Goal: Task Accomplishment & Management: Complete application form

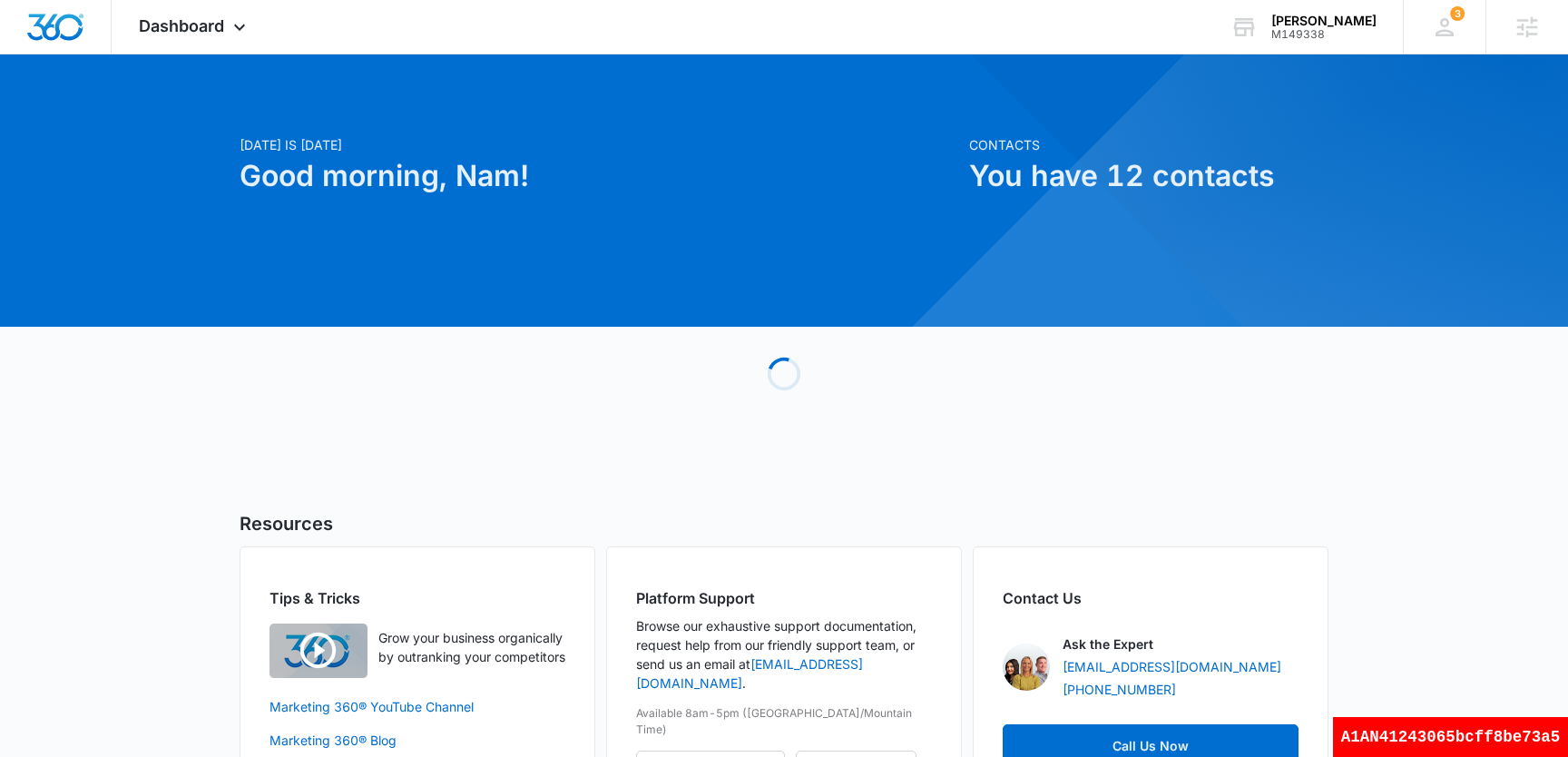
click at [199, 55] on div at bounding box center [784, 190] width 1568 height 272
click at [193, 35] on span "Dashboard" at bounding box center [181, 25] width 86 height 19
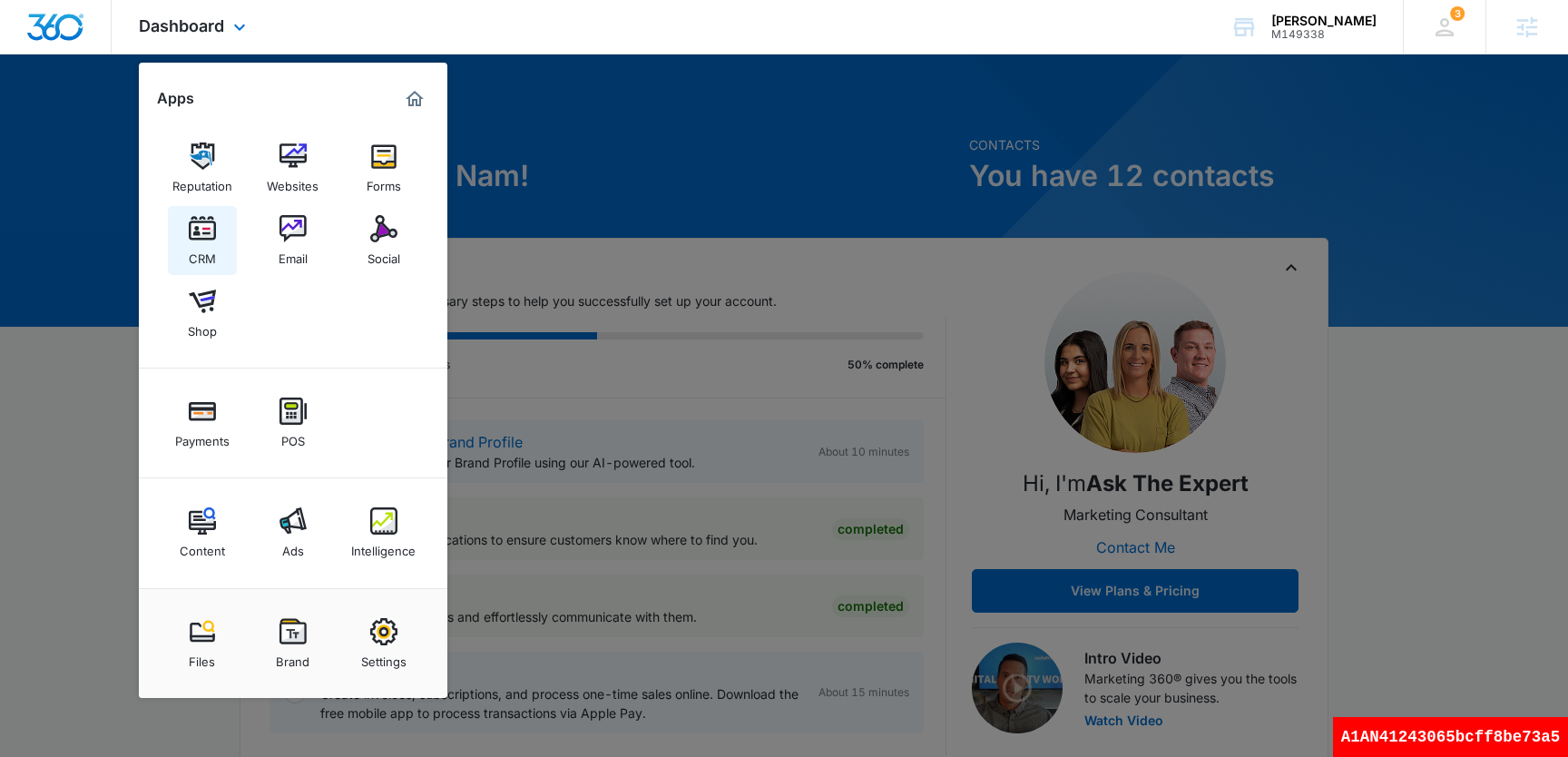
click at [217, 257] on link "CRM" at bounding box center [201, 240] width 69 height 69
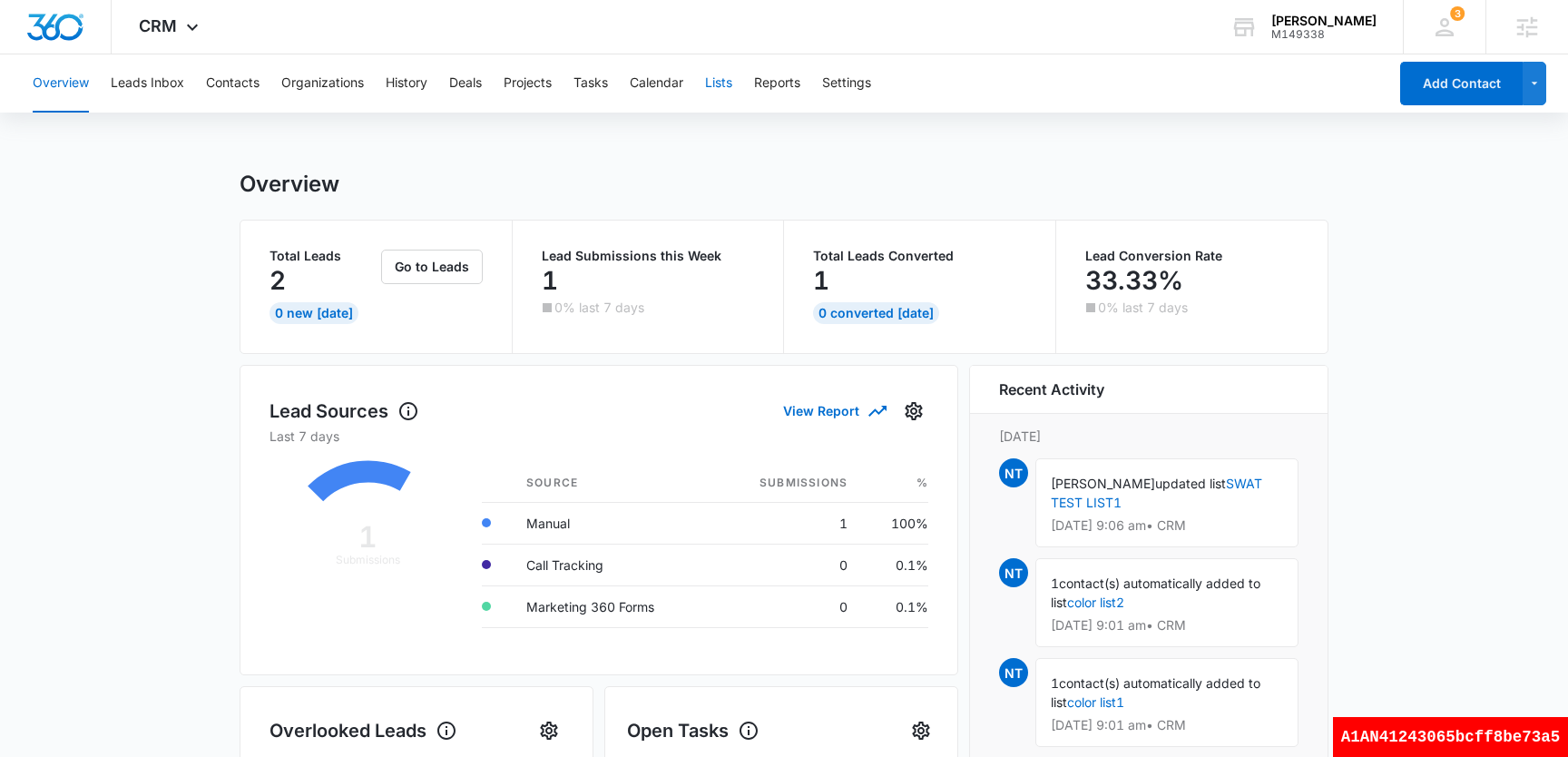
click at [730, 87] on button "Lists" at bounding box center [718, 84] width 27 height 58
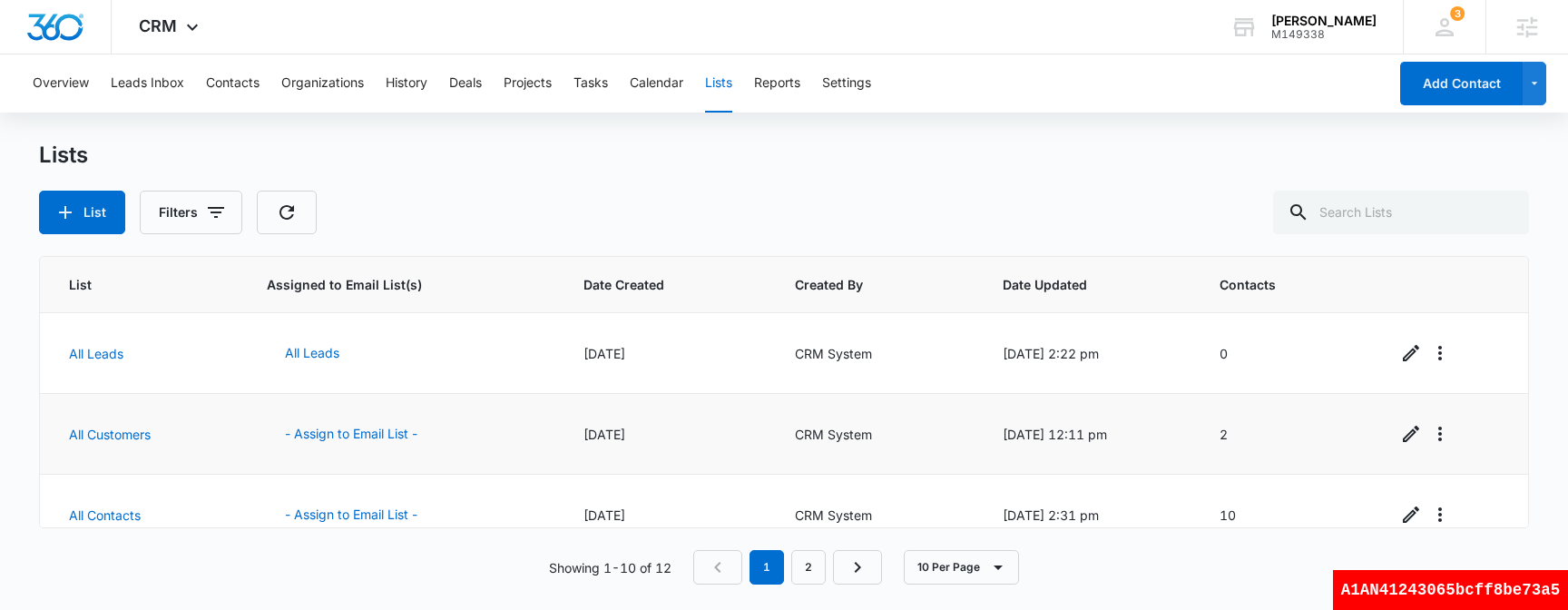
scroll to position [592, 0]
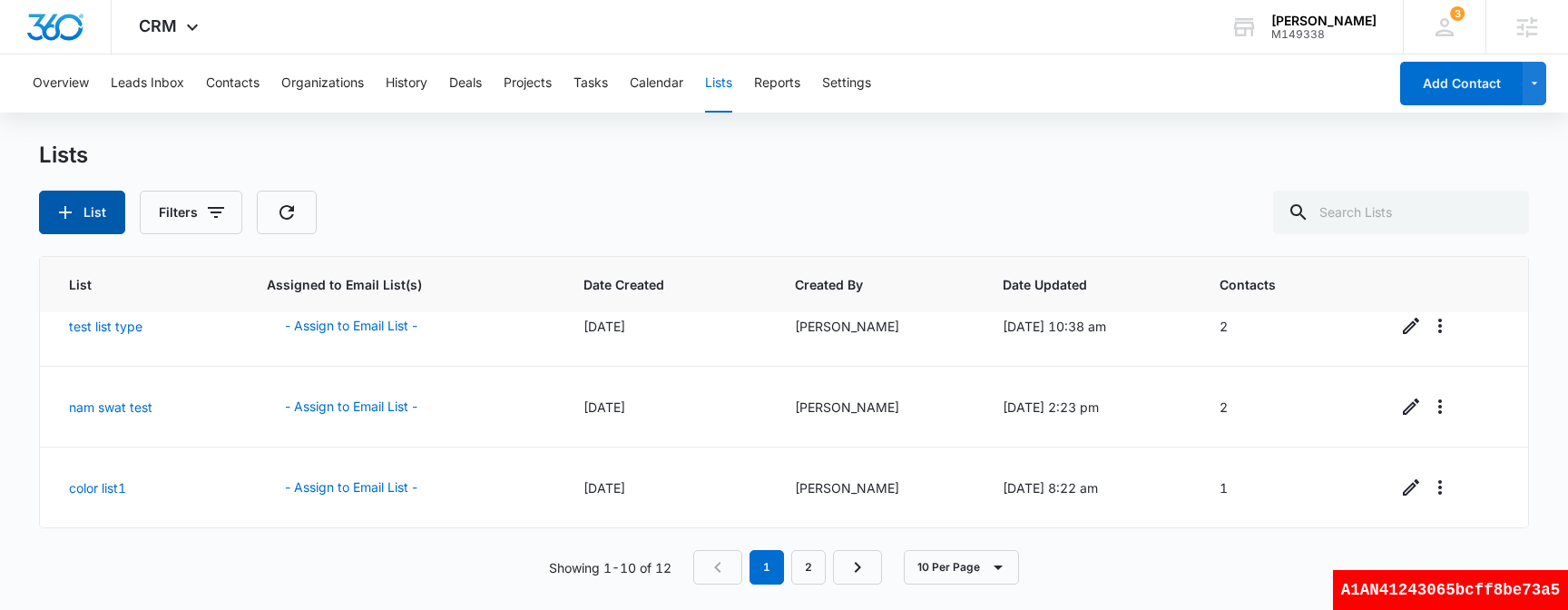
click at [99, 208] on button "List" at bounding box center [82, 212] width 86 height 44
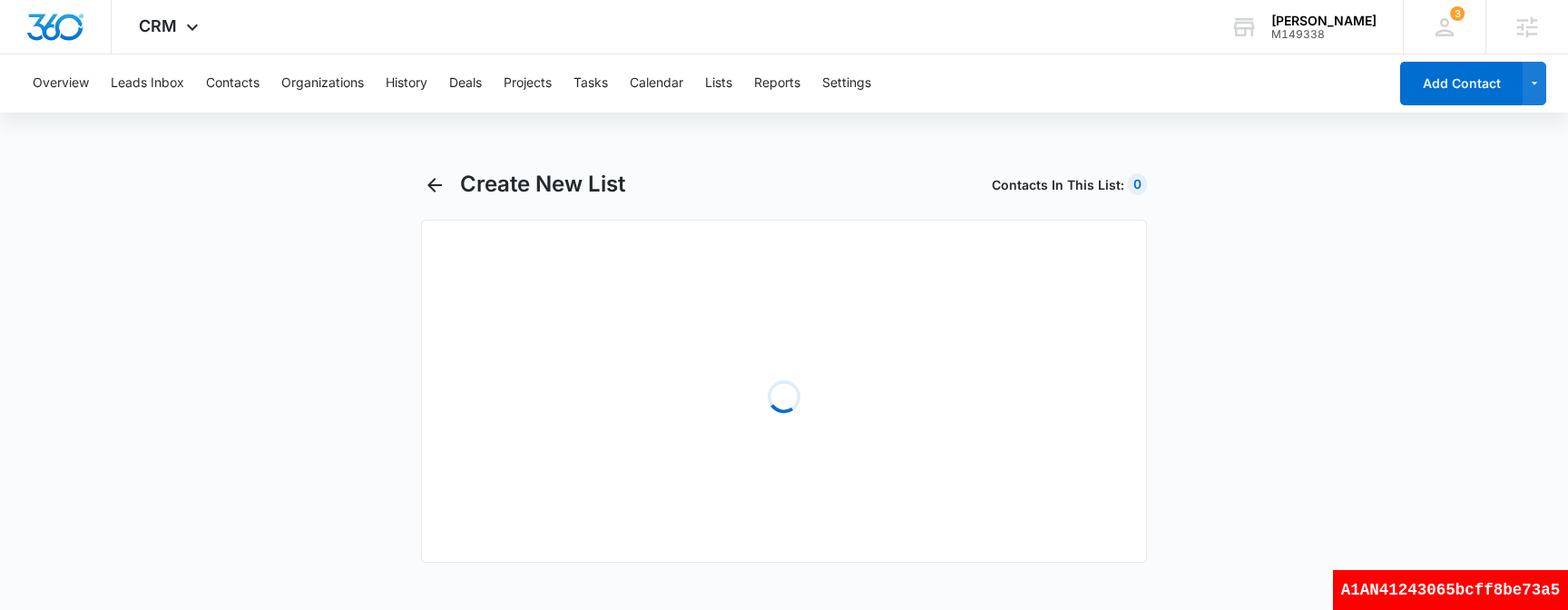
select select "31"
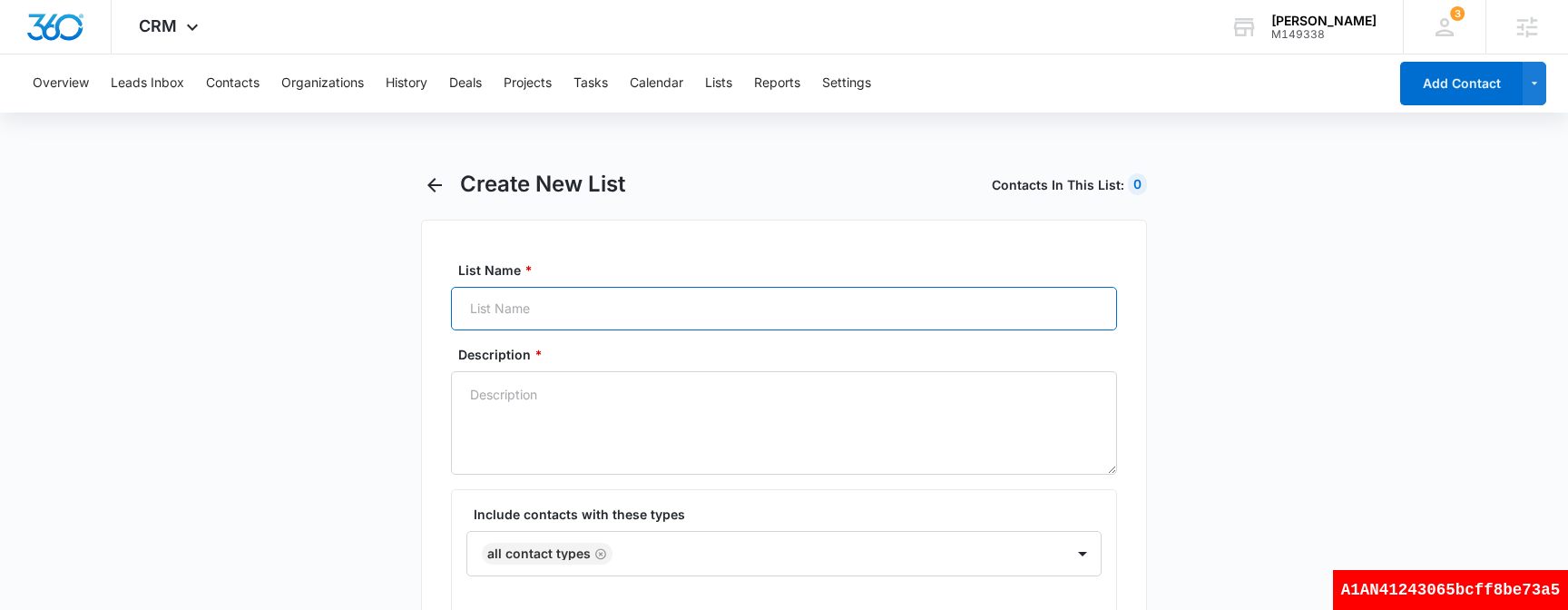
click at [641, 308] on input "List Name *" at bounding box center [784, 309] width 666 height 44
type input "color list2"
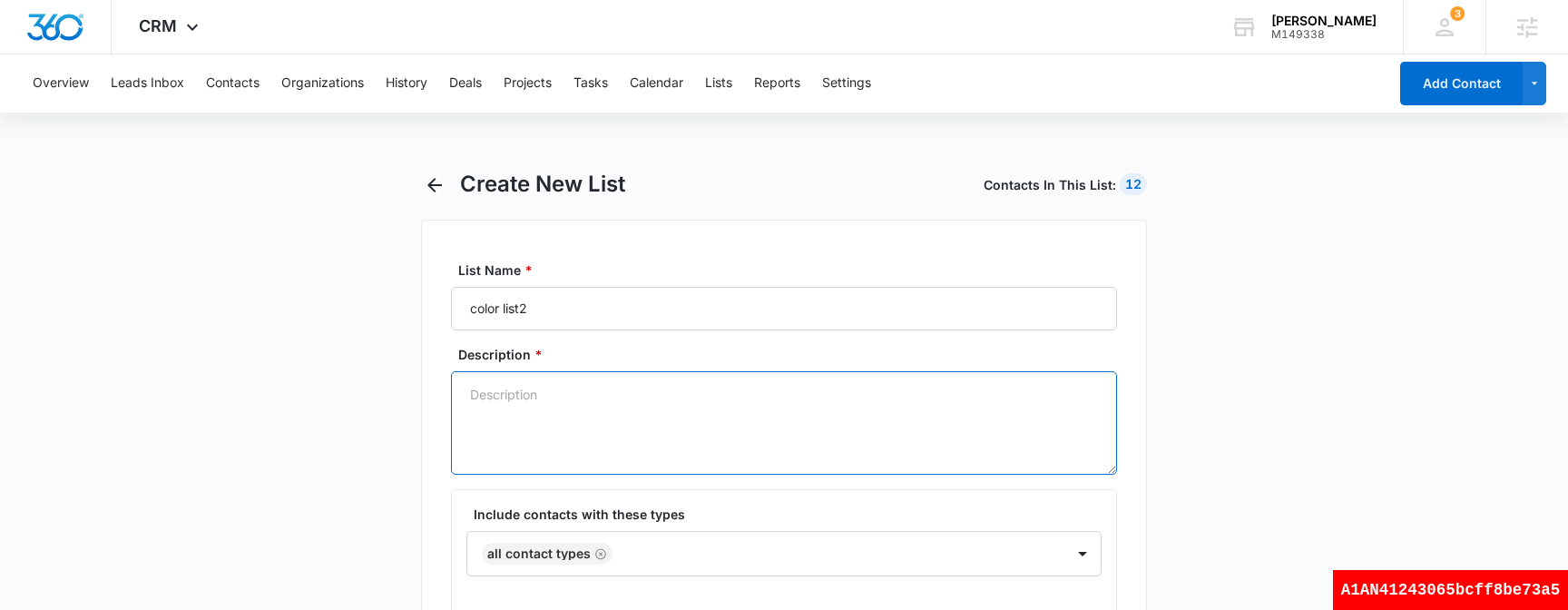
click at [591, 440] on textarea "Description *" at bounding box center [784, 423] width 666 height 104
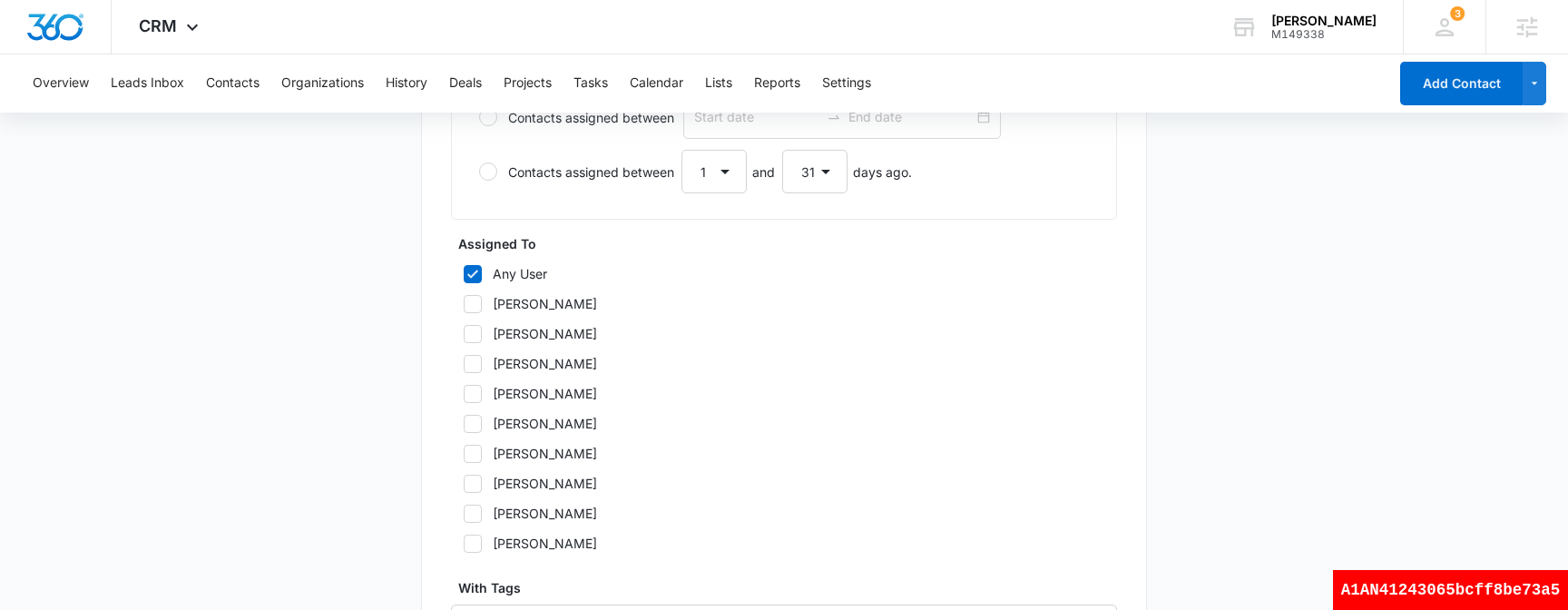
scroll to position [1072, 0]
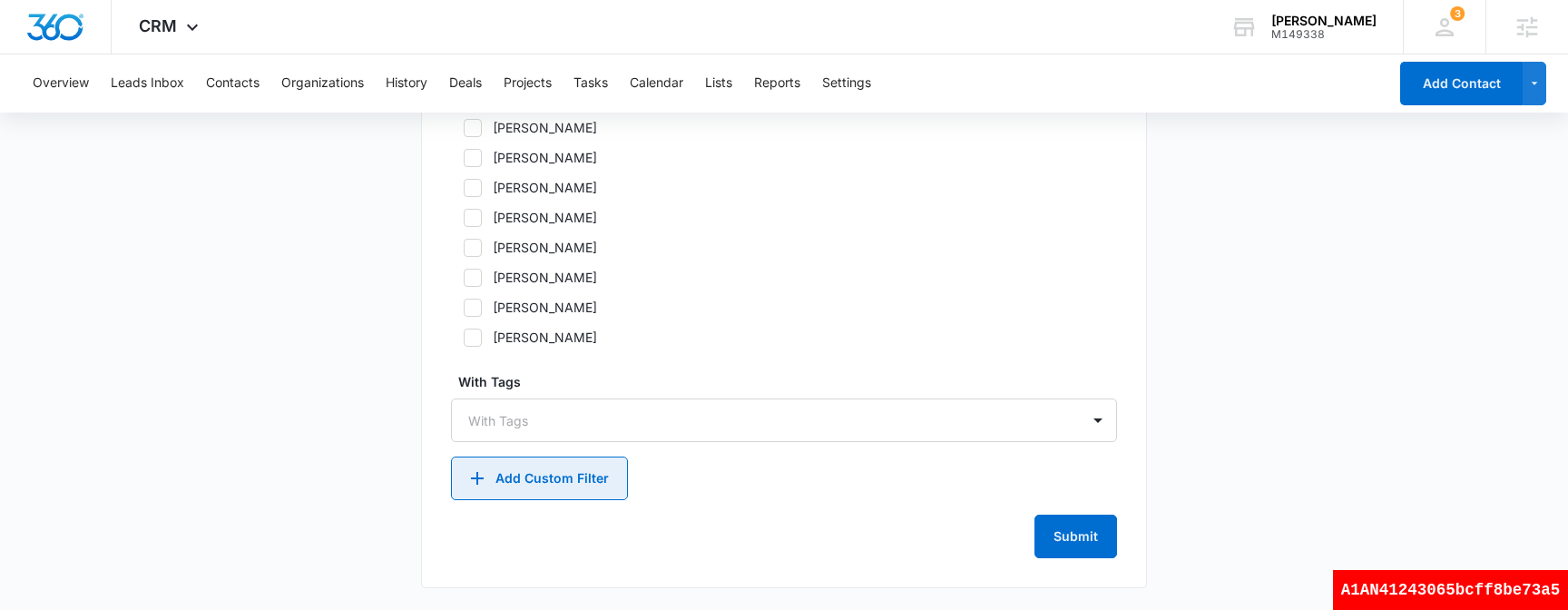
type textarea "test2"
click at [538, 483] on button "Add Custom Filter" at bounding box center [538, 478] width 176 height 44
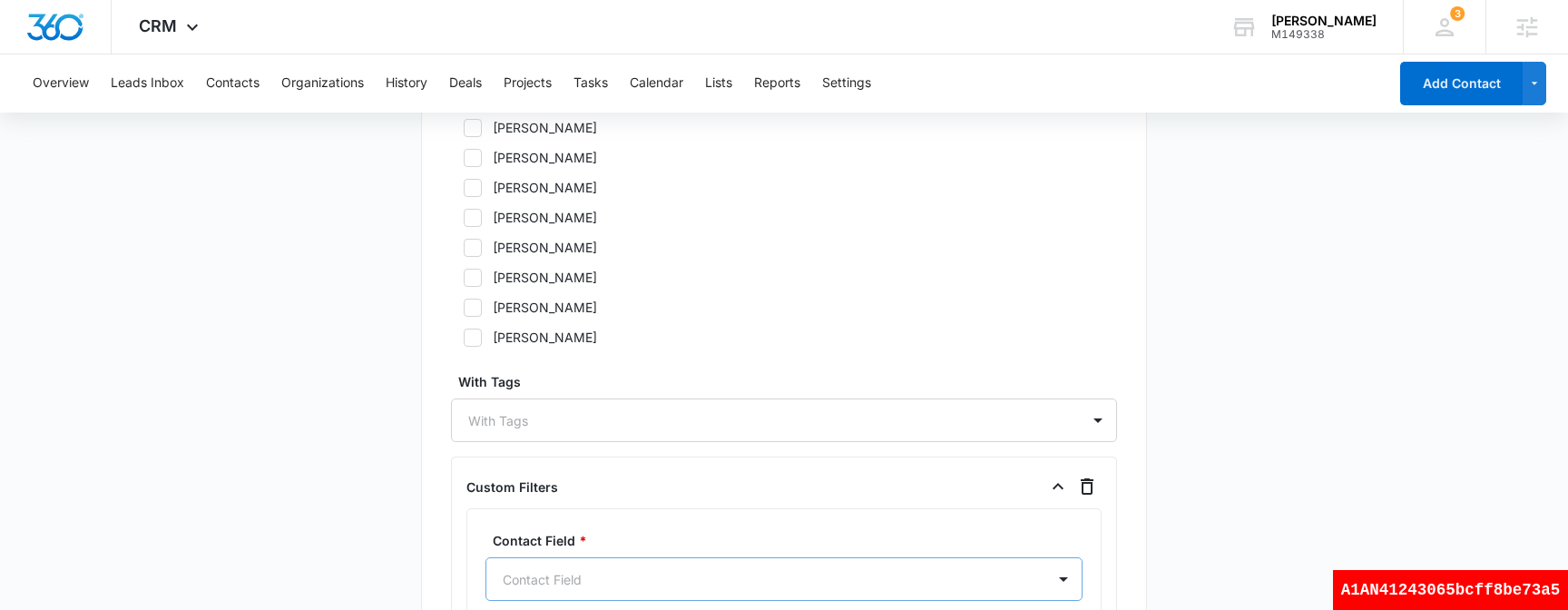
scroll to position [1356, 0]
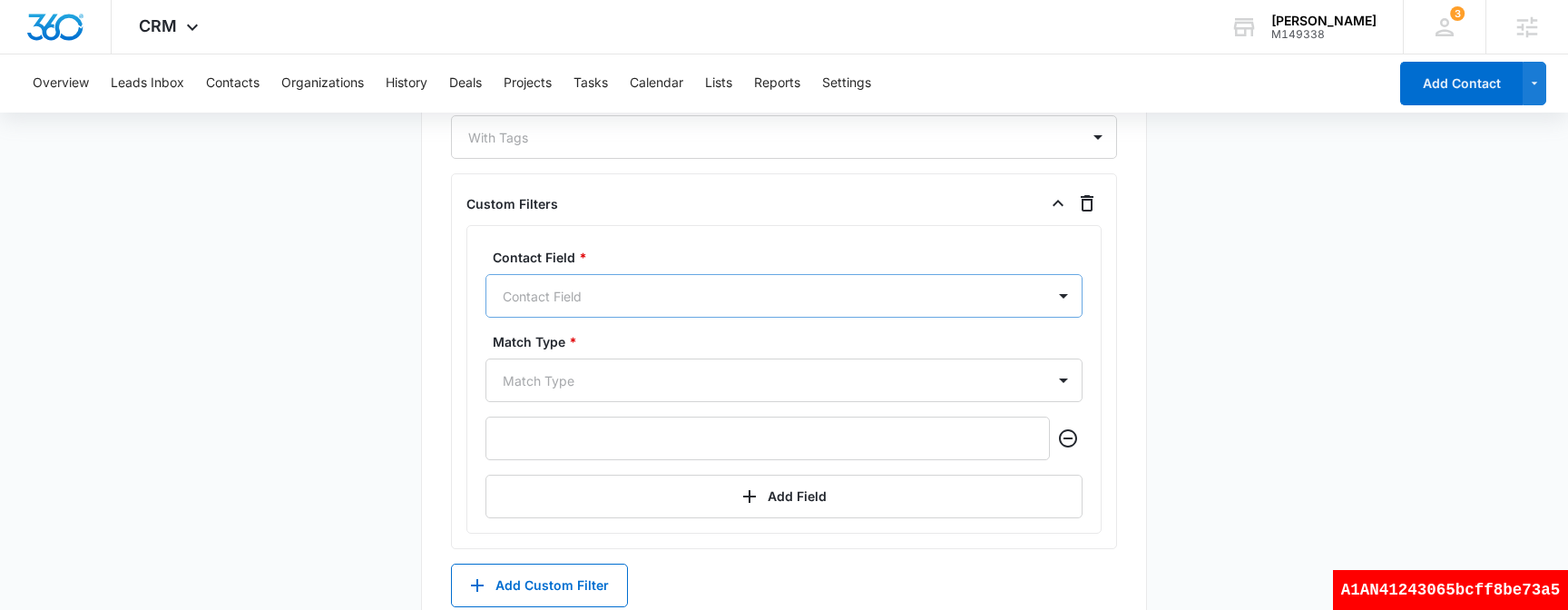
click at [663, 318] on div "Contact Field" at bounding box center [784, 296] width 597 height 44
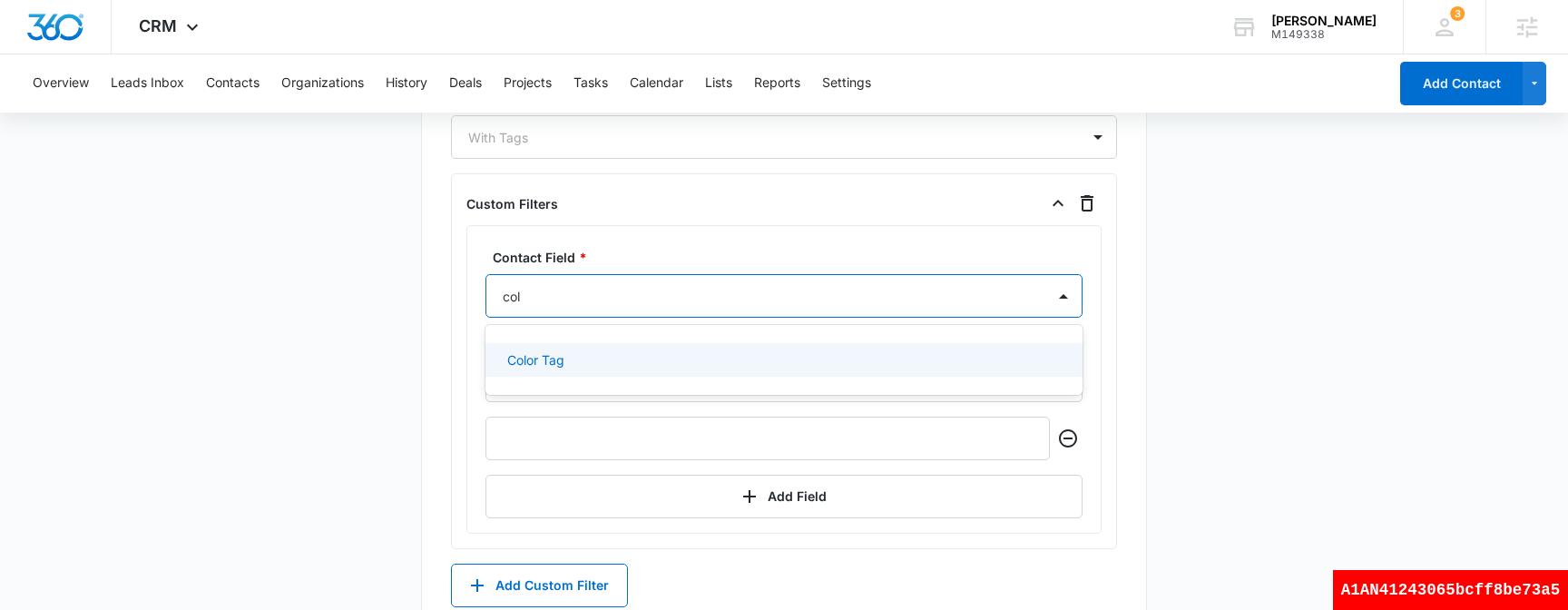
type input "colo"
click at [571, 364] on div "Color Tag" at bounding box center [783, 359] width 550 height 19
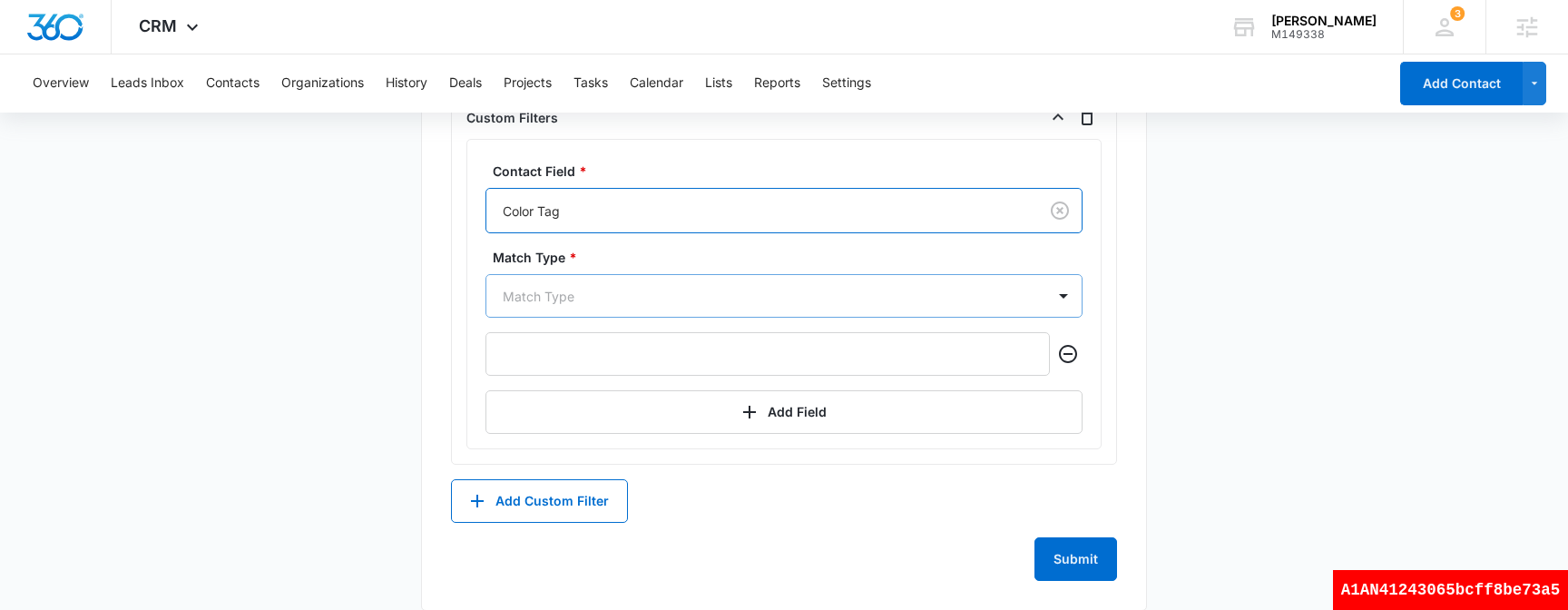
click at [554, 318] on div "Match Type" at bounding box center [784, 296] width 597 height 44
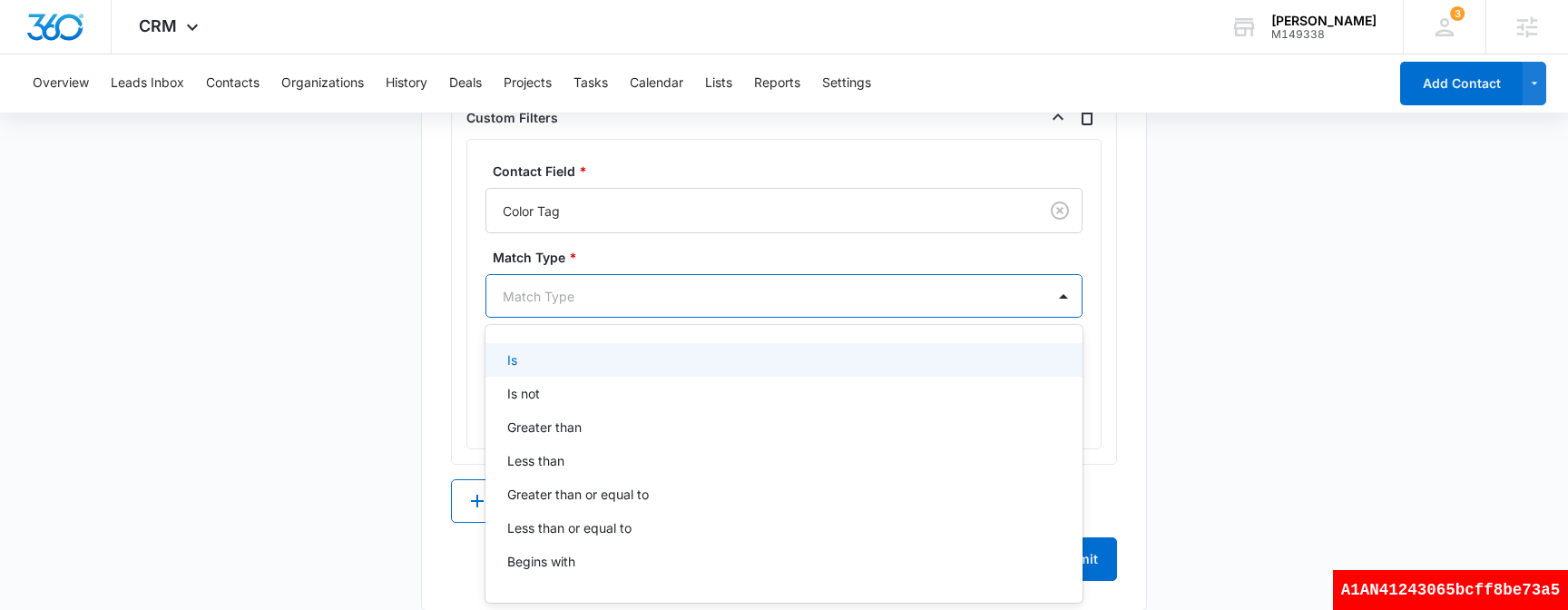
click at [562, 352] on div "Is" at bounding box center [783, 359] width 550 height 19
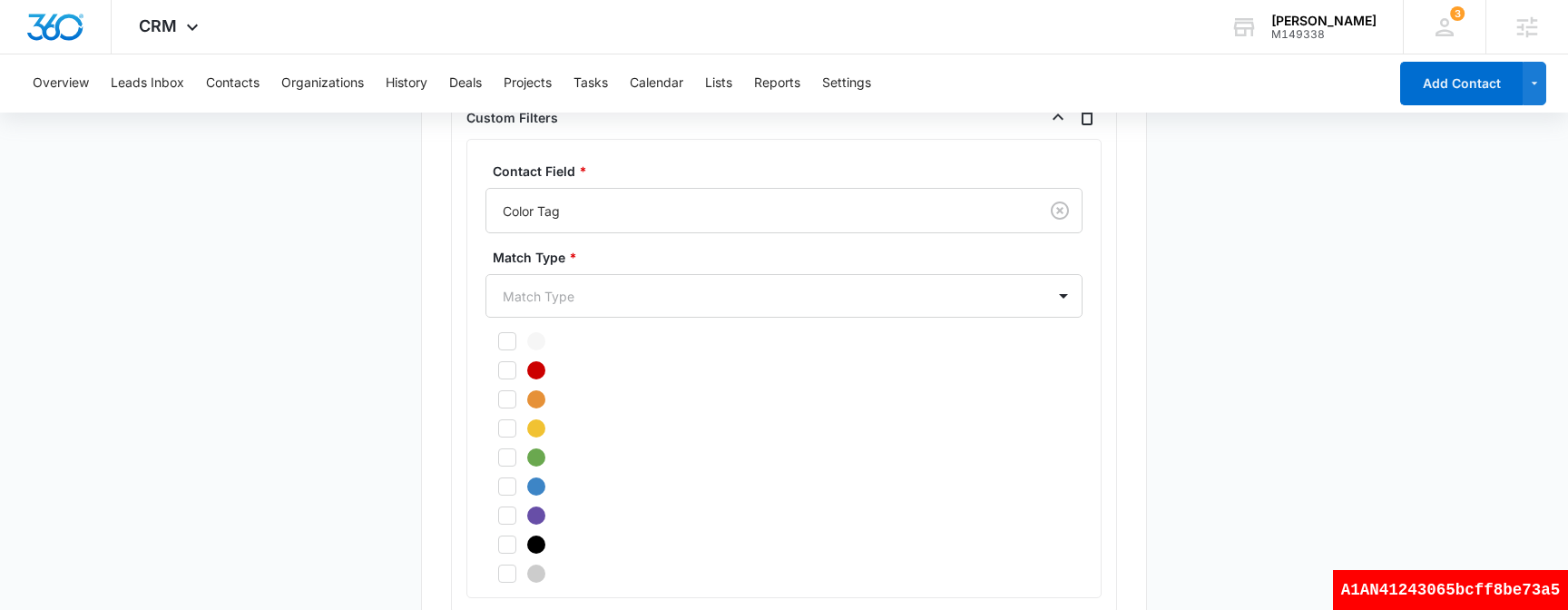
click at [499, 367] on icon at bounding box center [507, 370] width 16 height 16
click at [498, 367] on input "checkbox" at bounding box center [491, 370] width 13 height 13
checkbox input "true"
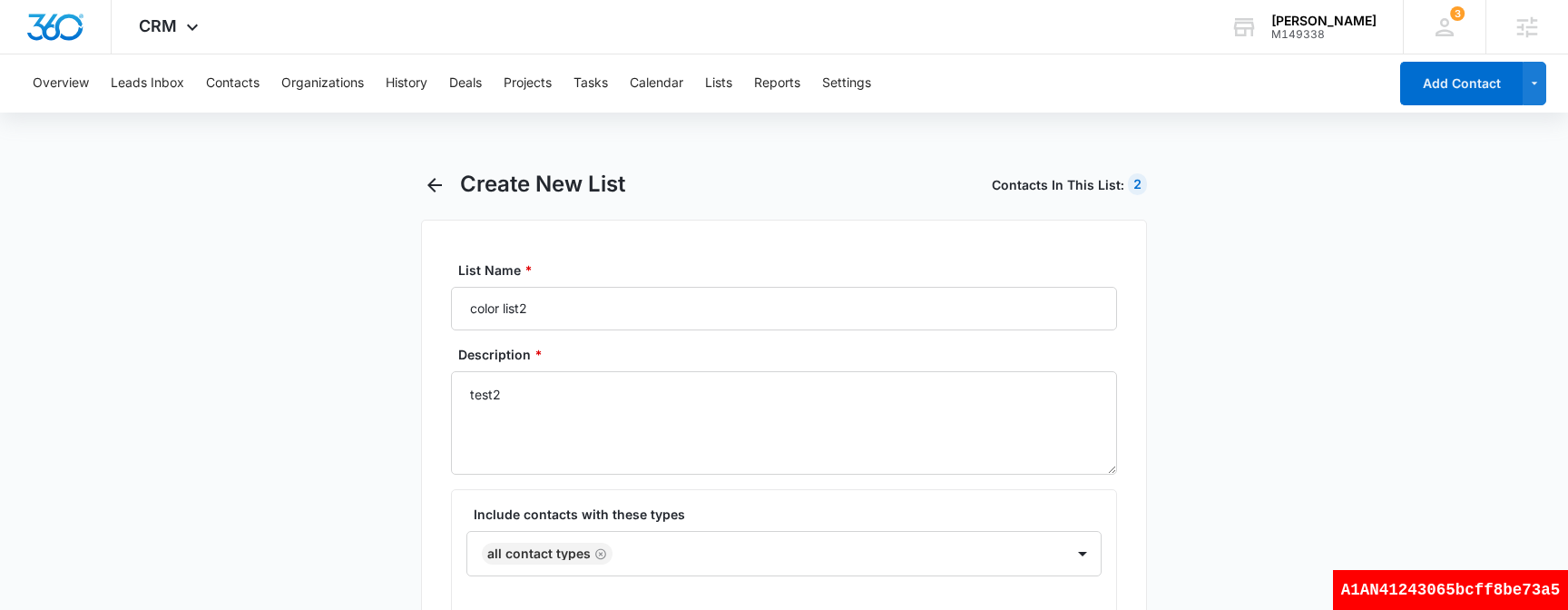
scroll to position [56, 0]
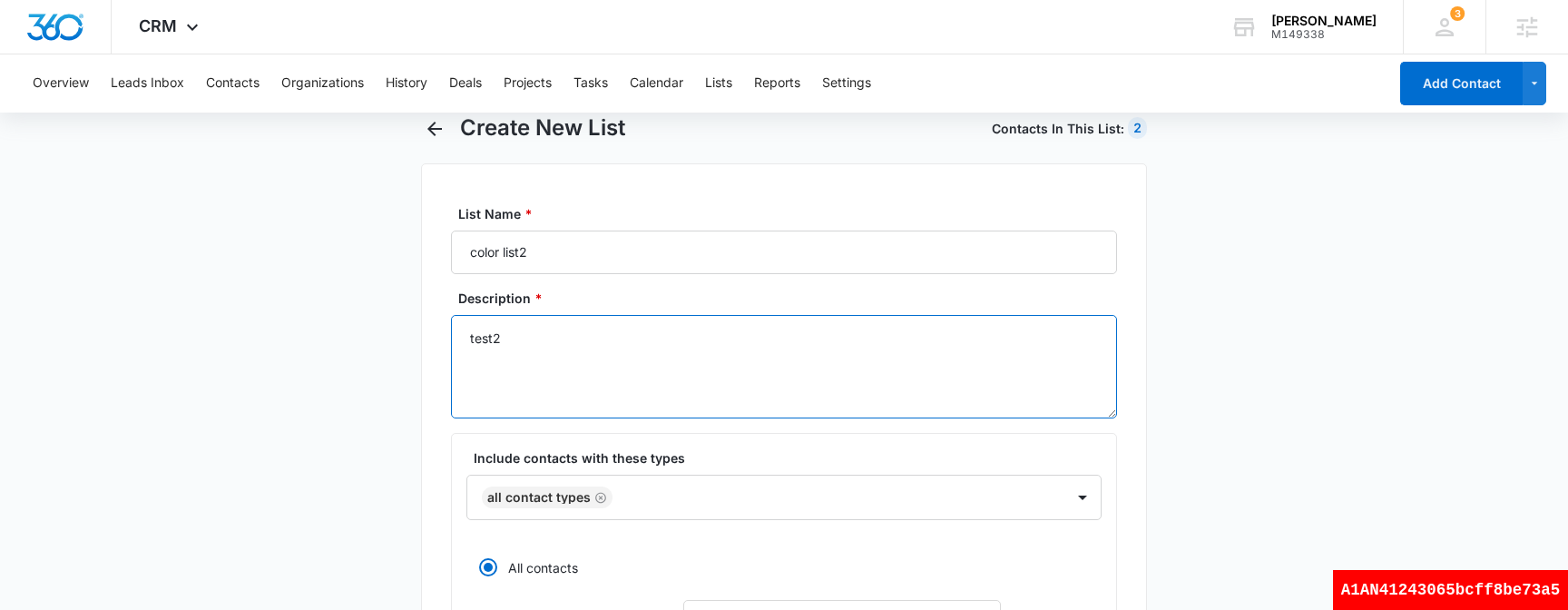
click at [591, 366] on textarea "test2" at bounding box center [784, 367] width 666 height 104
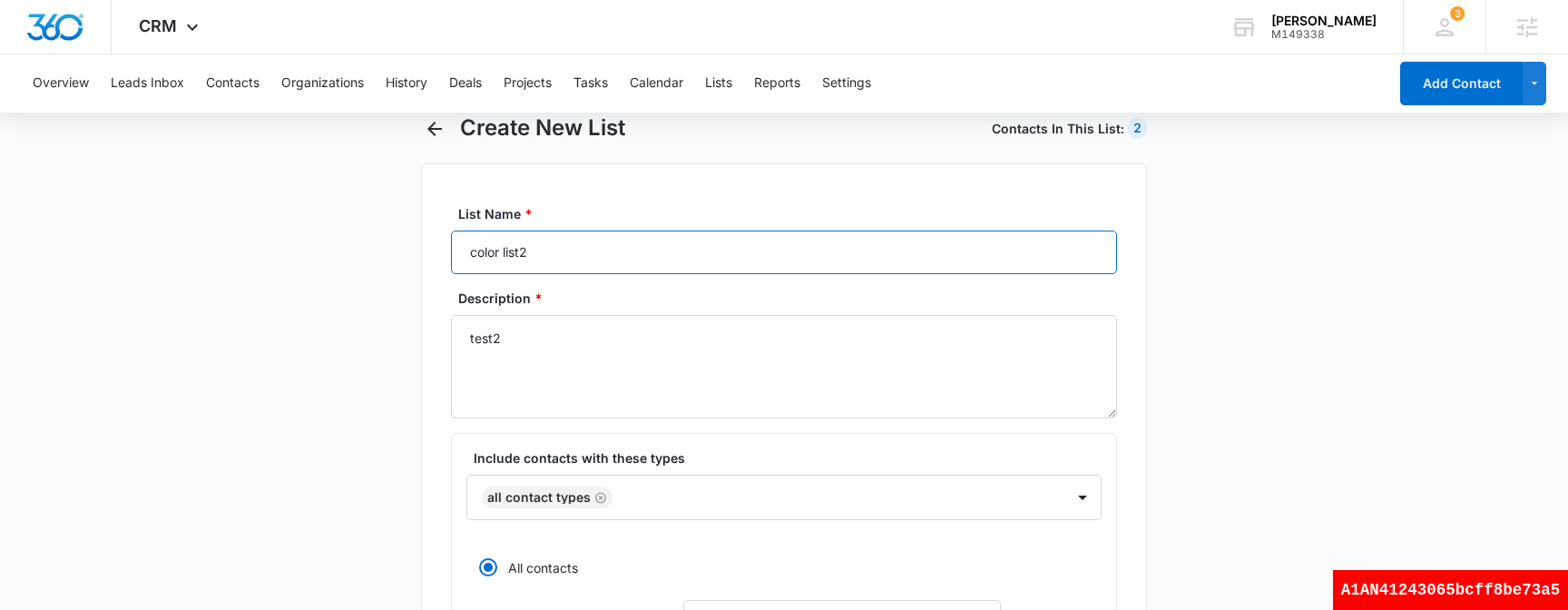
click at [611, 257] on input "color list2" at bounding box center [784, 252] width 666 height 44
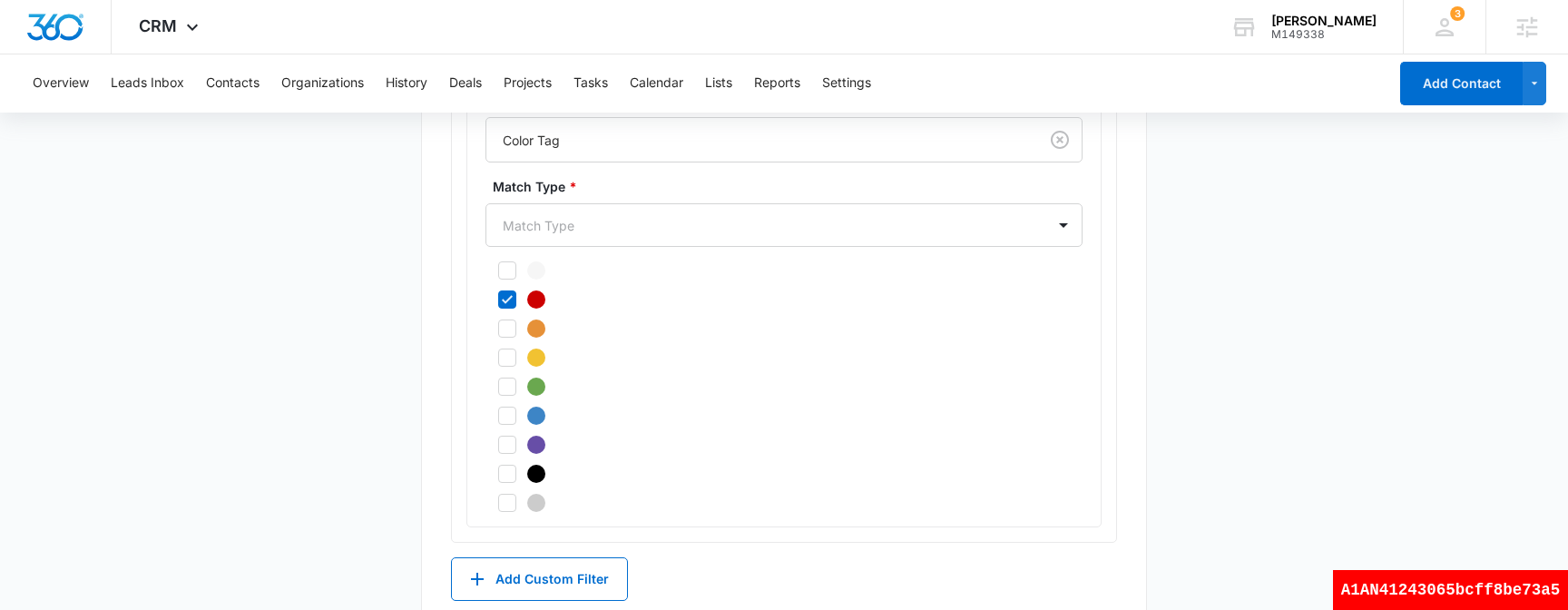
scroll to position [1613, 0]
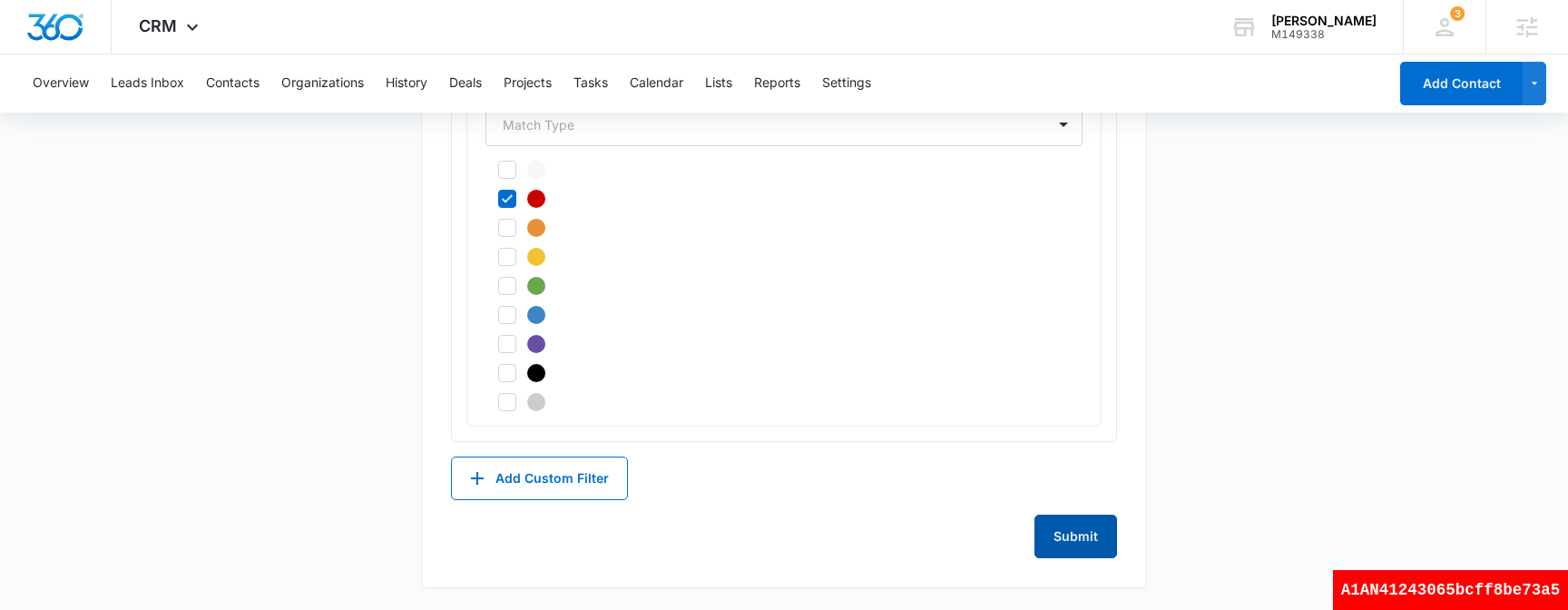
click at [1096, 544] on button "Submit" at bounding box center [1076, 536] width 83 height 44
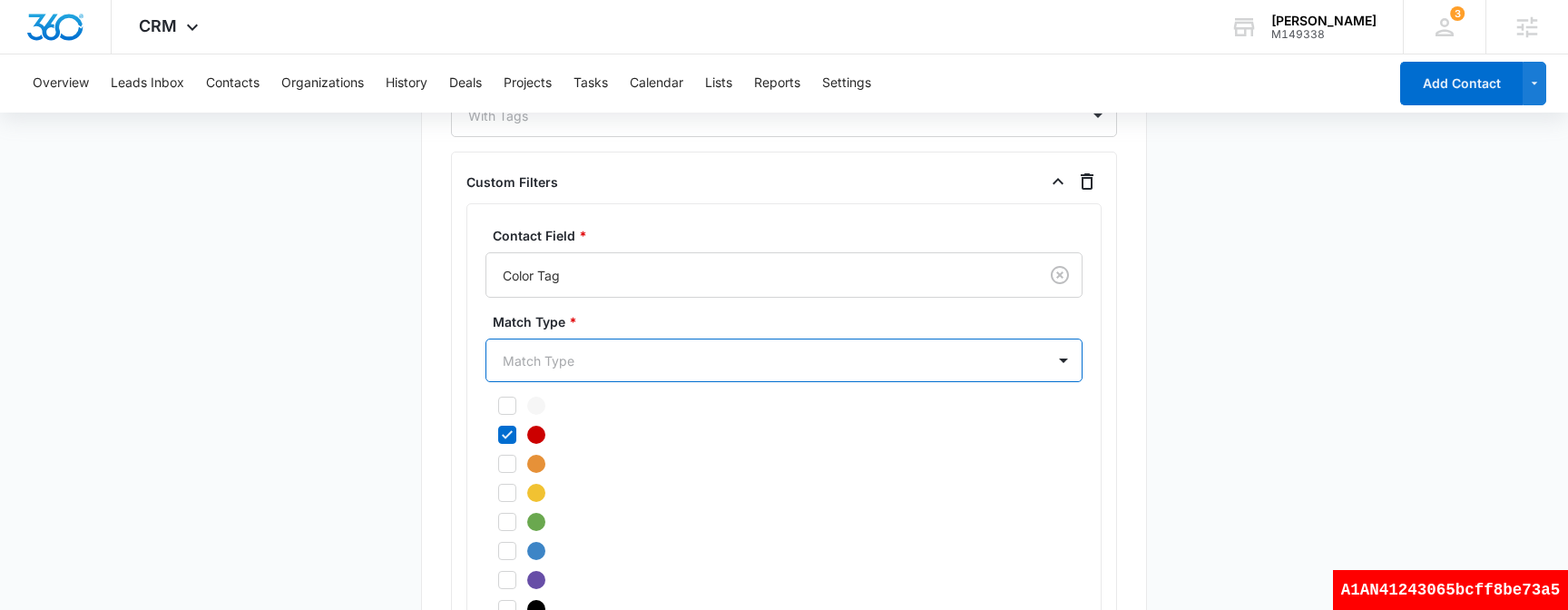
scroll to position [1308, 0]
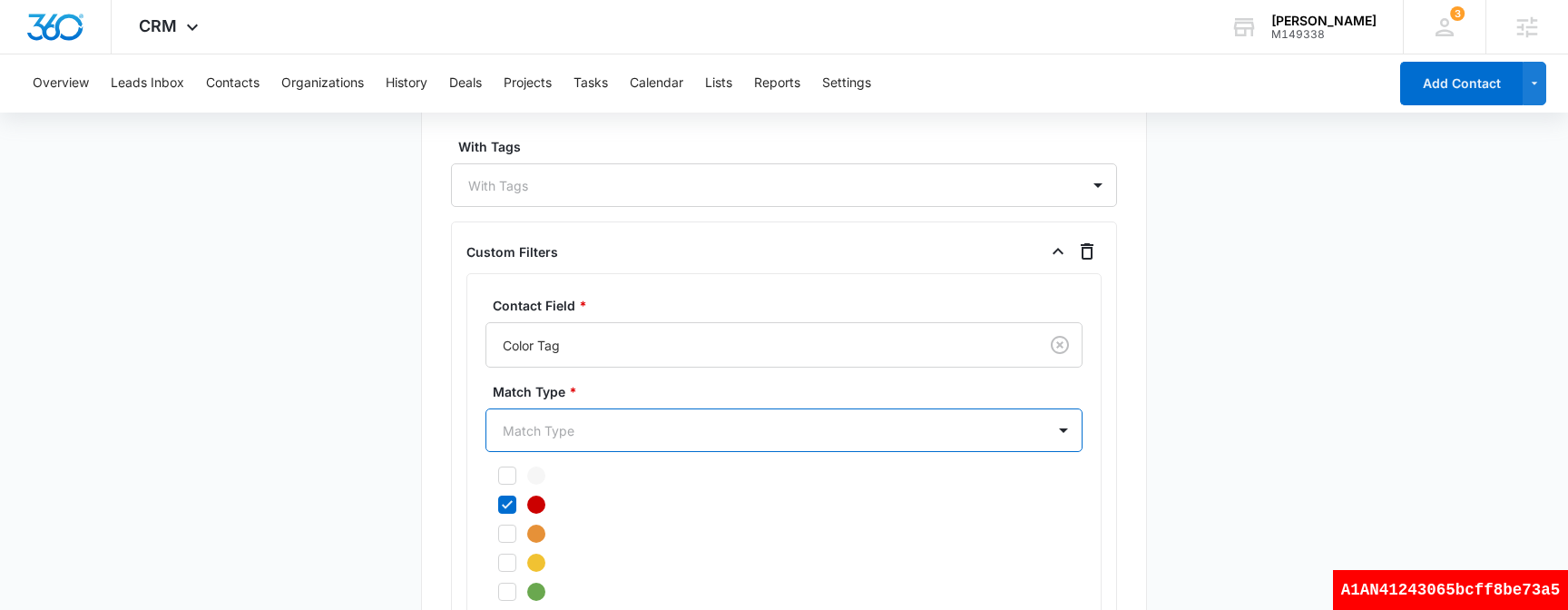
click at [895, 426] on div at bounding box center [762, 431] width 519 height 23
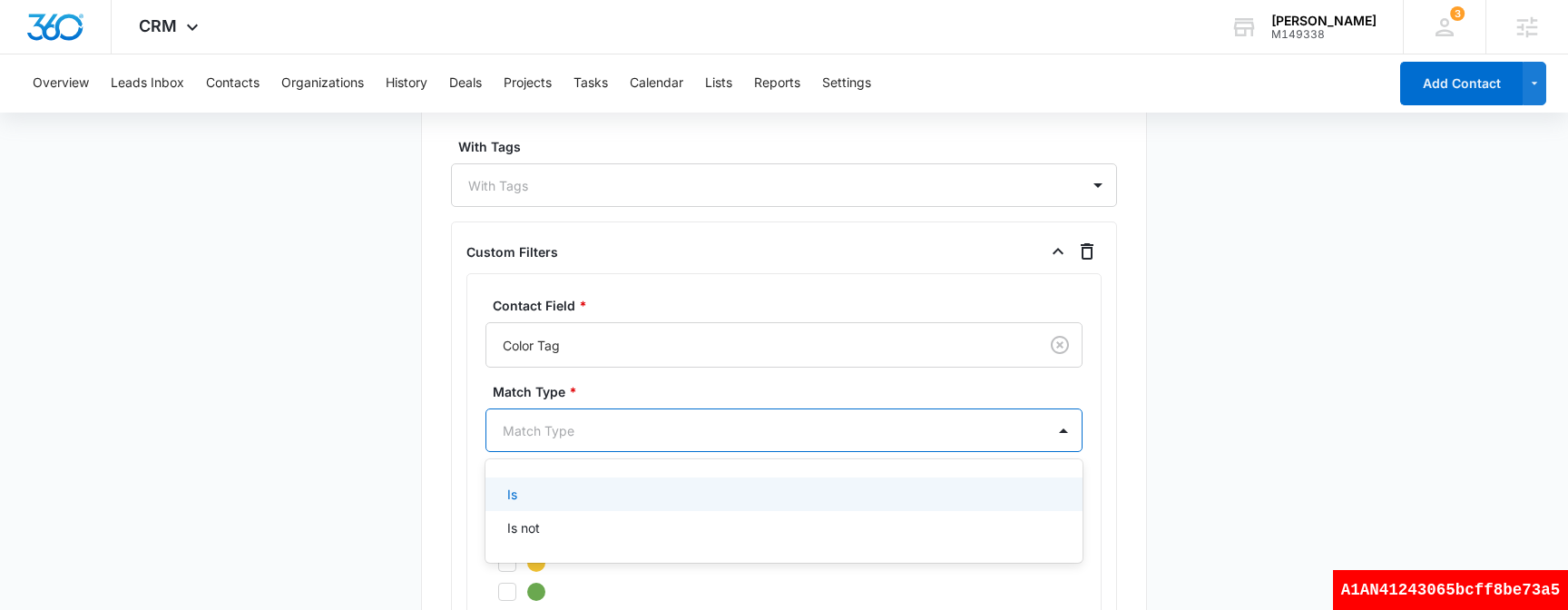
click at [664, 500] on div "Is" at bounding box center [783, 493] width 550 height 19
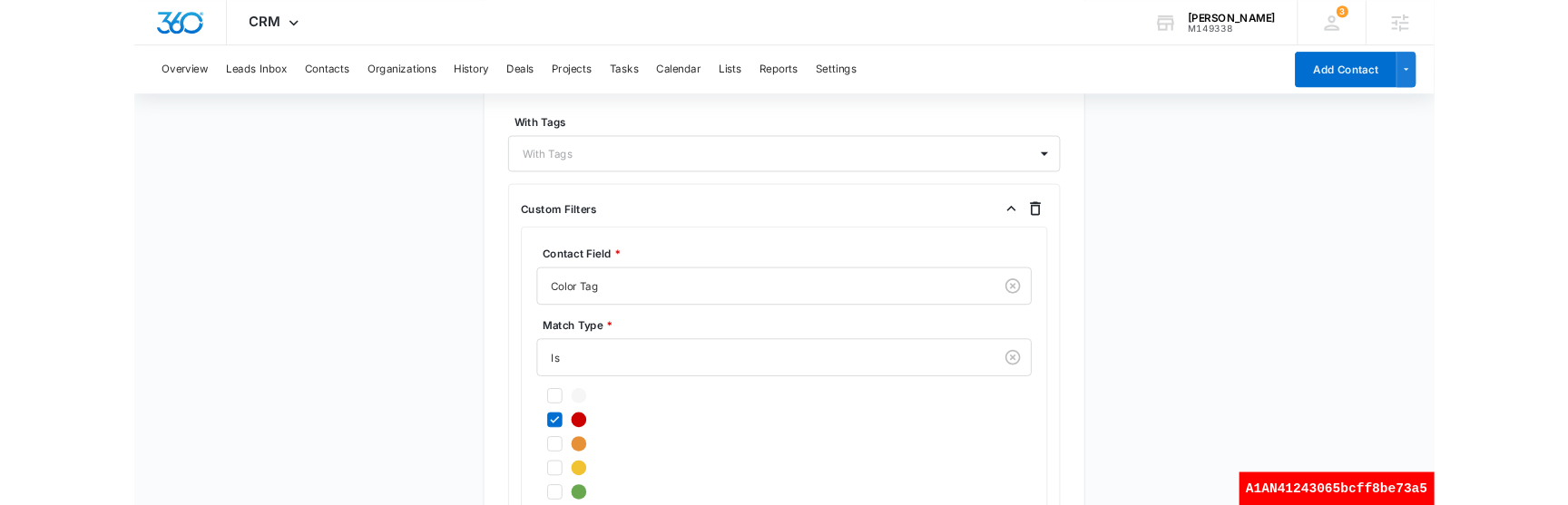
scroll to position [1614, 0]
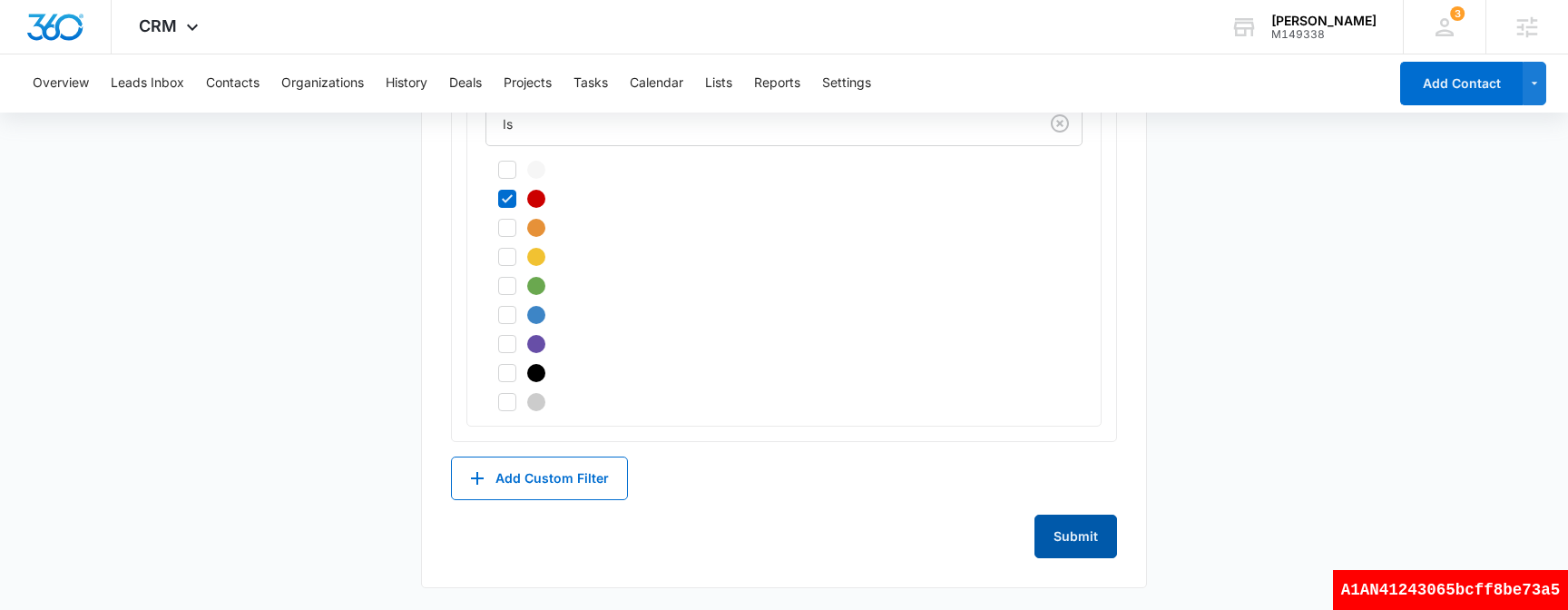
click at [1098, 537] on button "Submit" at bounding box center [1076, 536] width 83 height 44
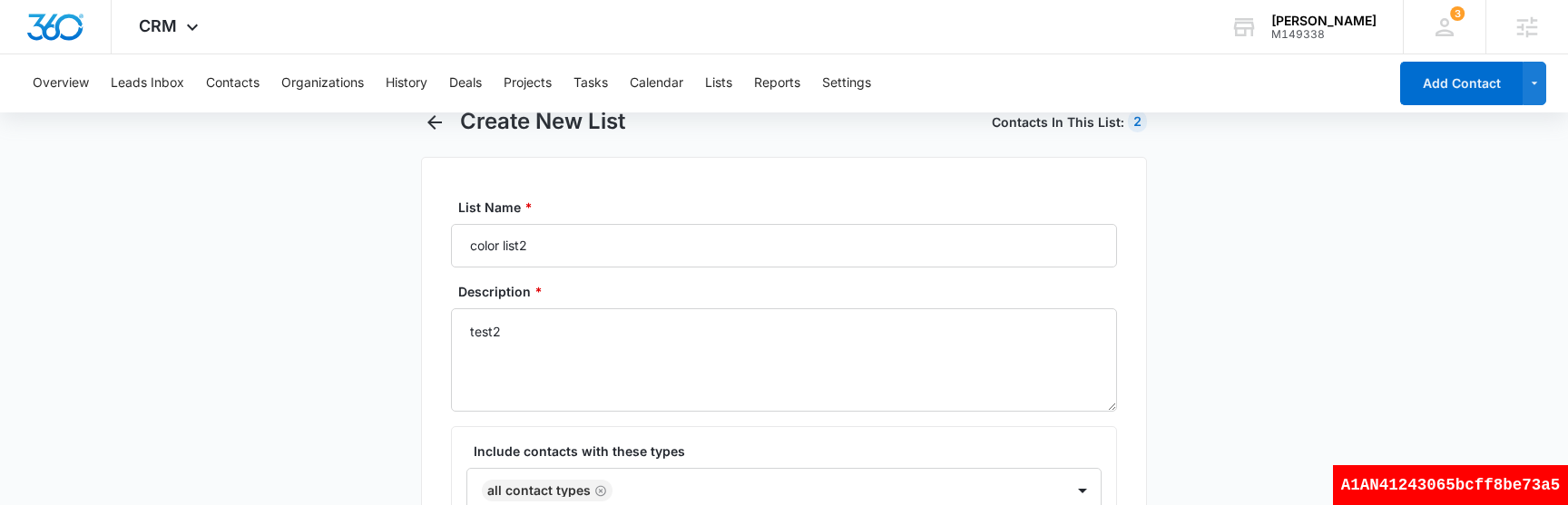
scroll to position [0, 0]
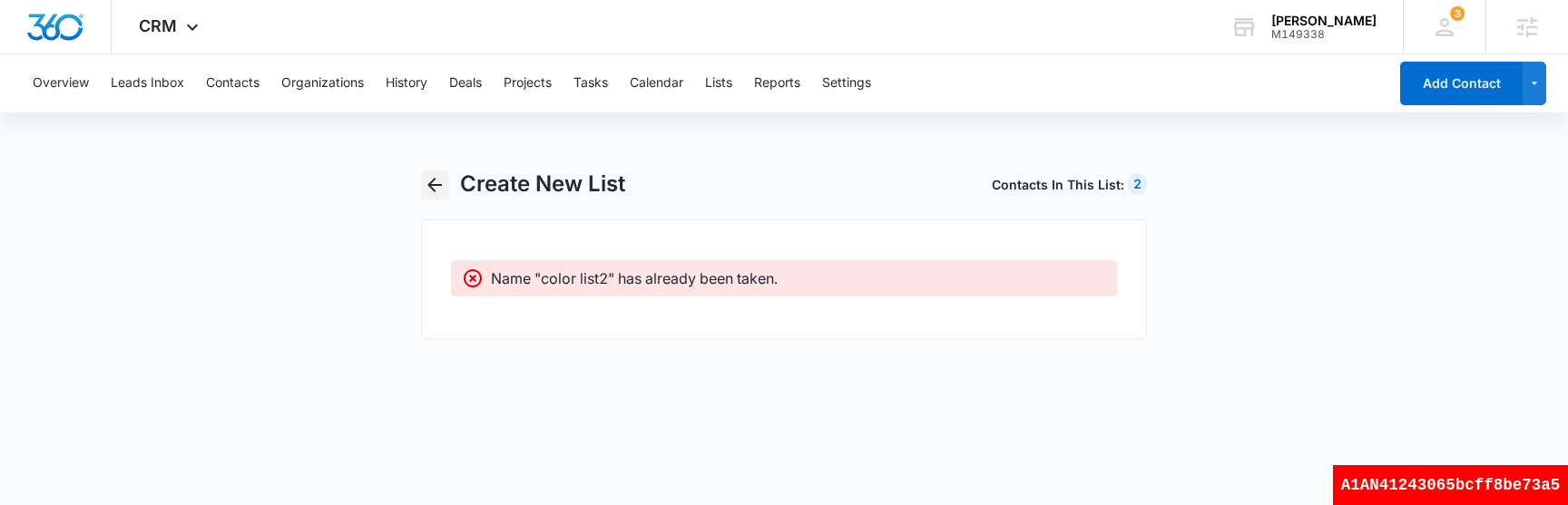
click at [434, 180] on icon "button" at bounding box center [435, 184] width 15 height 15
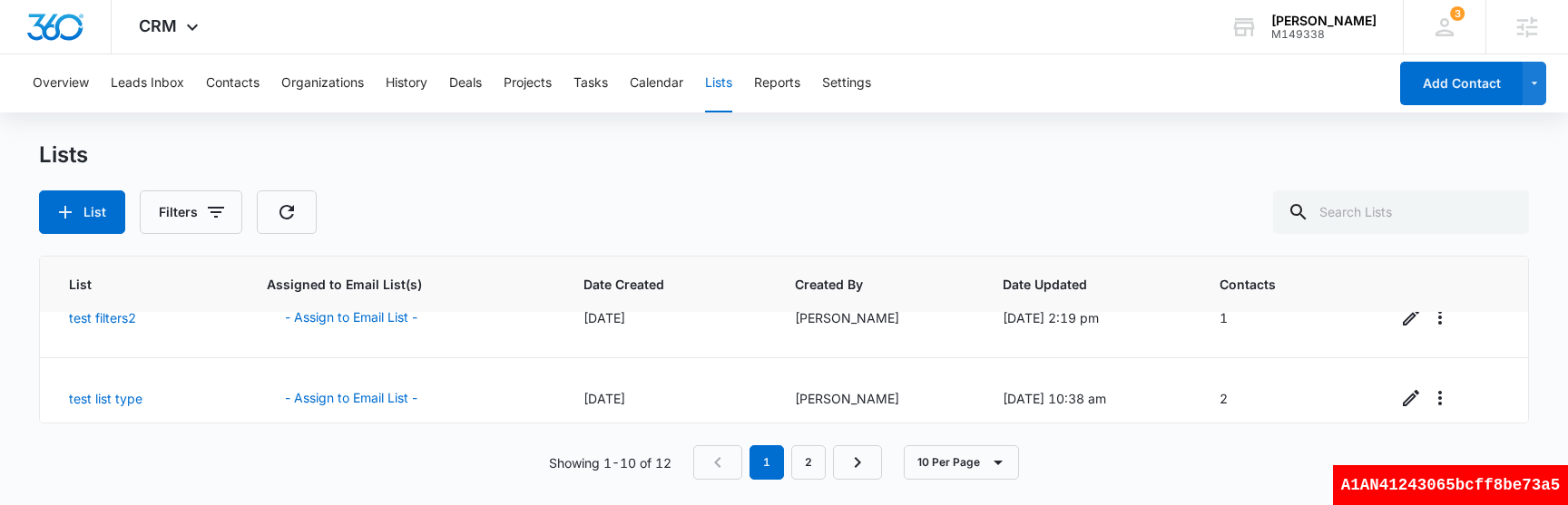
scroll to position [696, 0]
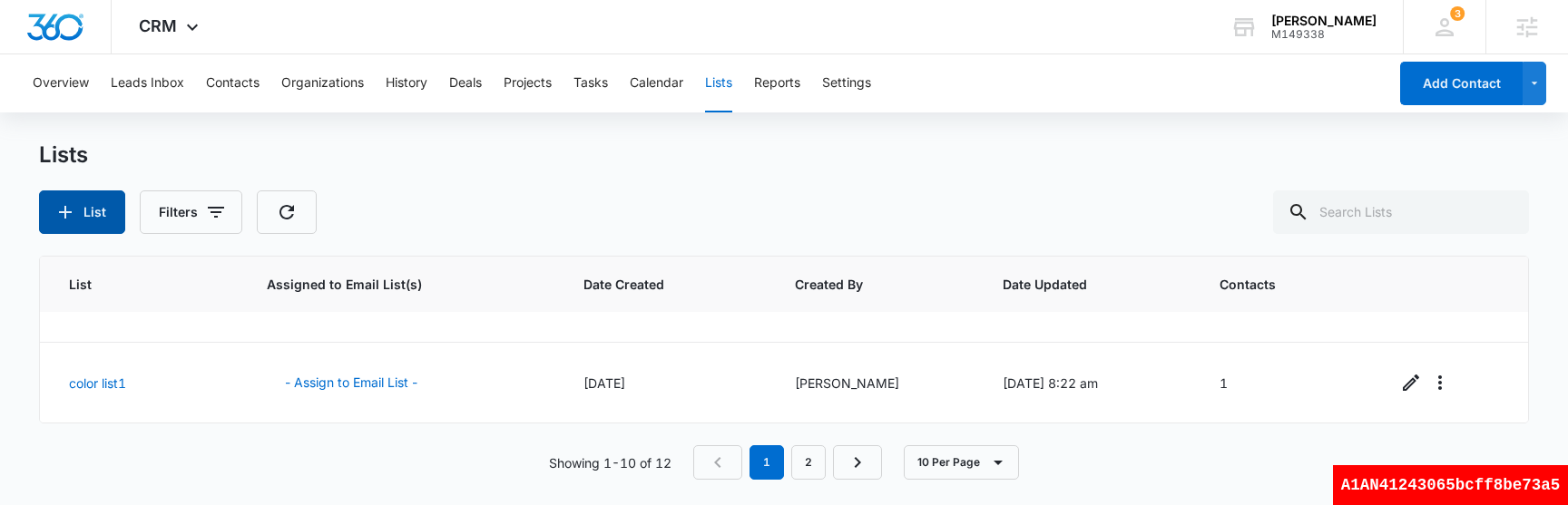
click at [80, 212] on button "List" at bounding box center [82, 212] width 86 height 44
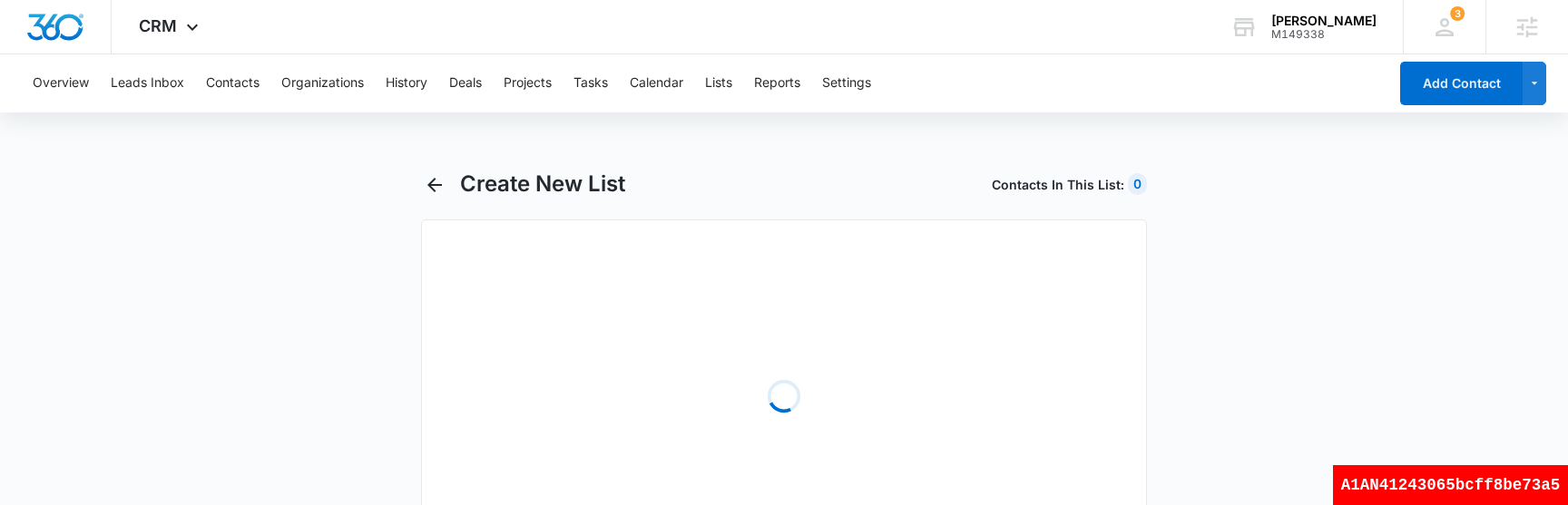
select select "31"
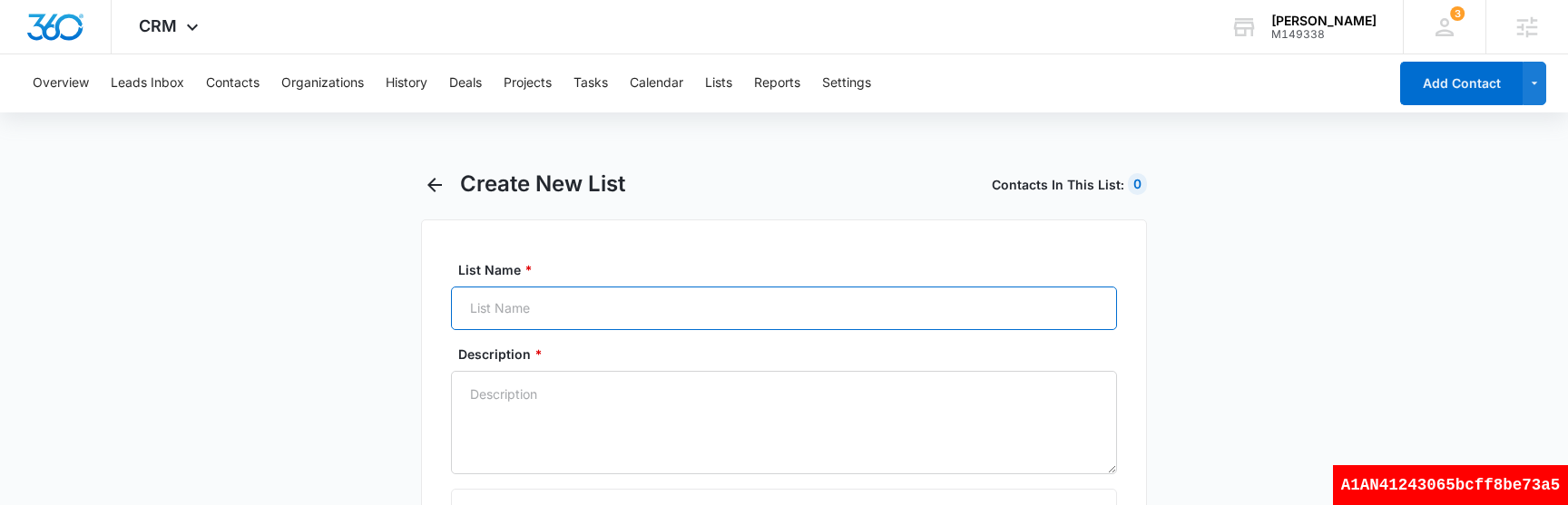
click at [638, 308] on input "List Name *" at bounding box center [784, 309] width 666 height 44
type input "color list2"
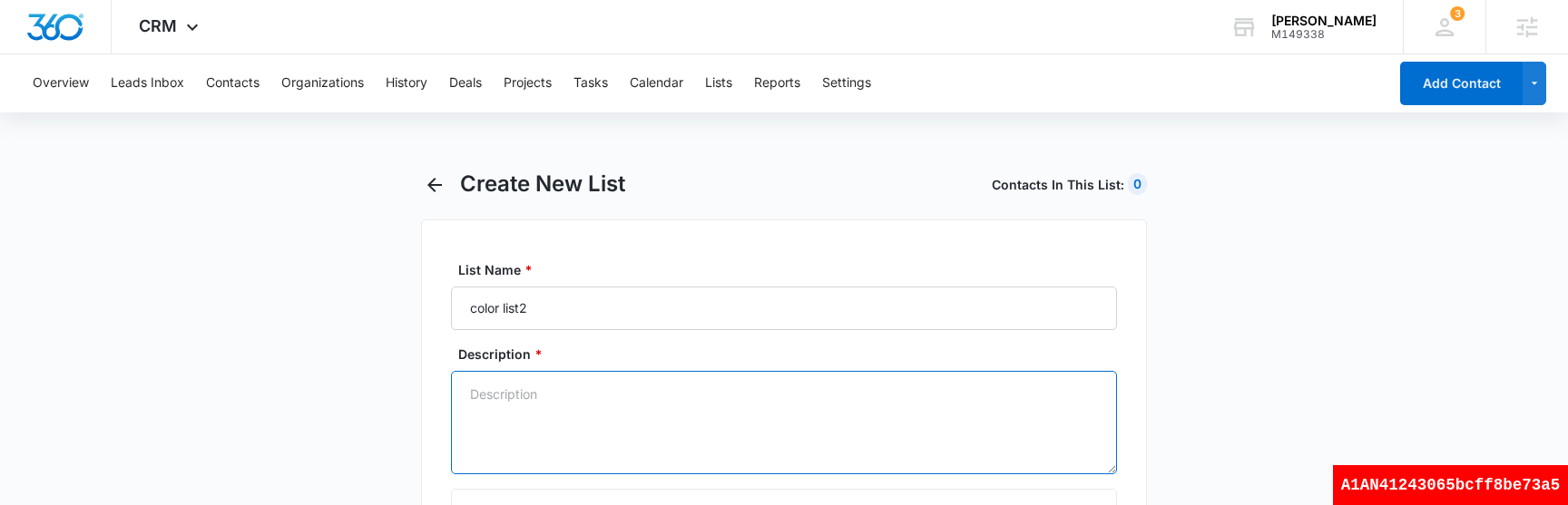
click at [597, 456] on textarea "Description *" at bounding box center [784, 422] width 666 height 104
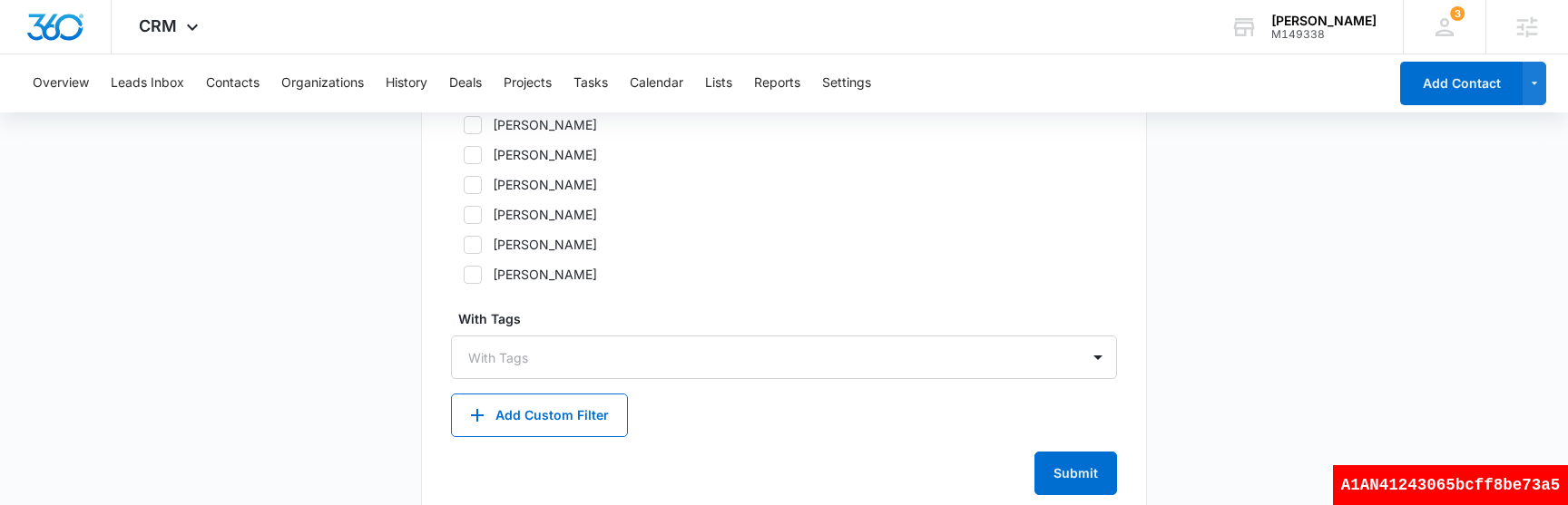
scroll to position [1176, 0]
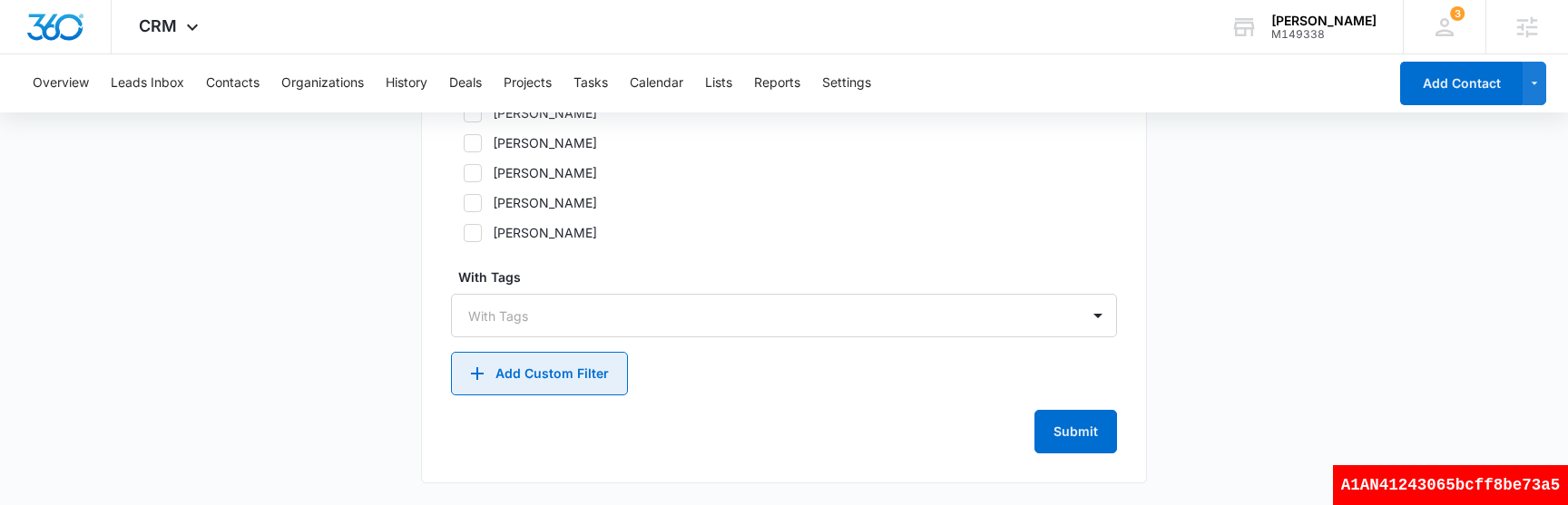
type textarea "colorlist2"
click at [578, 379] on button "Add Custom Filter" at bounding box center [538, 374] width 176 height 44
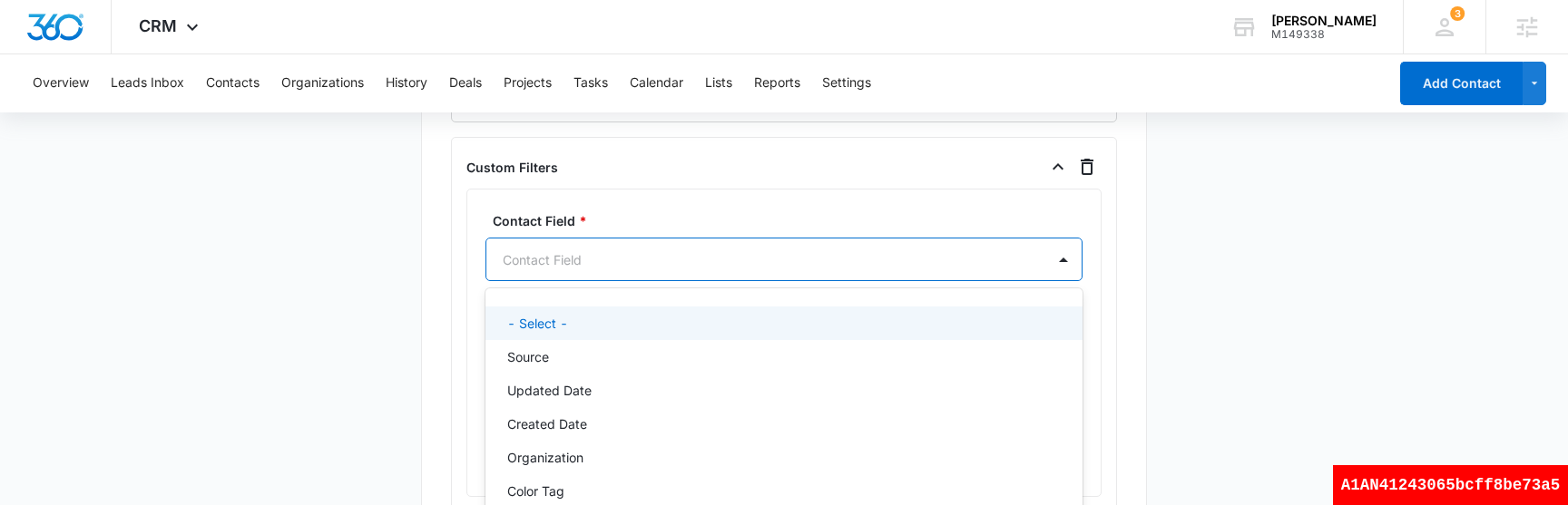
scroll to position [1458, 0]
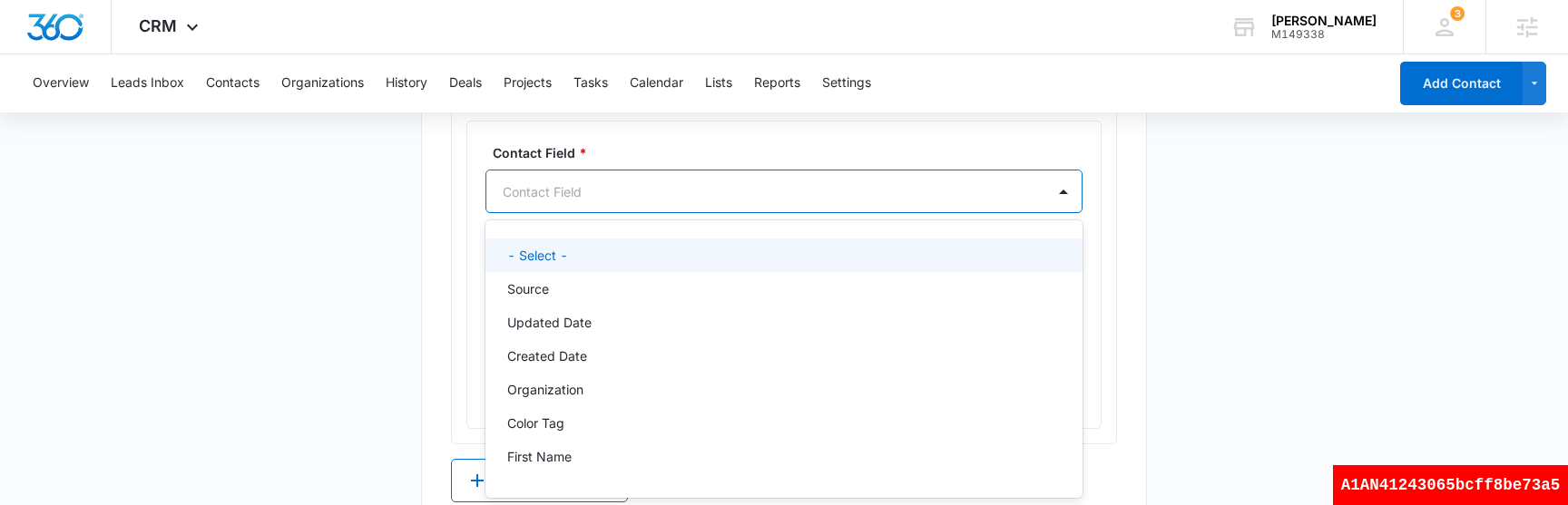
click at [644, 213] on div "- Select -, 1 of 26. 26 results available. Use Up and Down to choose options, p…" at bounding box center [784, 191] width 597 height 44
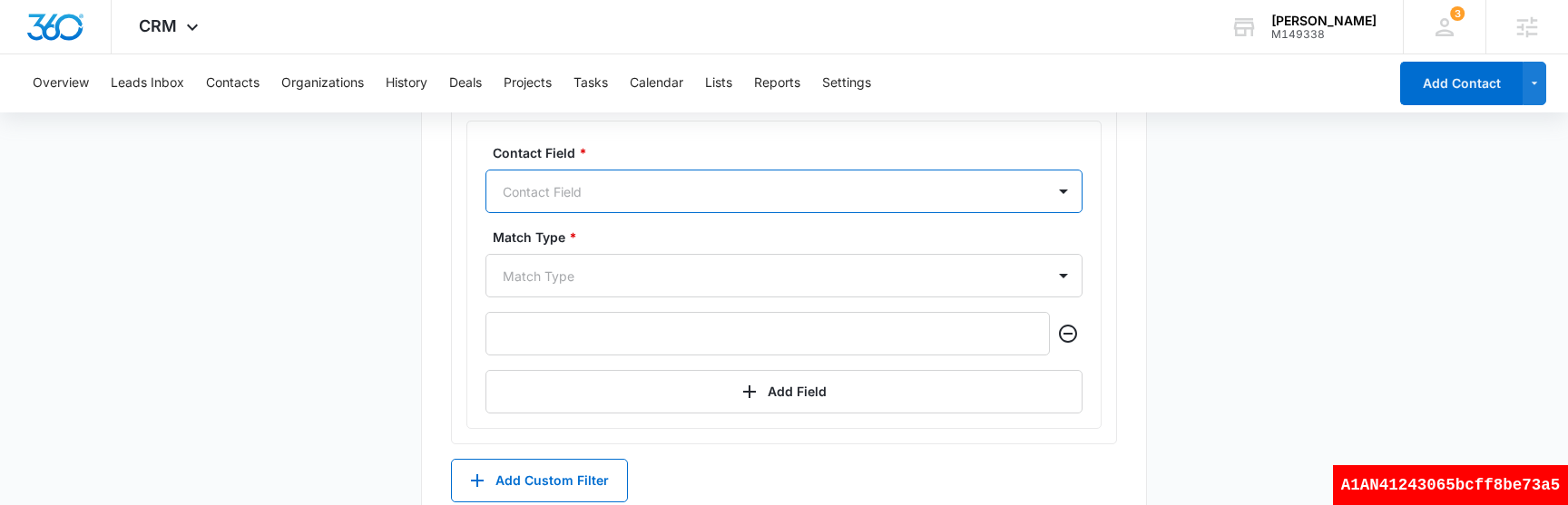
click at [641, 183] on div at bounding box center [762, 191] width 519 height 23
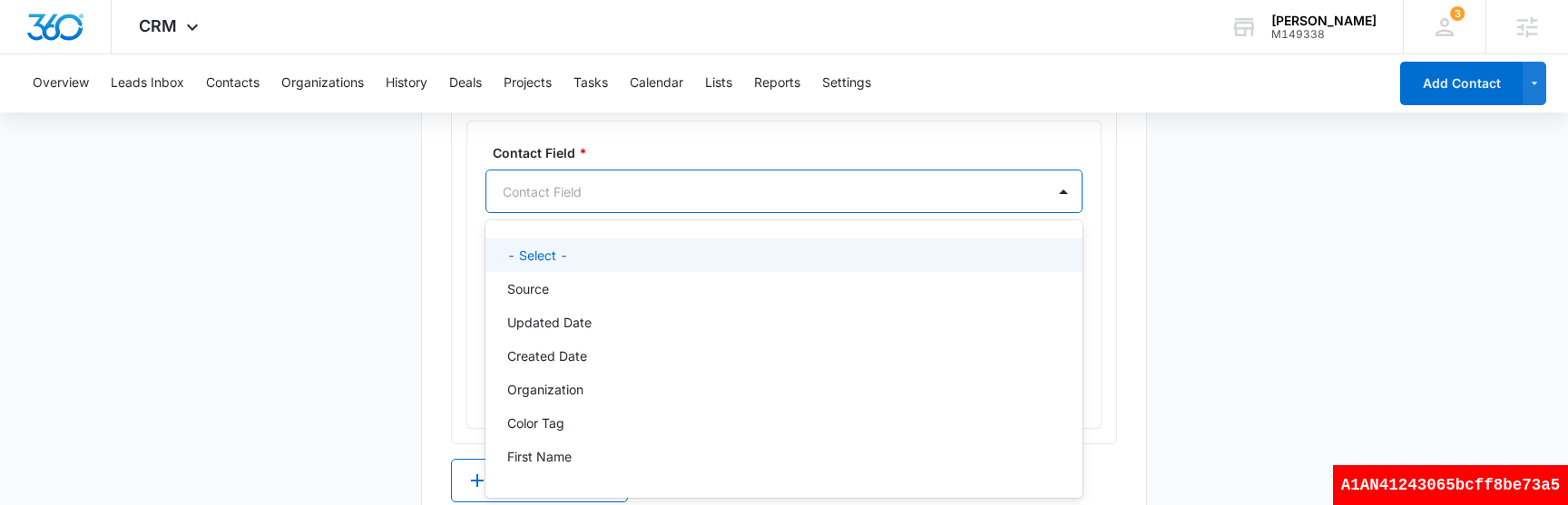
click at [638, 190] on div at bounding box center [762, 191] width 519 height 23
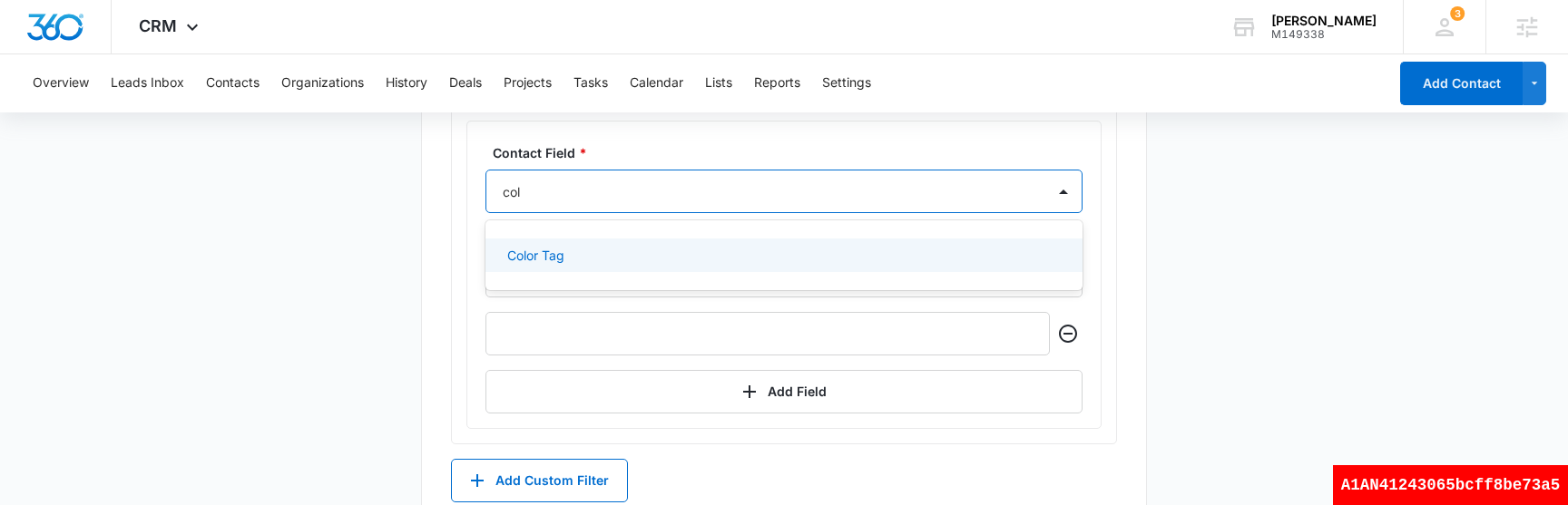
type input "colo"
click at [587, 245] on div "Color Tag" at bounding box center [784, 255] width 597 height 34
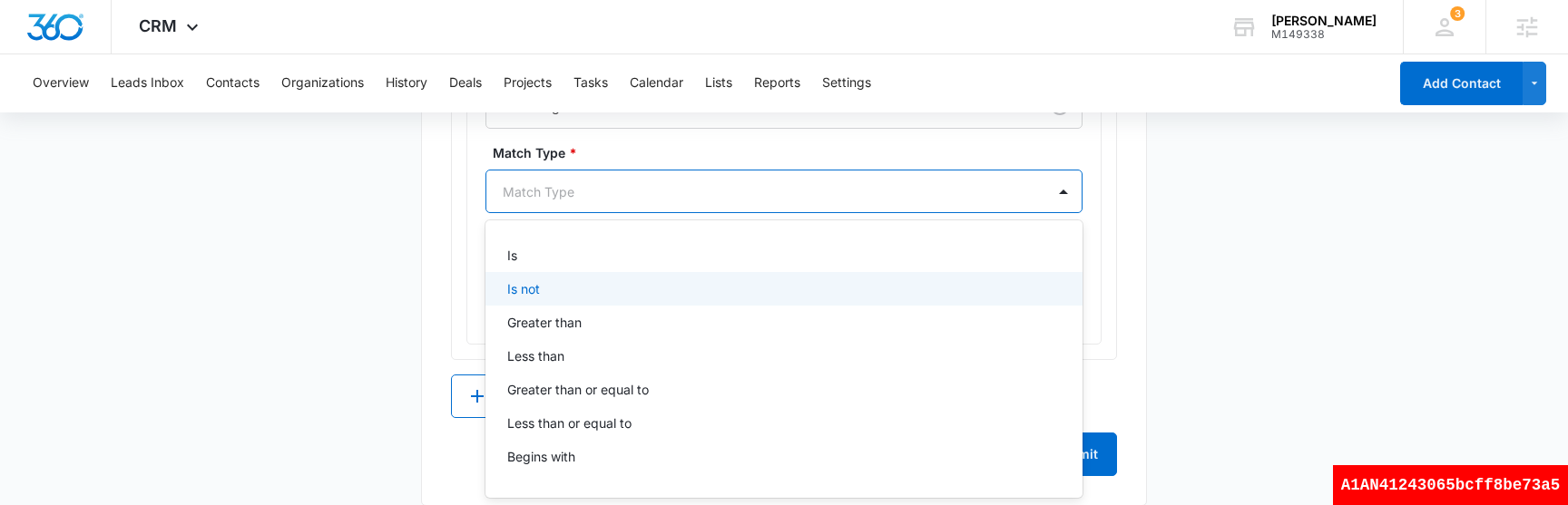
click at [574, 213] on div "Is not, 2 of 9. 9 results available. Use Up and Down to choose options, press E…" at bounding box center [784, 191] width 597 height 44
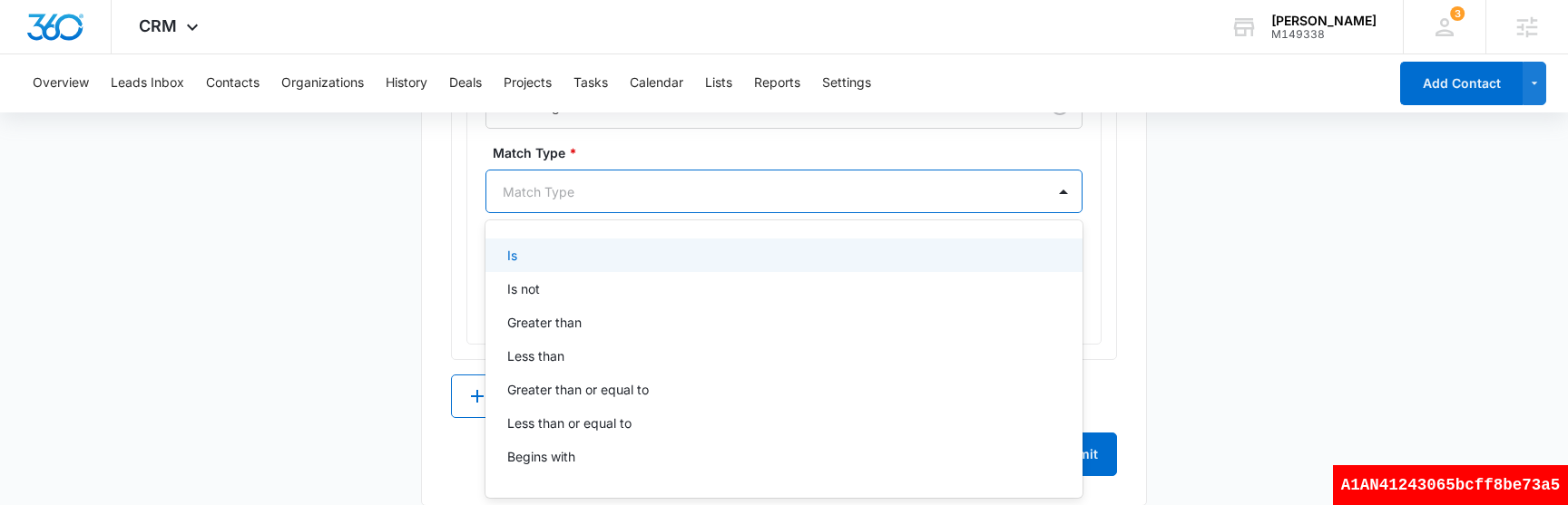
click at [561, 257] on div "Is" at bounding box center [783, 255] width 550 height 19
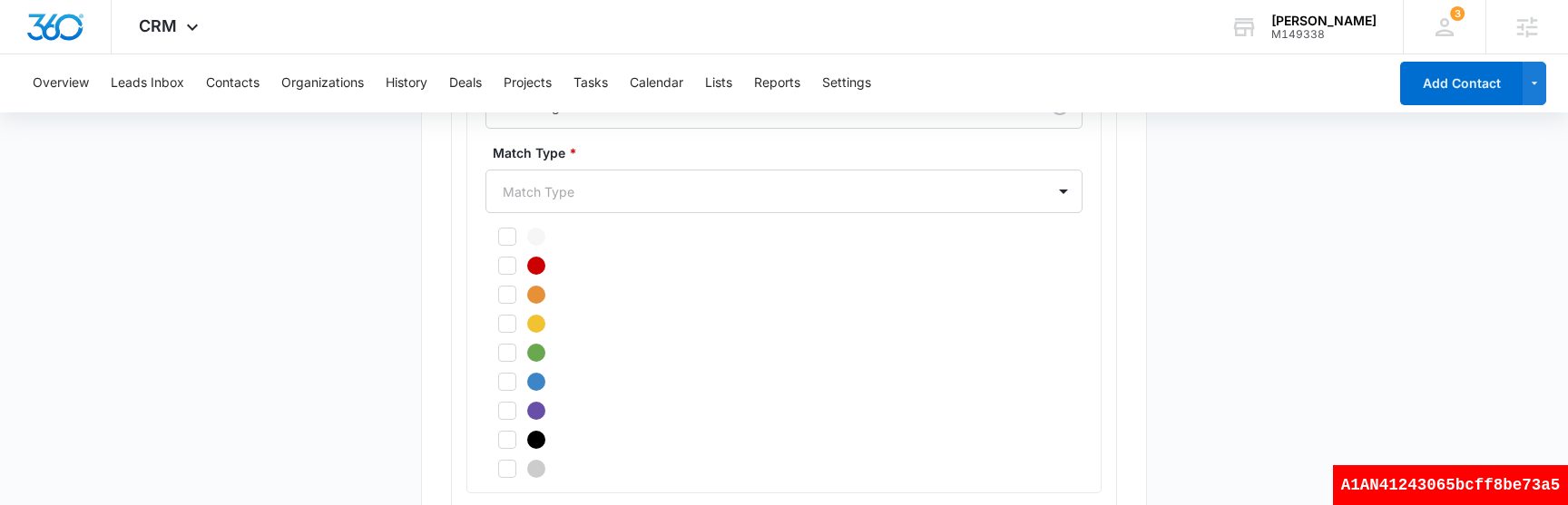
scroll to position [1691, 0]
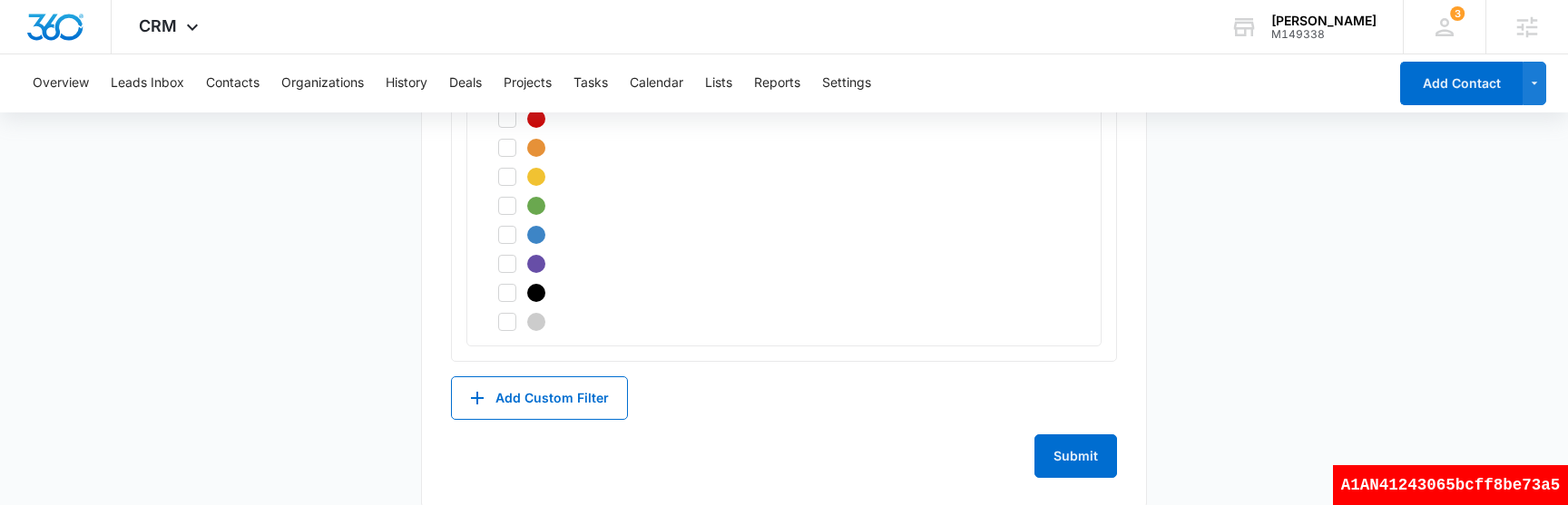
click at [507, 125] on icon at bounding box center [507, 119] width 16 height 16
click at [498, 125] on input "checkbox" at bounding box center [491, 119] width 13 height 13
checkbox input "true"
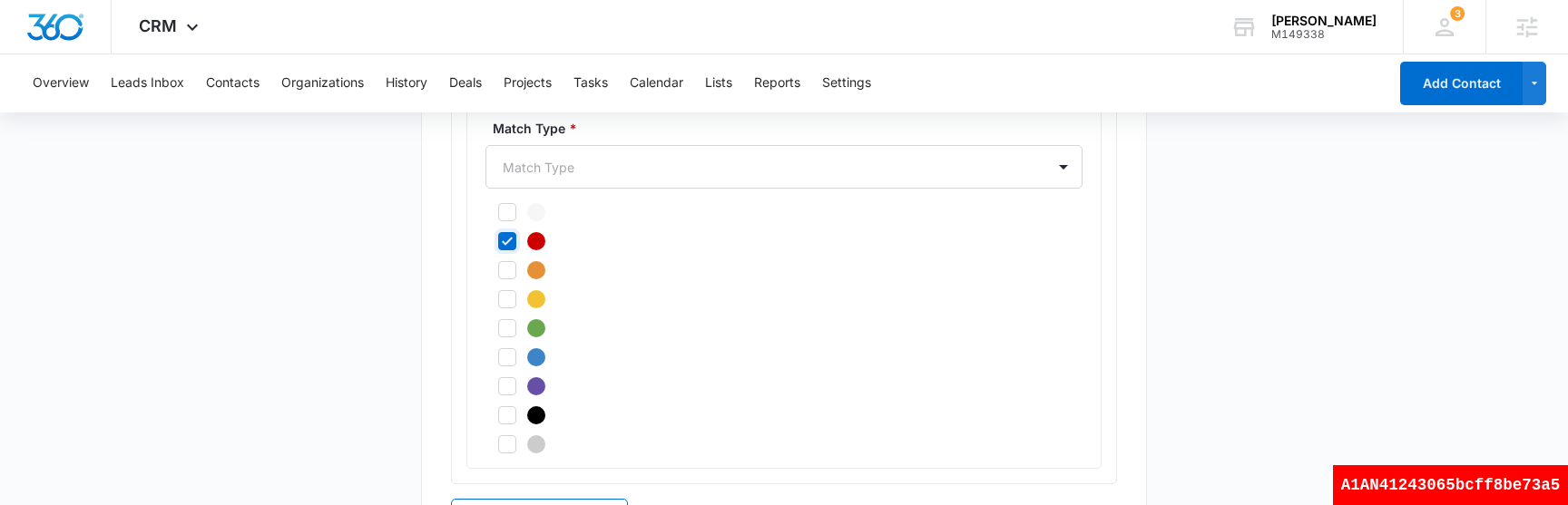
scroll to position [1489, 0]
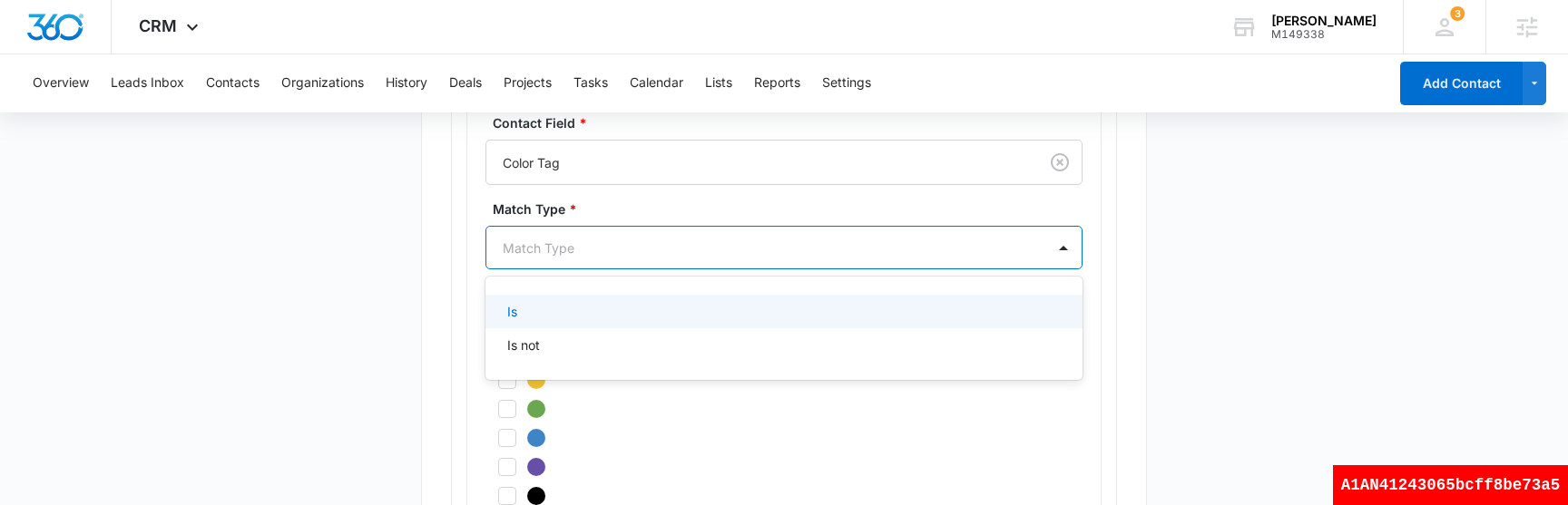
click at [543, 244] on div at bounding box center [762, 248] width 519 height 23
click at [537, 308] on div "Is" at bounding box center [783, 311] width 550 height 19
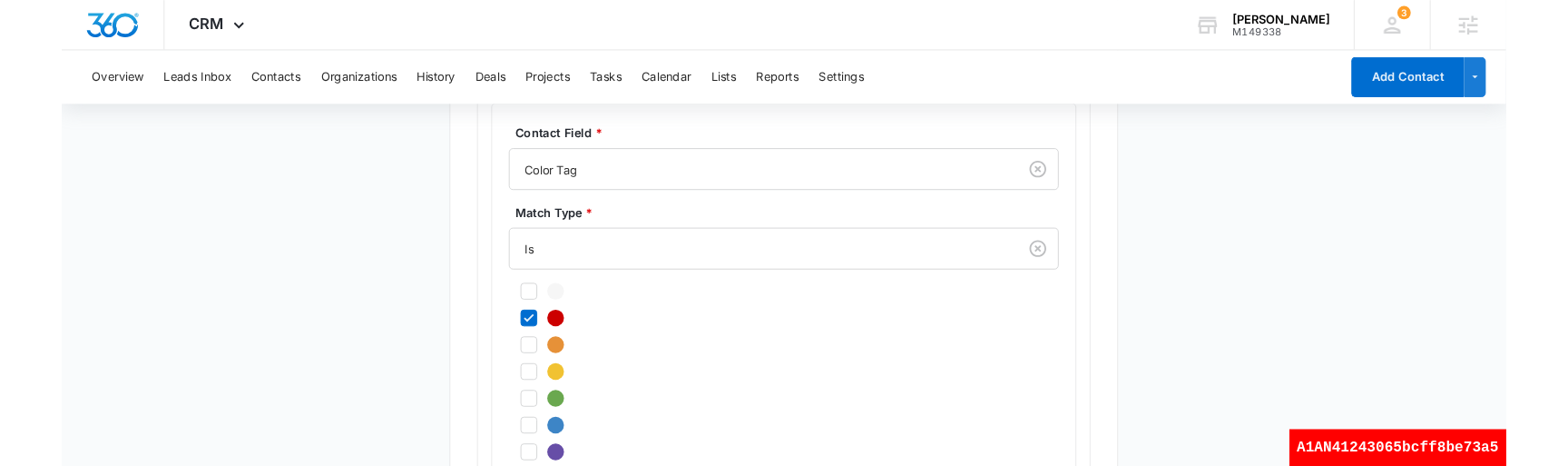
scroll to position [1721, 0]
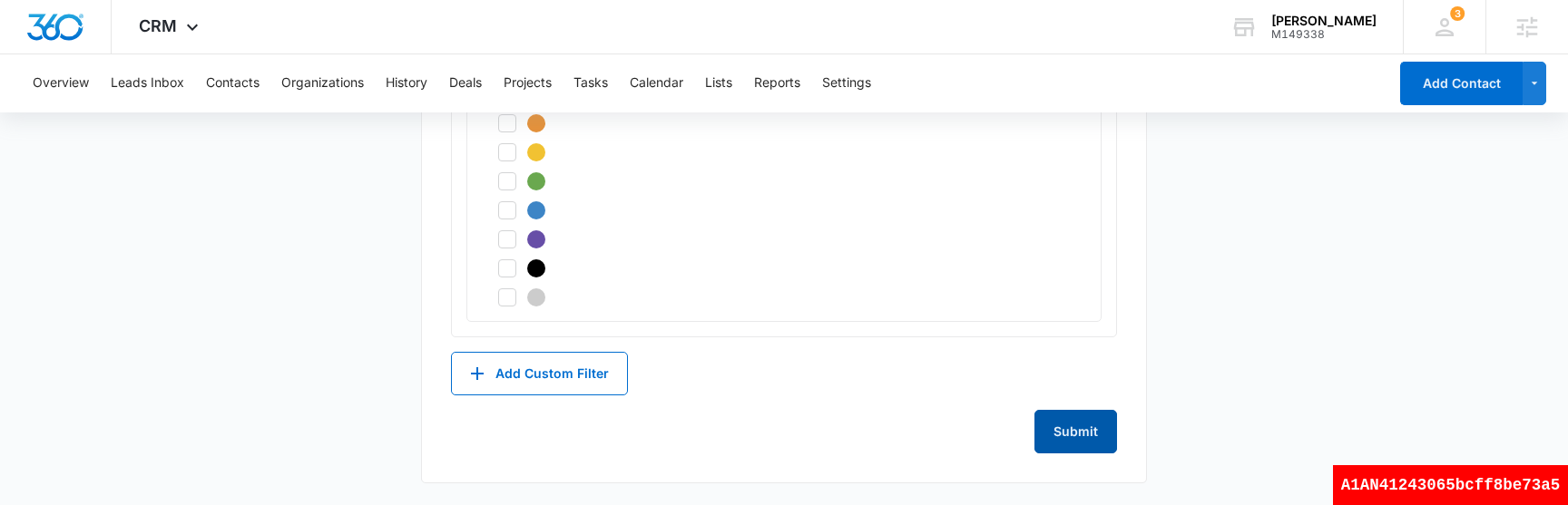
click at [1075, 437] on button "Submit" at bounding box center [1076, 431] width 83 height 44
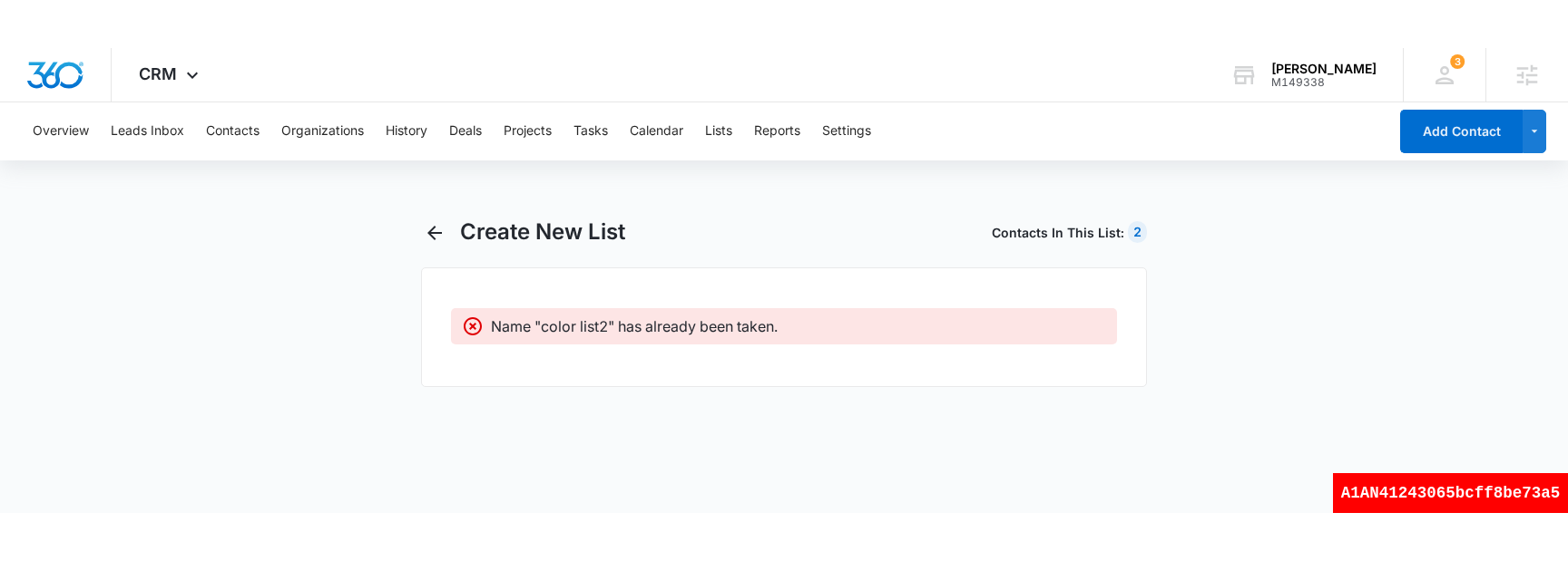
scroll to position [0, 0]
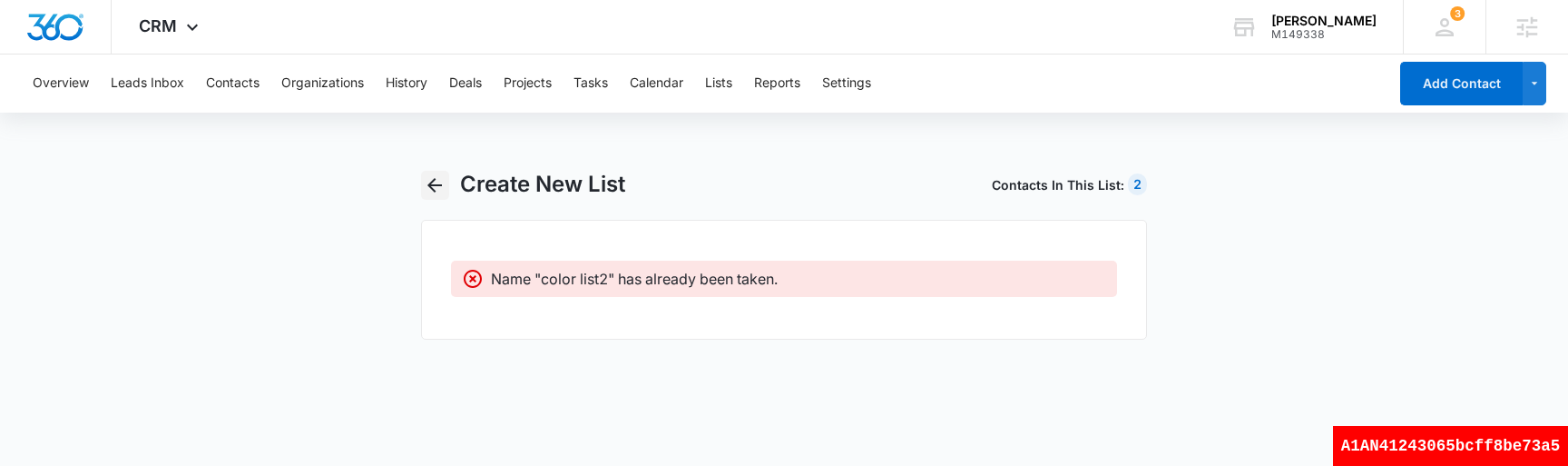
click at [436, 187] on icon "button" at bounding box center [435, 186] width 22 height 22
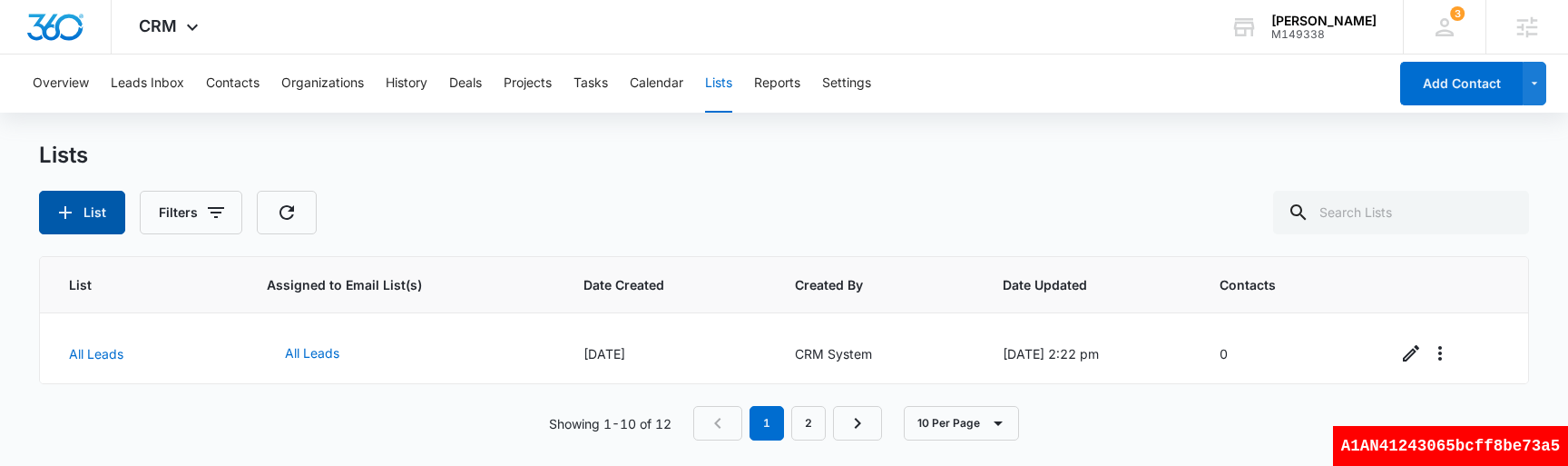
click at [60, 202] on icon "button" at bounding box center [66, 213] width 22 height 22
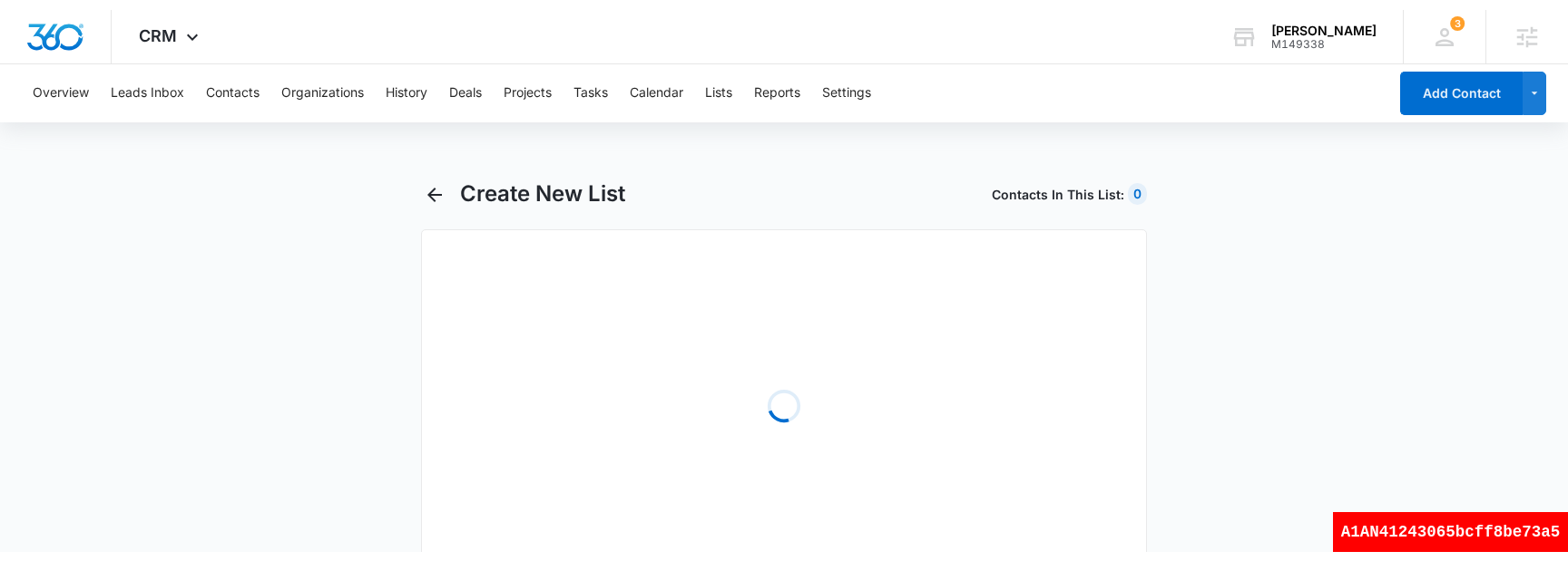
select select "31"
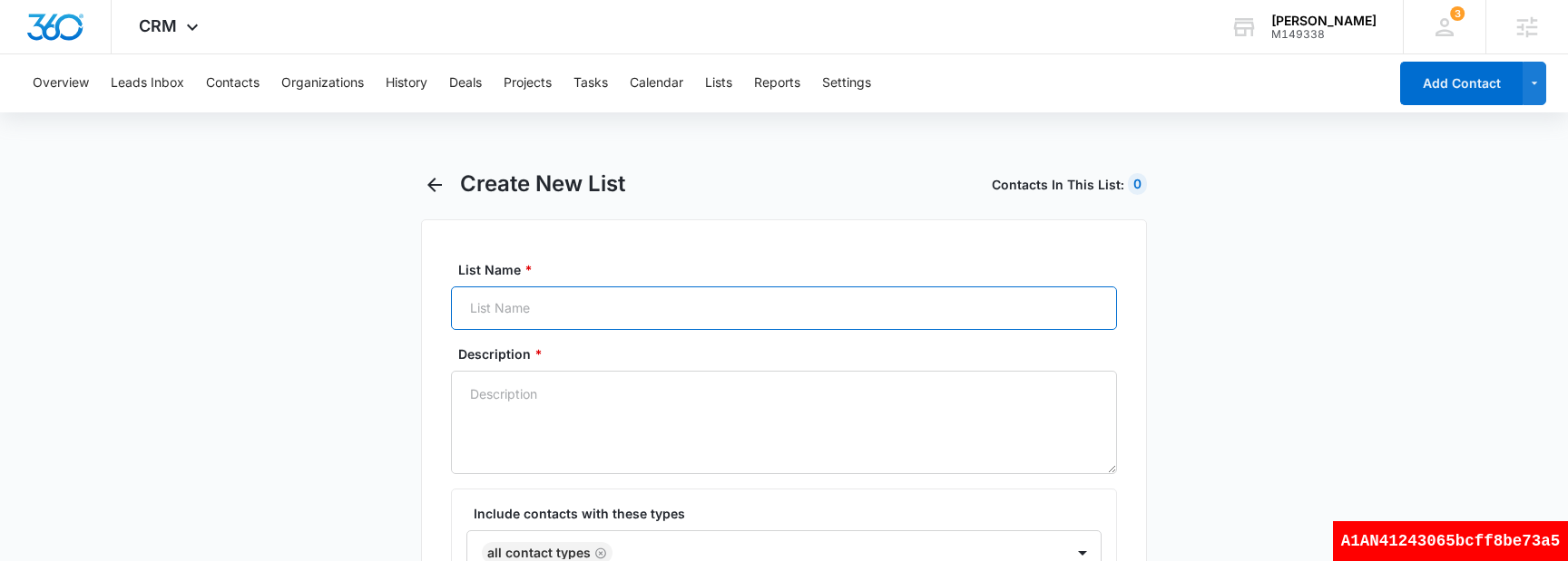
click at [688, 305] on input "List Name *" at bounding box center [784, 309] width 666 height 44
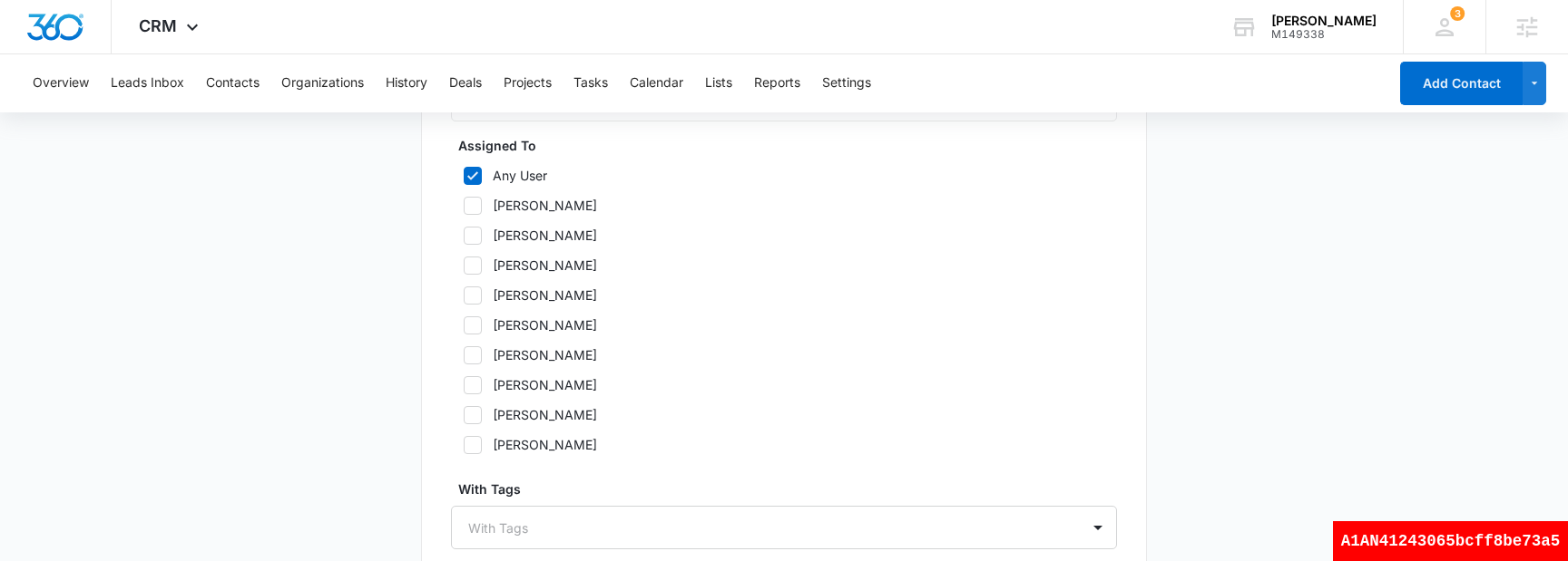
scroll to position [1120, 0]
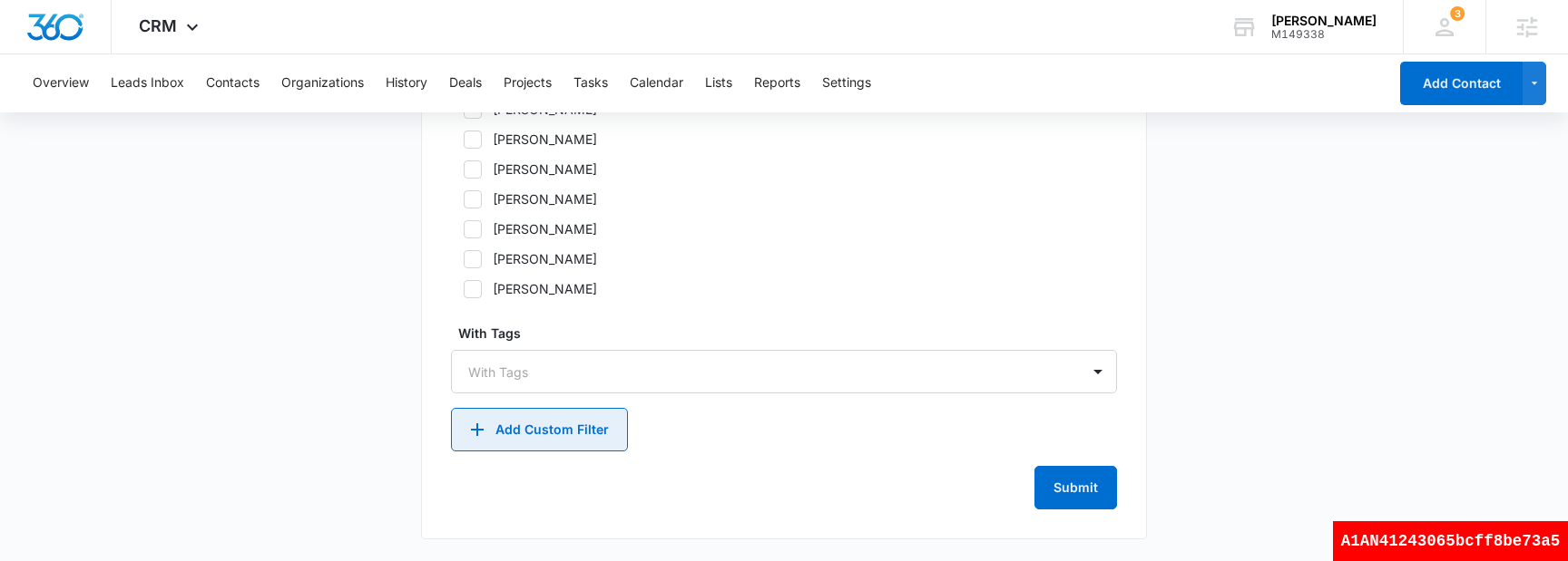
type input "color list3"
click at [552, 428] on button "Add Custom Filter" at bounding box center [538, 430] width 176 height 44
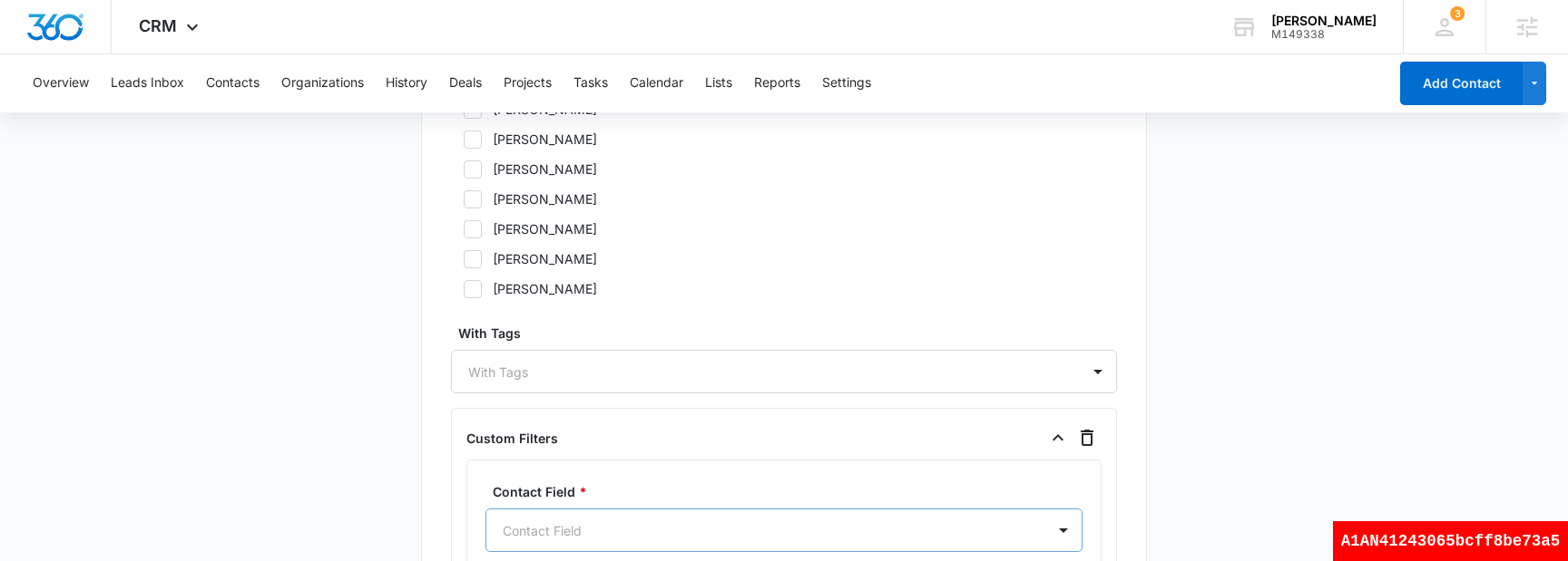
scroll to position [1403, 0]
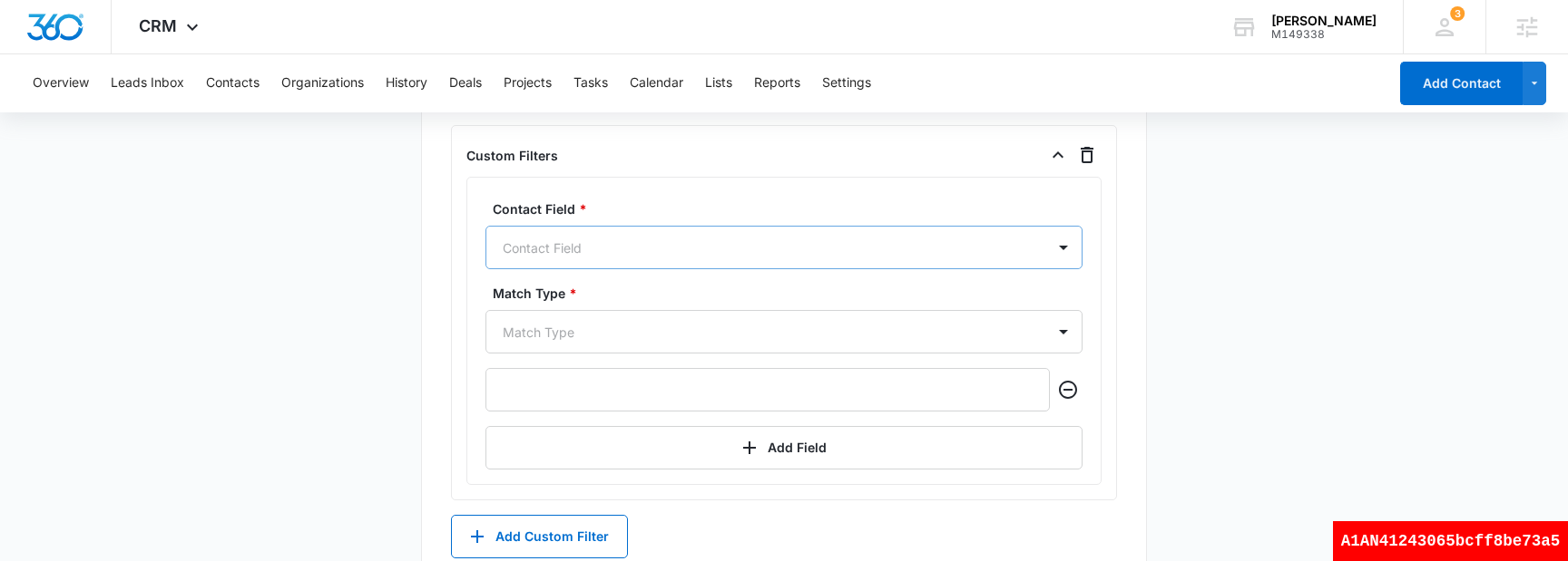
click at [611, 269] on div "Contact Field" at bounding box center [784, 248] width 597 height 44
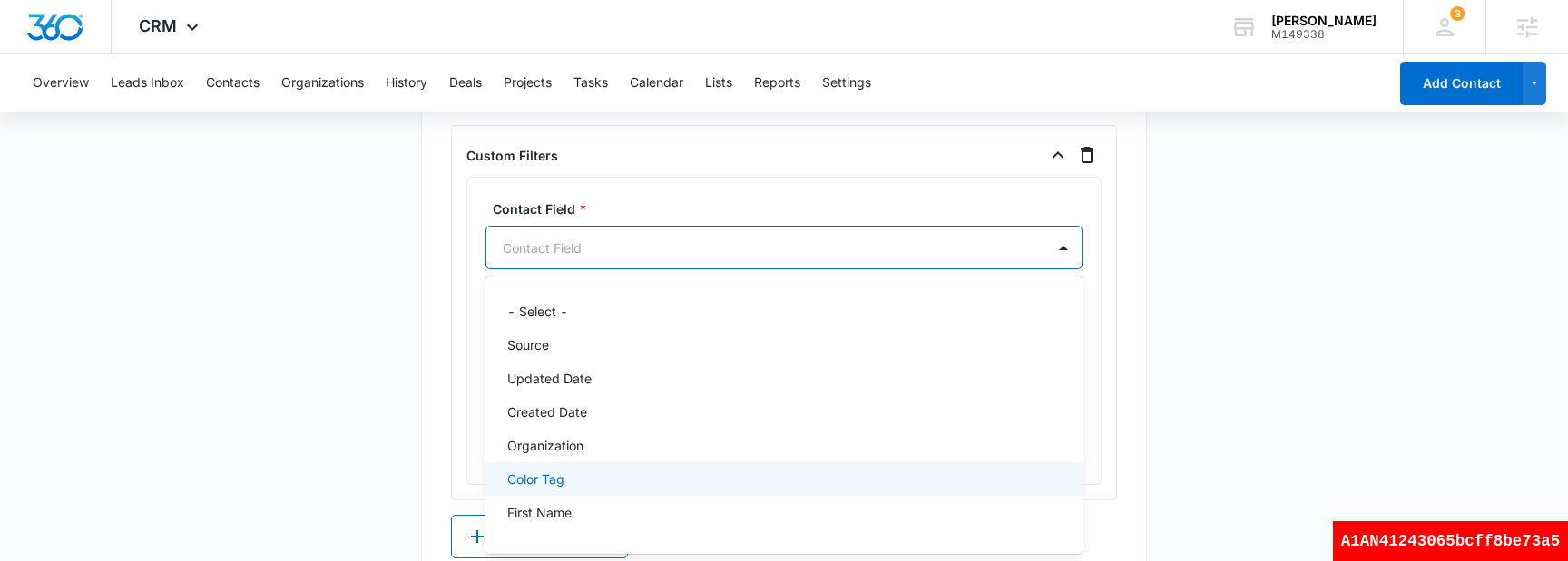
click at [588, 476] on div "Color Tag" at bounding box center [783, 478] width 550 height 19
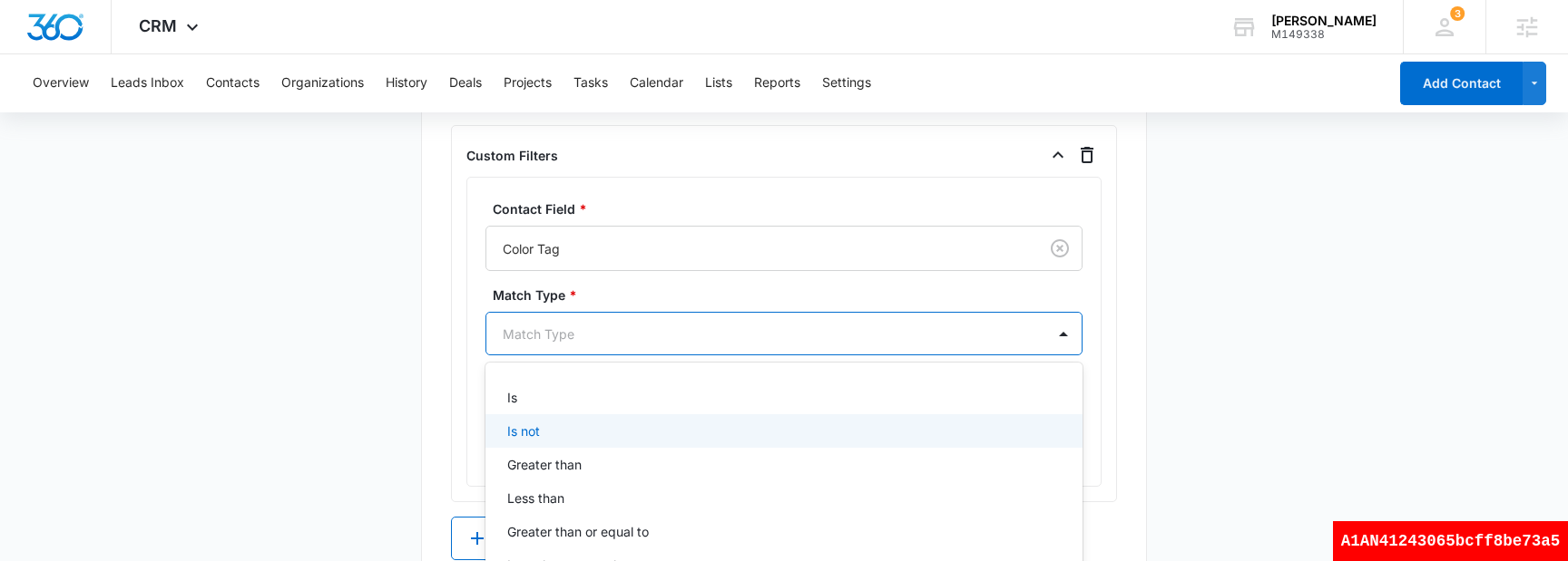
scroll to position [1490, 0]
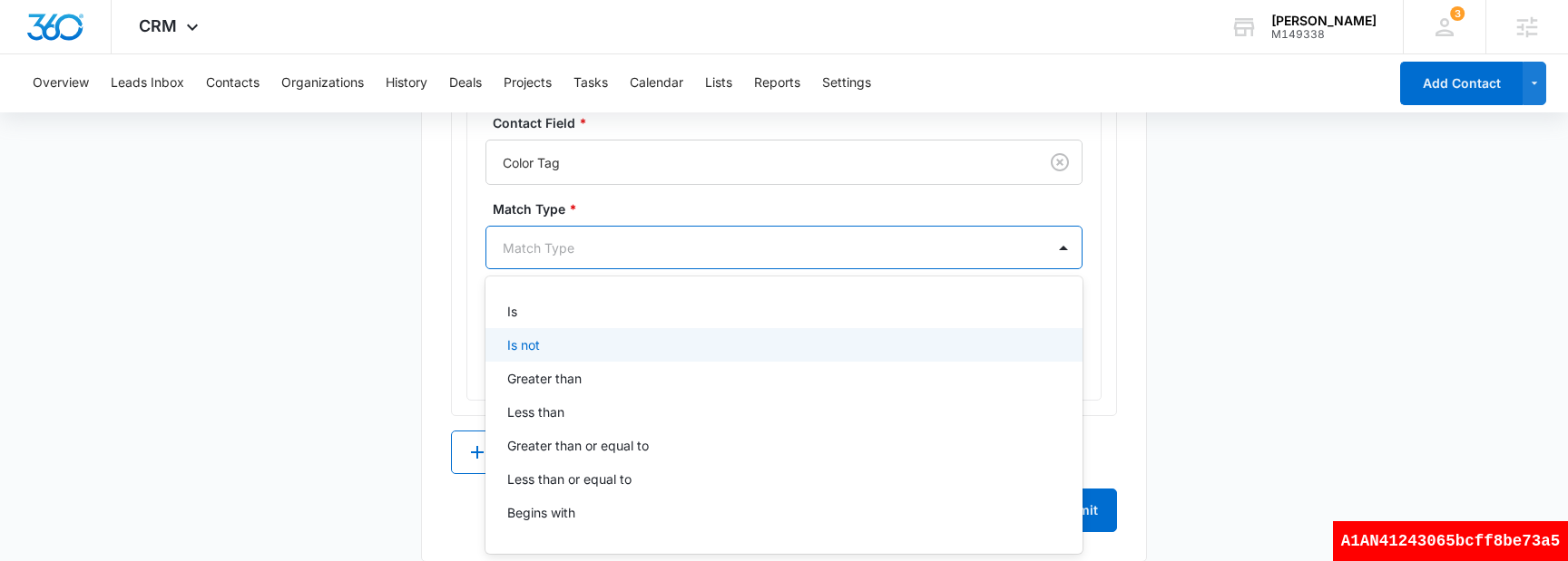
click at [590, 269] on div "Is not, 2 of 9. 9 results available. Use Up and Down to choose options, press E…" at bounding box center [784, 248] width 597 height 44
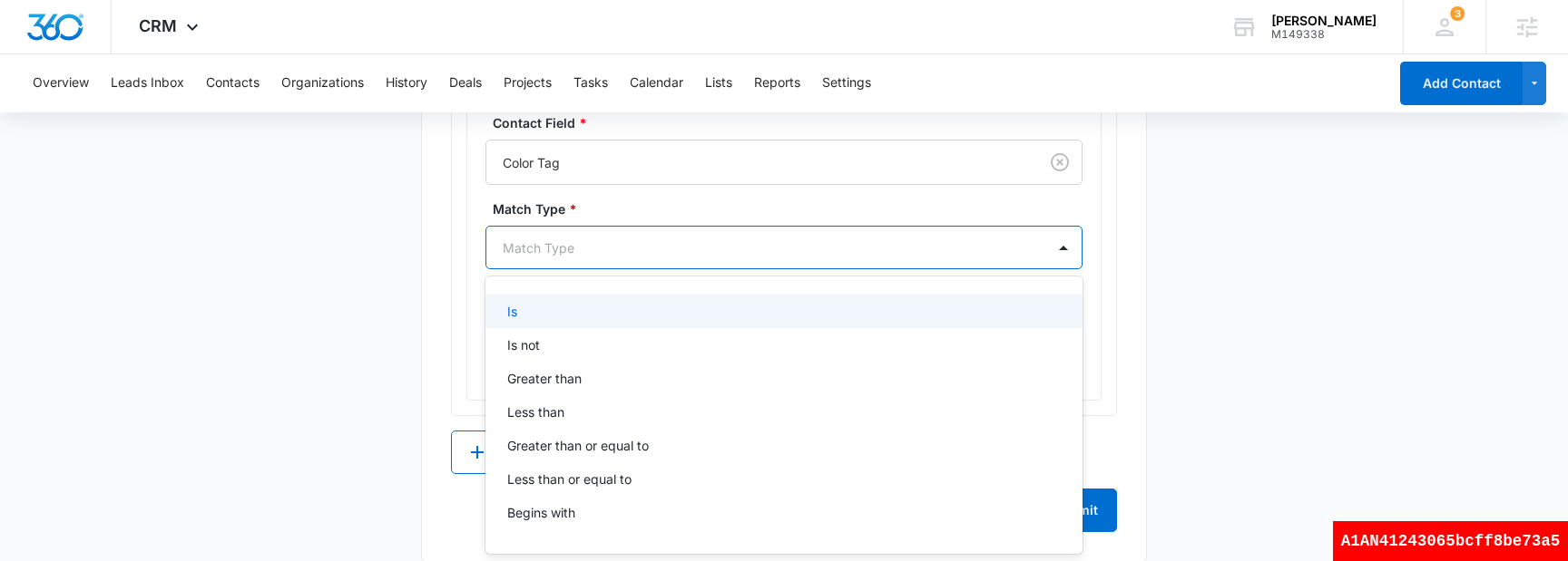
click at [573, 305] on div "Is" at bounding box center [783, 311] width 550 height 19
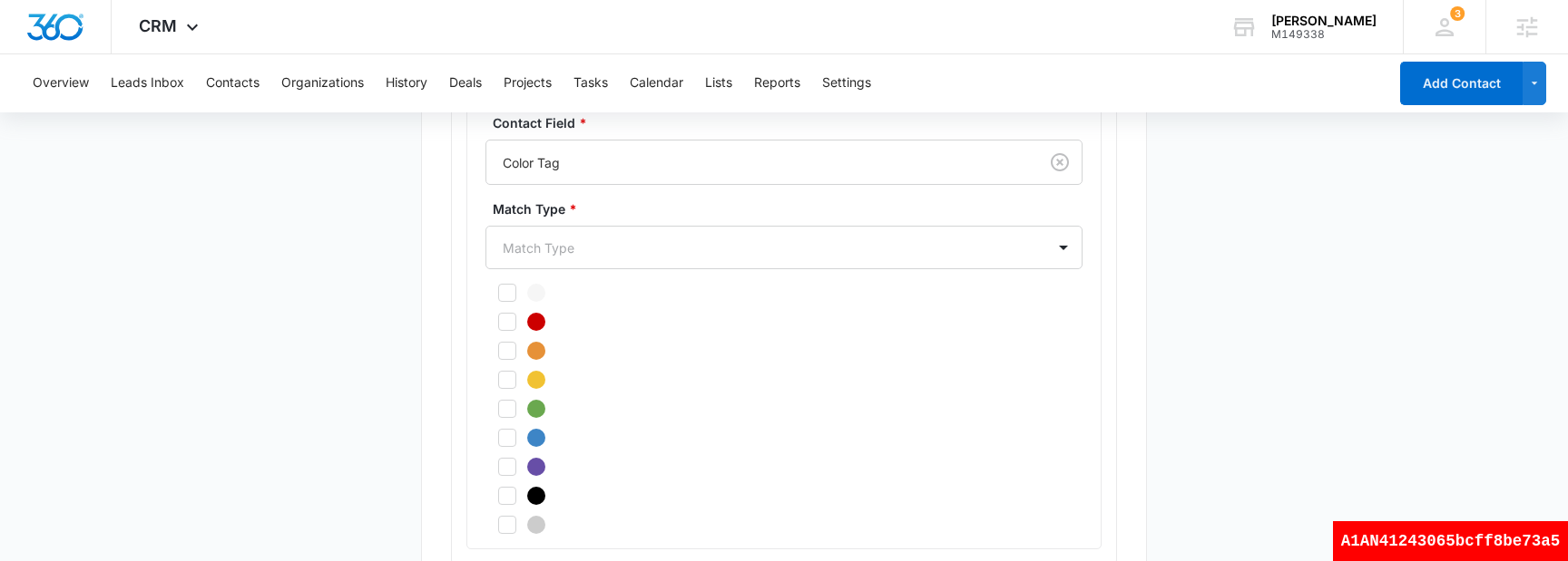
click at [501, 321] on icon at bounding box center [507, 322] width 16 height 16
click at [498, 321] on input "checkbox" at bounding box center [491, 322] width 13 height 13
checkbox input "true"
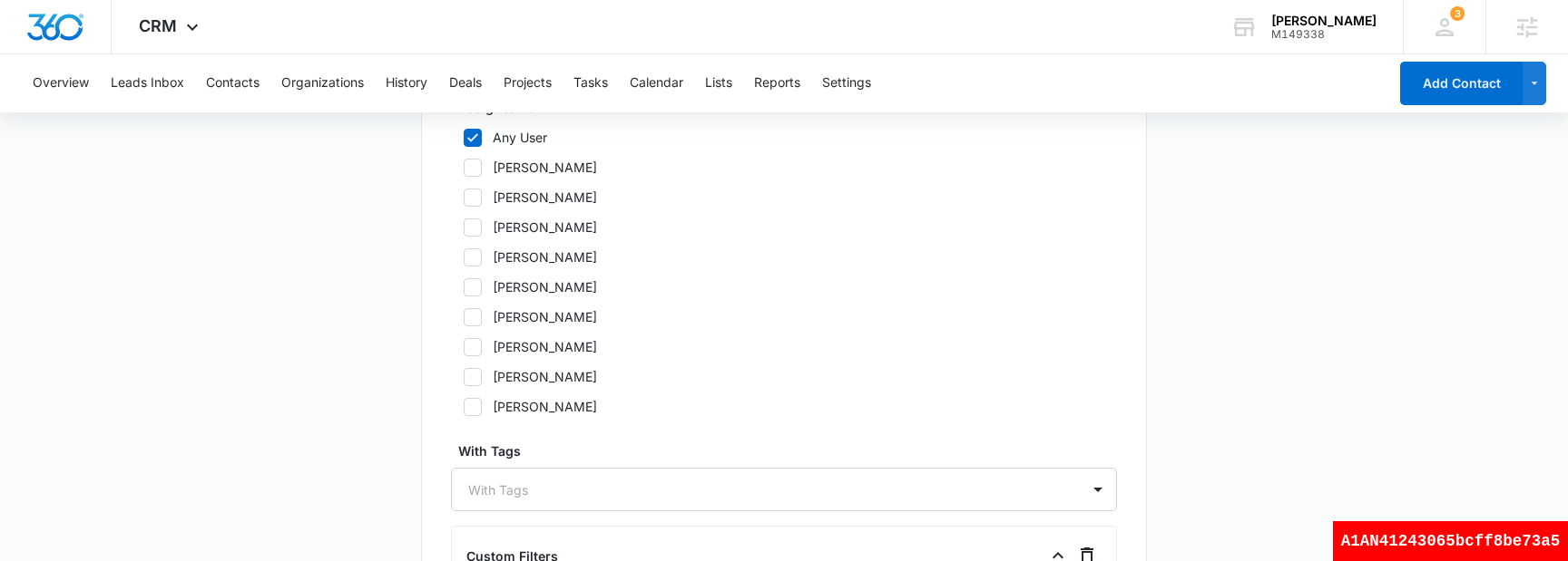
scroll to position [0, 0]
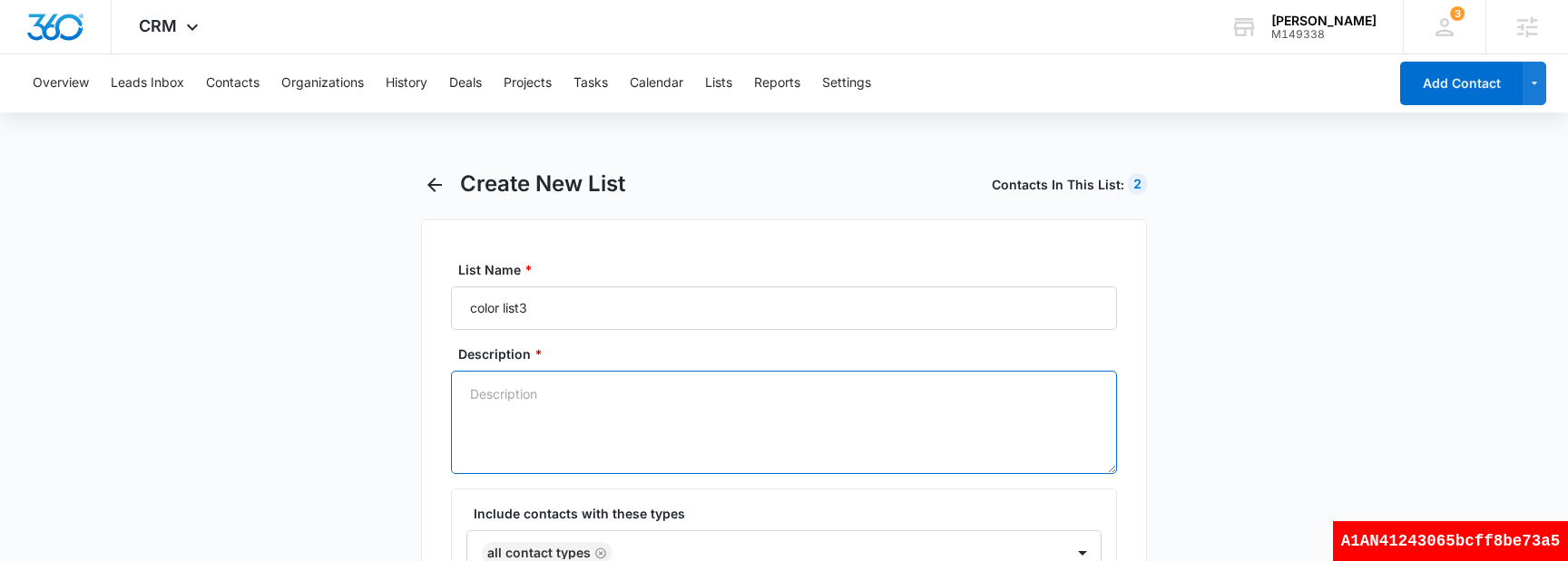
click at [1023, 398] on textarea "Description *" at bounding box center [784, 422] width 666 height 104
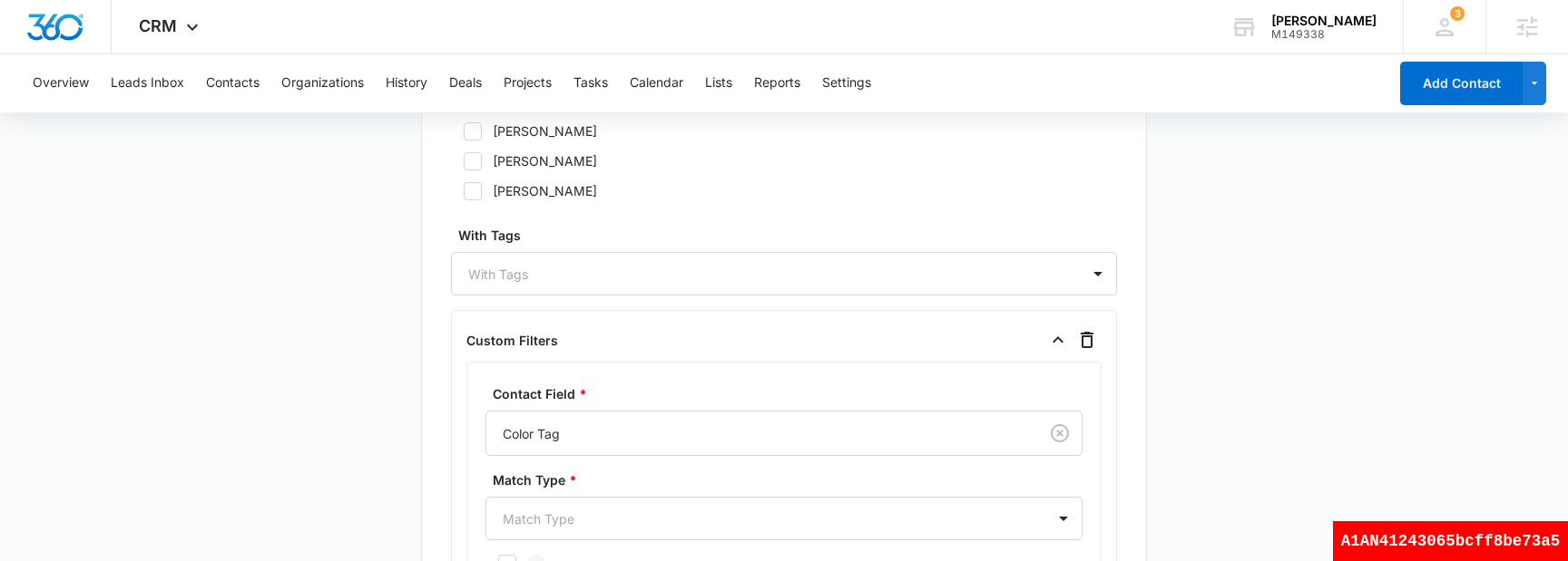
scroll to position [1661, 0]
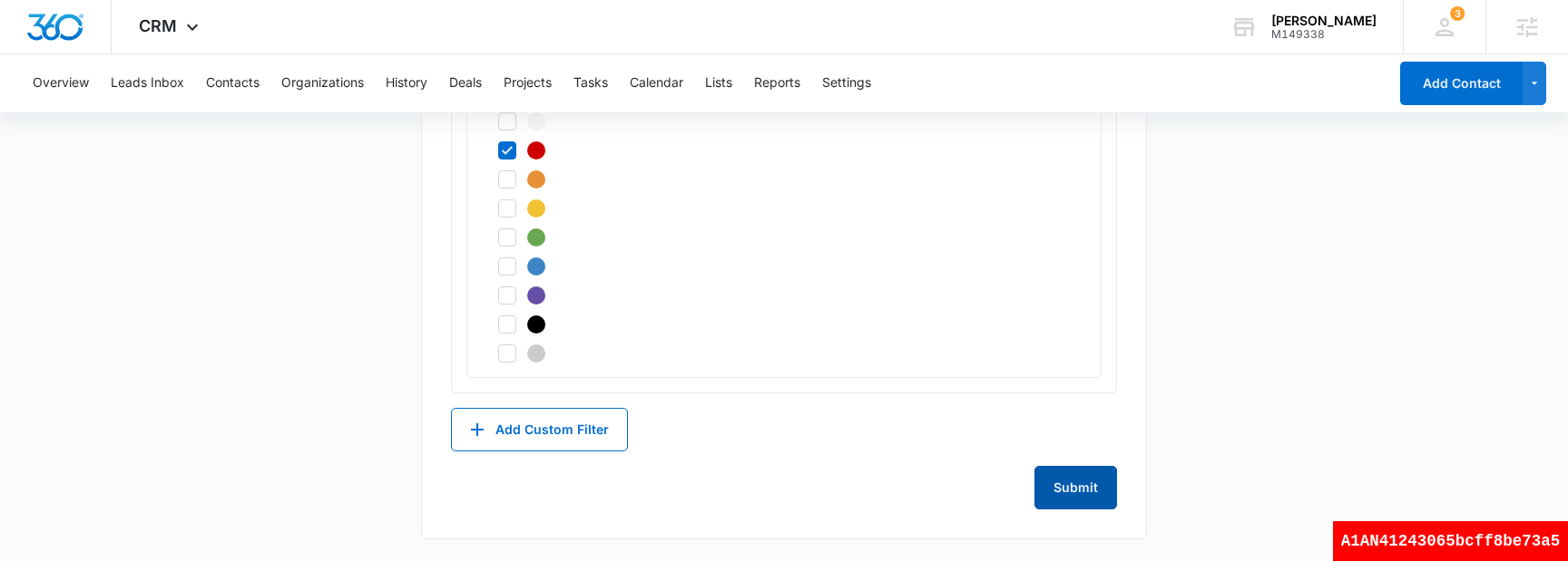
type textarea "test3"
click at [1091, 486] on button "Submit" at bounding box center [1076, 488] width 83 height 44
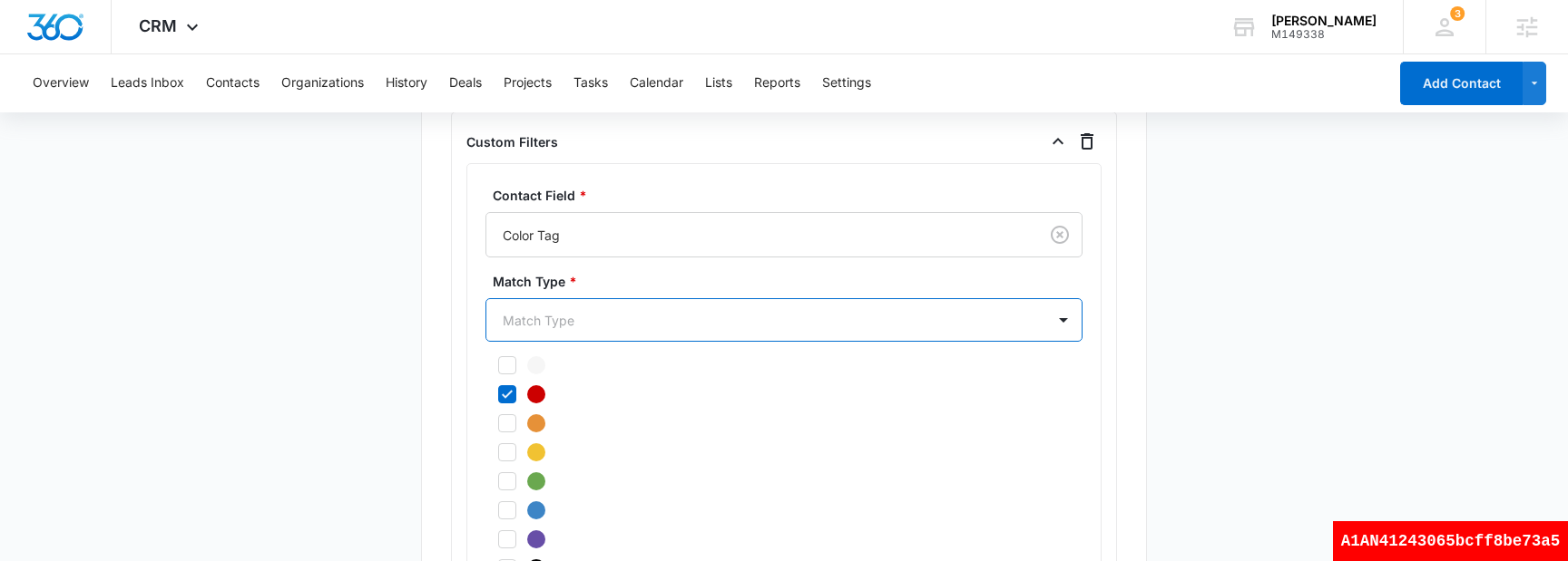
scroll to position [1349, 0]
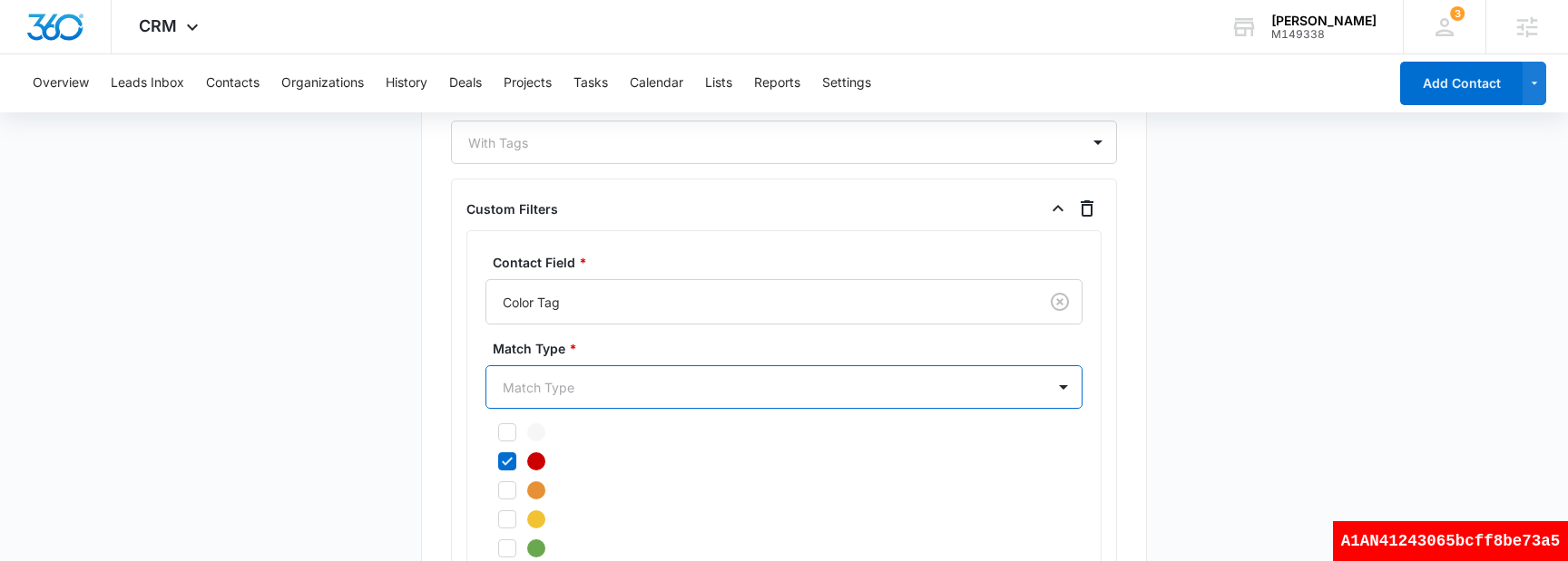
click at [629, 387] on div at bounding box center [762, 388] width 519 height 23
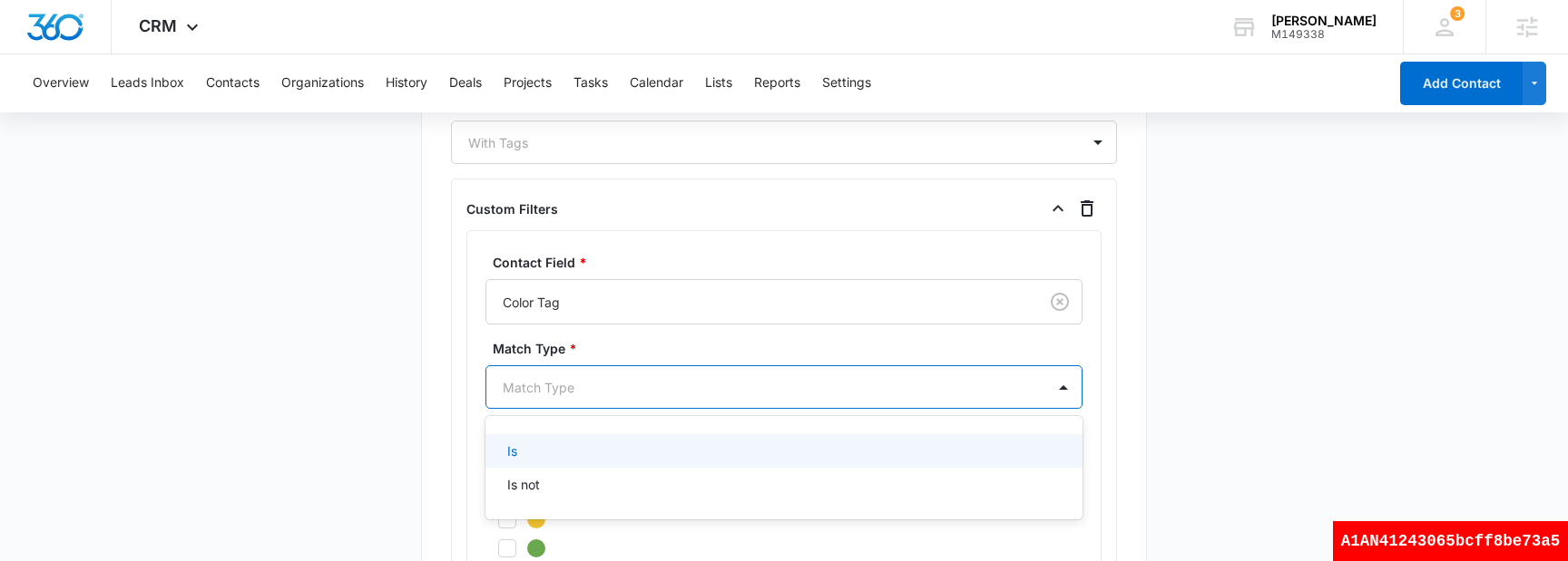
click at [602, 449] on div "Is" at bounding box center [783, 450] width 550 height 19
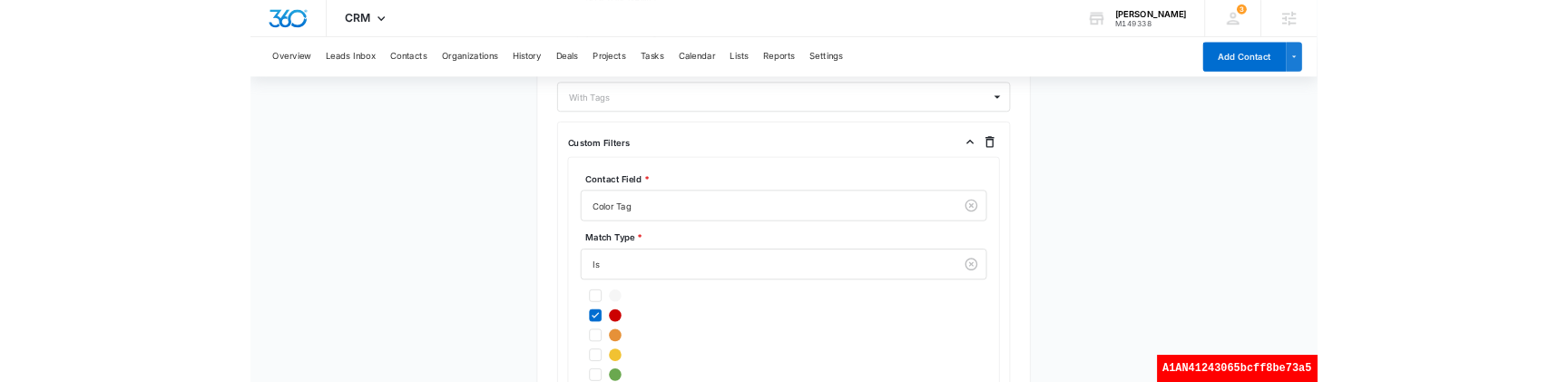
scroll to position [1664, 0]
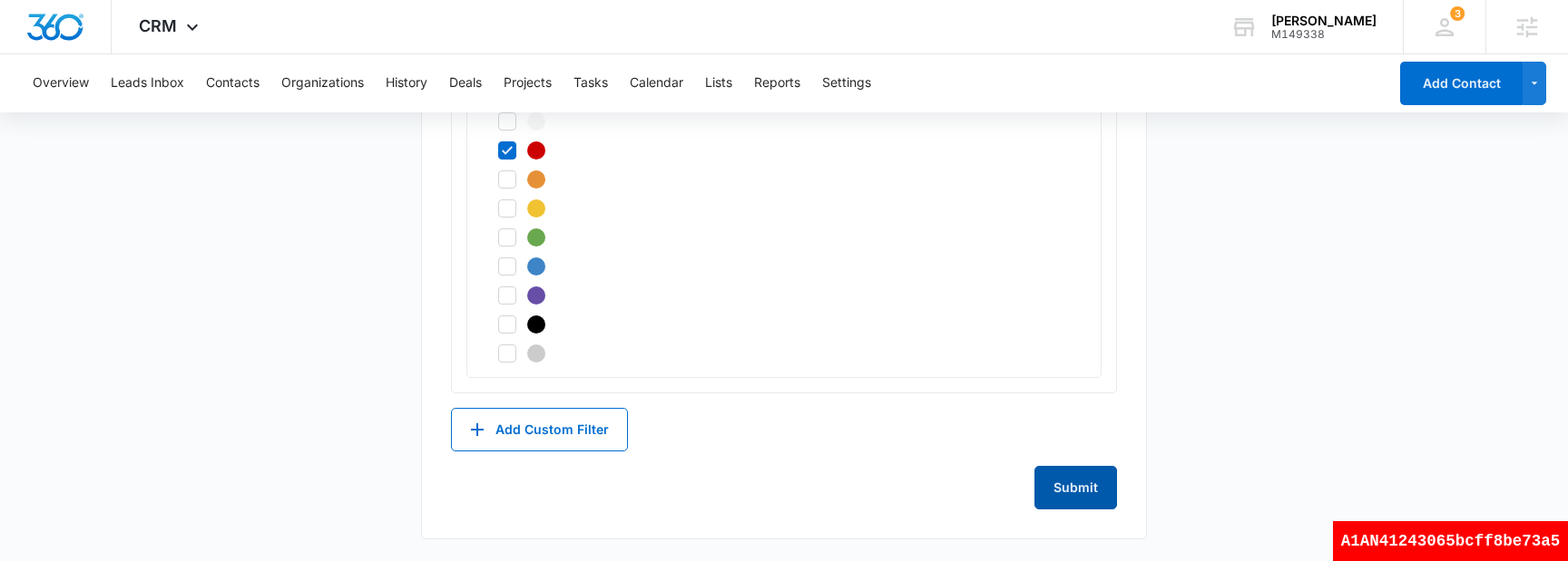
click at [1068, 477] on button "Submit" at bounding box center [1076, 488] width 83 height 44
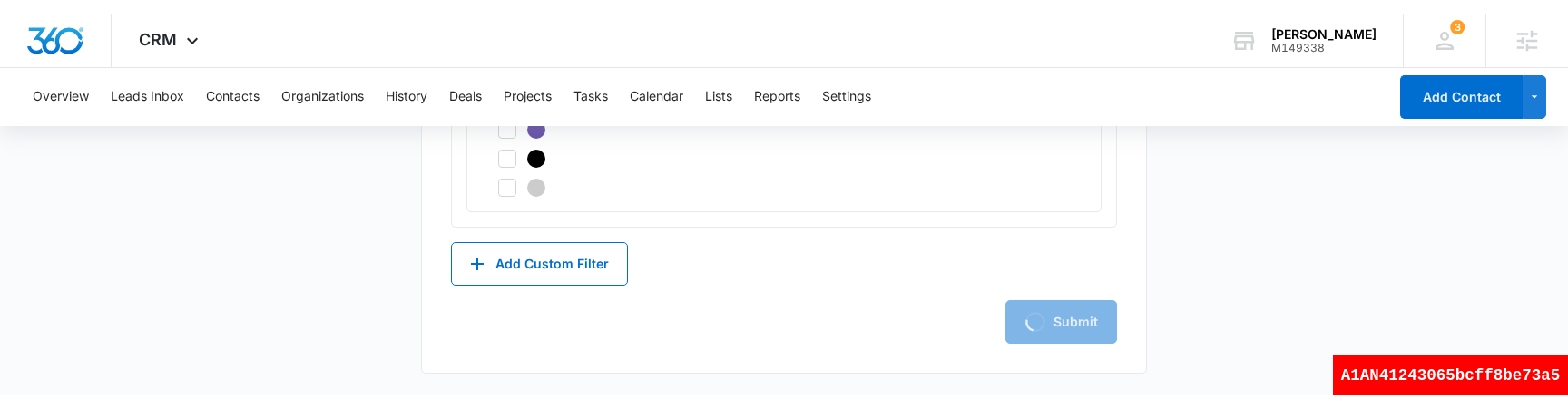
scroll to position [1817, 0]
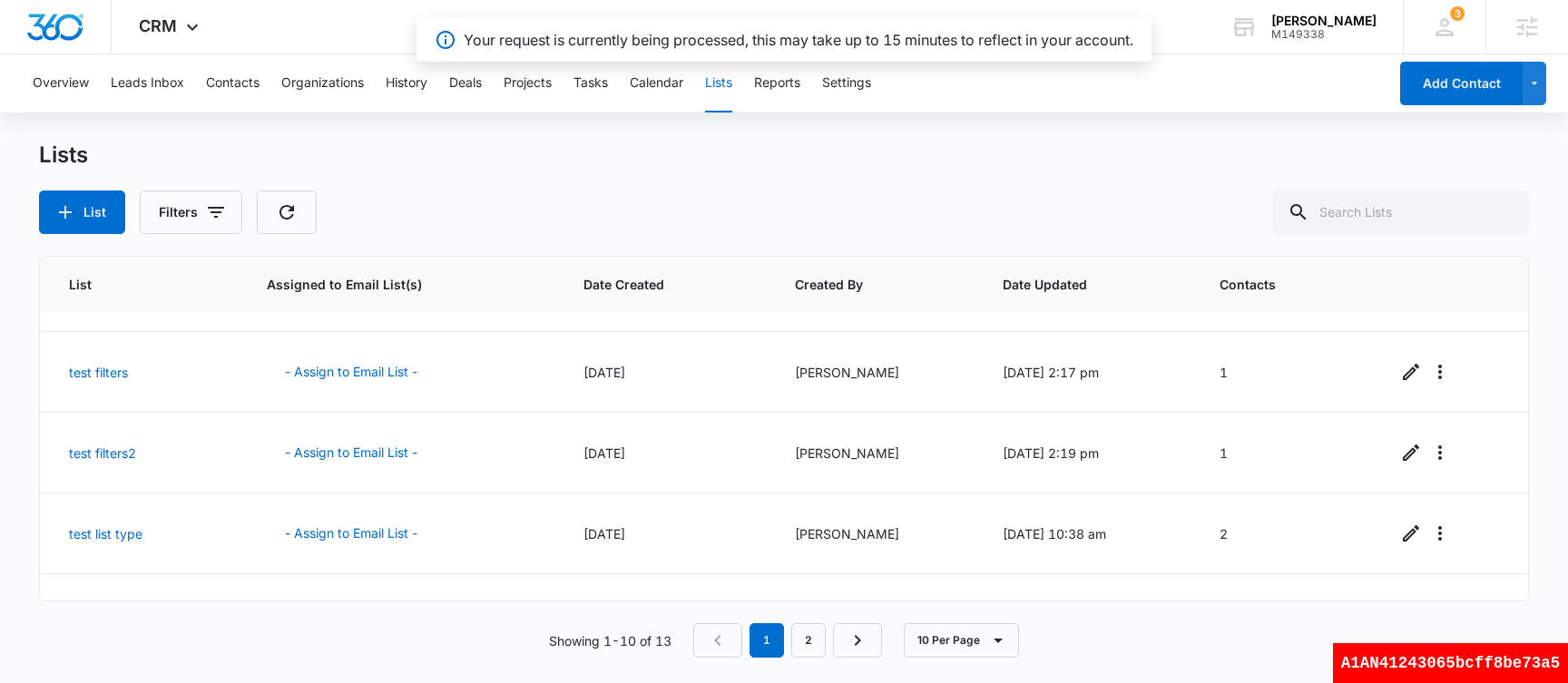
scroll to position [519, 0]
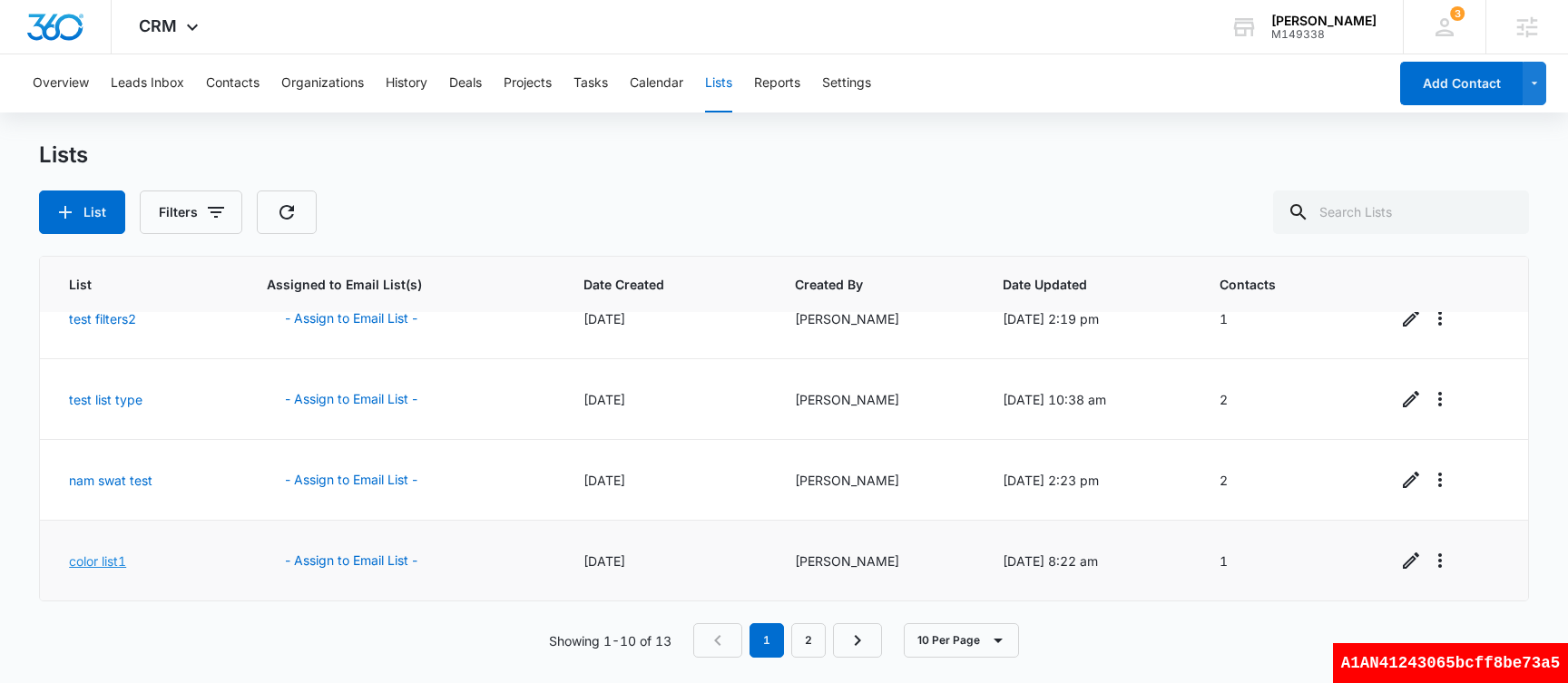
click at [122, 563] on link "color list1" at bounding box center [97, 560] width 57 height 15
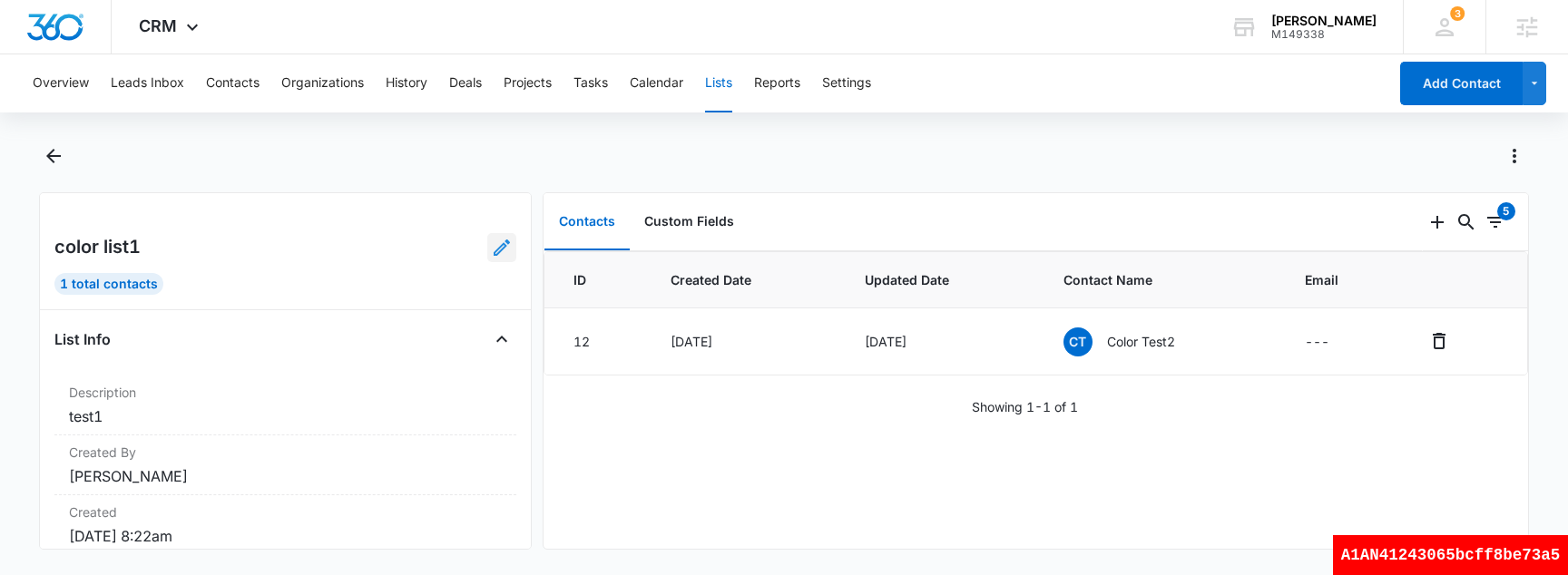
click at [498, 251] on icon at bounding box center [501, 247] width 16 height 16
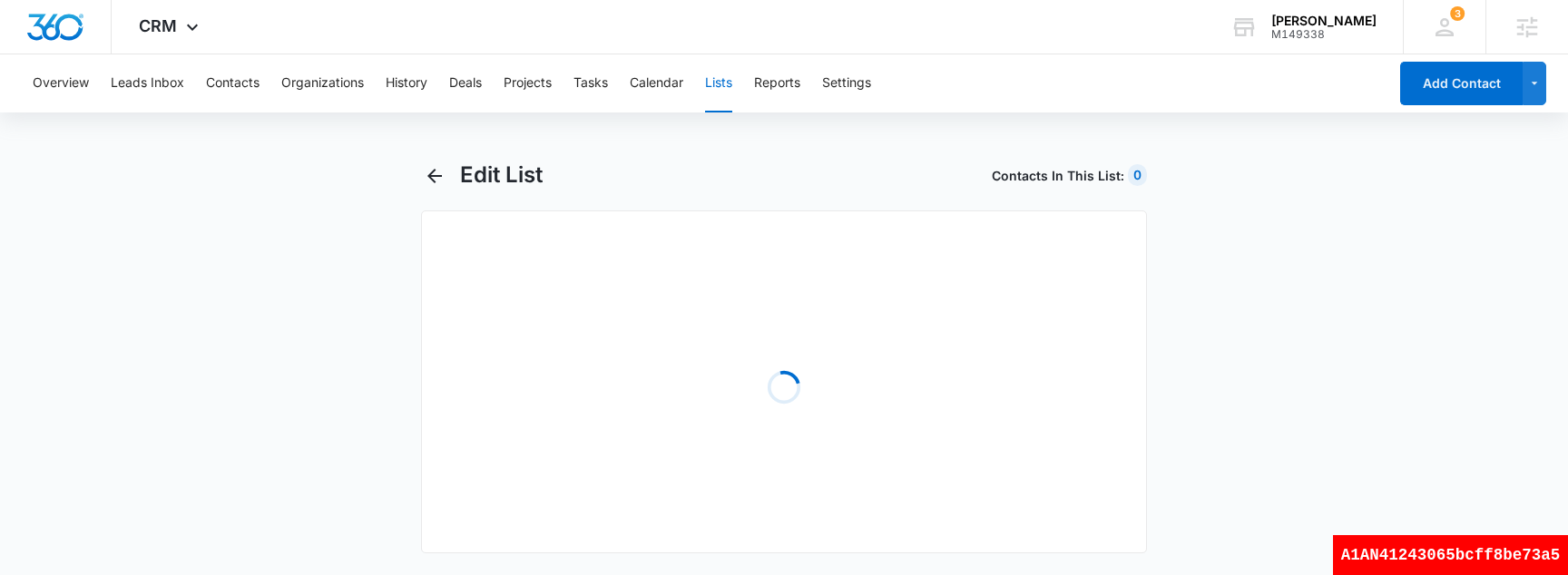
select select "31"
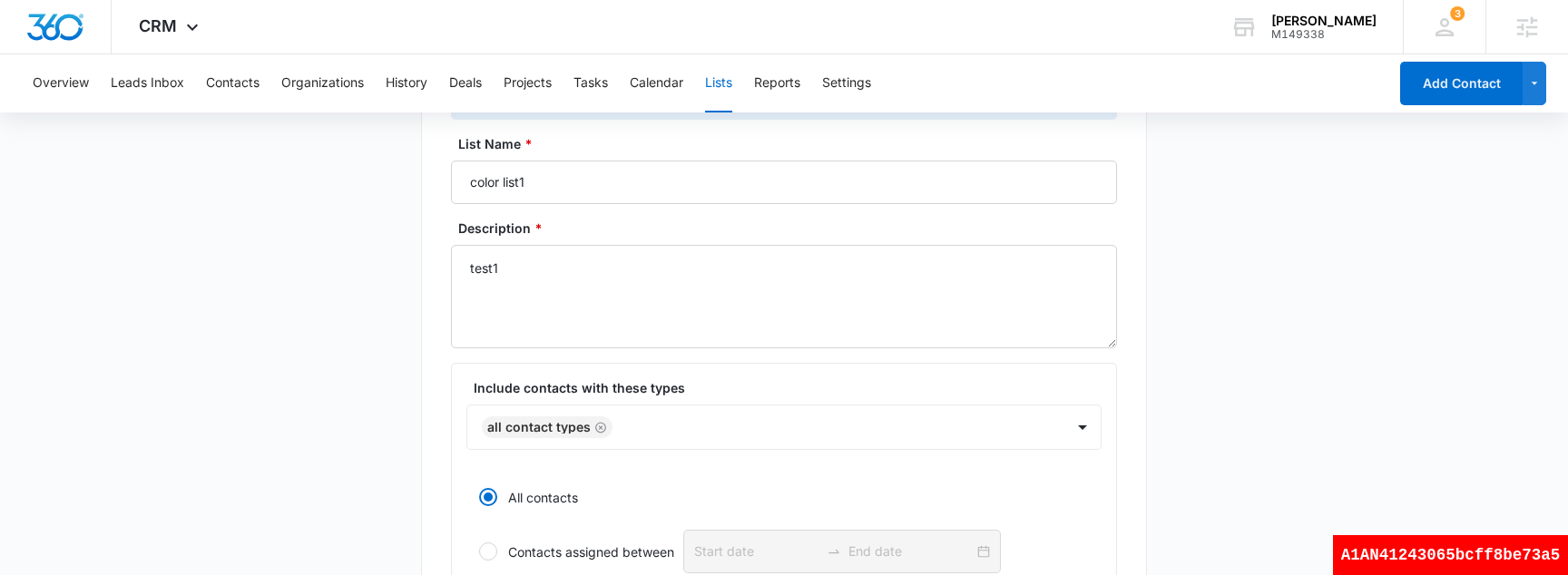
scroll to position [162, 0]
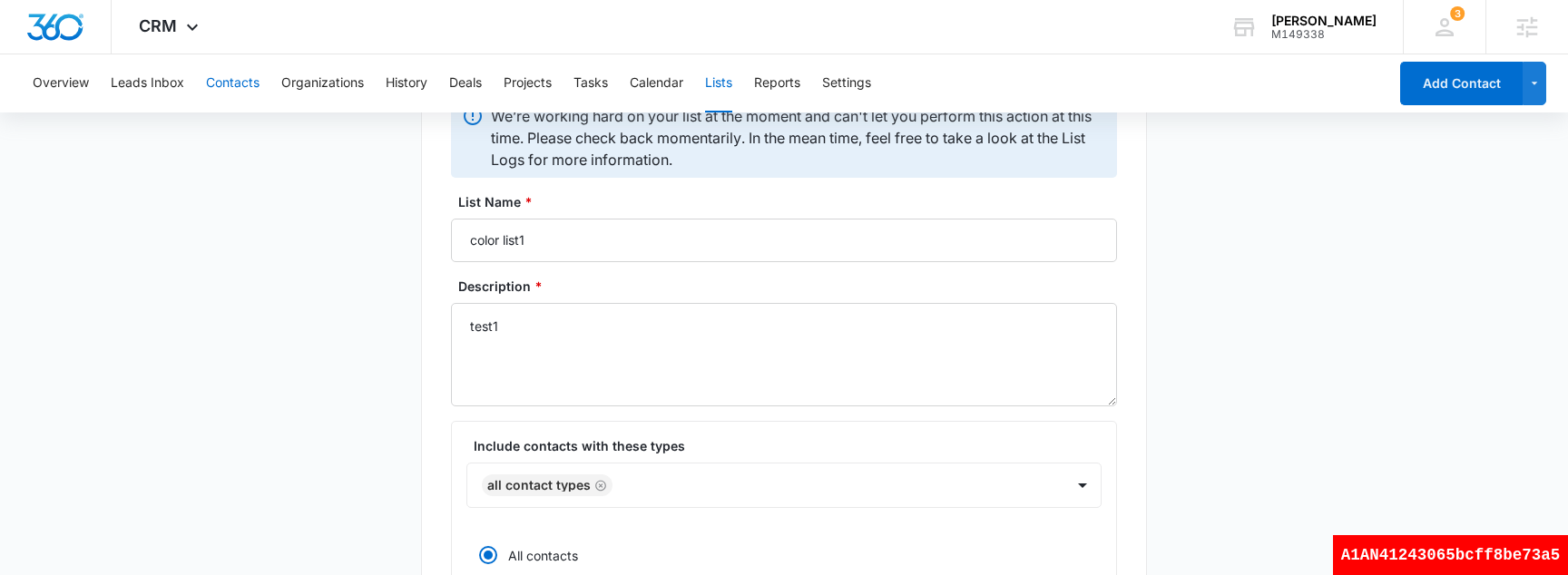
click at [229, 82] on button "Contacts" at bounding box center [233, 84] width 54 height 58
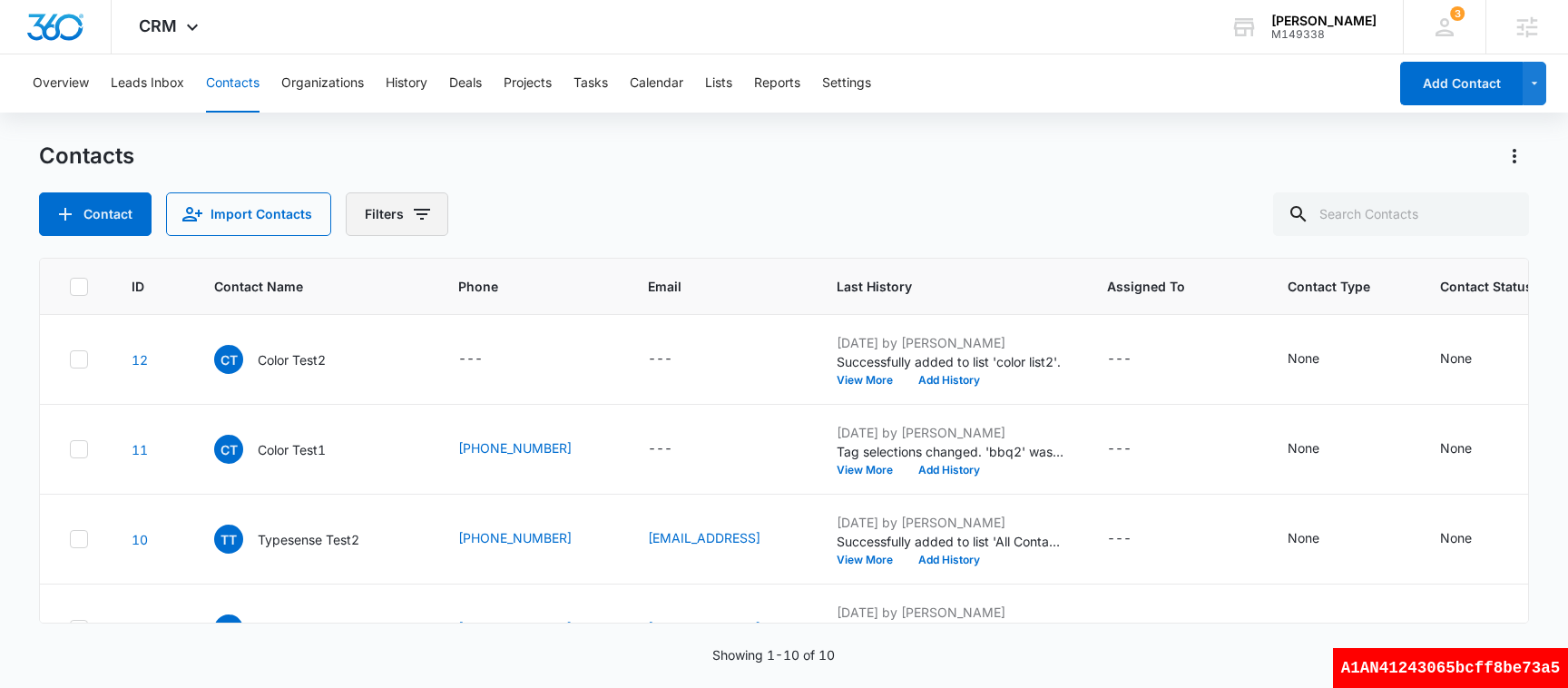
click at [414, 221] on icon "Filters" at bounding box center [422, 214] width 22 height 22
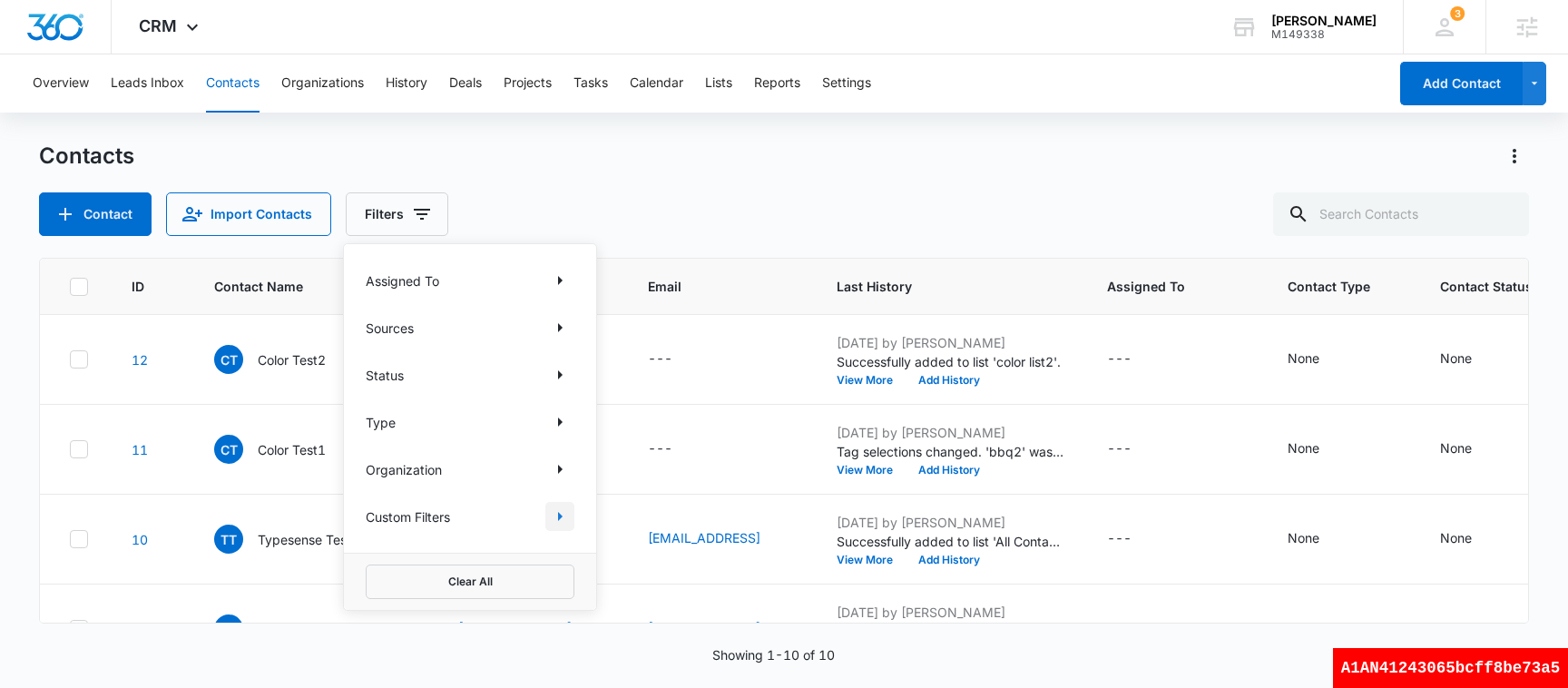
click at [561, 517] on icon "Show Custom Filters filters" at bounding box center [560, 516] width 22 height 22
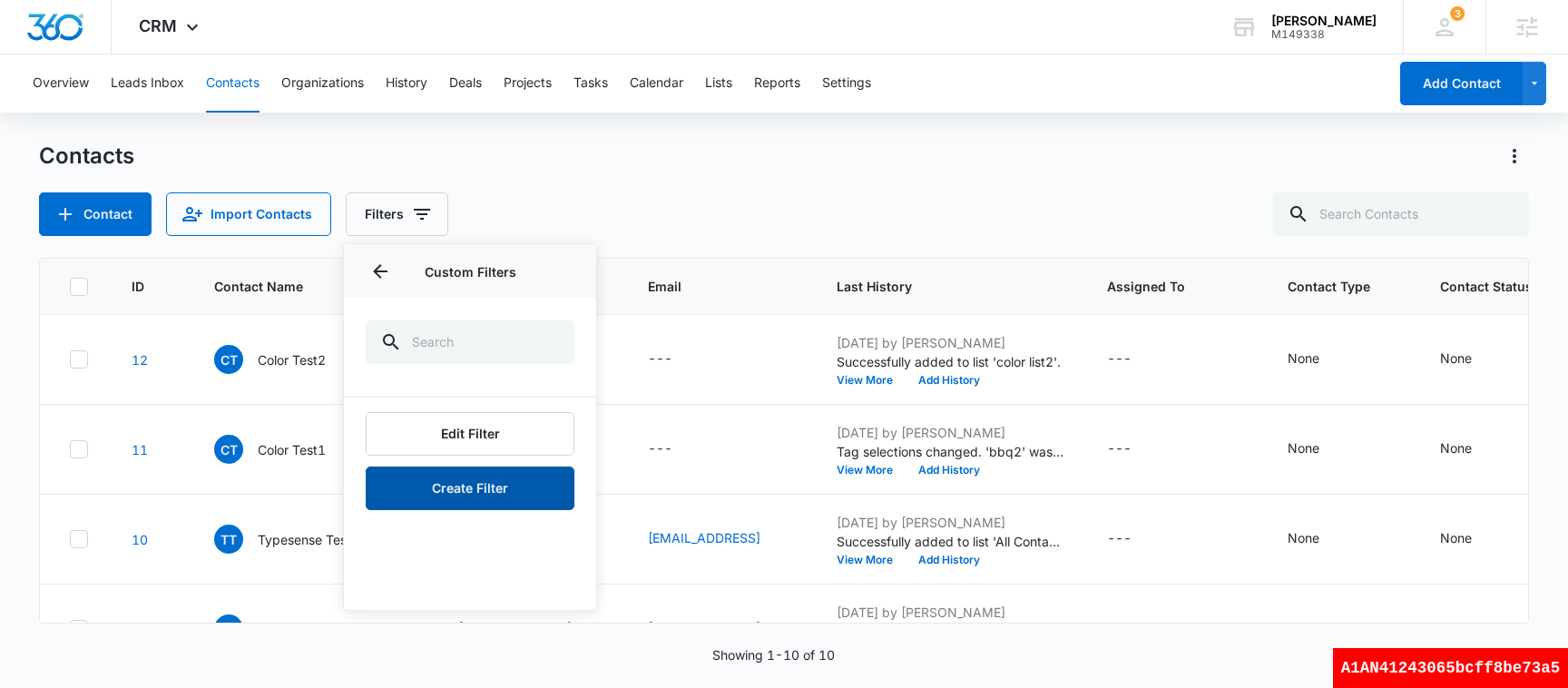
click at [489, 494] on button "Create Filter" at bounding box center [470, 489] width 208 height 44
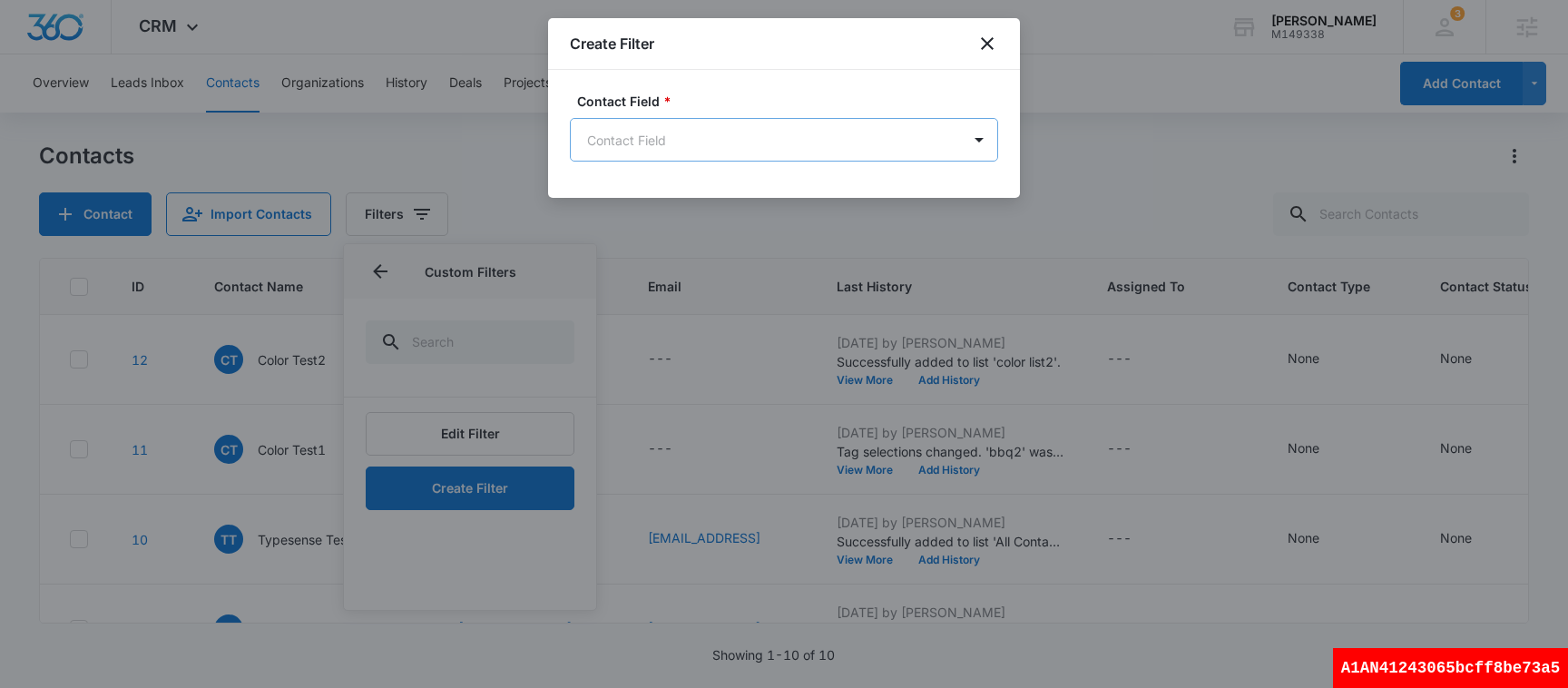
click at [682, 144] on body "CRM Apps Reputation Websites Forms CRM Email Social Shop Payments POS Content A…" at bounding box center [784, 344] width 1568 height 688
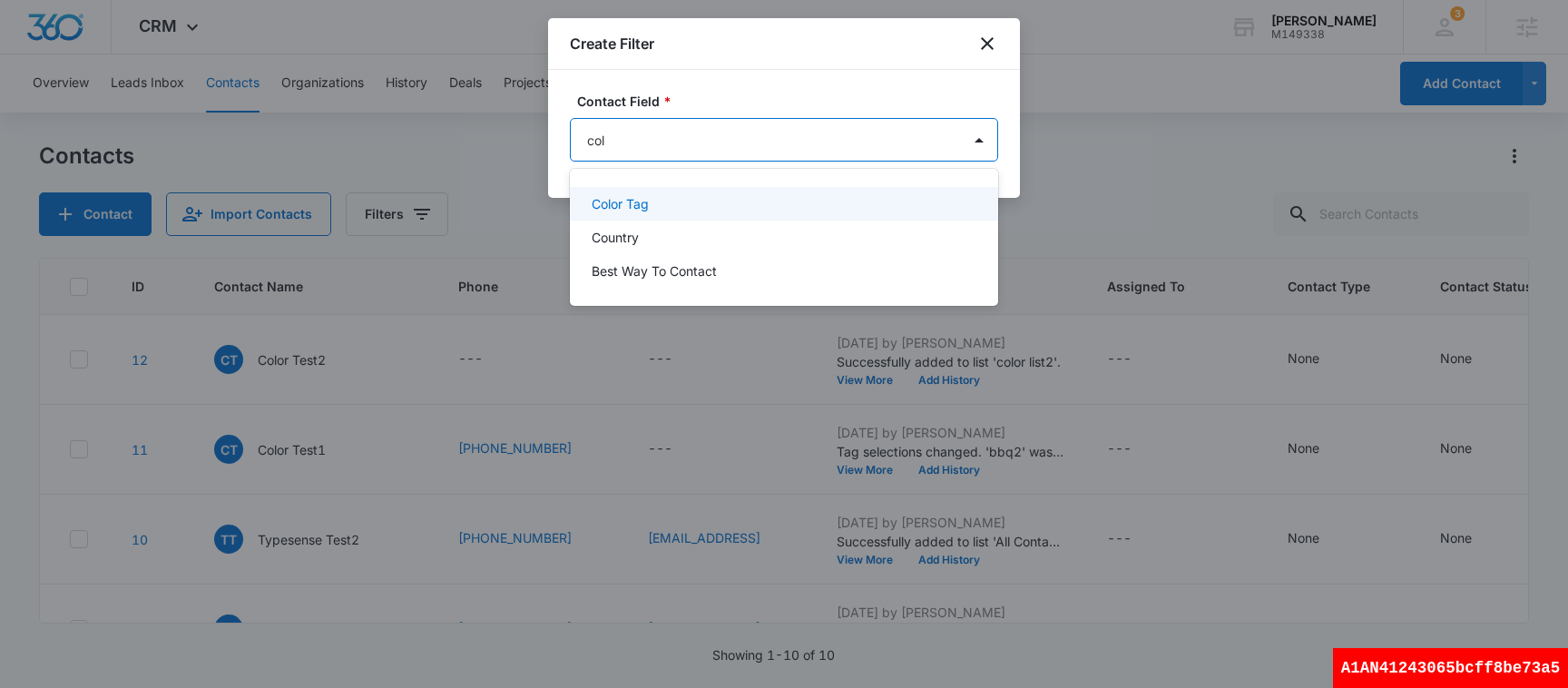
type input "colo"
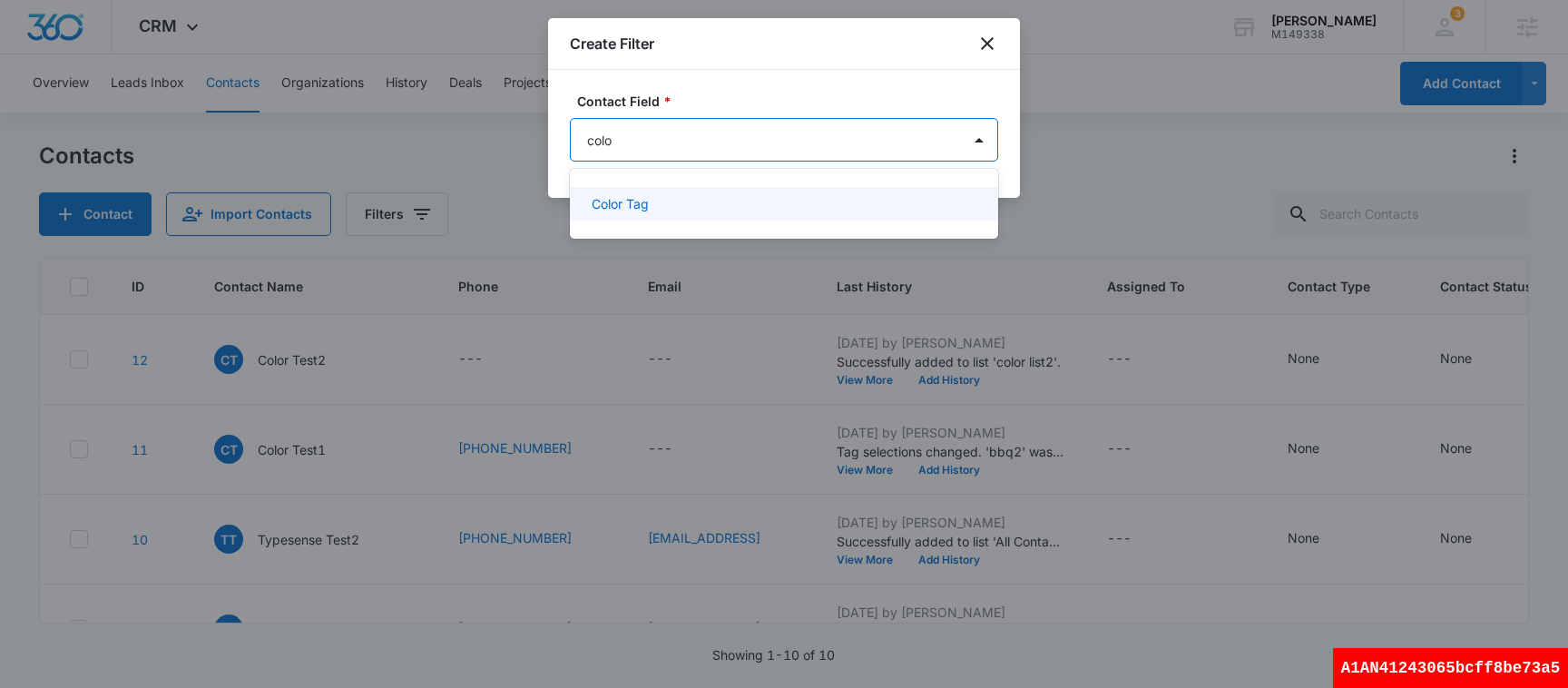
click at [635, 212] on p "Color Tag" at bounding box center [619, 203] width 57 height 19
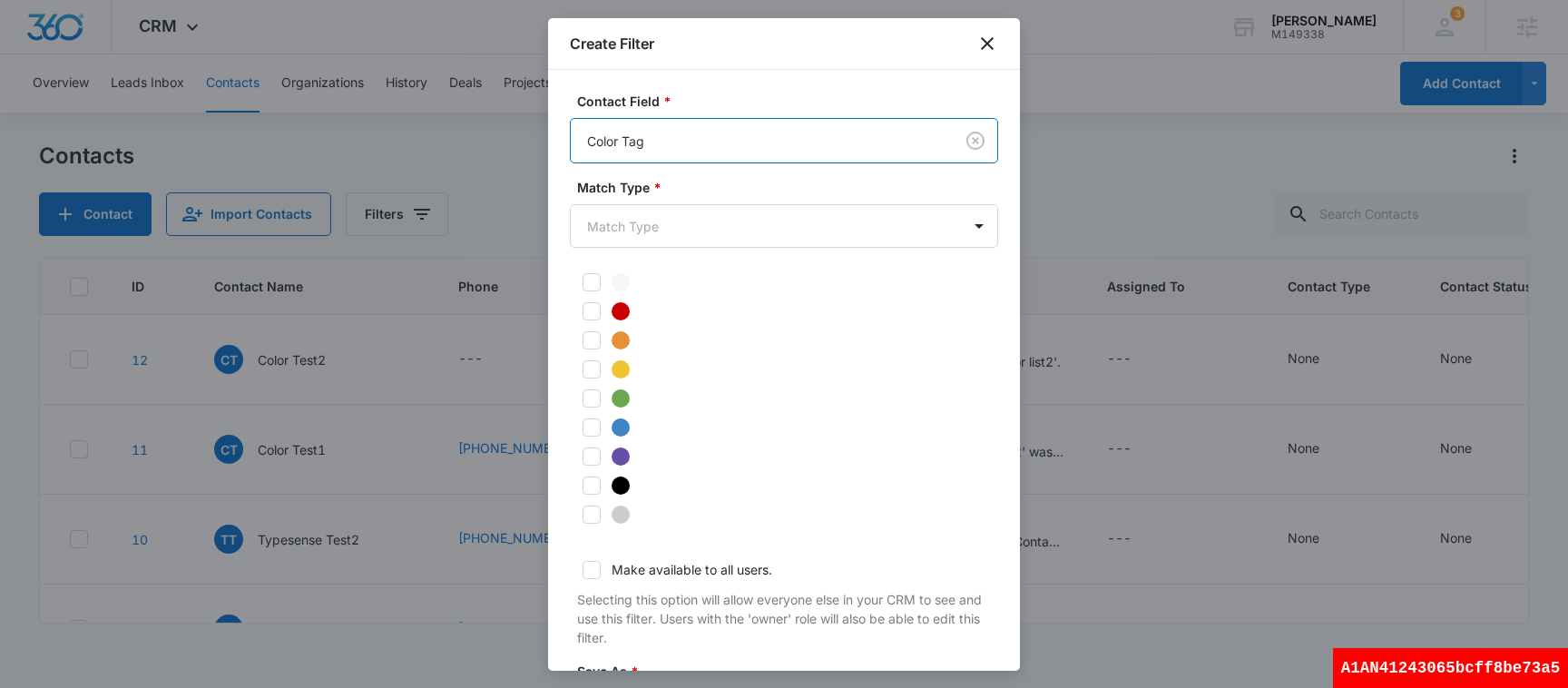
click at [592, 314] on icon at bounding box center [591, 311] width 16 height 16
click at [582, 314] on input "checkbox" at bounding box center [576, 311] width 13 height 13
checkbox input "true"
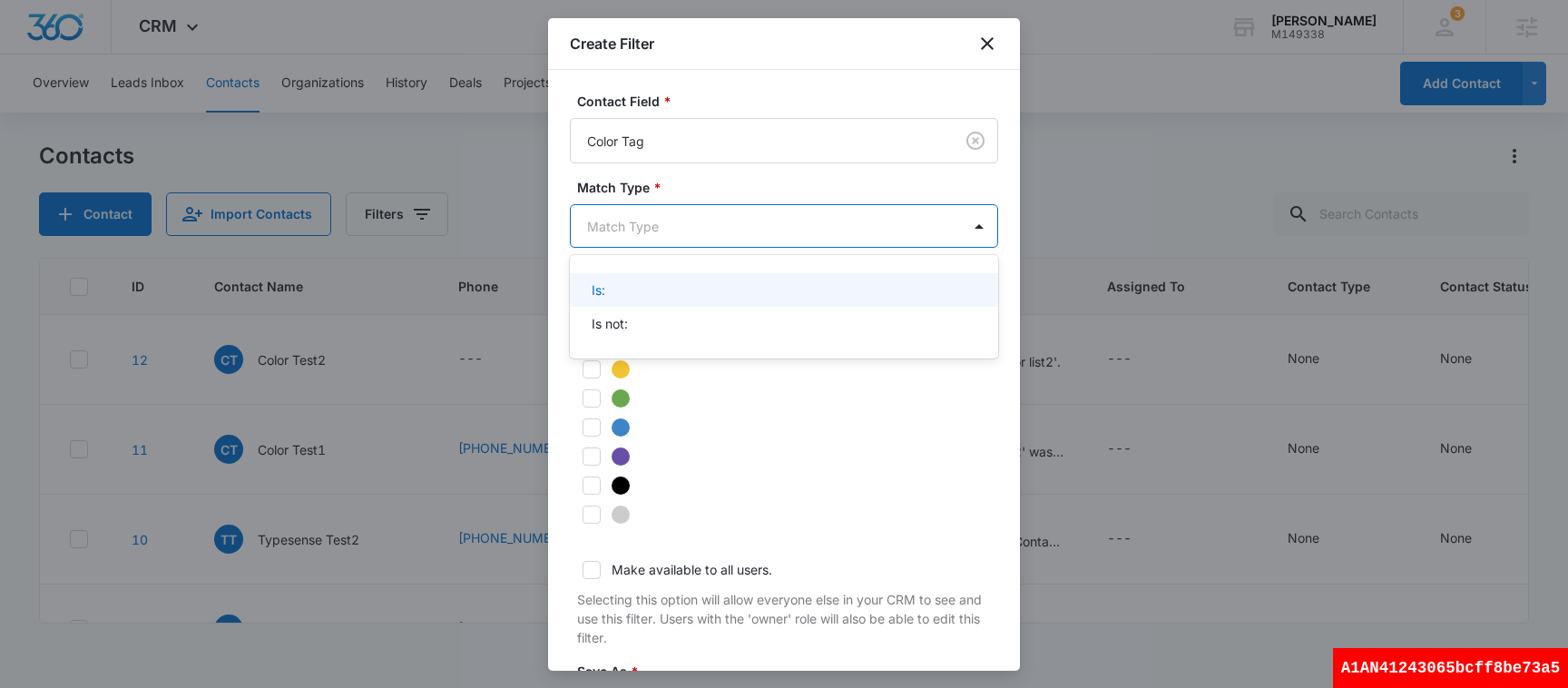
click at [659, 239] on body "CRM Apps Reputation Websites Forms CRM Email Social Shop Payments POS Content A…" at bounding box center [784, 344] width 1568 height 688
click at [640, 286] on div "Is:" at bounding box center [782, 289] width 381 height 19
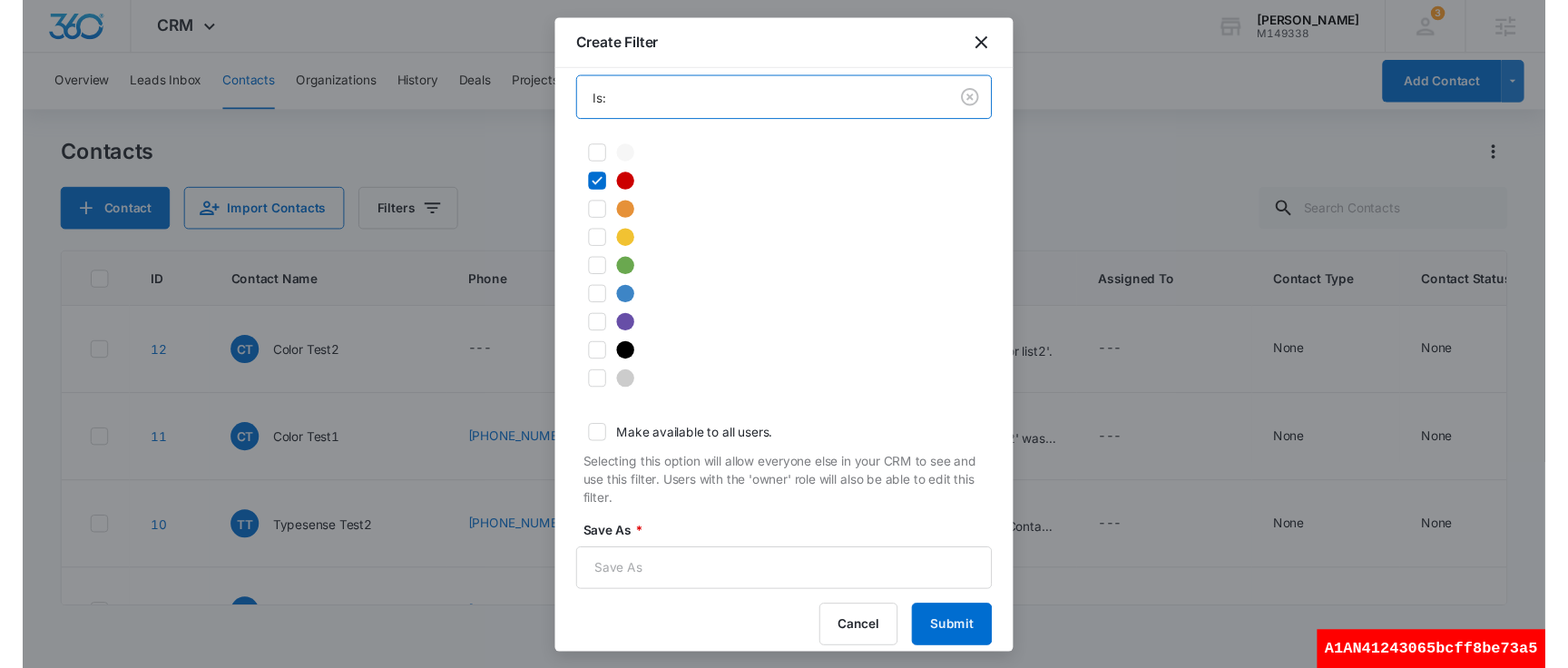
scroll to position [143, 0]
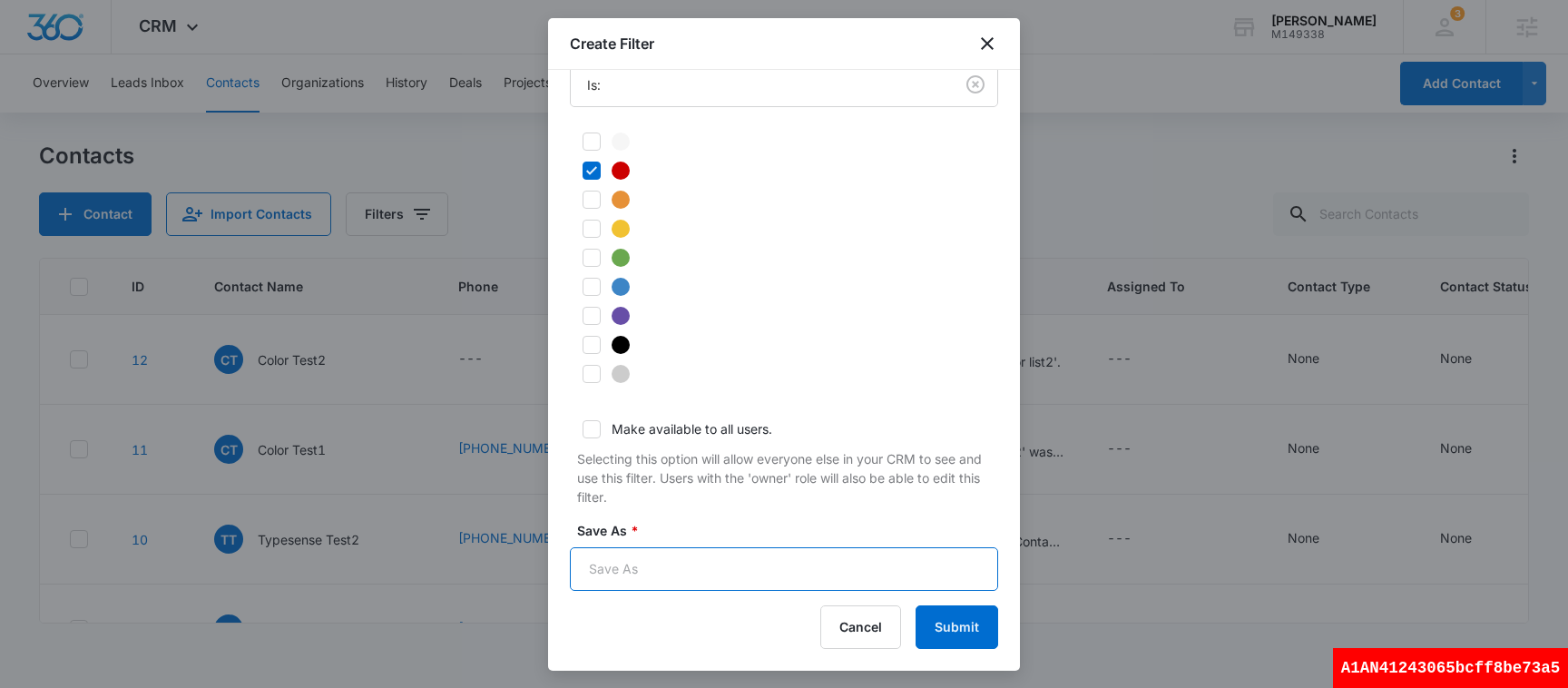
click at [833, 571] on input "Save As *" at bounding box center [784, 569] width 429 height 44
type input "color tag"
click at [951, 615] on button "Submit" at bounding box center [956, 627] width 83 height 44
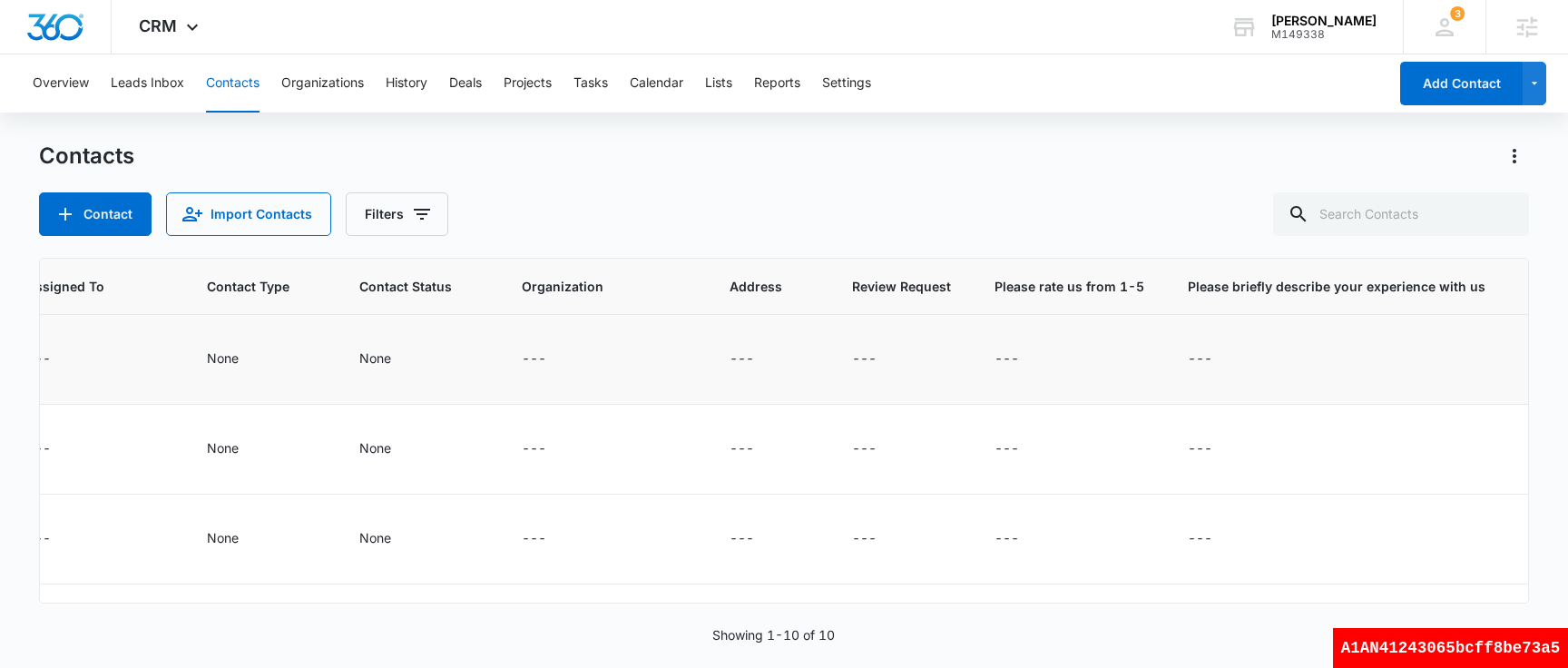
scroll to position [0, 1168]
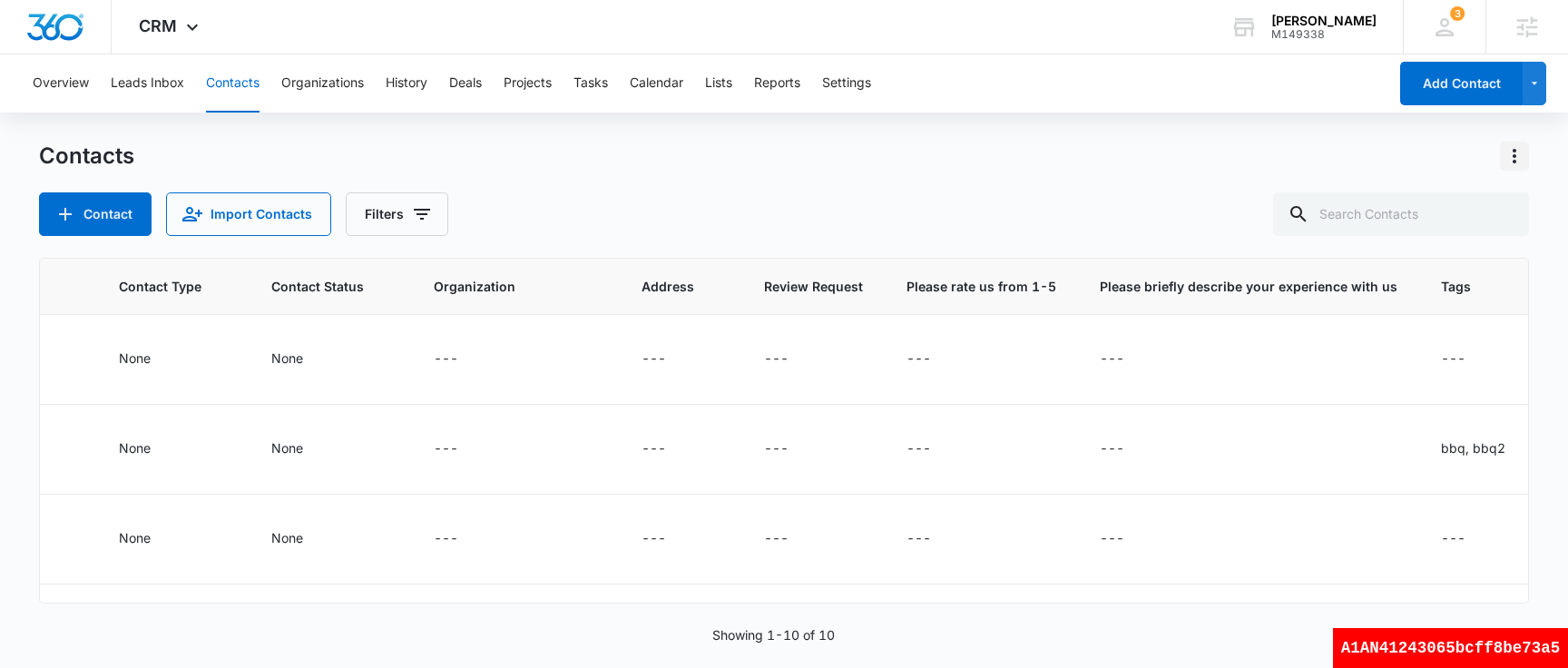
click at [1511, 164] on icon "Actions" at bounding box center [1514, 157] width 22 height 22
click at [1438, 207] on div "Choose Columns" at bounding box center [1424, 206] width 120 height 13
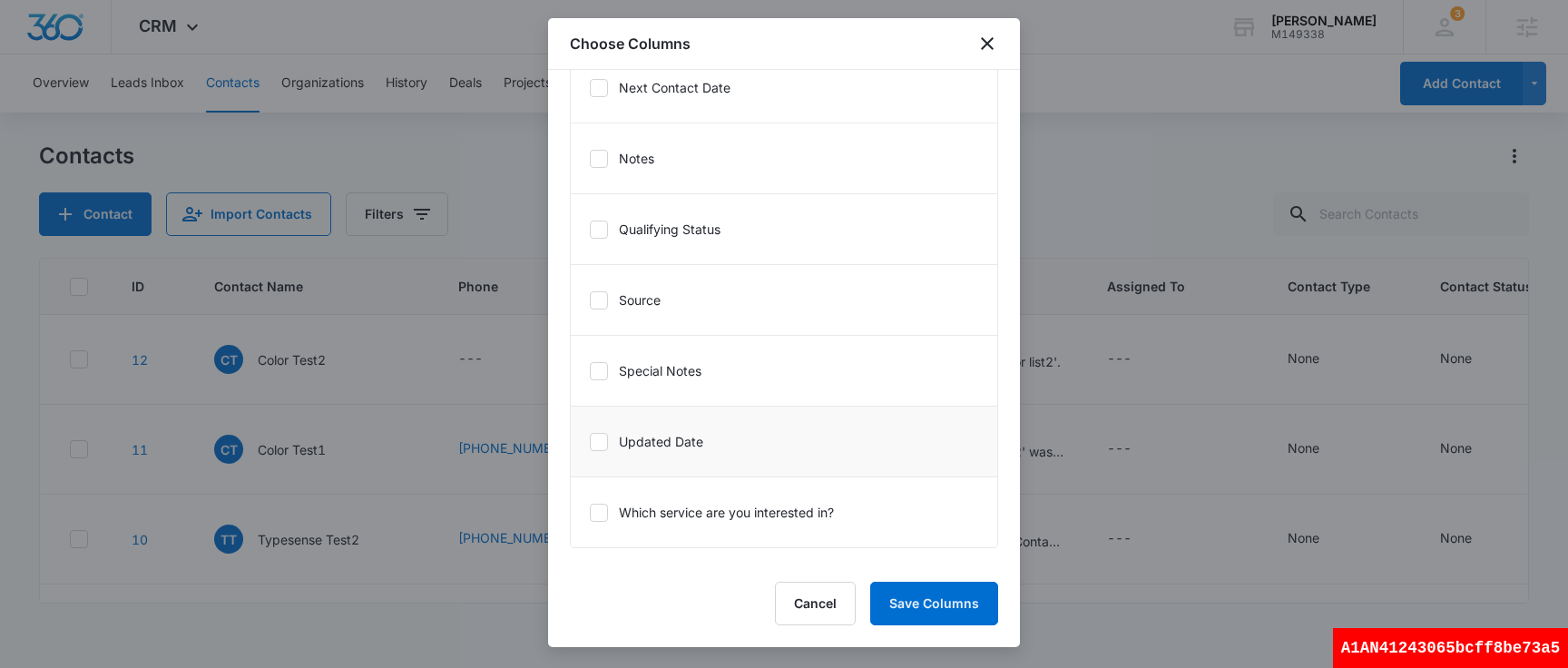
scroll to position [1031, 0]
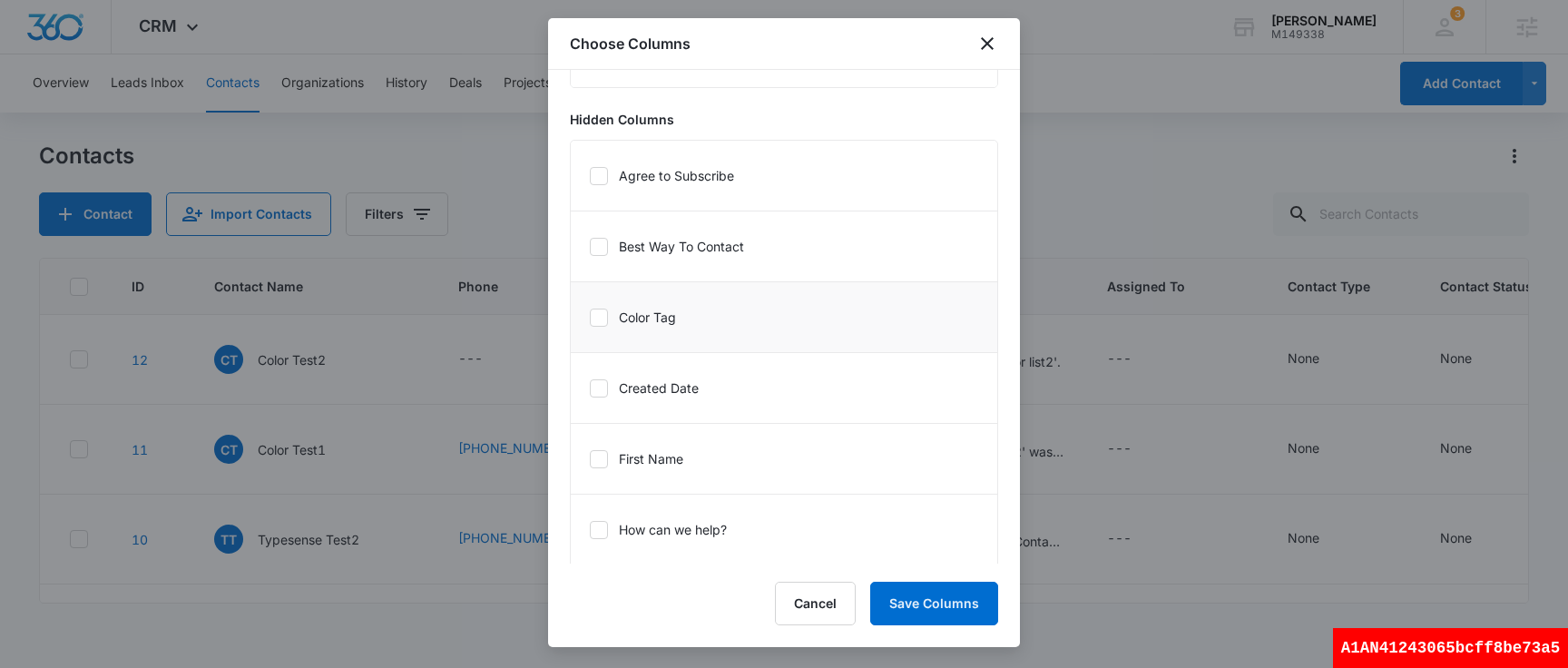
click at [591, 320] on icon at bounding box center [599, 317] width 16 height 16
click at [590, 318] on input "Color Tag" at bounding box center [589, 317] width 1 height 1
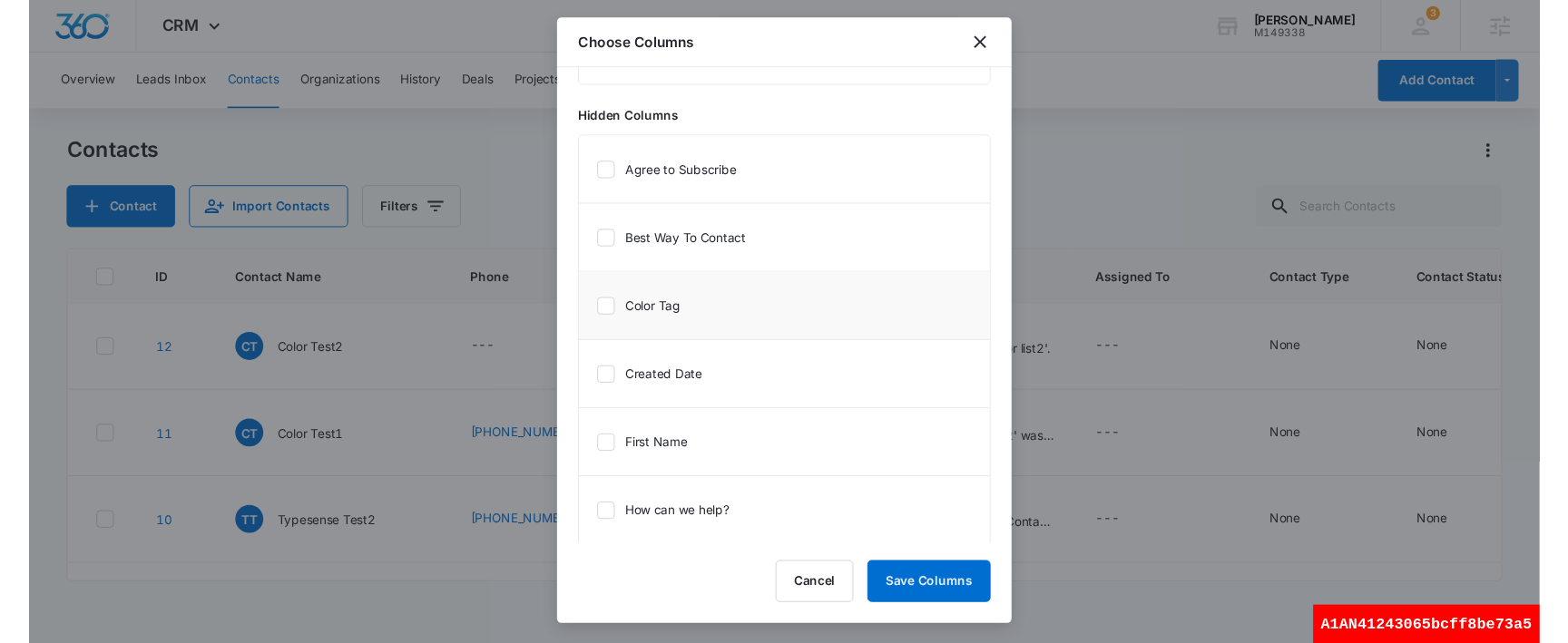
scroll to position [1102, 0]
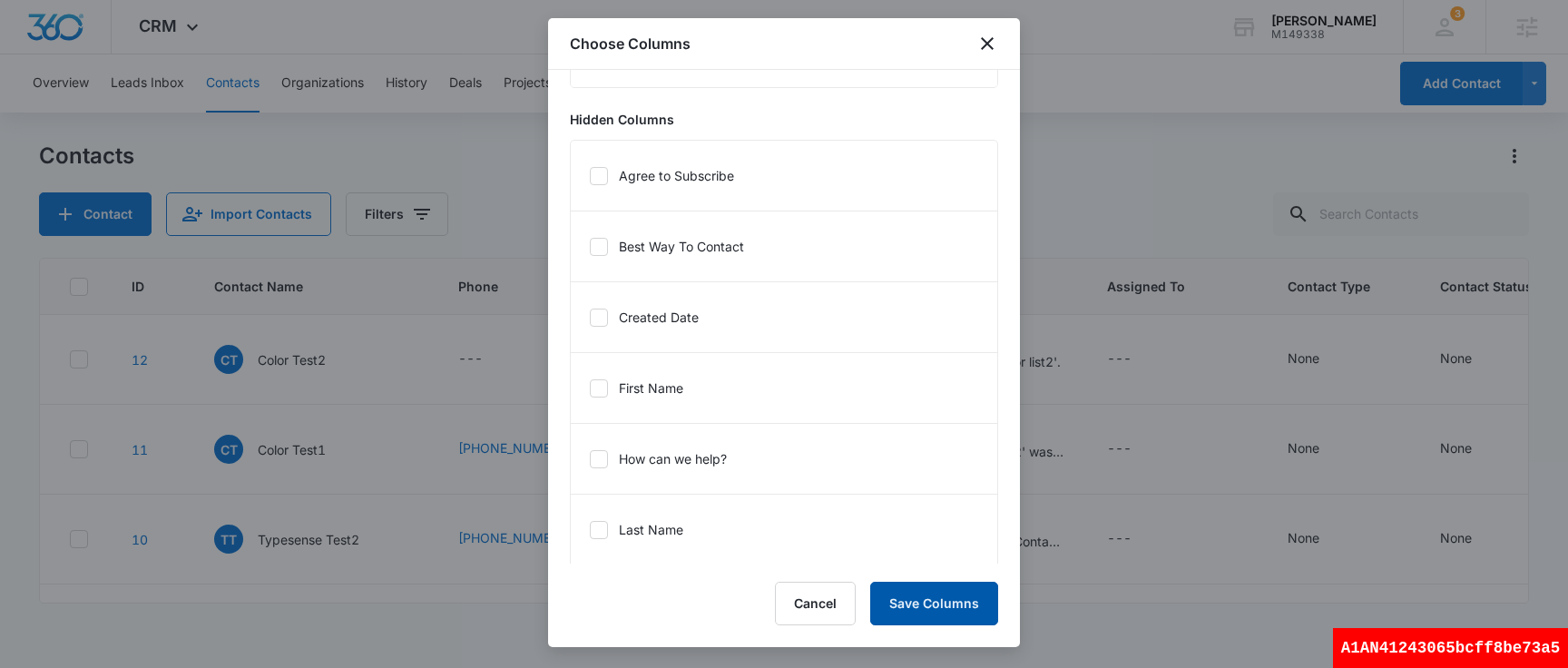
click at [972, 618] on button "Save Columns" at bounding box center [934, 603] width 128 height 44
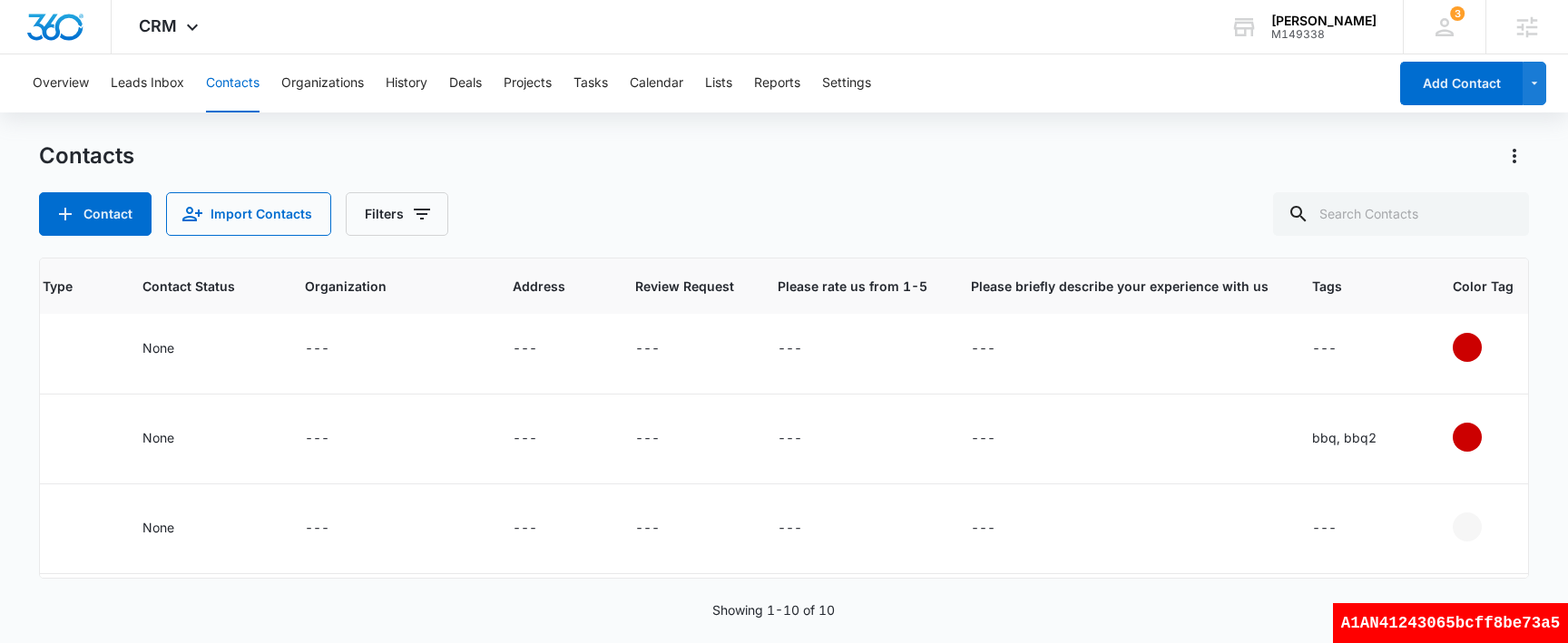
scroll to position [0, 1298]
click at [407, 211] on button "Filters" at bounding box center [397, 214] width 103 height 44
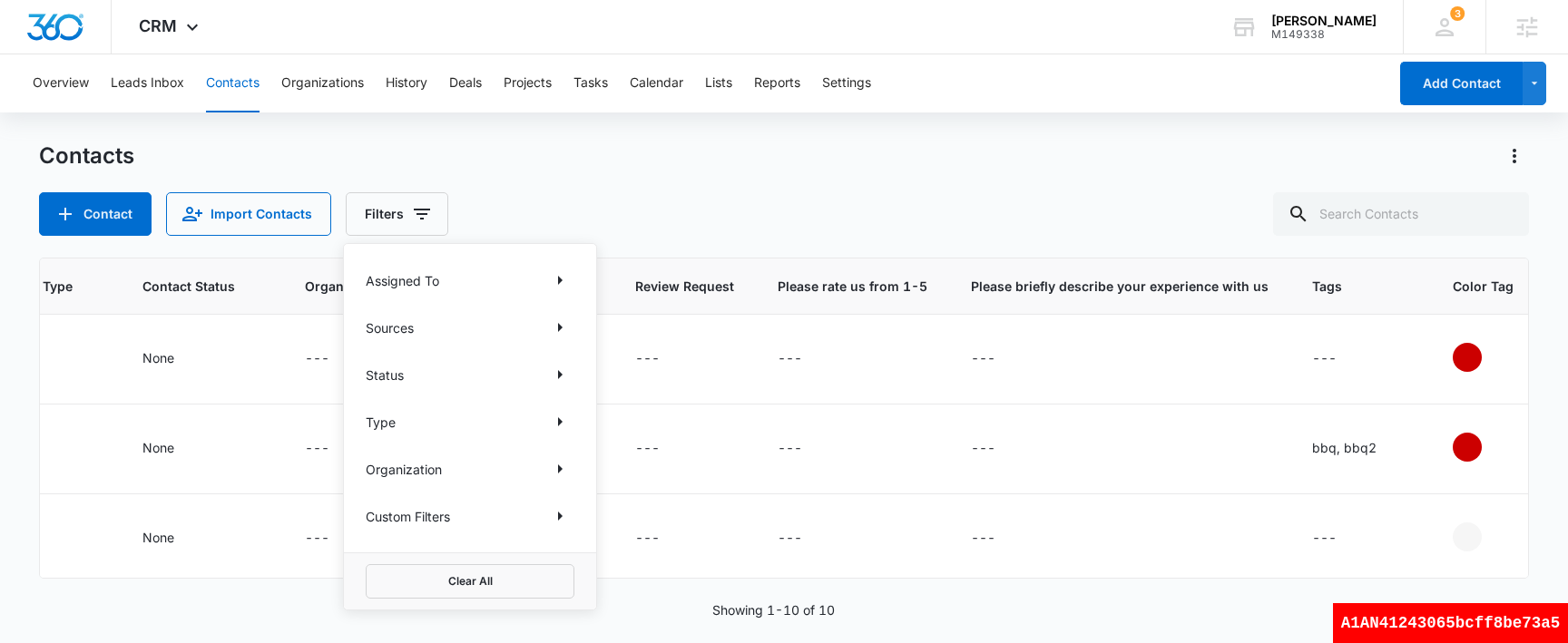
click at [580, 522] on div "Assigned To Sources Status Type Organization Custom Filters" at bounding box center [470, 398] width 252 height 308
click at [573, 522] on button "Show Custom Filters filters" at bounding box center [559, 515] width 29 height 29
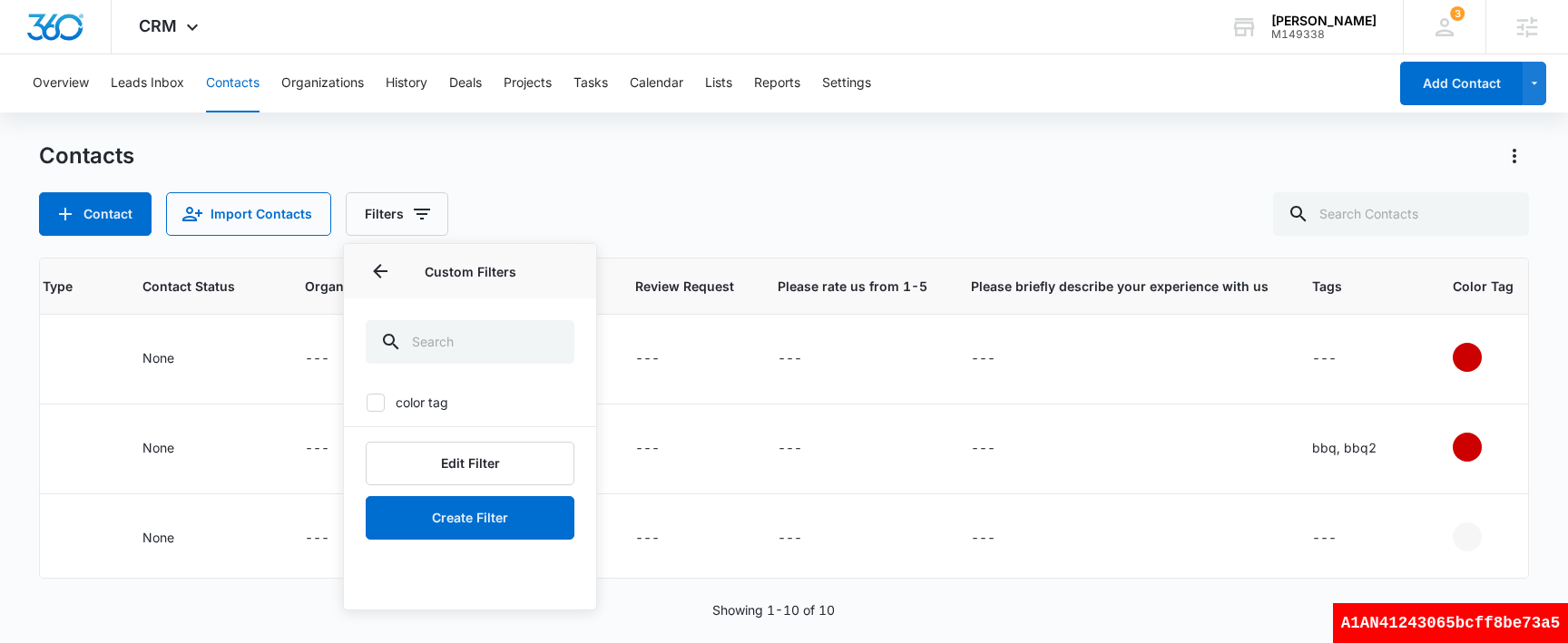
click at [376, 406] on icon at bounding box center [376, 403] width 16 height 16
click at [367, 403] on input "color tag" at bounding box center [366, 402] width 1 height 1
checkbox input "true"
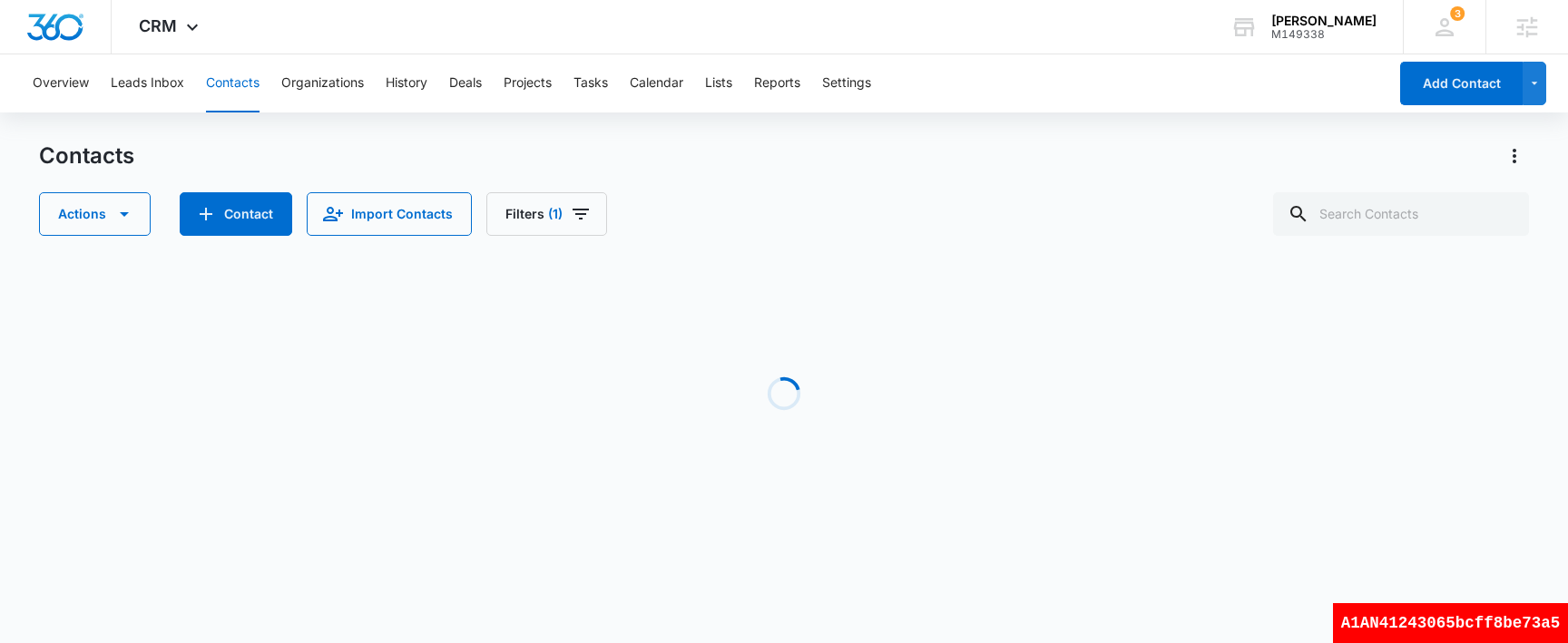
click at [845, 192] on div "Actions Contact Import Contacts Filters (1)" at bounding box center [784, 214] width 1490 height 44
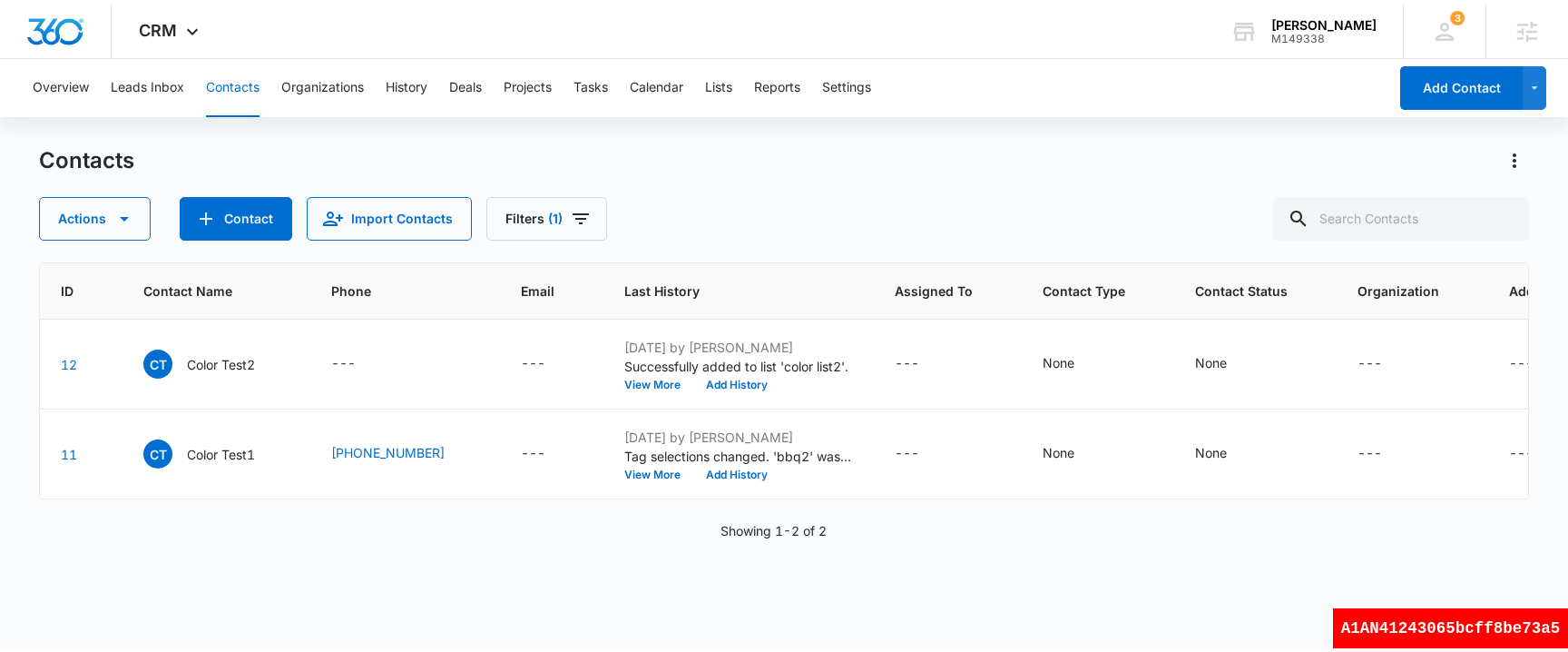
scroll to position [0, 0]
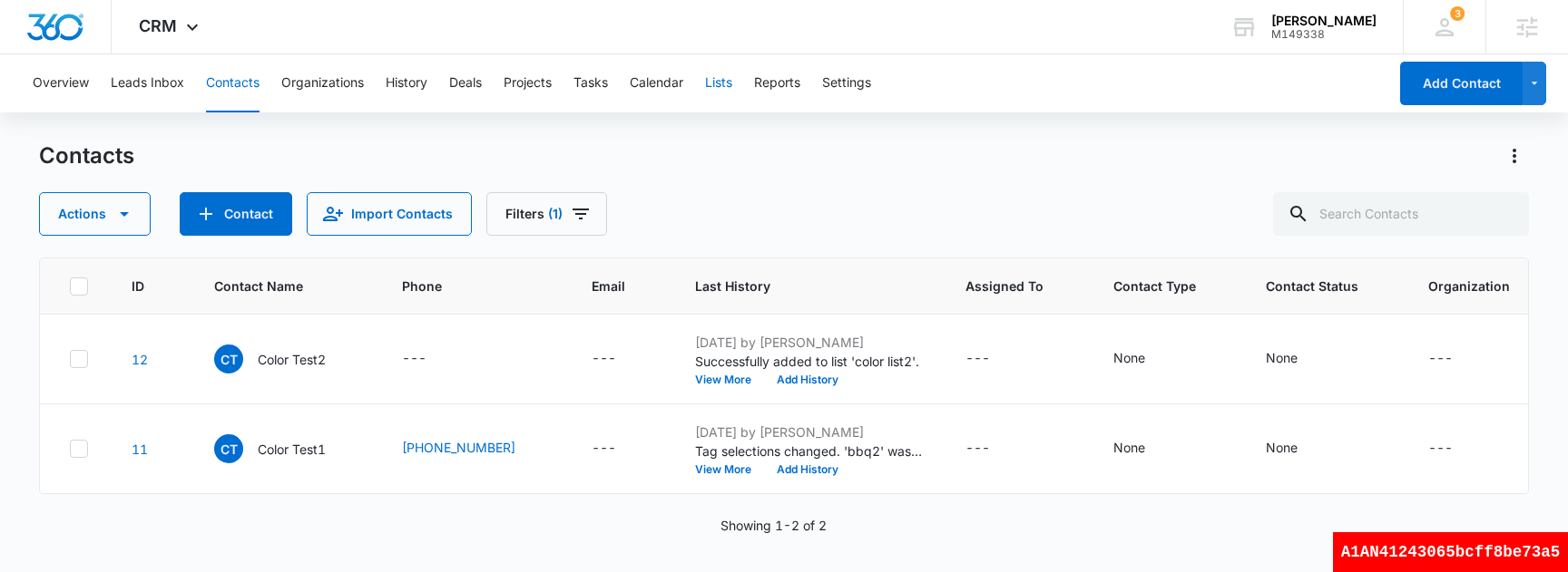
click at [729, 87] on button "Lists" at bounding box center [718, 84] width 27 height 58
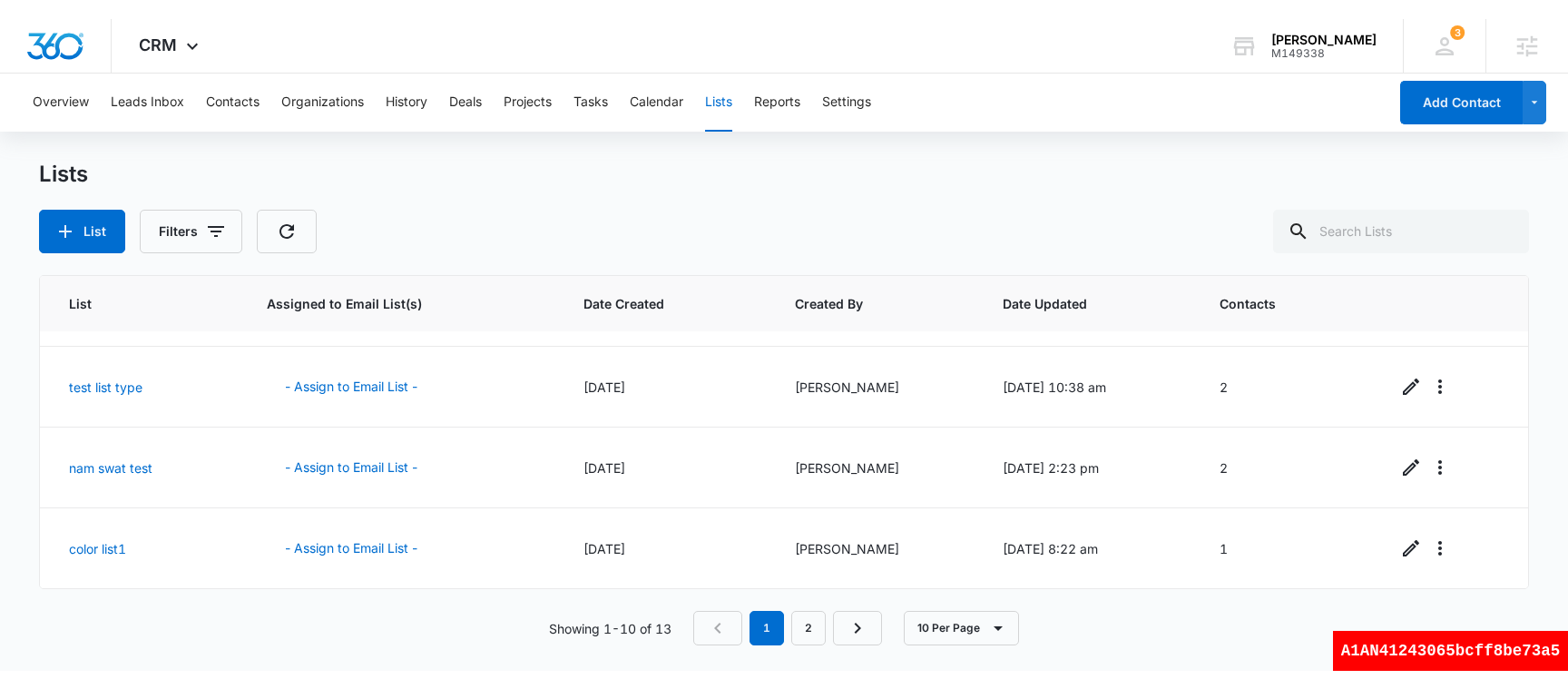
scroll to position [514, 0]
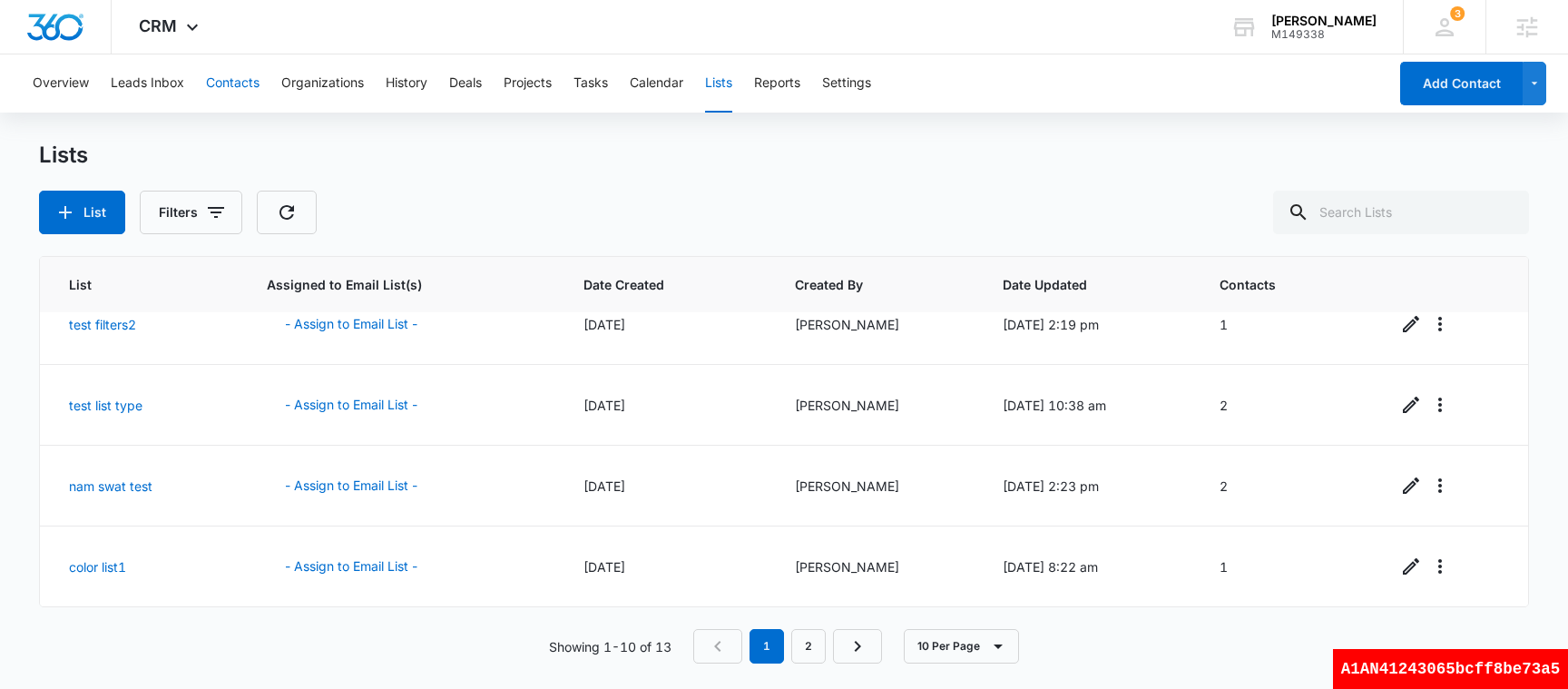
click at [229, 79] on button "Contacts" at bounding box center [233, 84] width 54 height 58
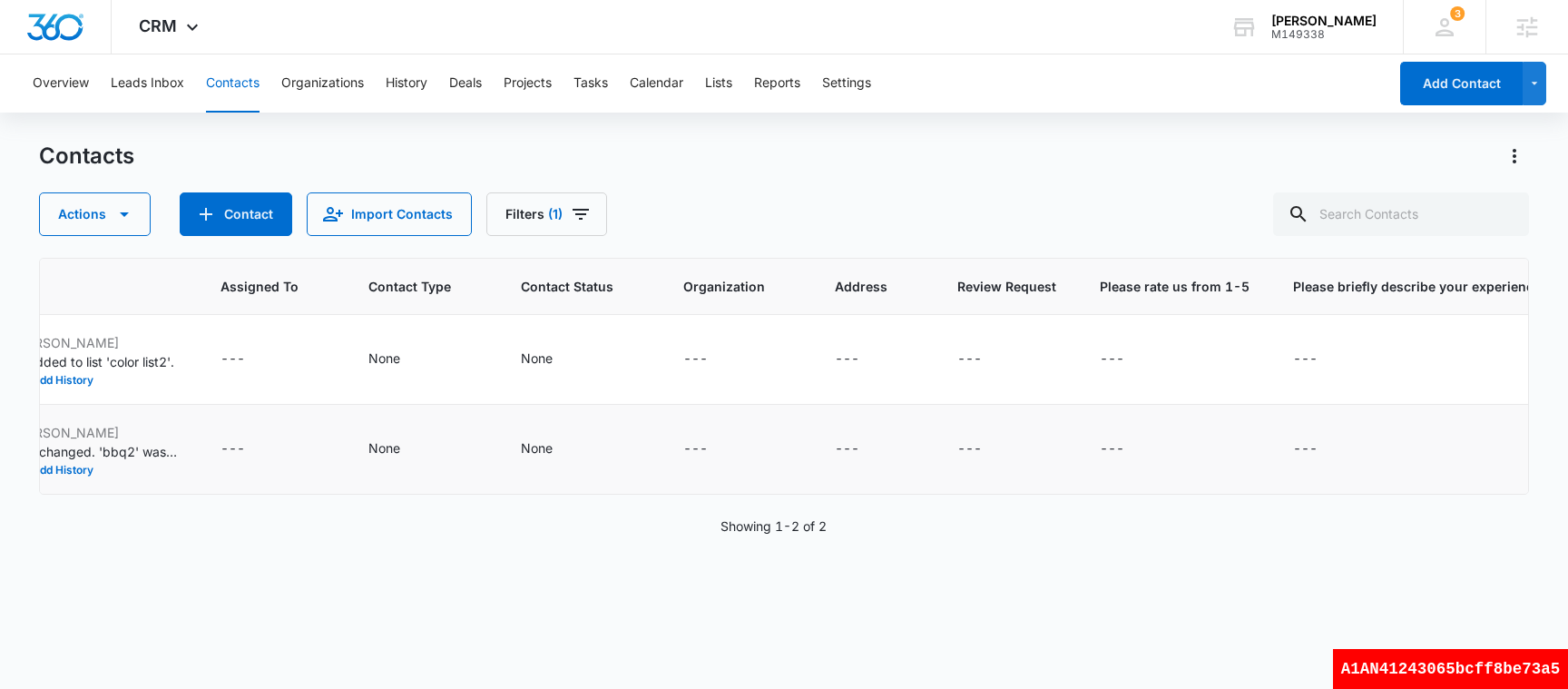
scroll to position [0, 1078]
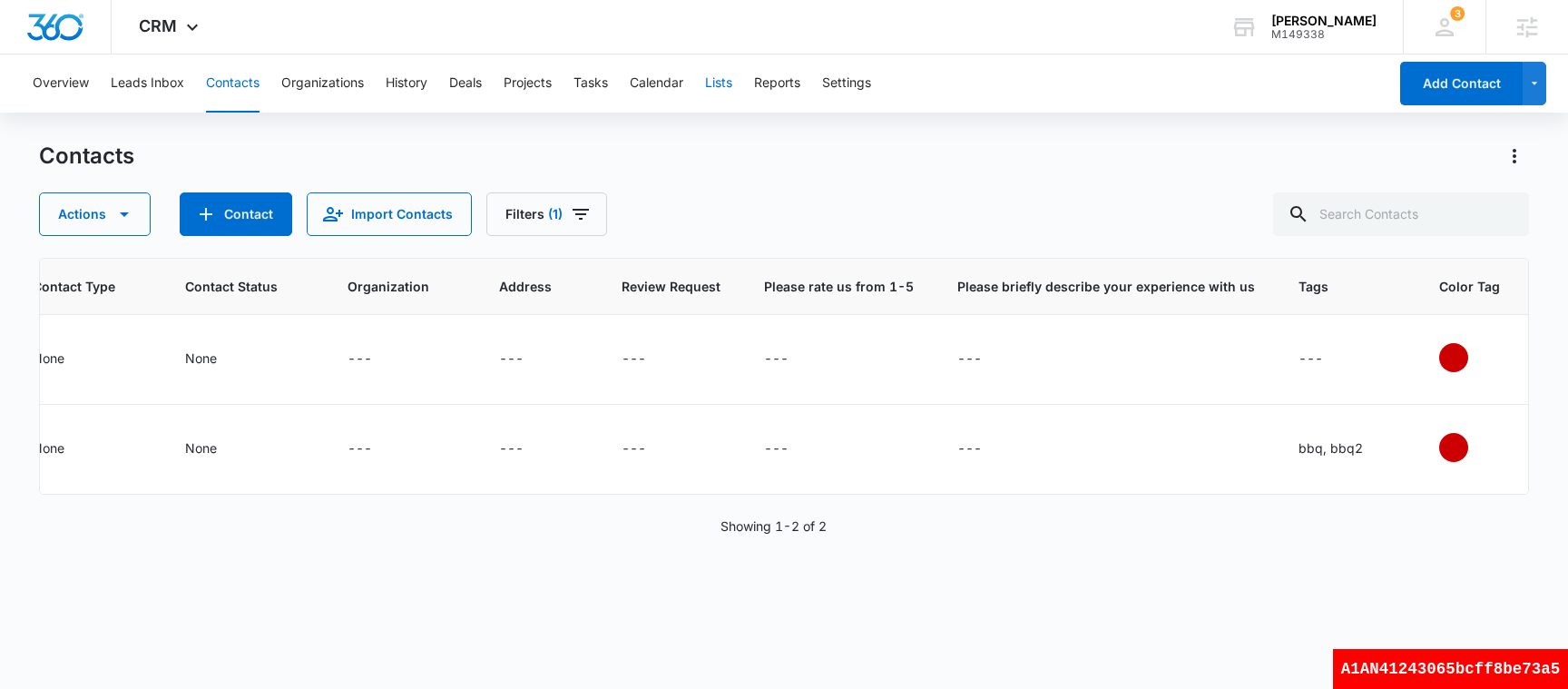
click at [732, 81] on button "Lists" at bounding box center [718, 84] width 27 height 58
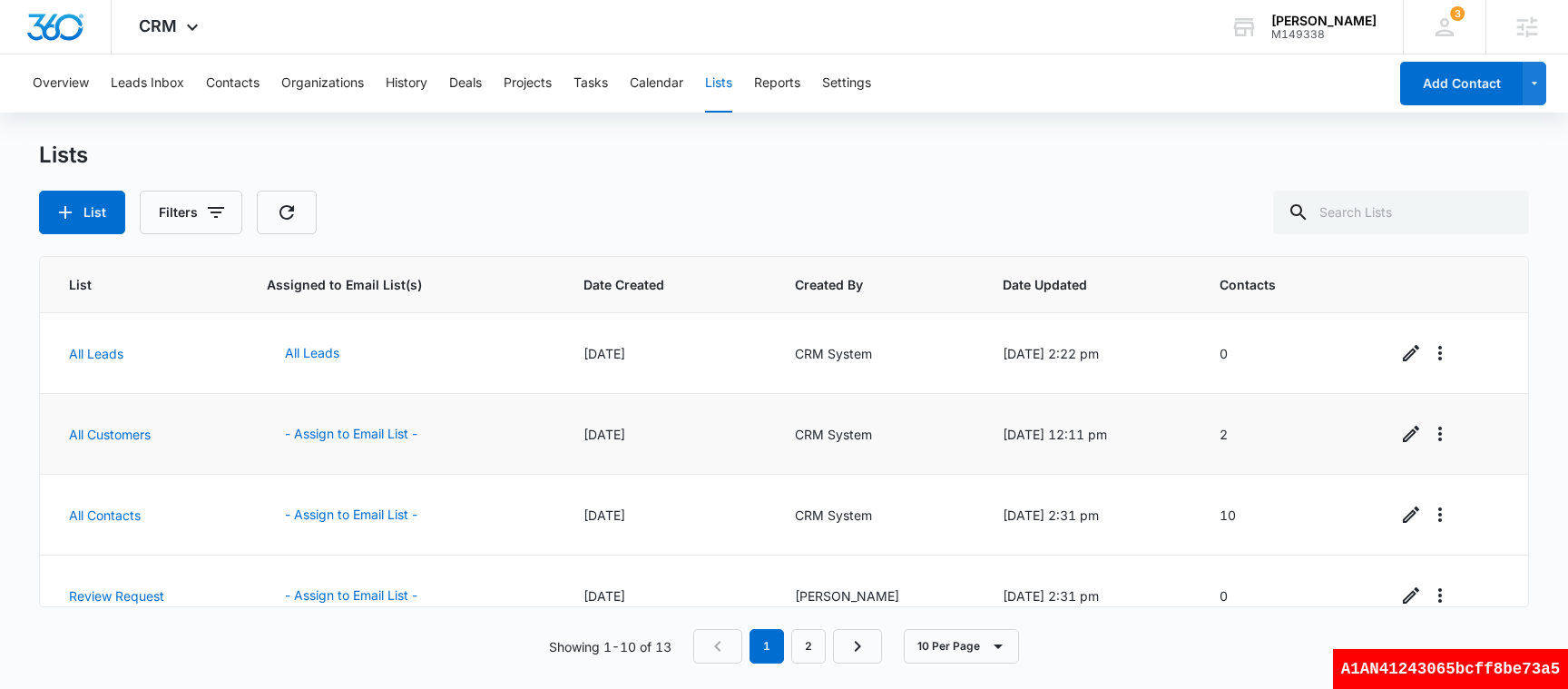
scroll to position [514, 0]
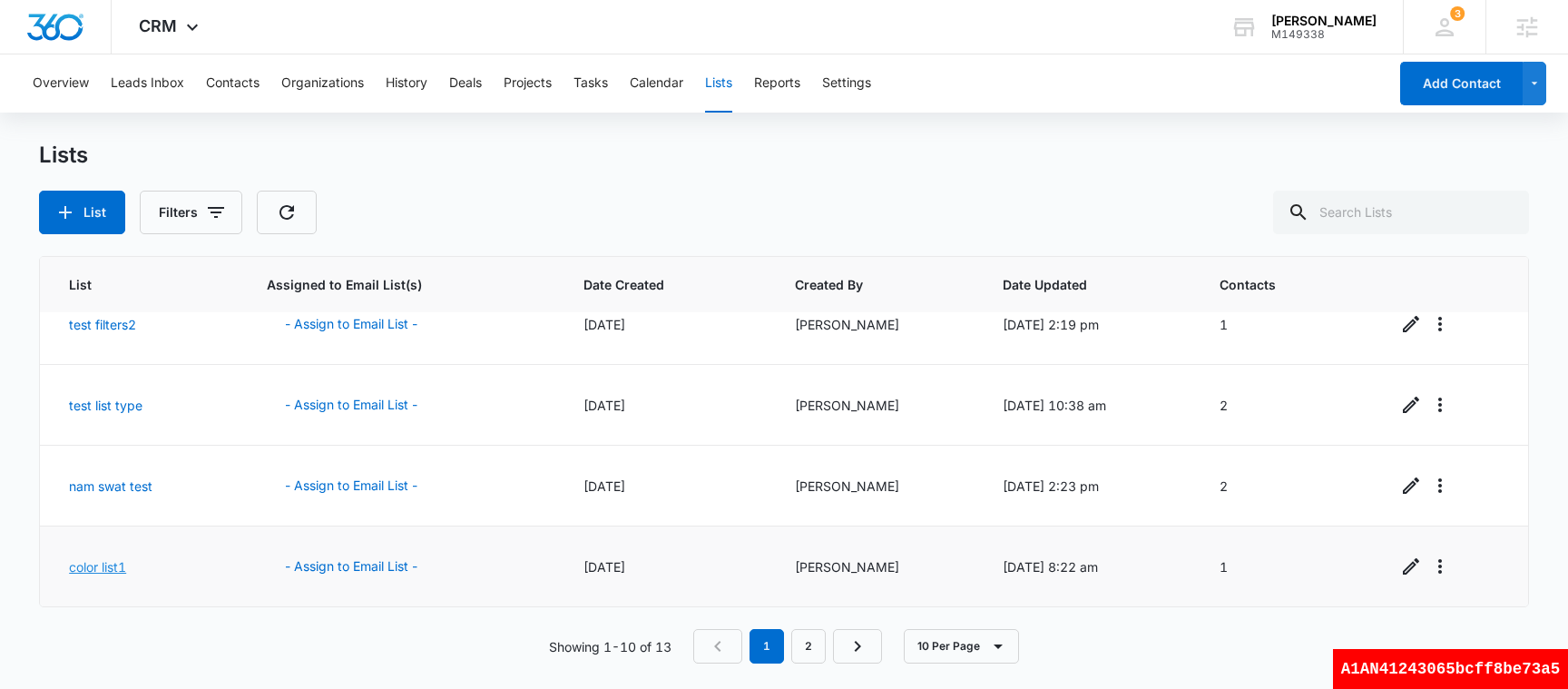
click at [106, 561] on link "color list1" at bounding box center [97, 566] width 57 height 15
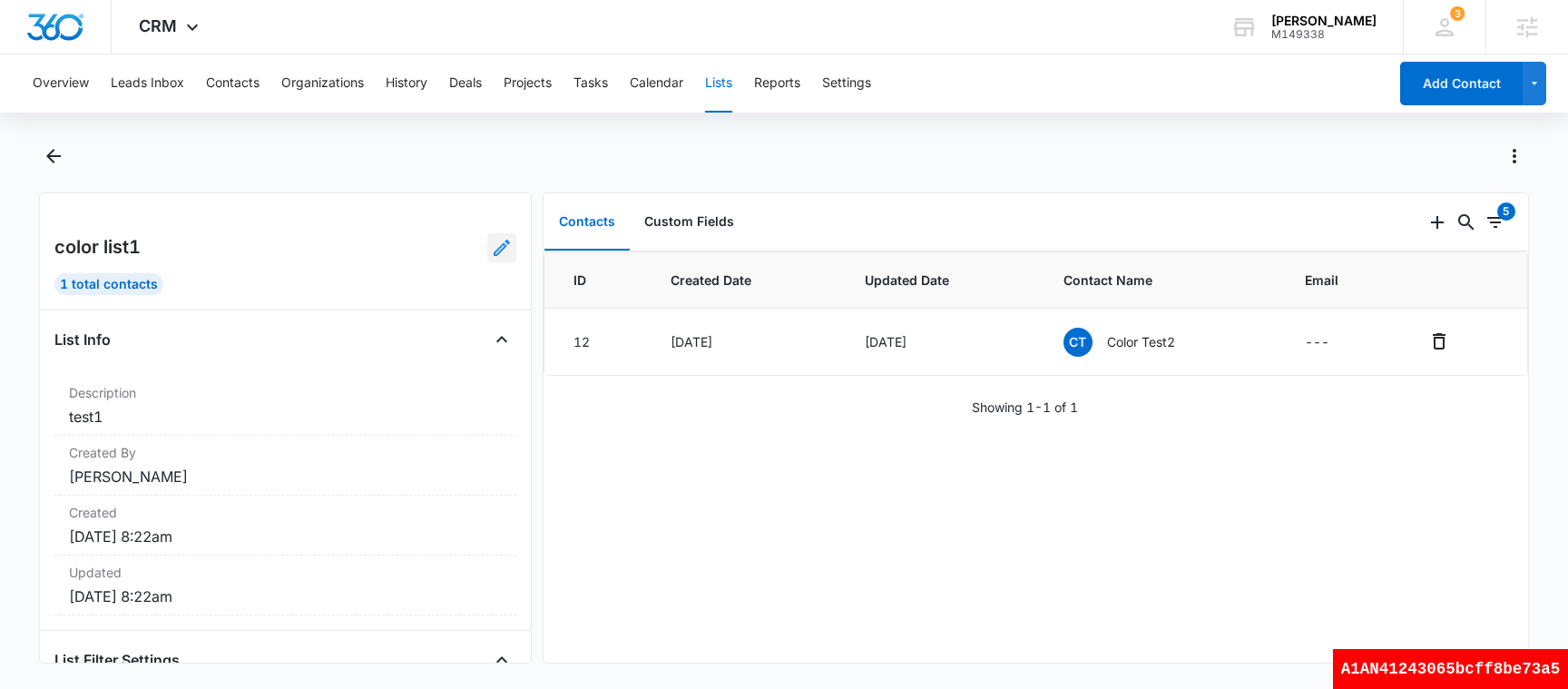
click at [502, 247] on icon at bounding box center [501, 248] width 22 height 22
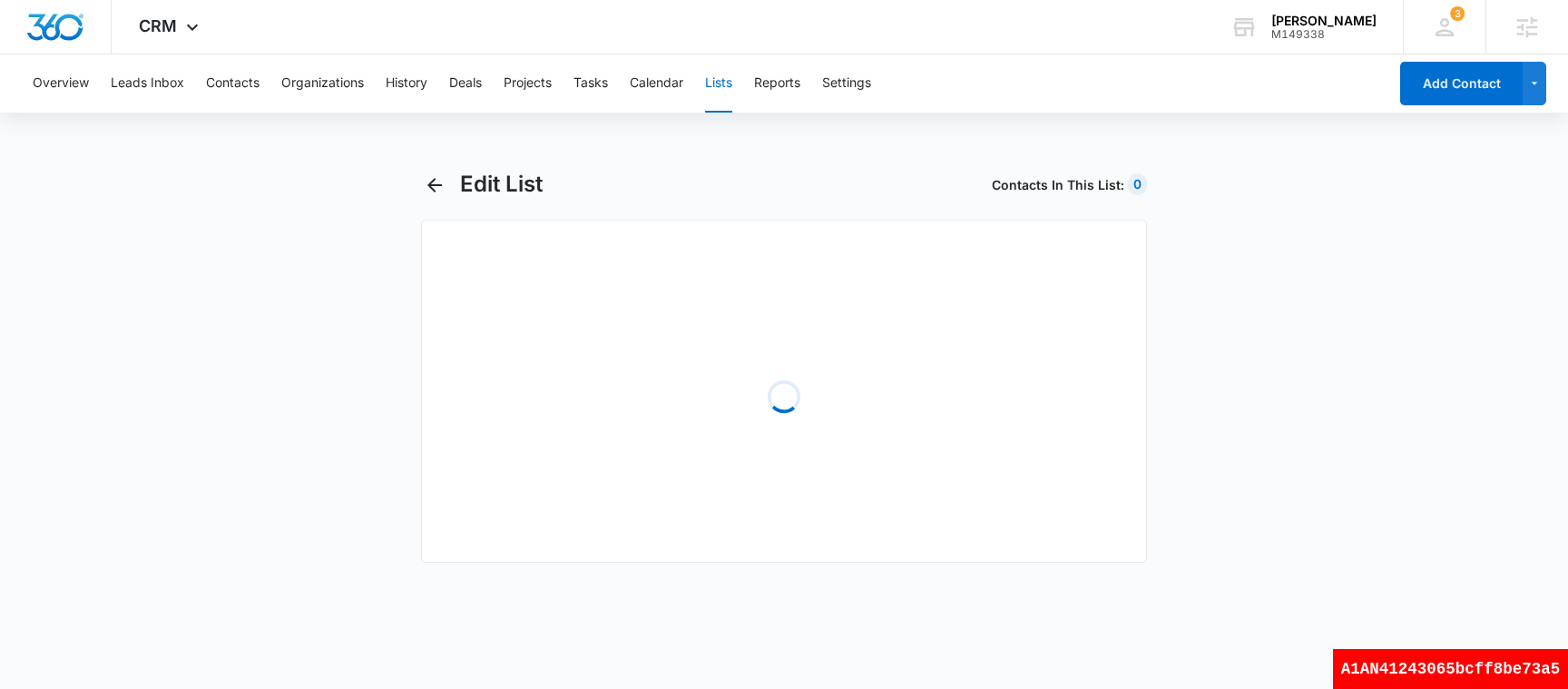
select select "31"
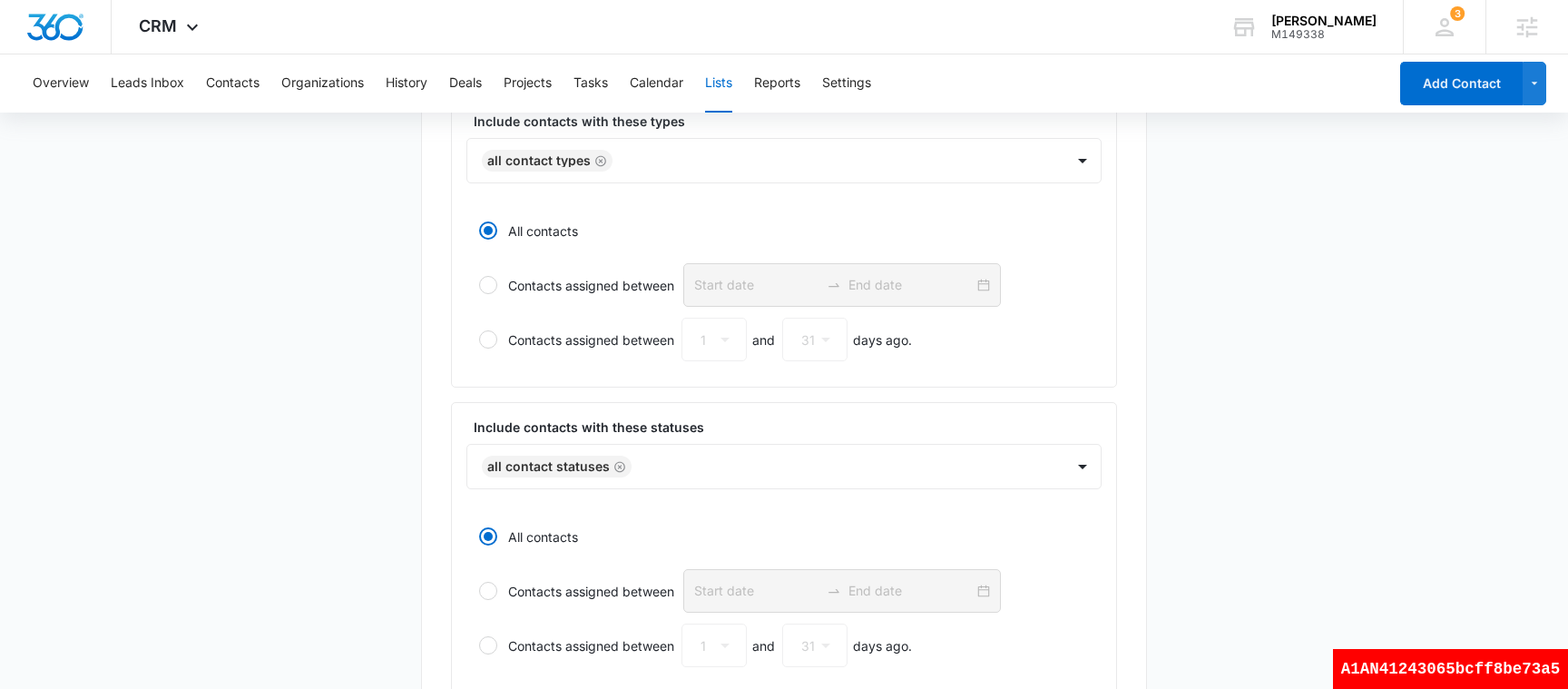
scroll to position [428, 0]
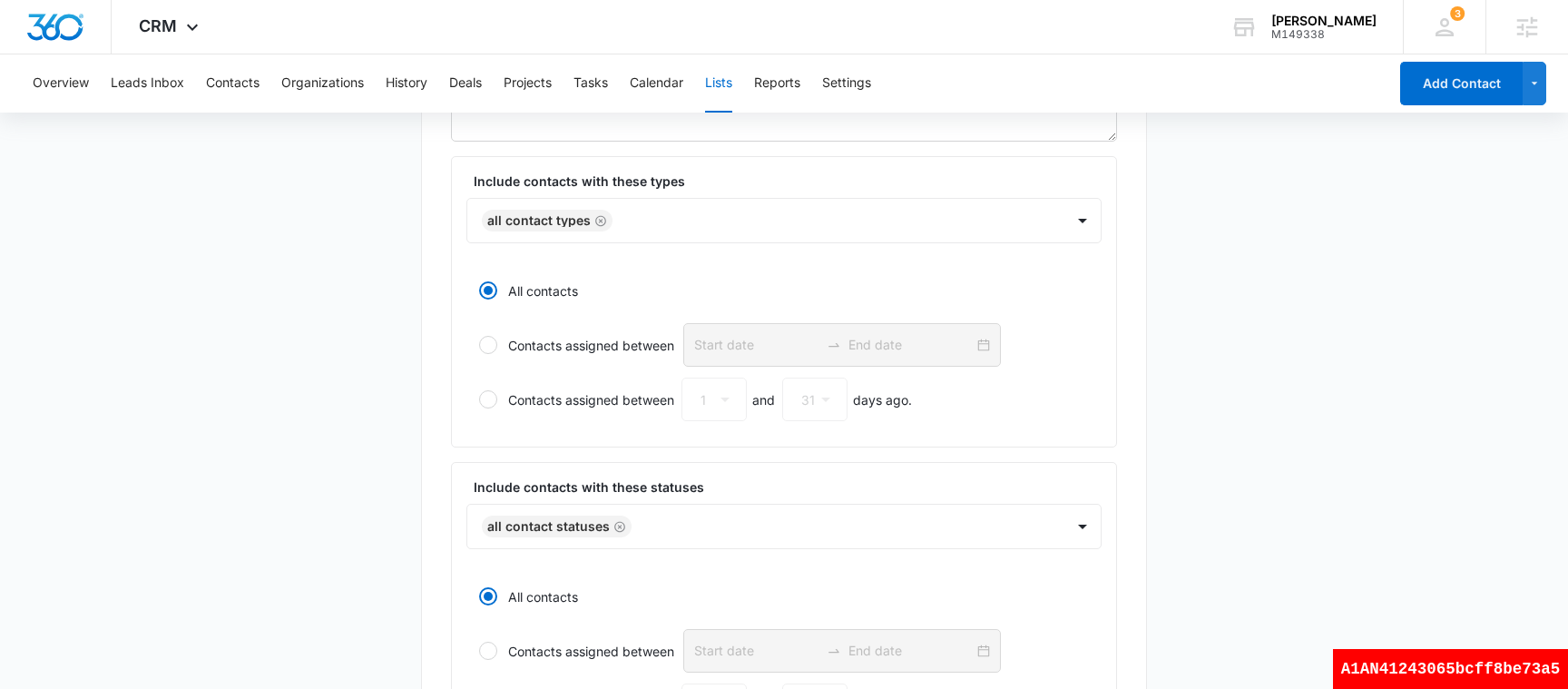
click at [543, 352] on label "Contacts assigned between" at bounding box center [784, 345] width 635 height 44
click at [479, 351] on input "Contacts assigned between" at bounding box center [472, 344] width 13 height 13
radio input "false"
radio input "true"
click at [545, 283] on label "All contacts" at bounding box center [784, 290] width 635 height 44
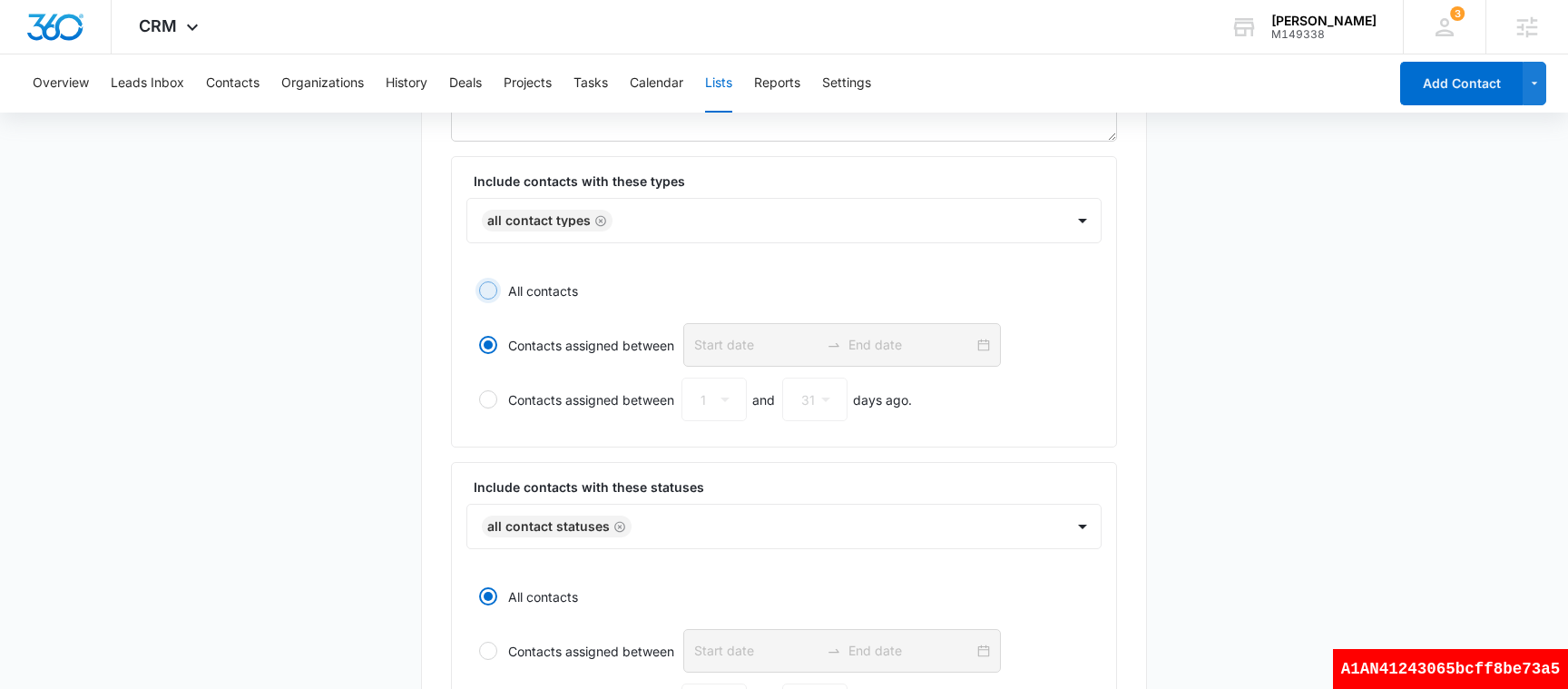
click at [479, 284] on input "All contacts" at bounding box center [472, 290] width 13 height 13
radio input "true"
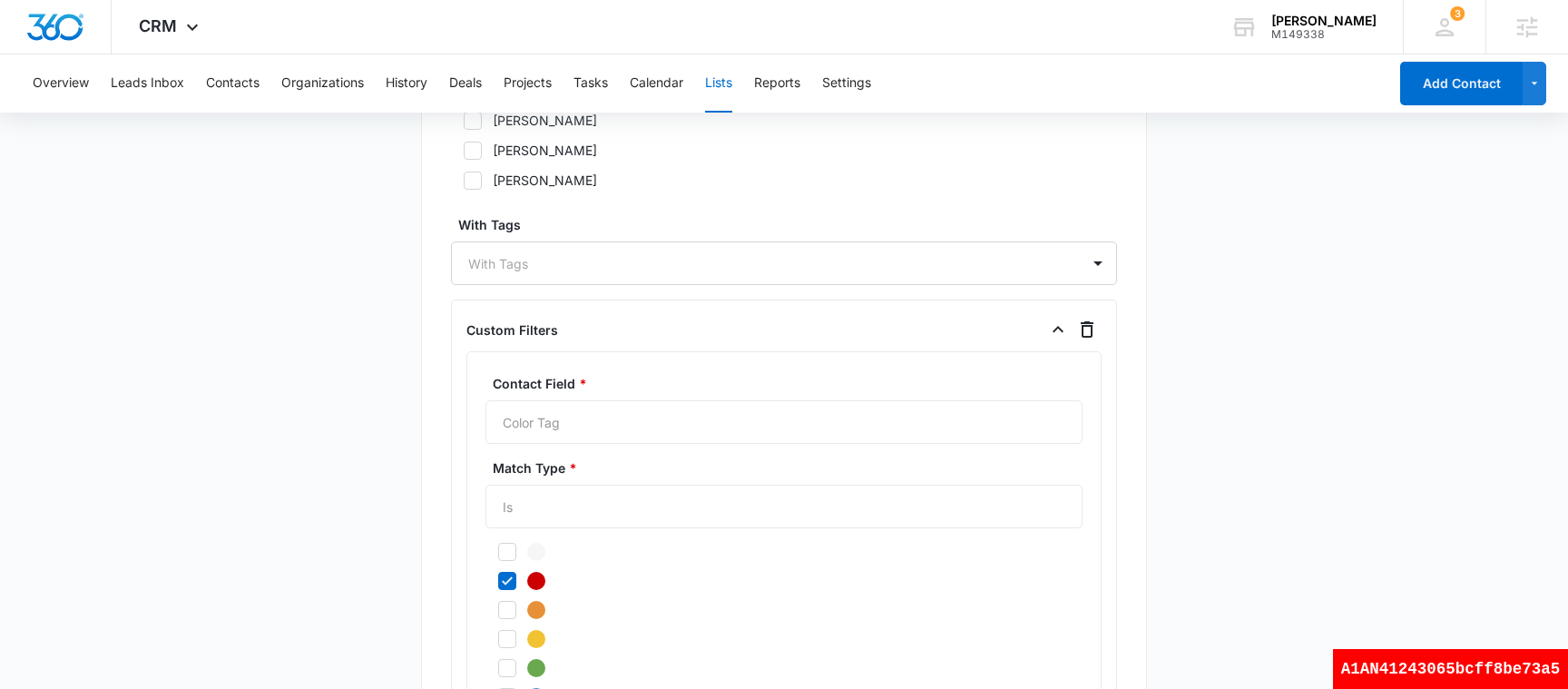
scroll to position [1338, 0]
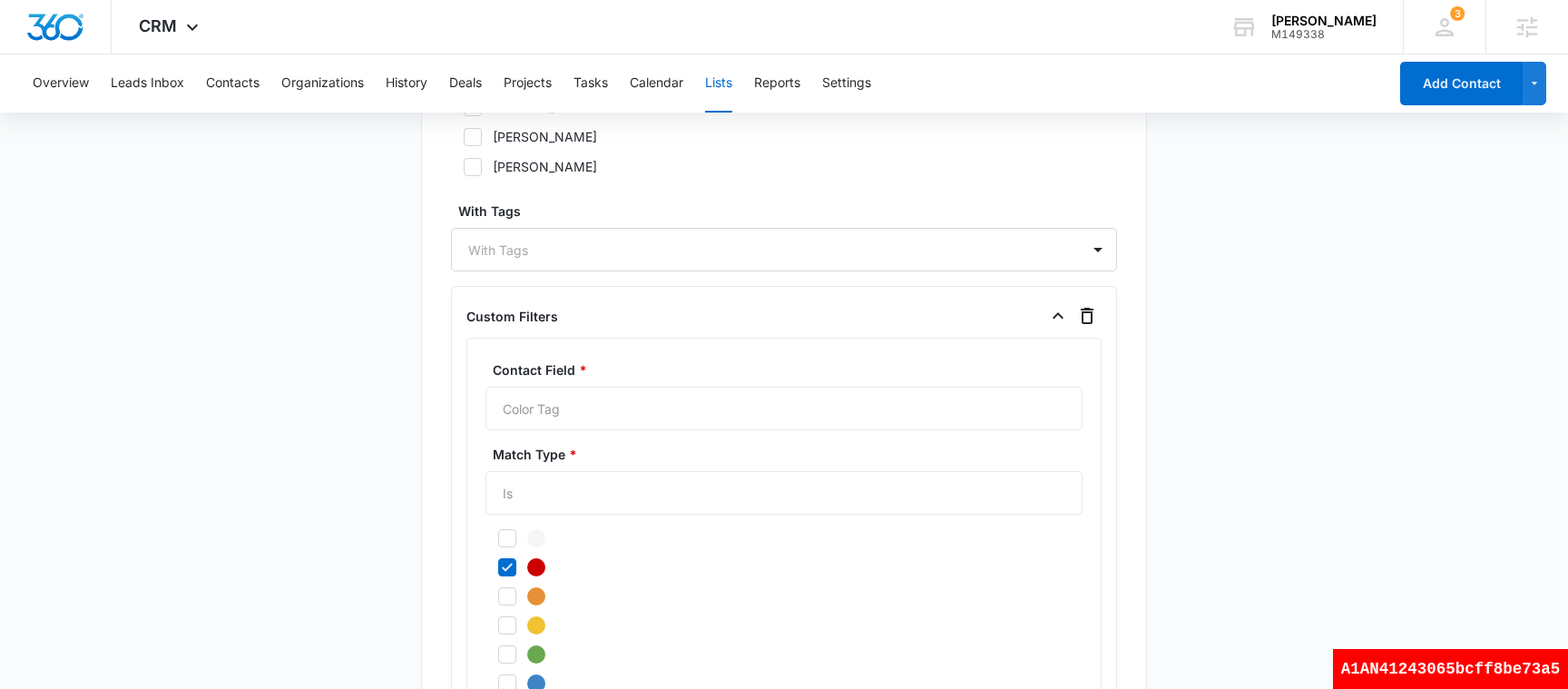
click at [568, 495] on div "Match Type * Is" at bounding box center [784, 480] width 597 height 70
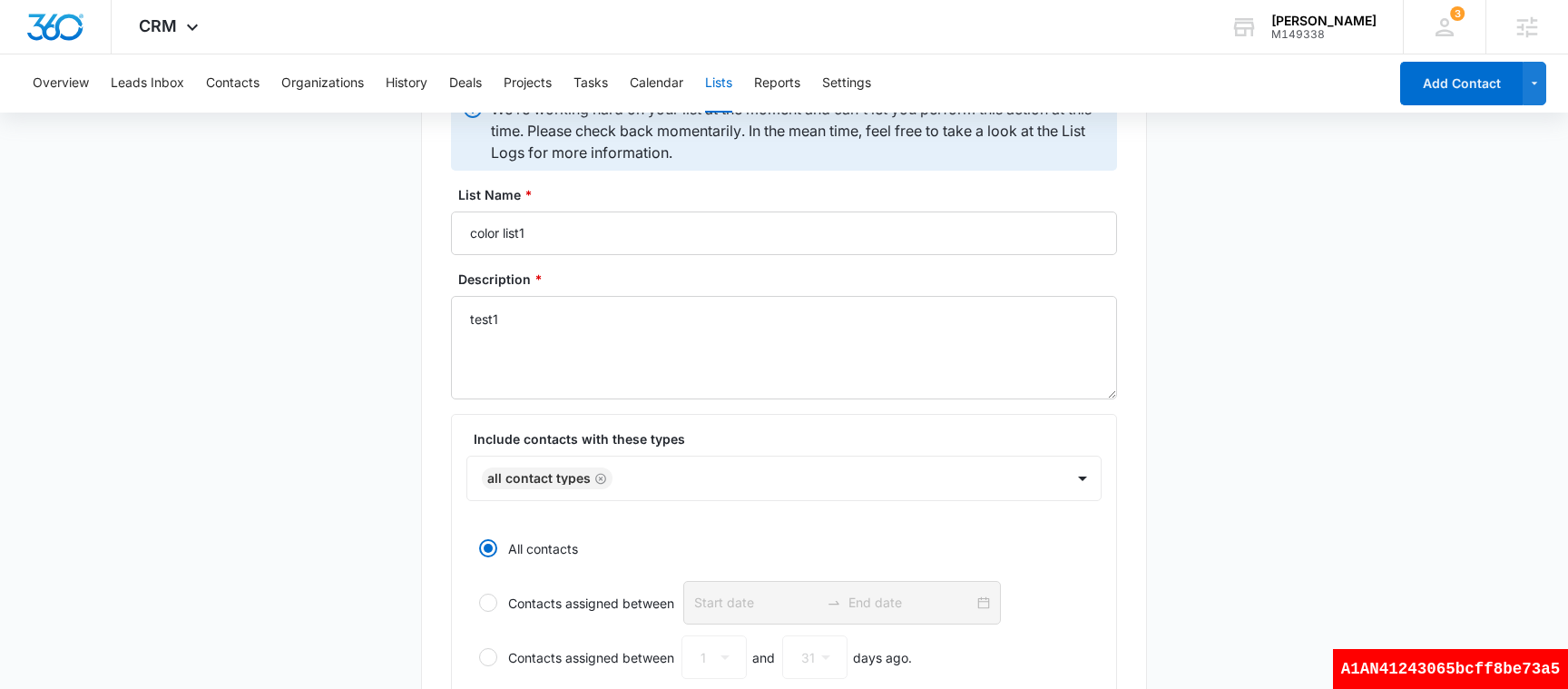
scroll to position [0, 0]
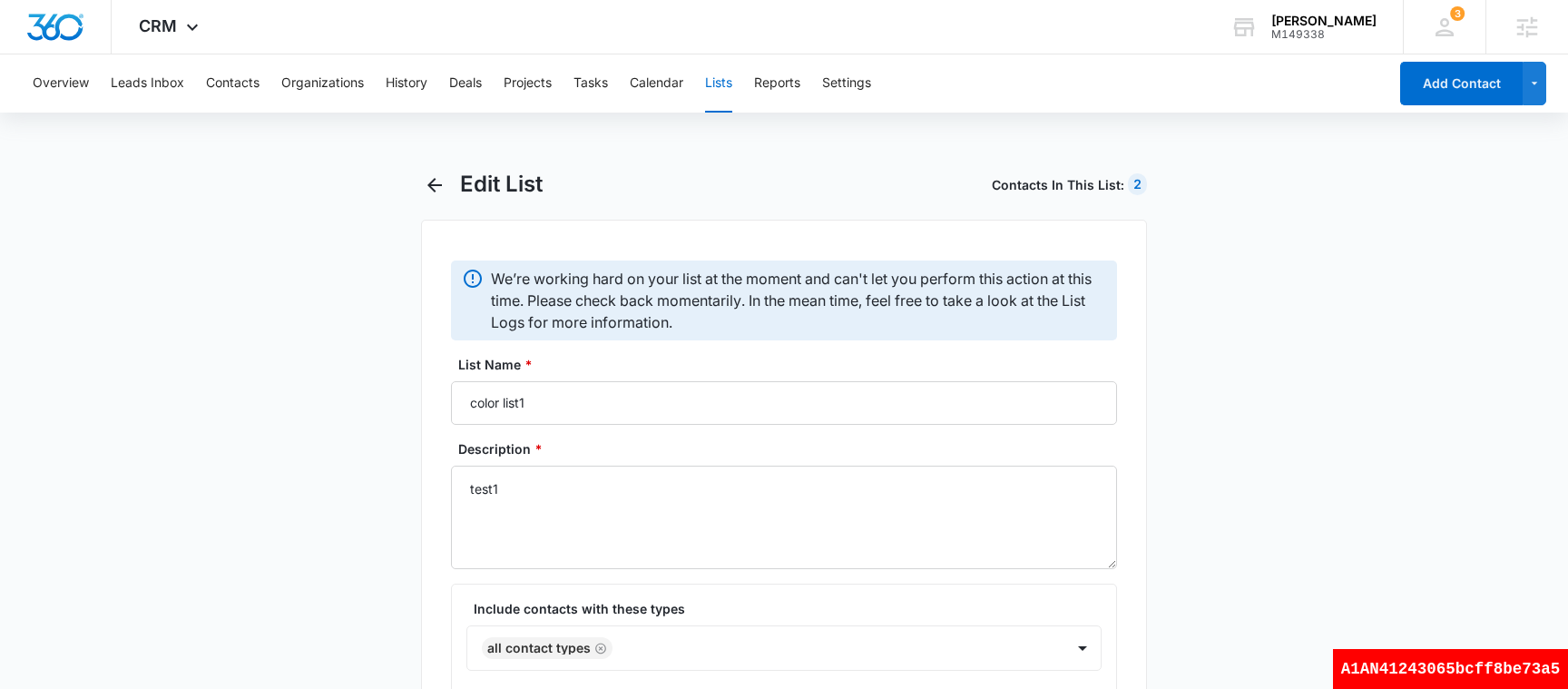
click at [722, 82] on button "Lists" at bounding box center [718, 84] width 27 height 58
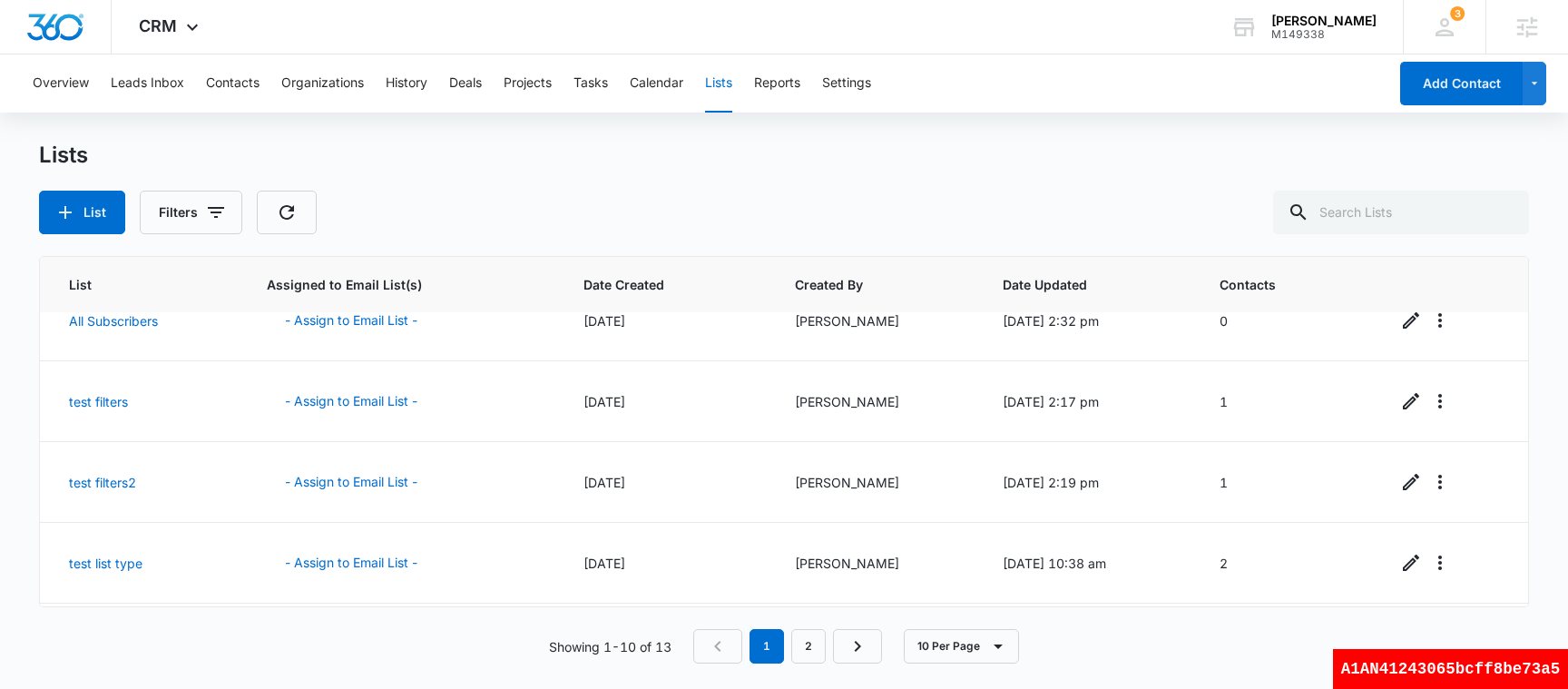
scroll to position [514, 0]
click at [104, 208] on button "List" at bounding box center [82, 212] width 86 height 44
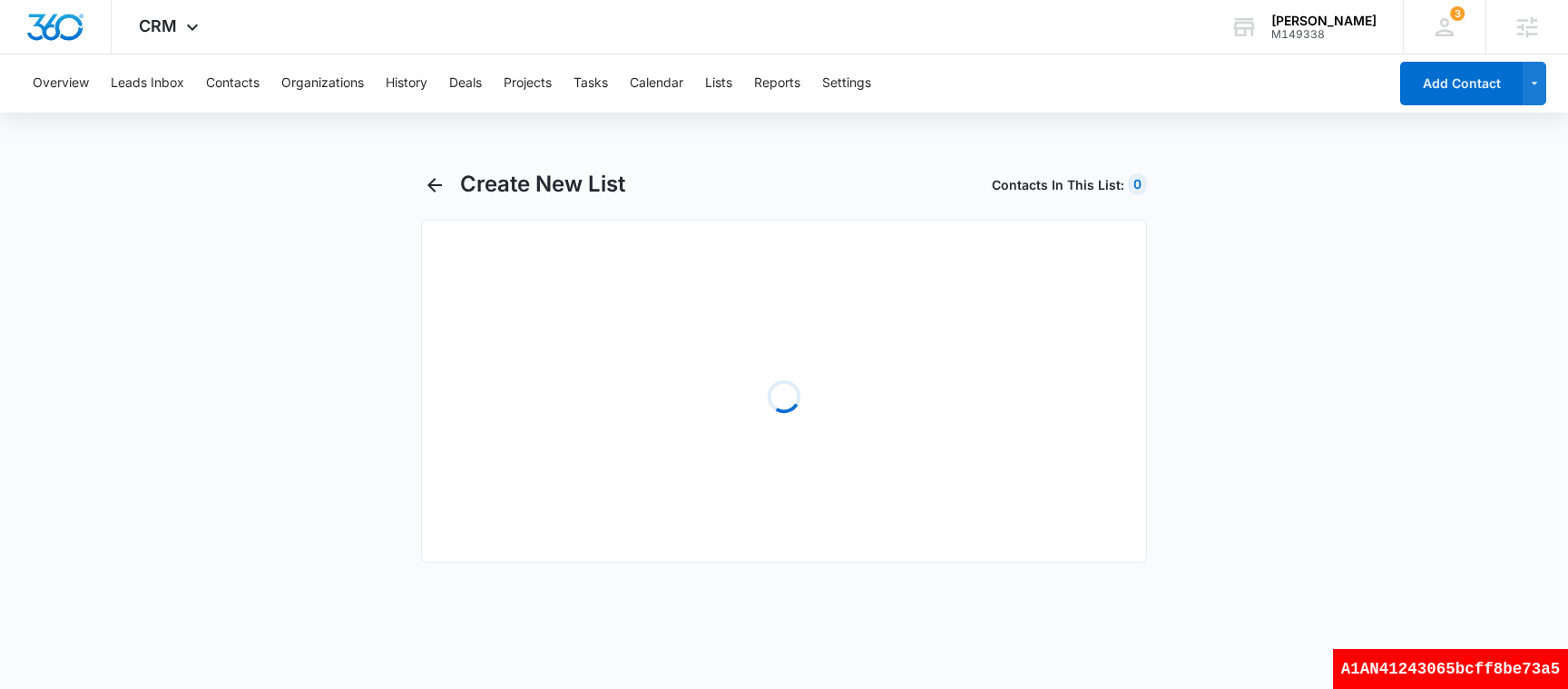
select select "31"
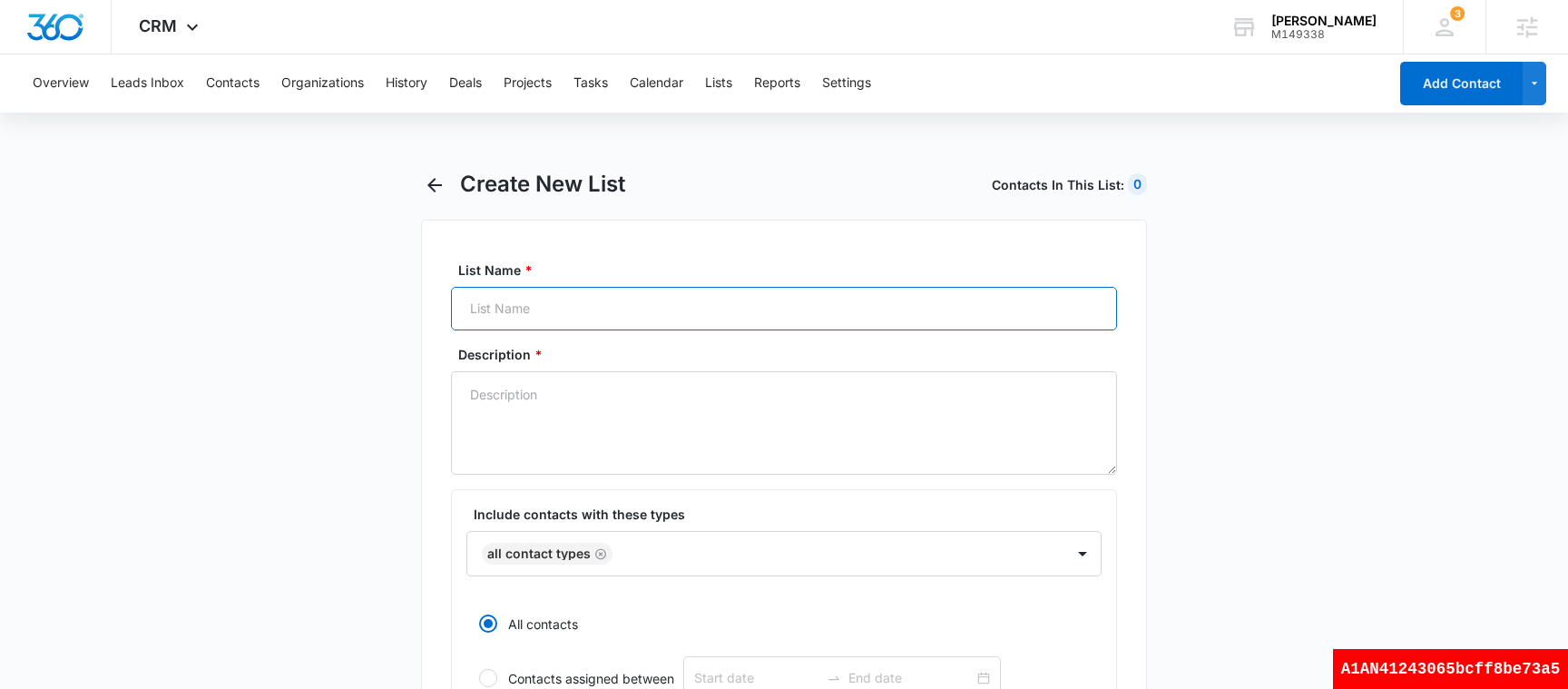
click at [503, 316] on input "List Name *" at bounding box center [784, 309] width 666 height 44
click at [708, 90] on div "Overview Leads Inbox Contacts Organizations History Deals Projects Tasks Calend…" at bounding box center [705, 84] width 1366 height 58
click at [722, 86] on button "Lists" at bounding box center [718, 84] width 27 height 58
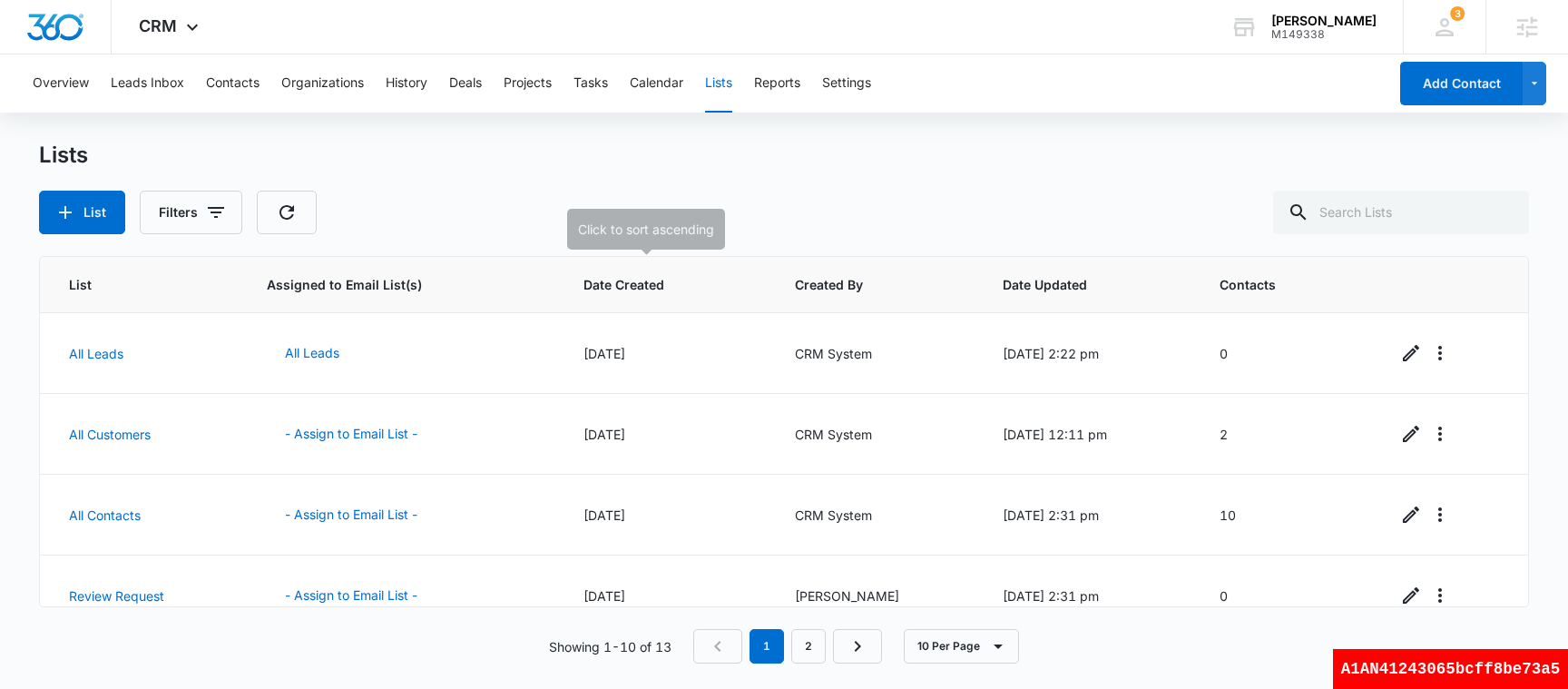
scroll to position [514, 0]
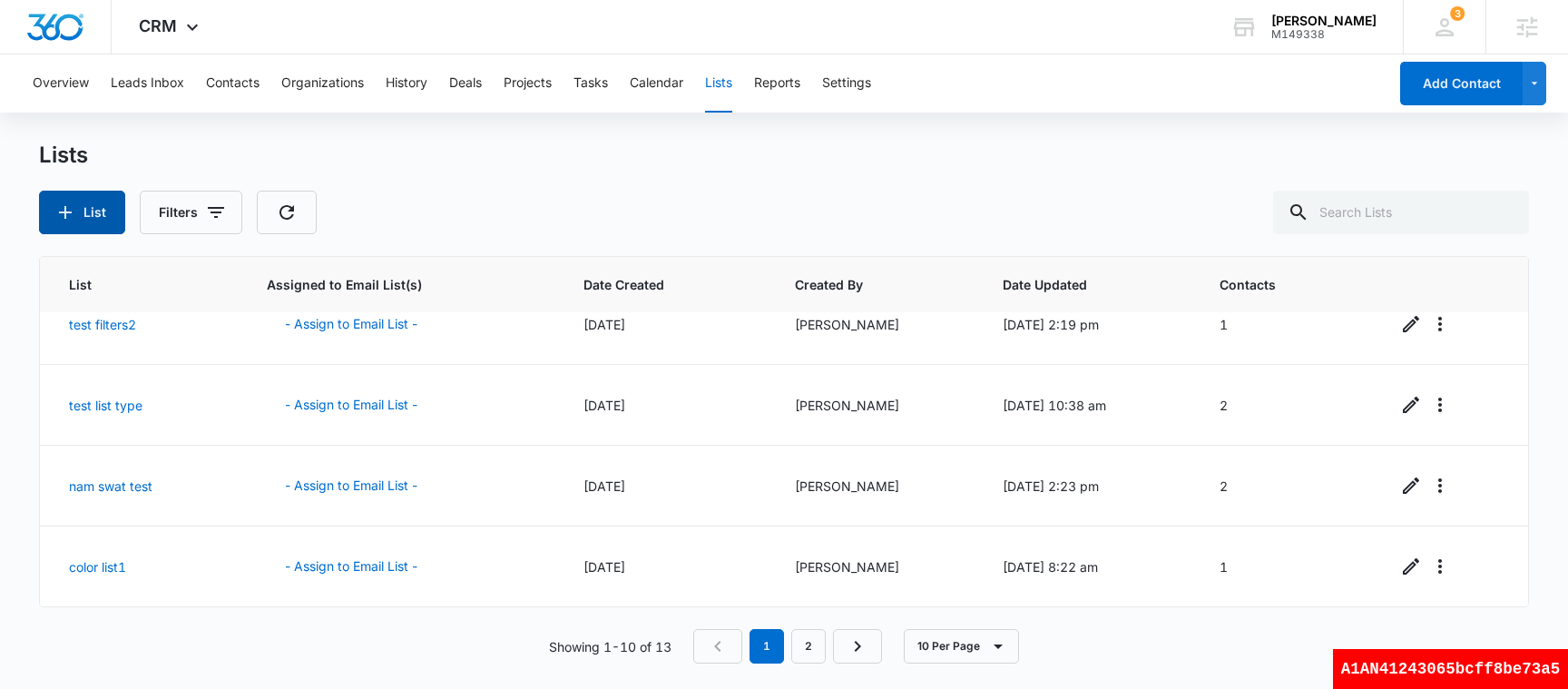
click at [88, 210] on button "List" at bounding box center [82, 212] width 86 height 44
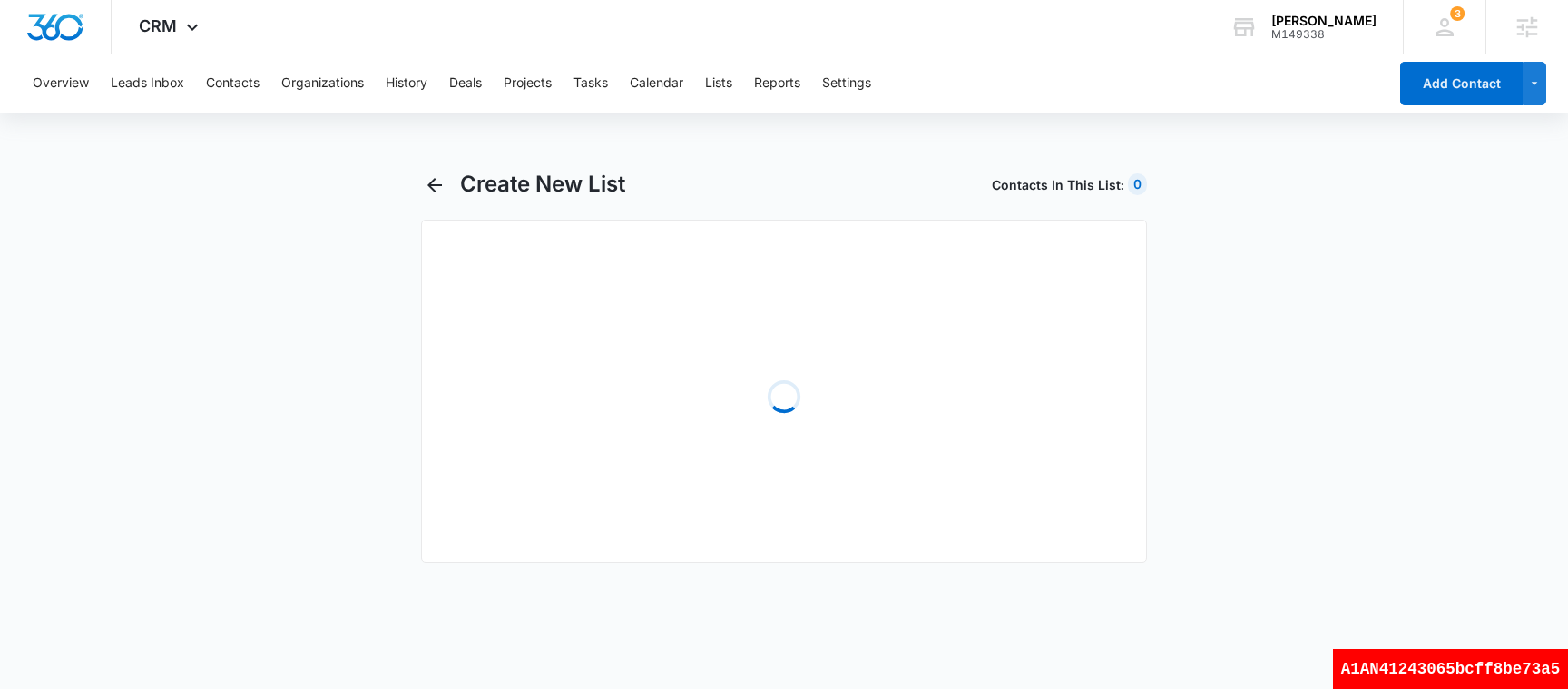
select select "31"
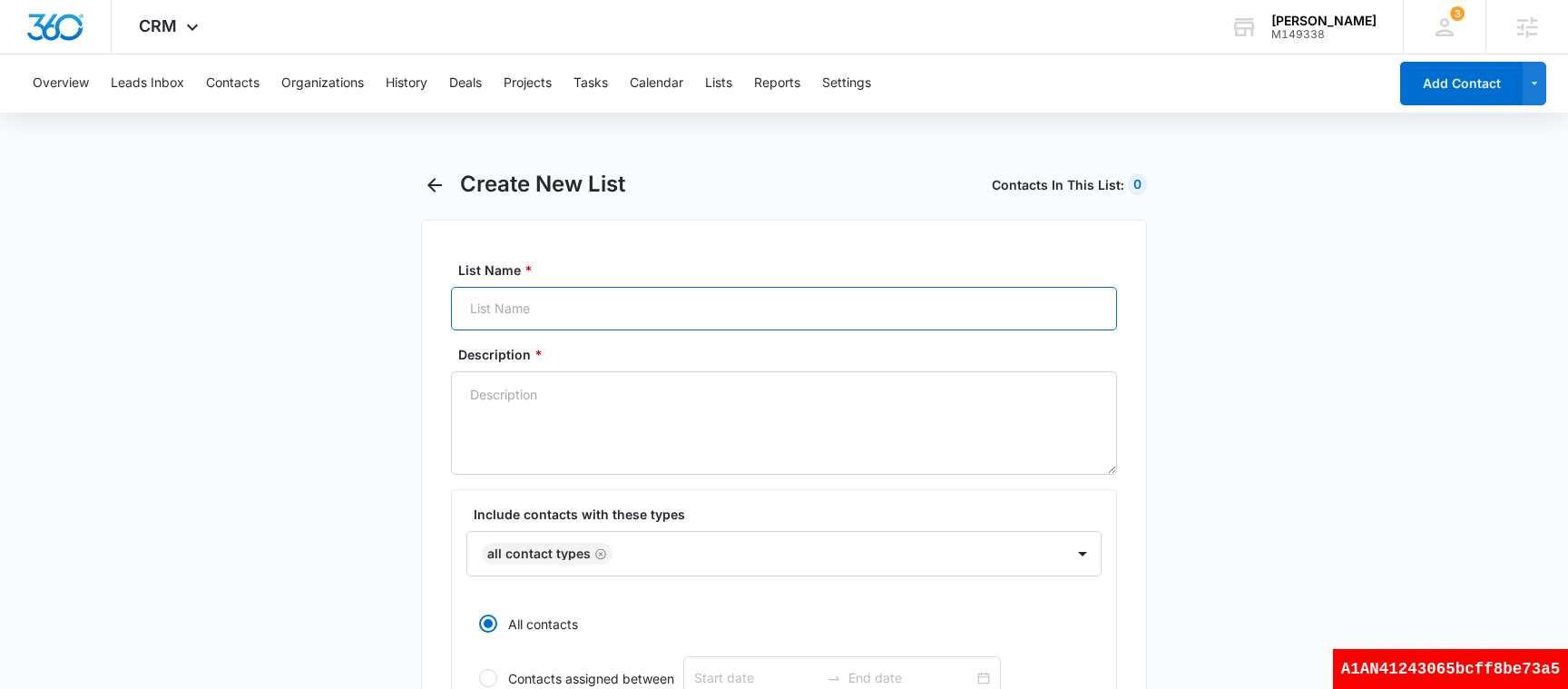
click at [527, 291] on input "List Name *" at bounding box center [784, 309] width 666 height 44
type input "s"
type input "color list4"
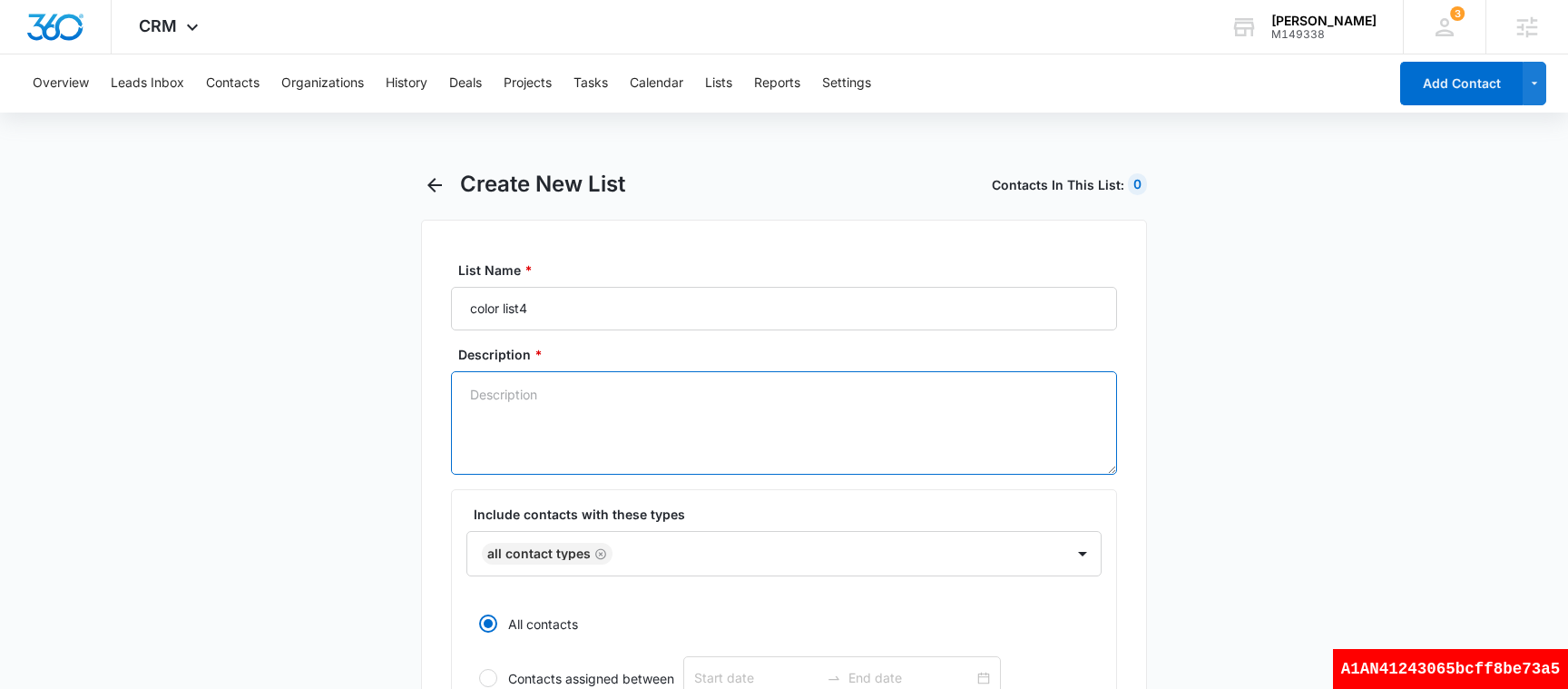
click at [538, 437] on textarea "Description *" at bounding box center [784, 423] width 666 height 104
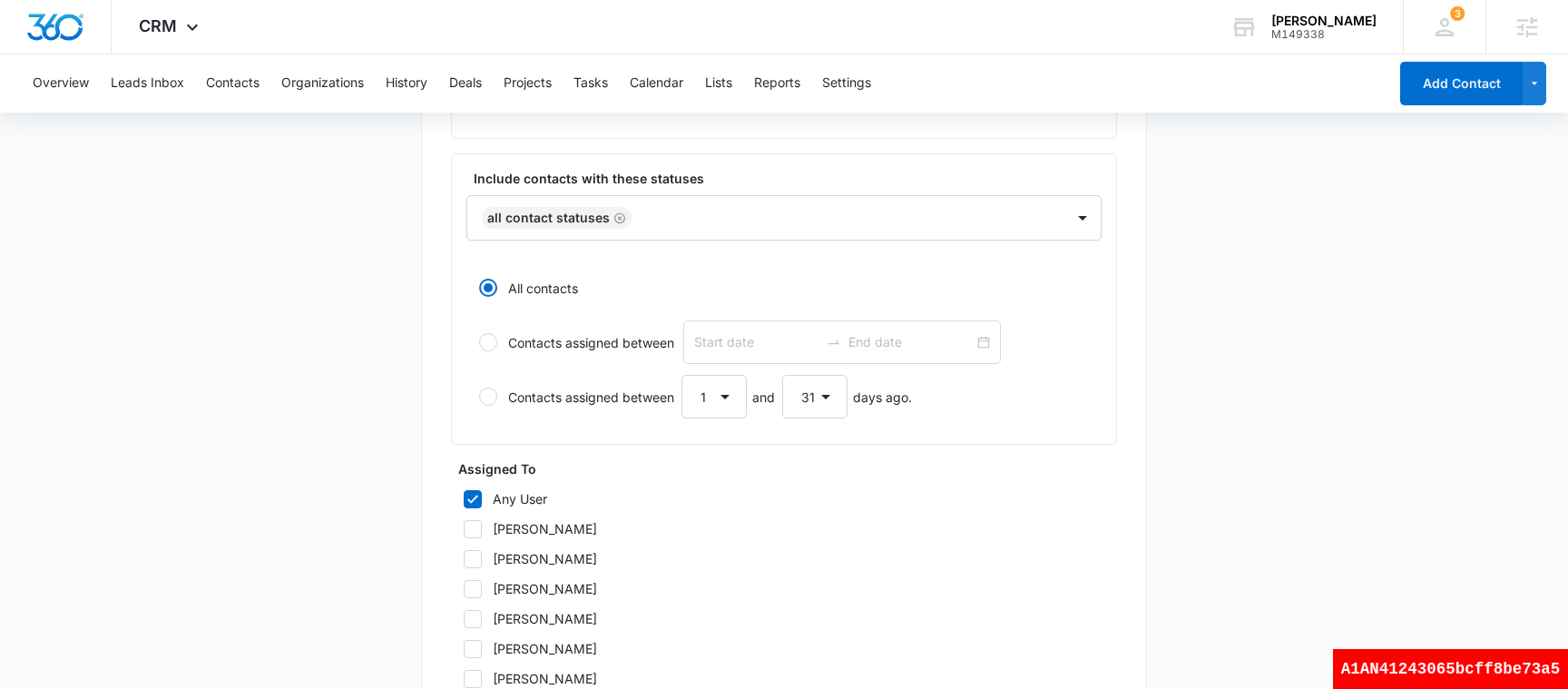
scroll to position [994, 0]
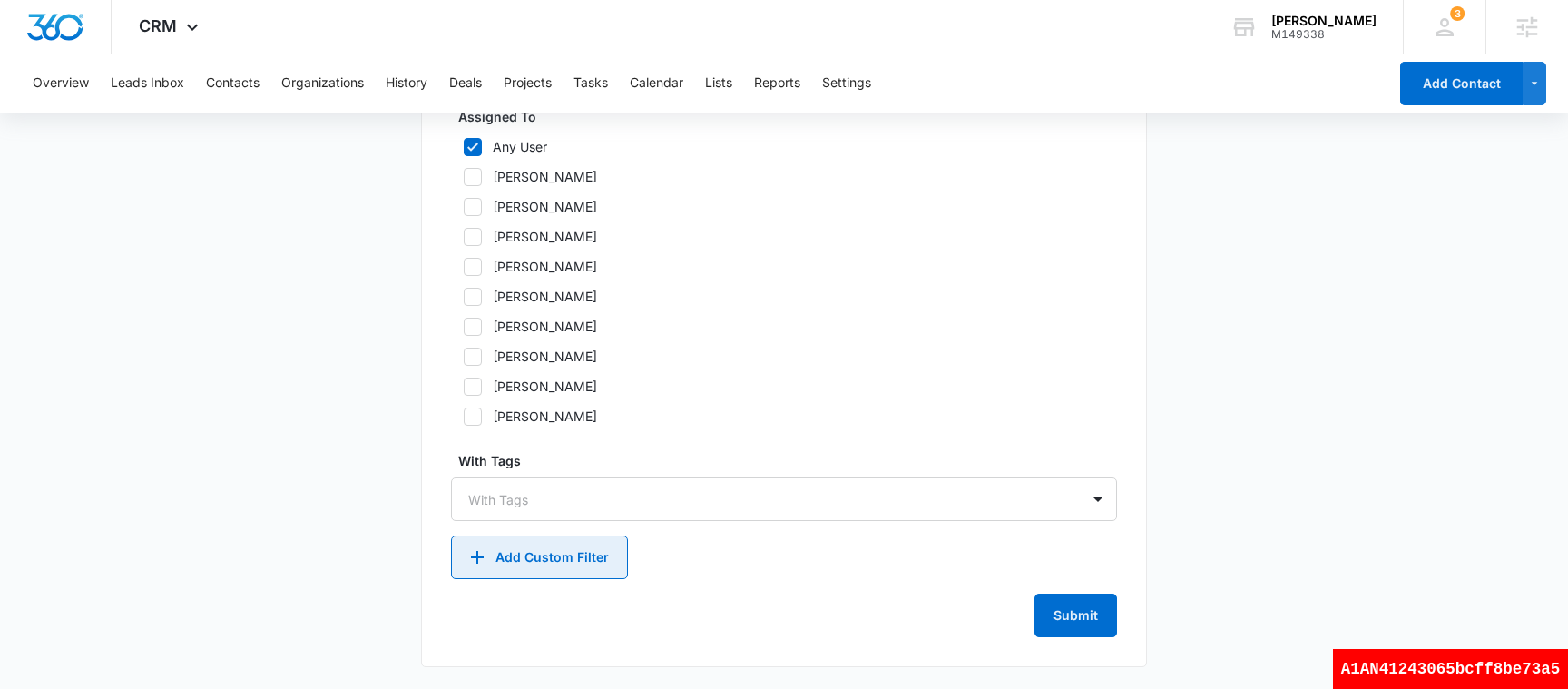
type textarea "test4"
click at [543, 557] on button "Add Custom Filter" at bounding box center [538, 557] width 176 height 44
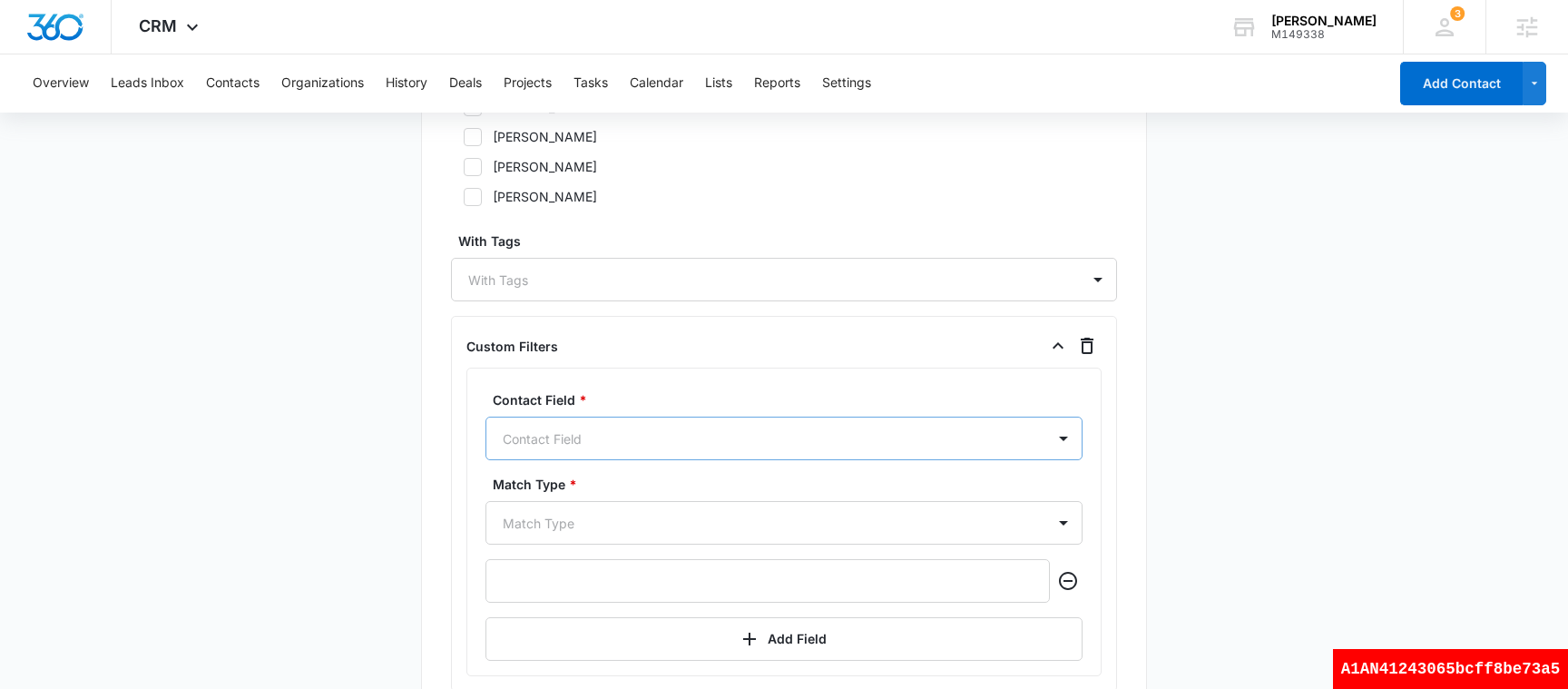
scroll to position [1277, 0]
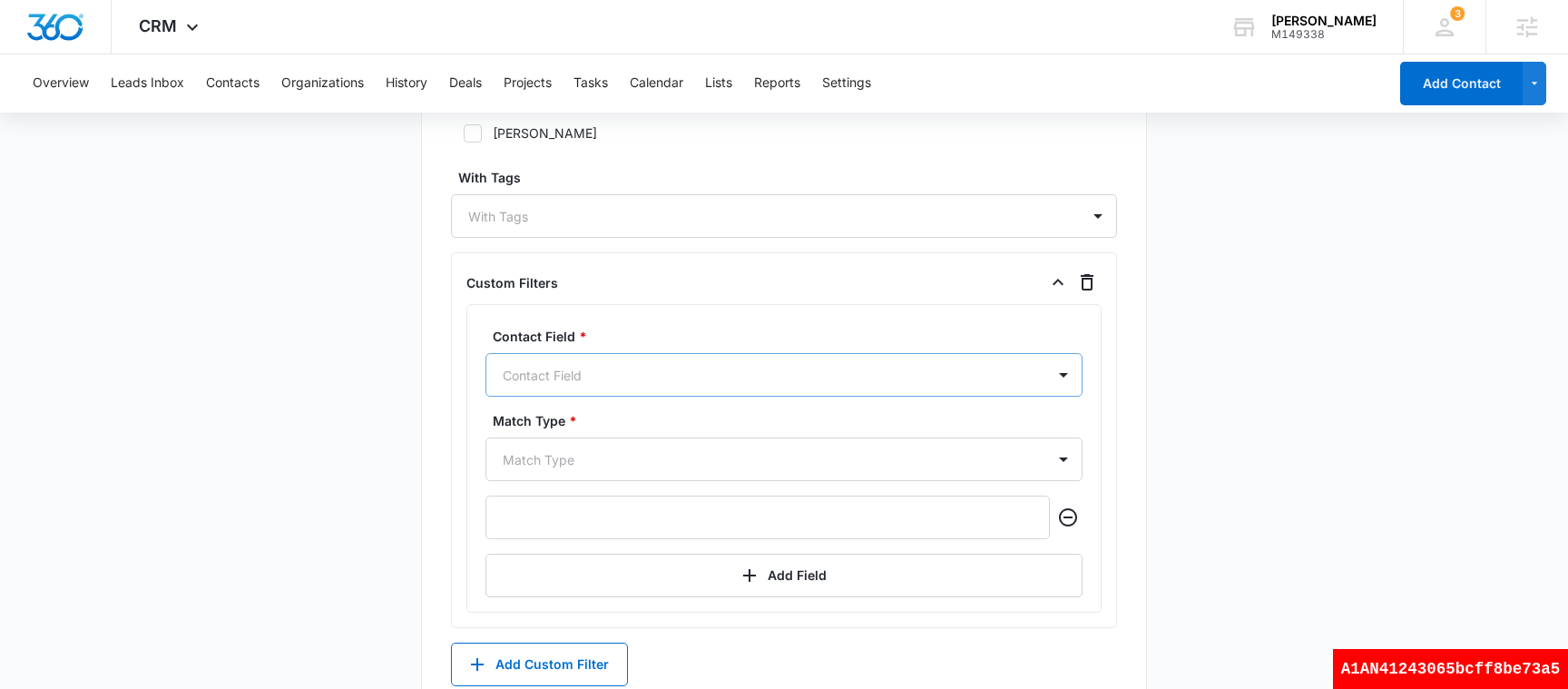
click at [636, 397] on div "Contact Field" at bounding box center [784, 375] width 597 height 44
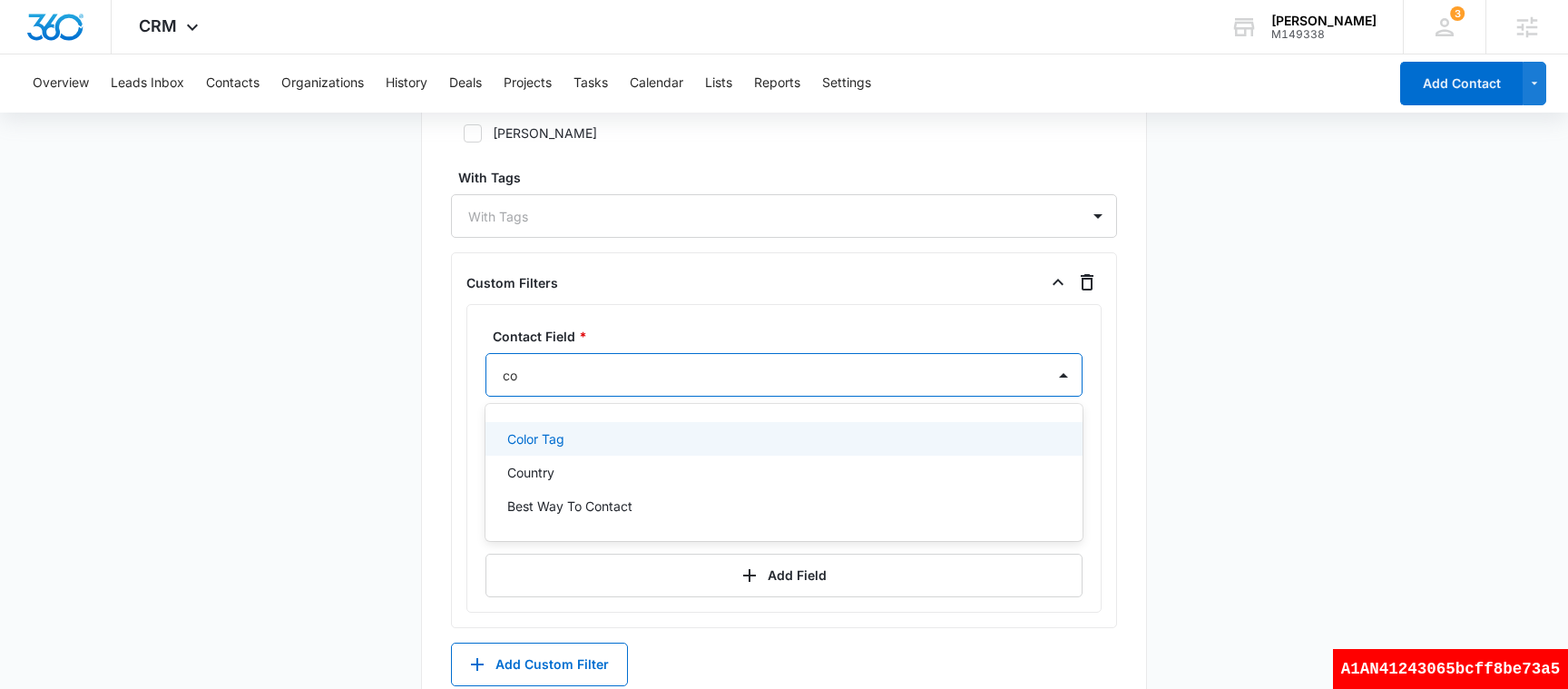
scroll to position [0, 0]
type input "color"
click at [598, 446] on div "Color Tag" at bounding box center [783, 439] width 550 height 19
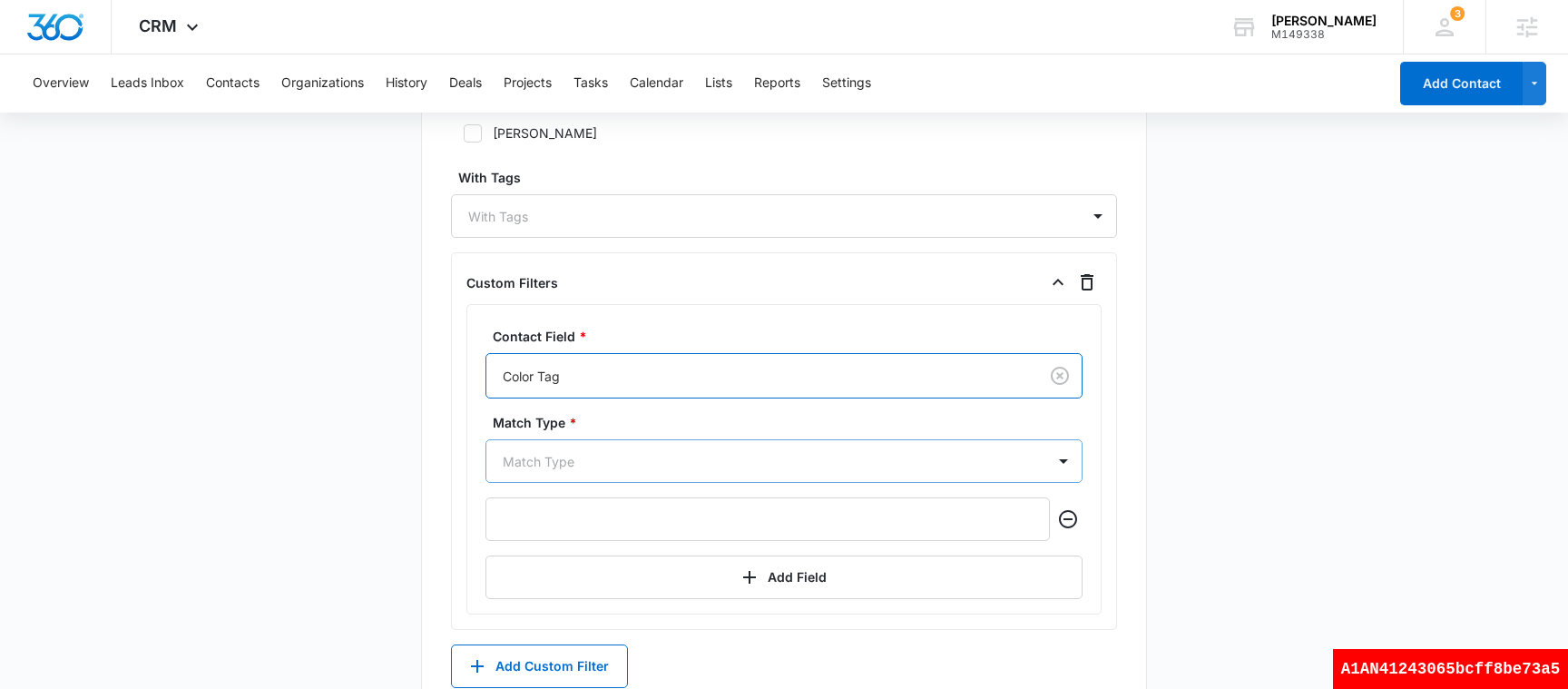
scroll to position [1363, 0]
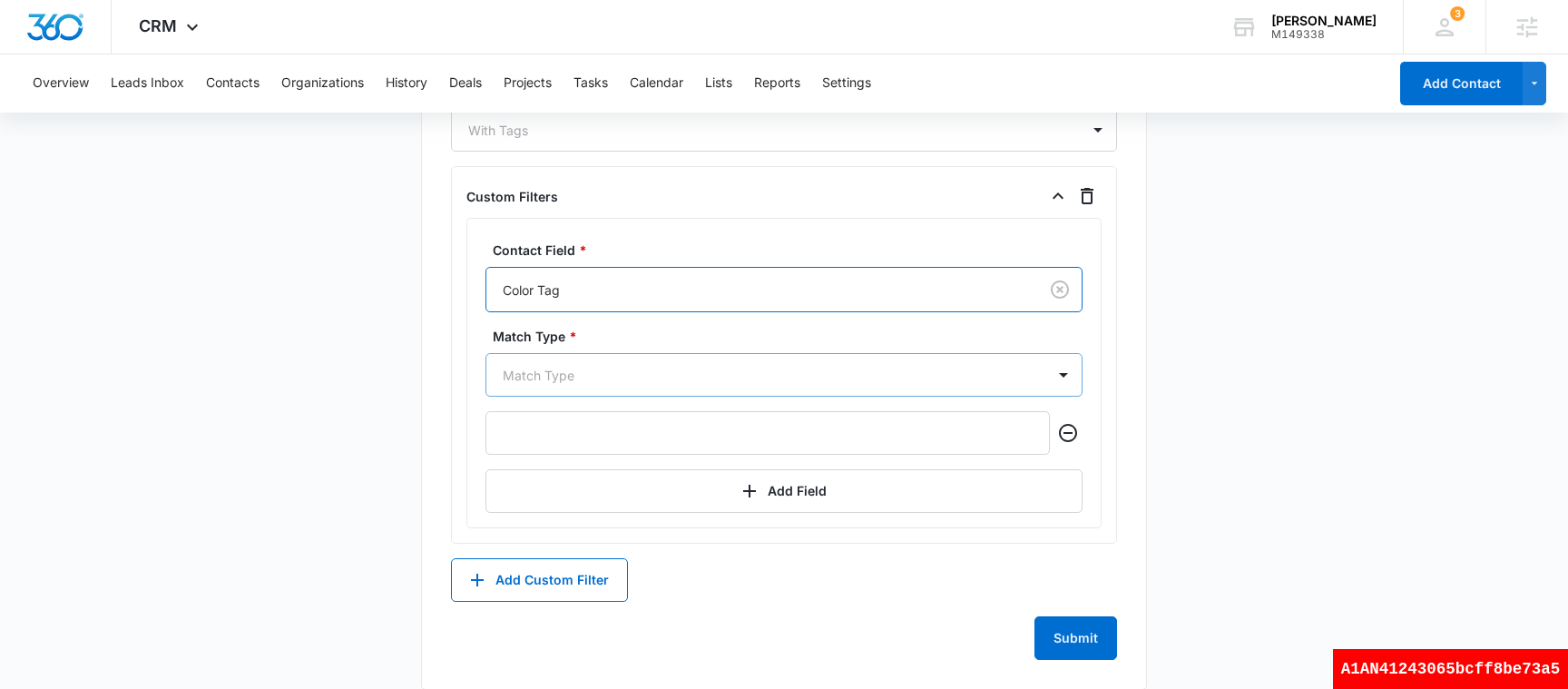
click at [571, 397] on div "Match Type" at bounding box center [784, 375] width 597 height 44
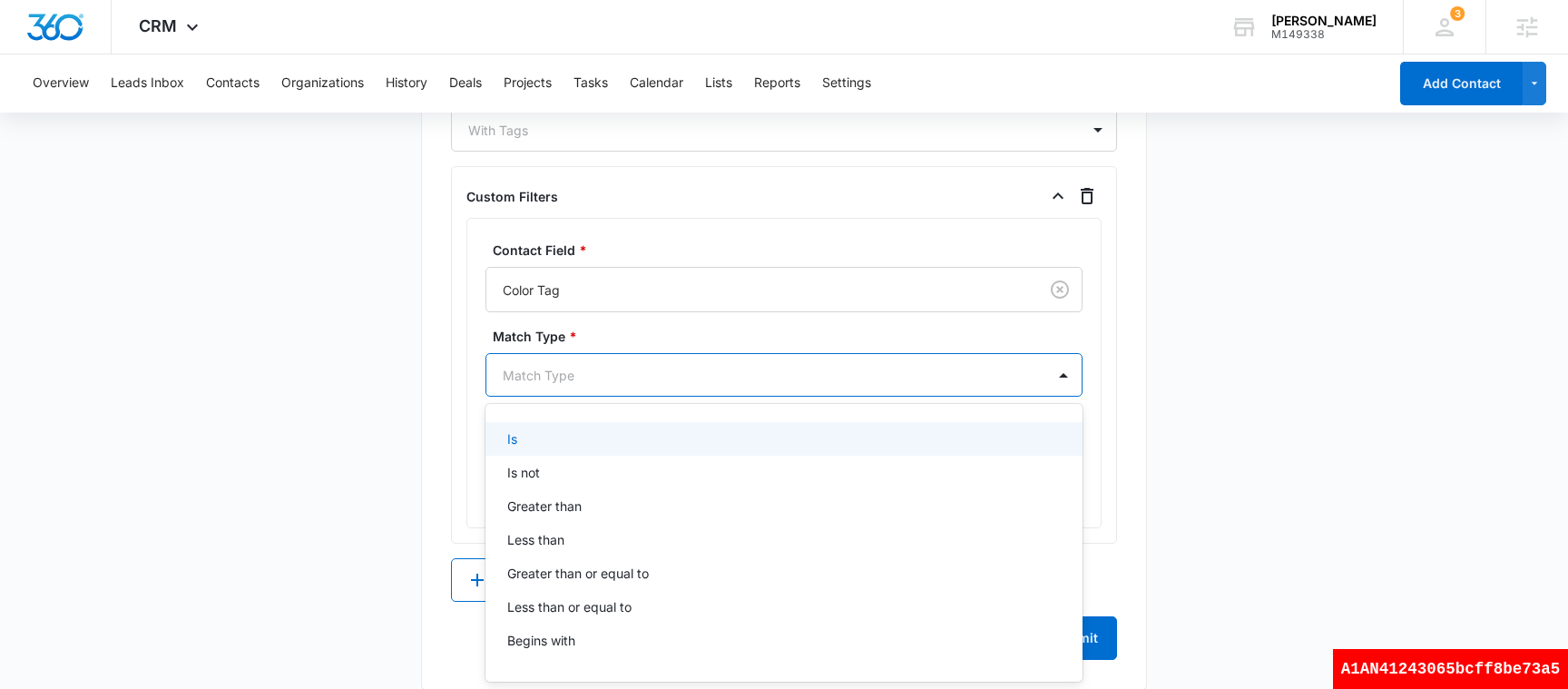
click at [559, 415] on div "Is Is not Greater than Less than Greater than or equal to Less than or equal to…" at bounding box center [784, 542] width 597 height 278
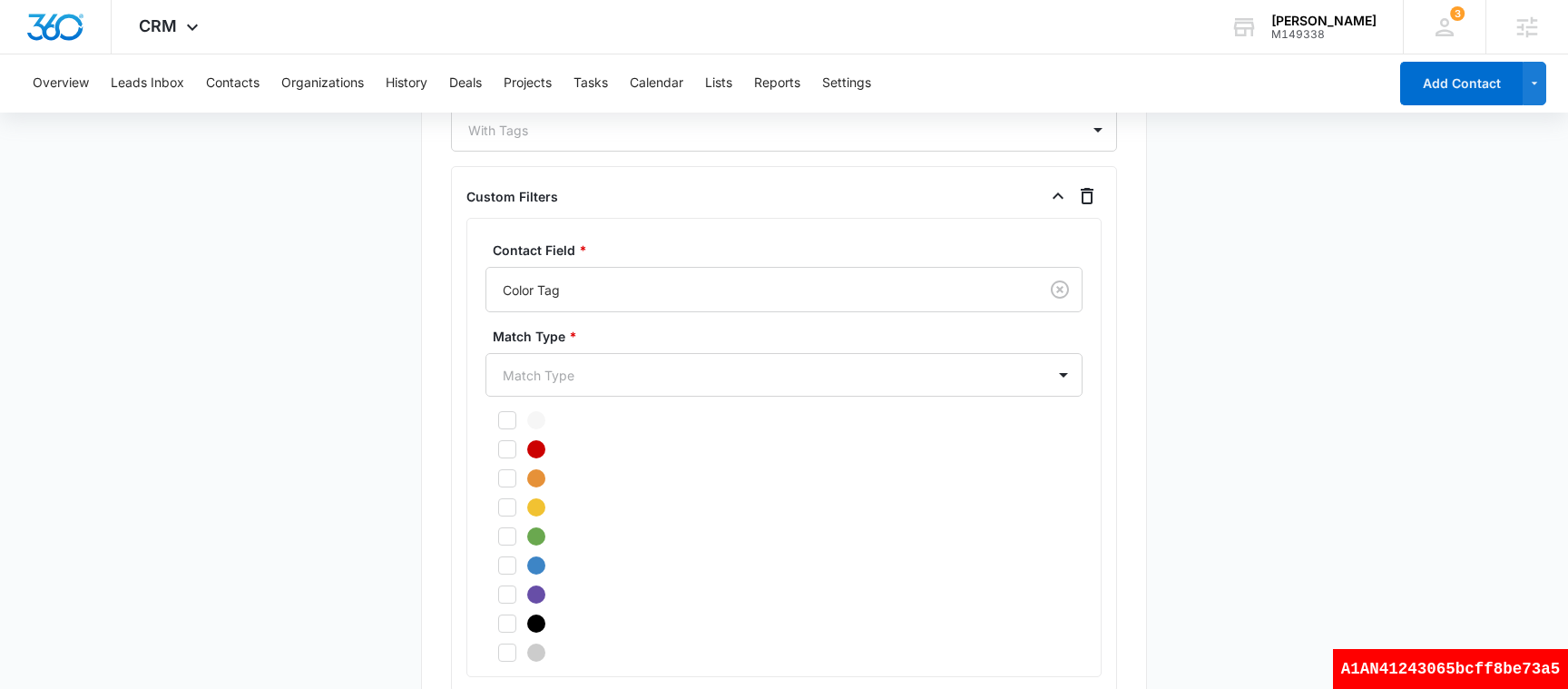
click at [547, 429] on label at bounding box center [784, 420] width 597 height 18
click at [498, 427] on input "checkbox" at bounding box center [491, 420] width 13 height 13
click at [507, 420] on icon at bounding box center [506, 420] width 11 height 8
click at [498, 420] on input "checkbox" at bounding box center [491, 420] width 13 height 13
checkbox input "false"
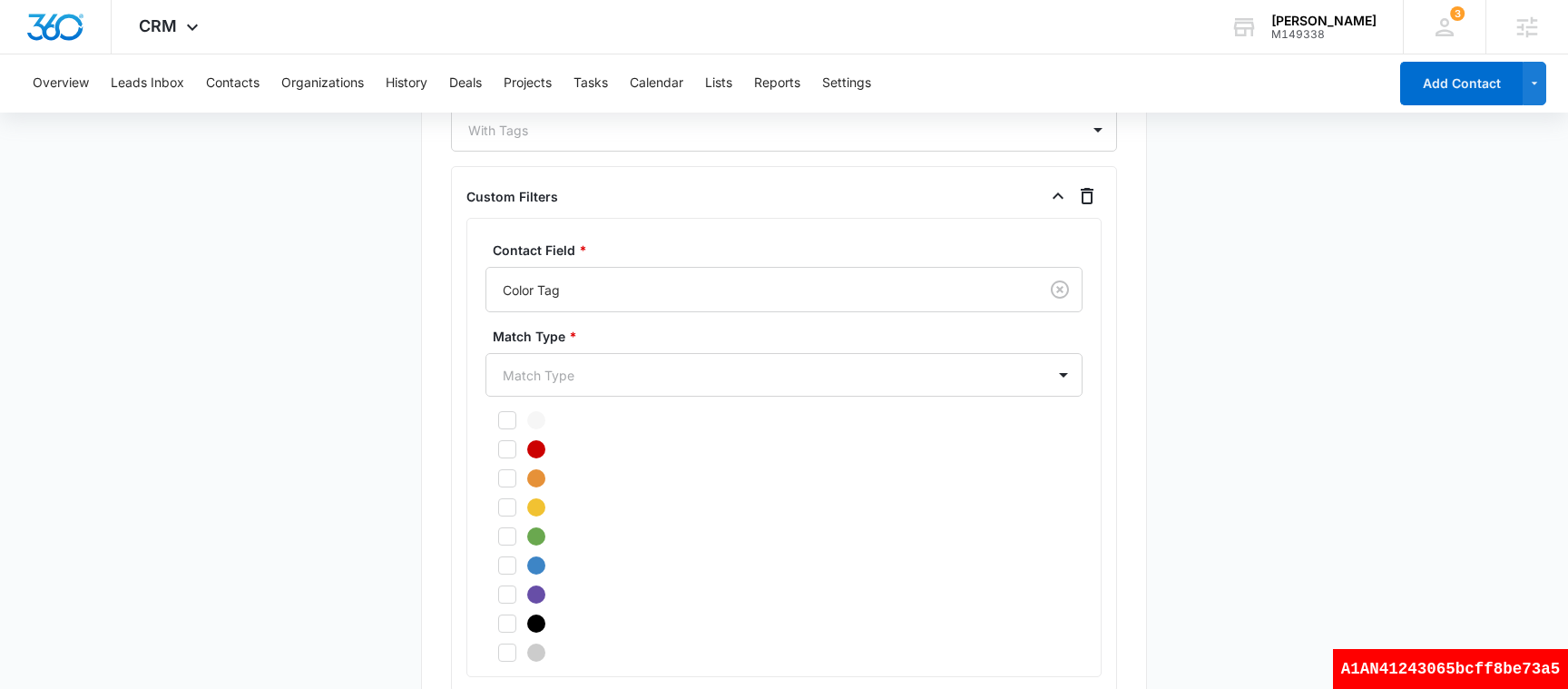
click at [507, 443] on icon at bounding box center [507, 449] width 16 height 16
click at [498, 443] on input "checkbox" at bounding box center [491, 449] width 13 height 13
checkbox input "true"
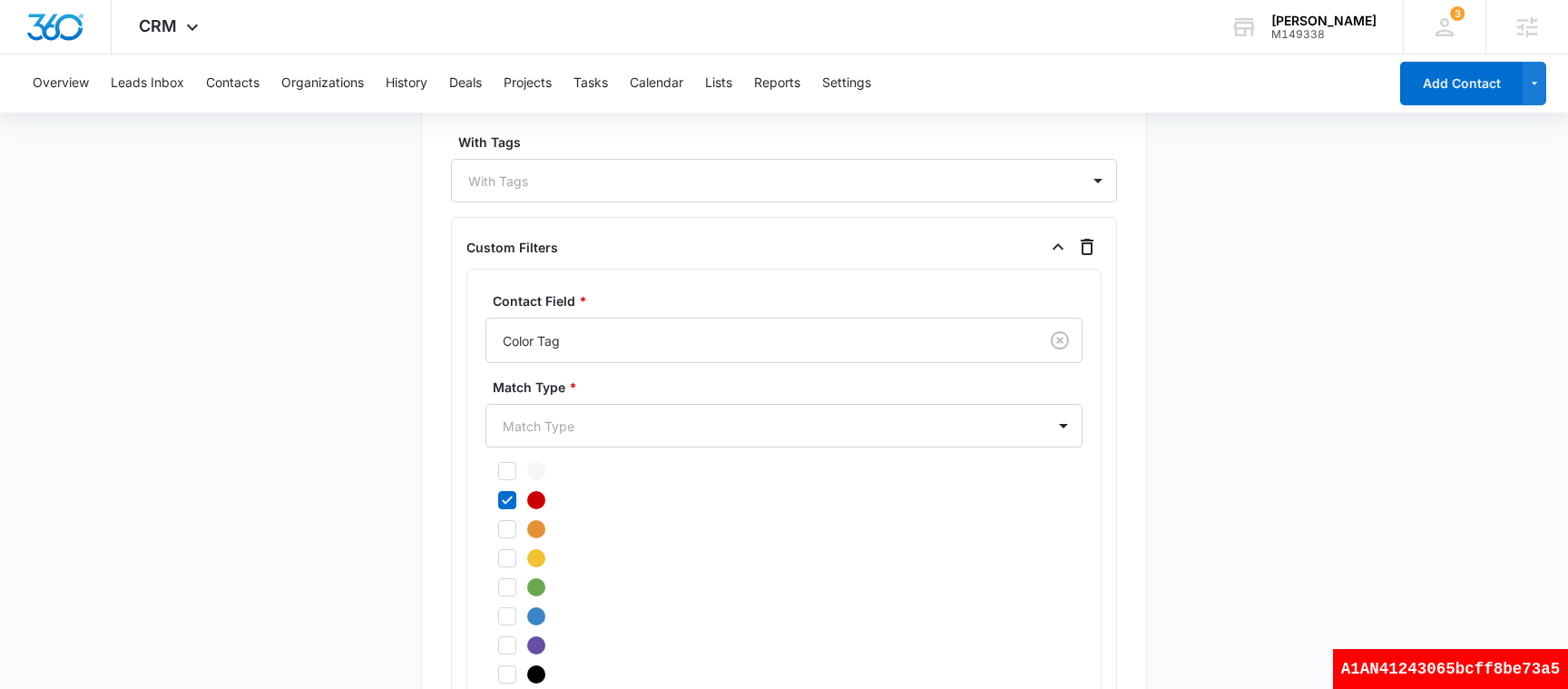
scroll to position [1535, 0]
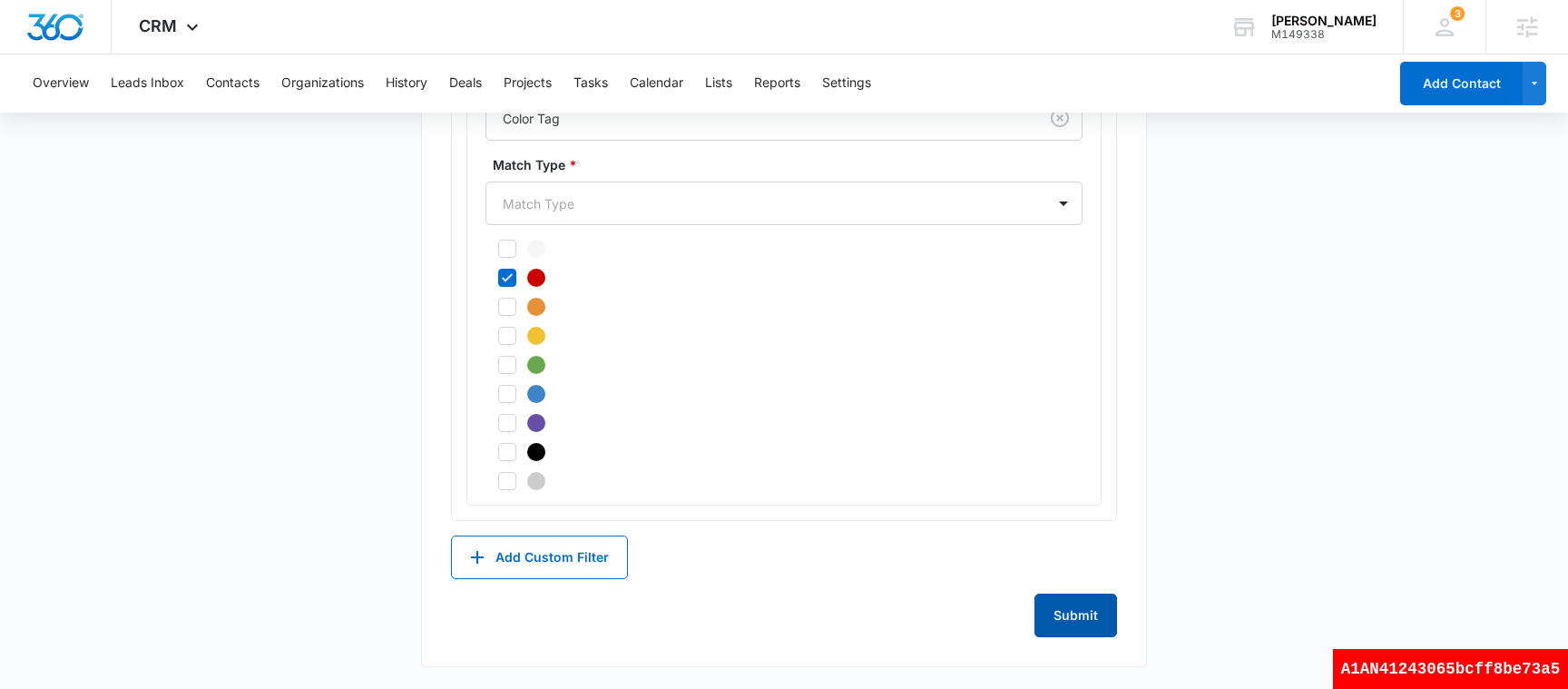
click at [1076, 614] on button "Submit" at bounding box center [1076, 615] width 83 height 44
click at [678, 208] on div at bounding box center [762, 203] width 519 height 23
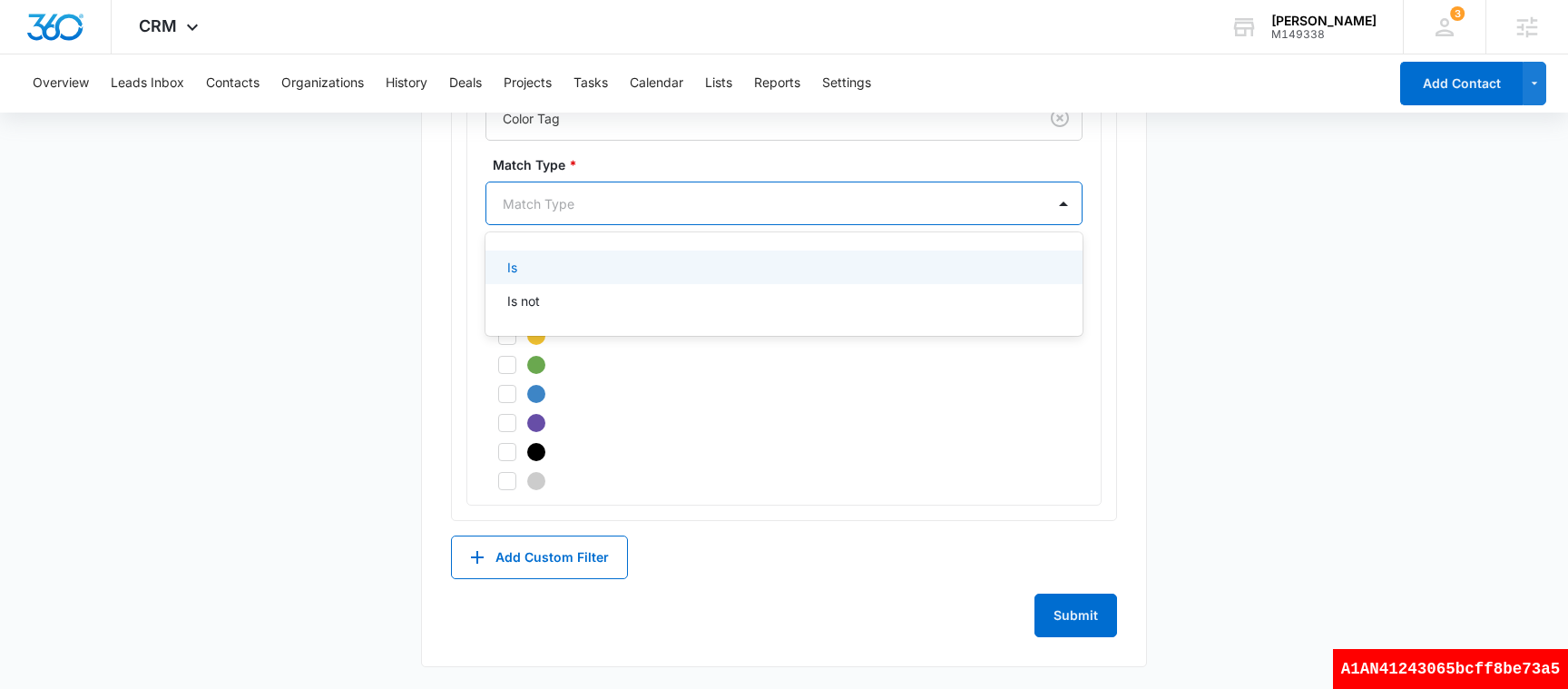
click at [599, 266] on div "Is" at bounding box center [783, 266] width 550 height 19
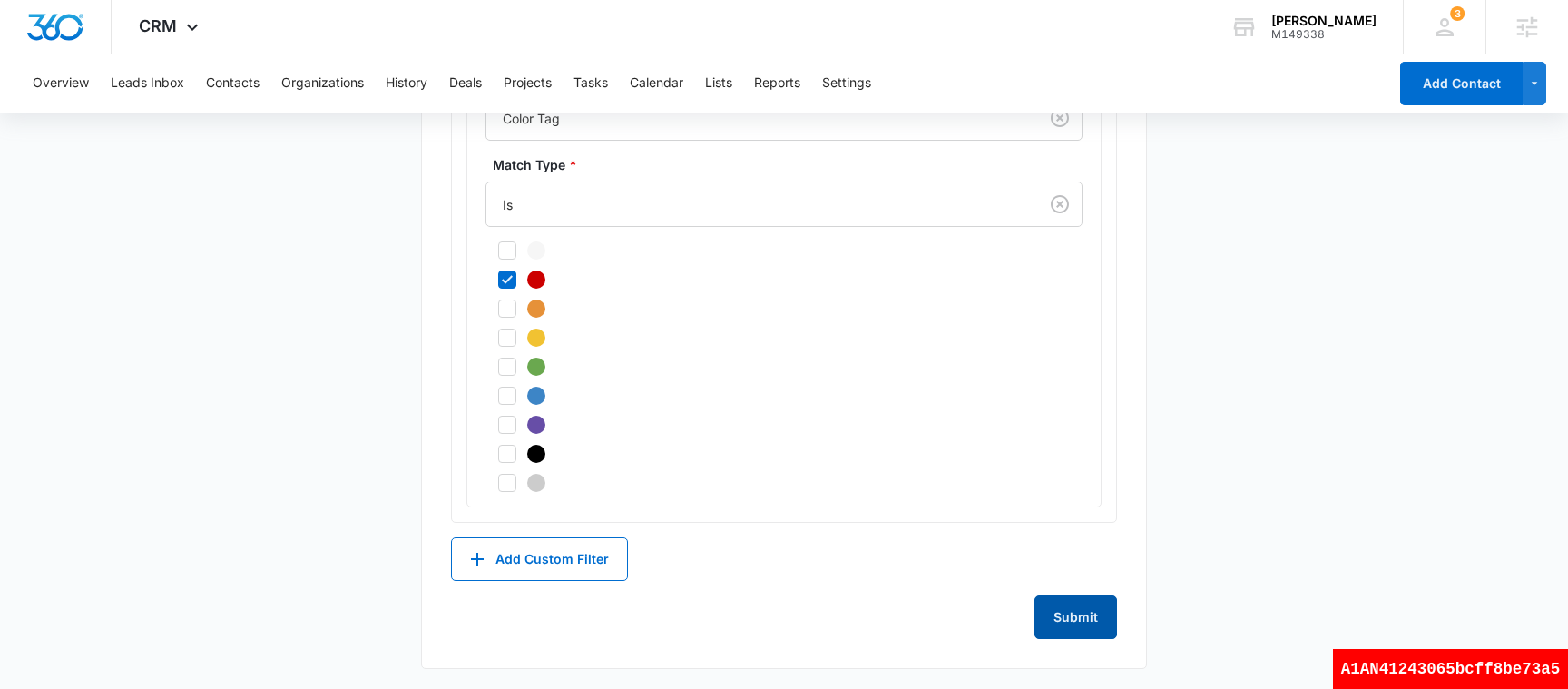
click at [1080, 617] on button "Submit" at bounding box center [1076, 617] width 83 height 44
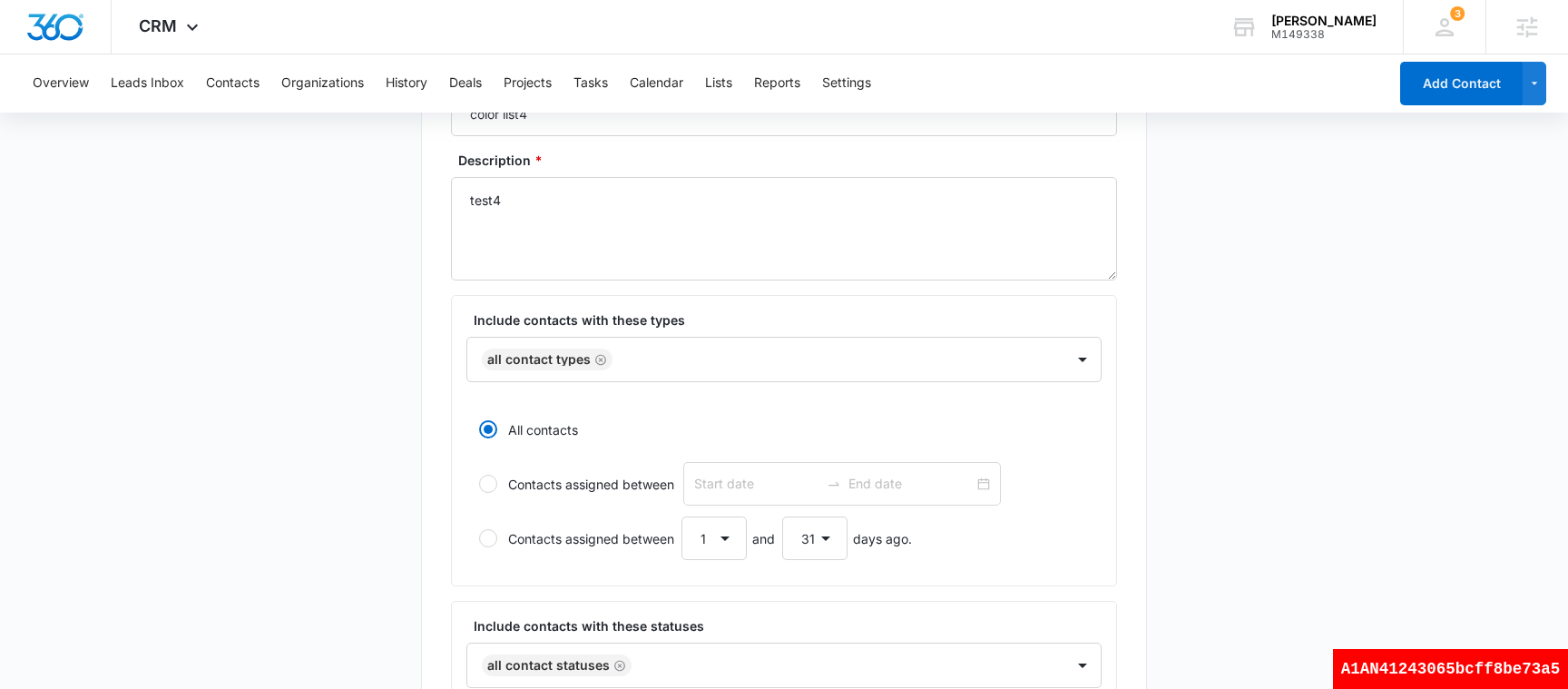
scroll to position [0, 0]
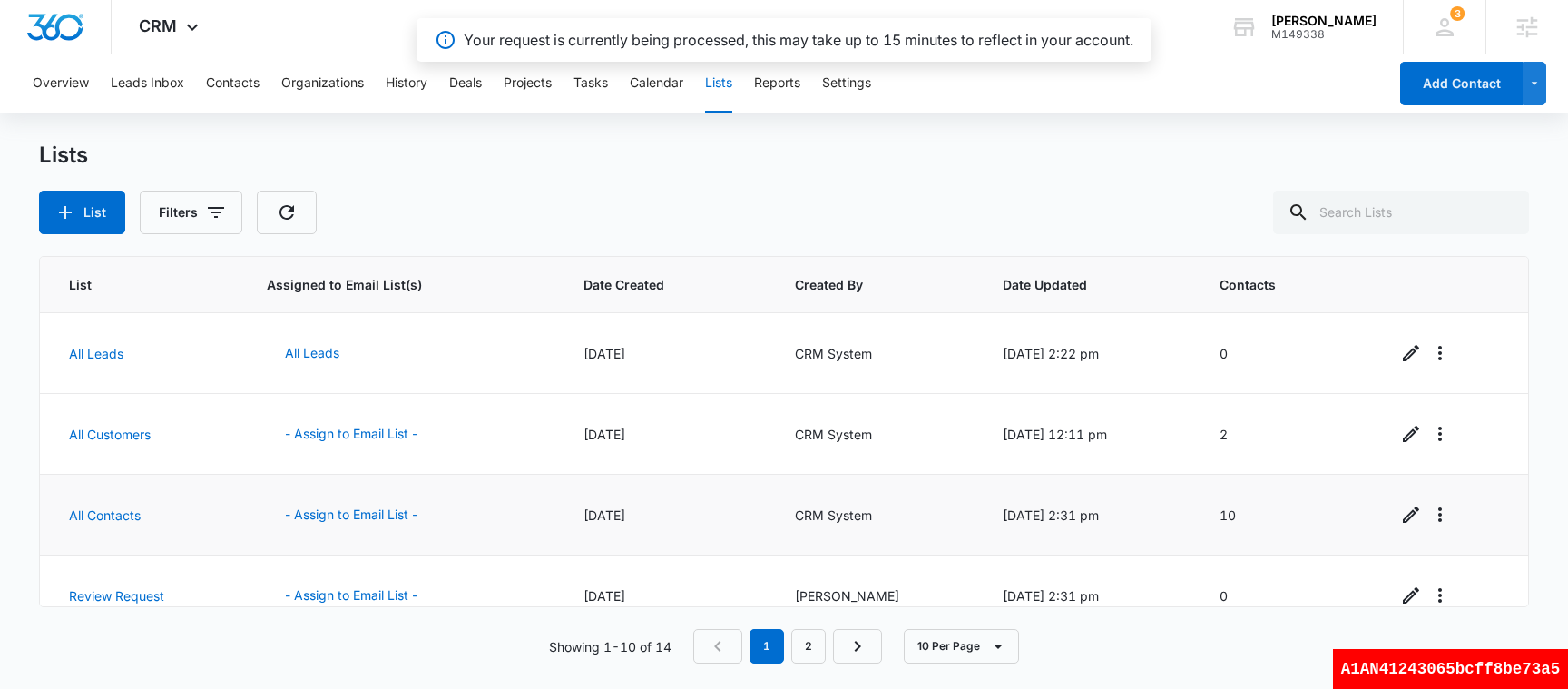
scroll to position [514, 0]
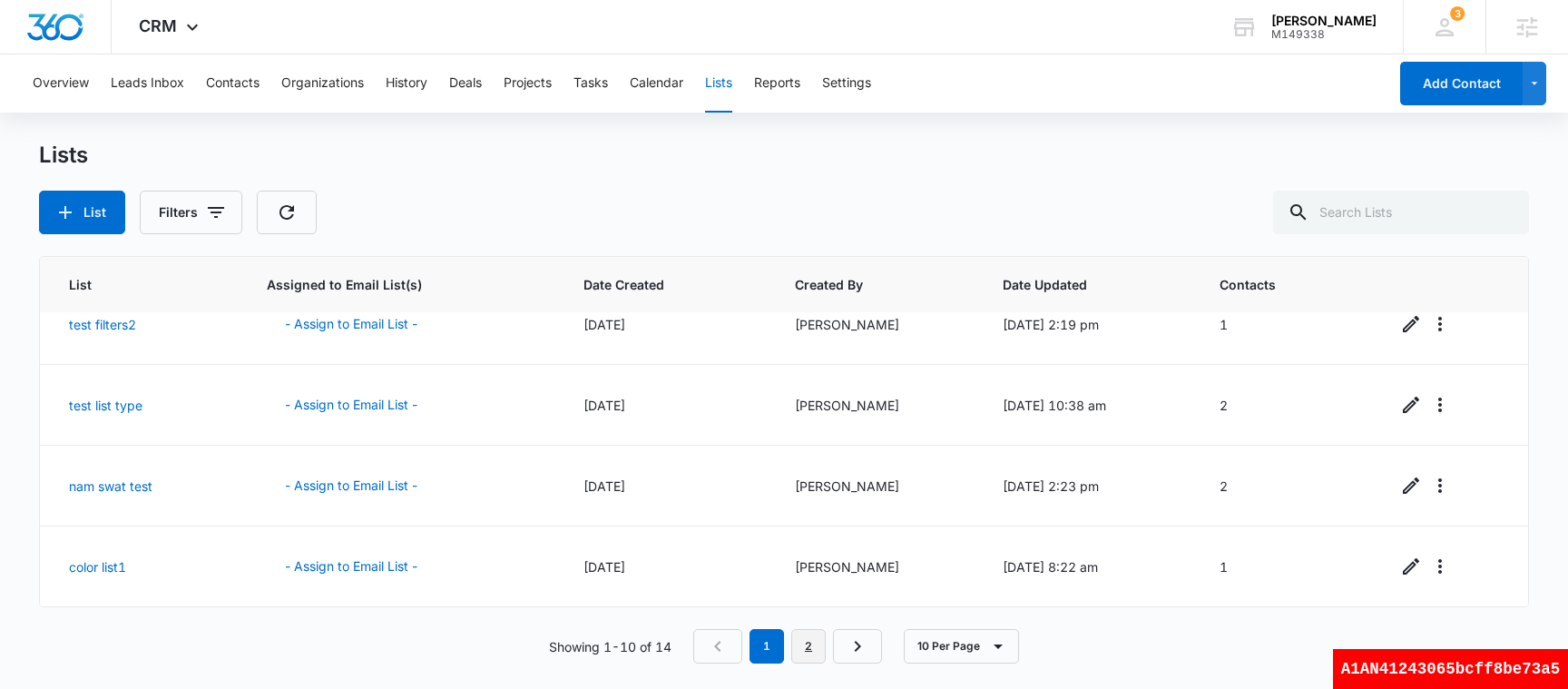
click at [809, 644] on link "2" at bounding box center [808, 646] width 35 height 35
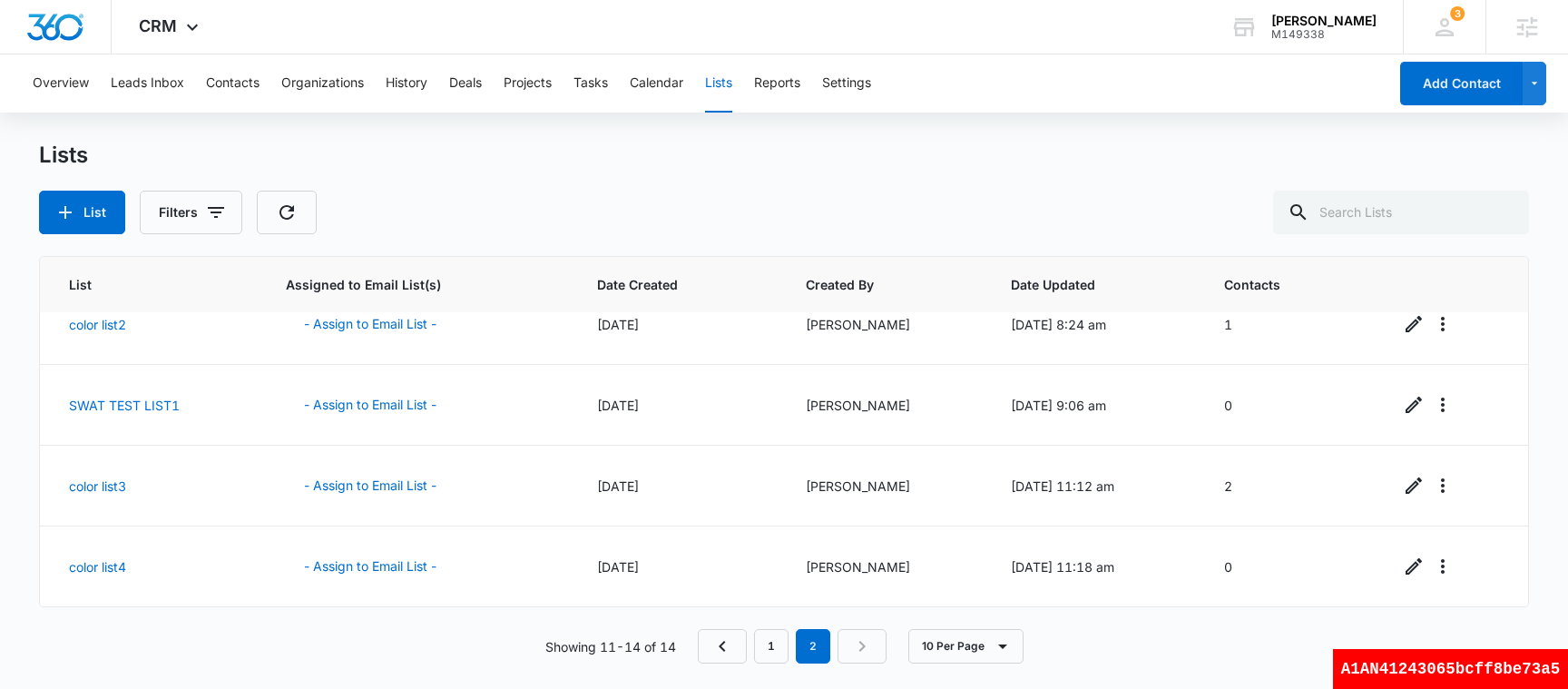
scroll to position [29, 0]
click at [119, 566] on link "color list4" at bounding box center [97, 566] width 57 height 15
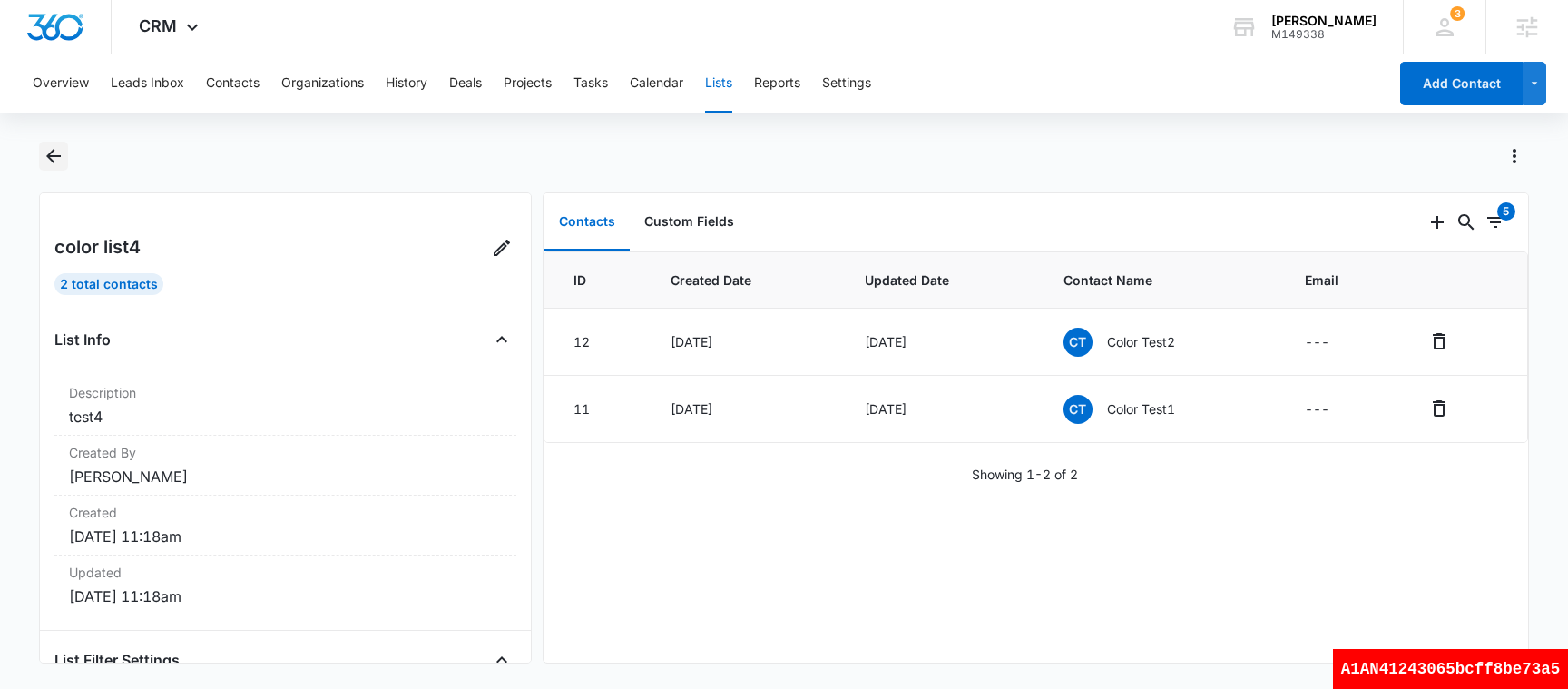
click at [49, 146] on icon "Back" at bounding box center [54, 157] width 22 height 22
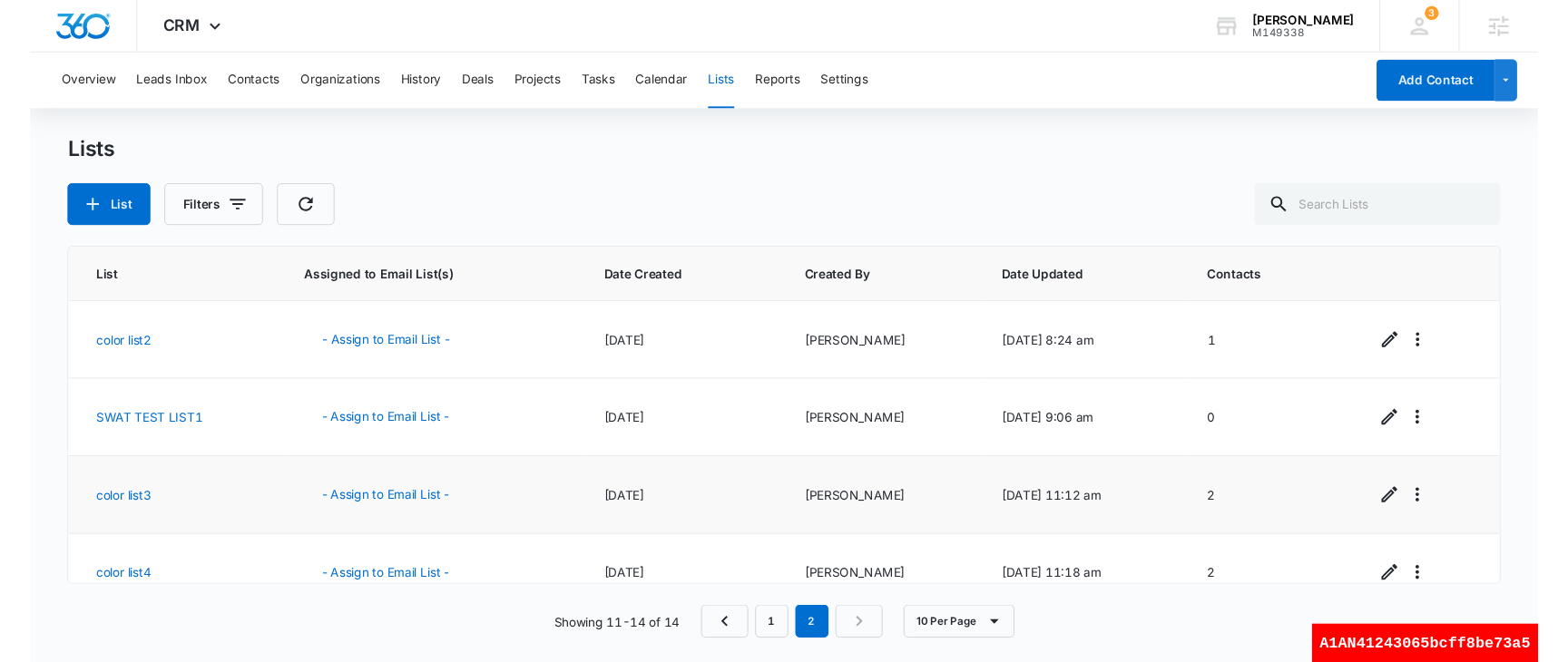
scroll to position [29, 0]
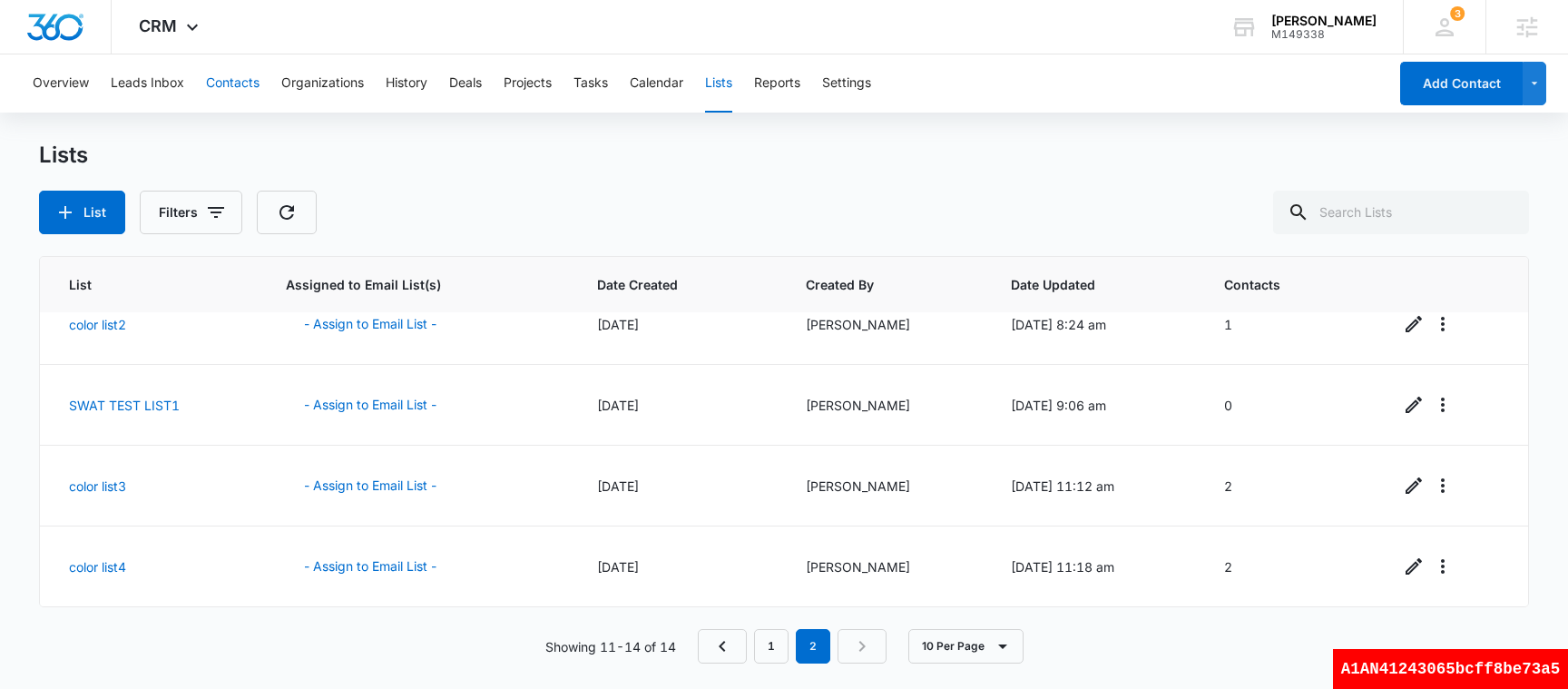
click at [247, 88] on button "Contacts" at bounding box center [233, 84] width 54 height 58
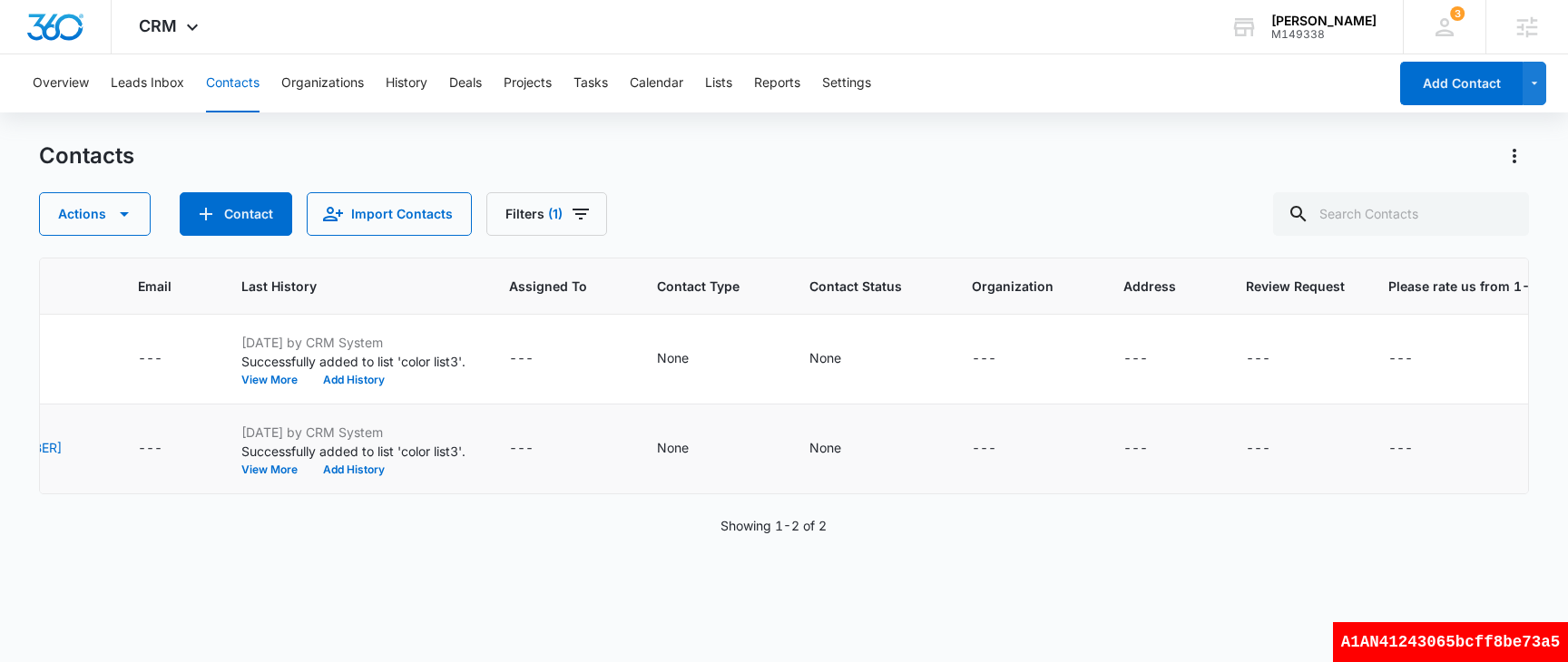
scroll to position [0, 357]
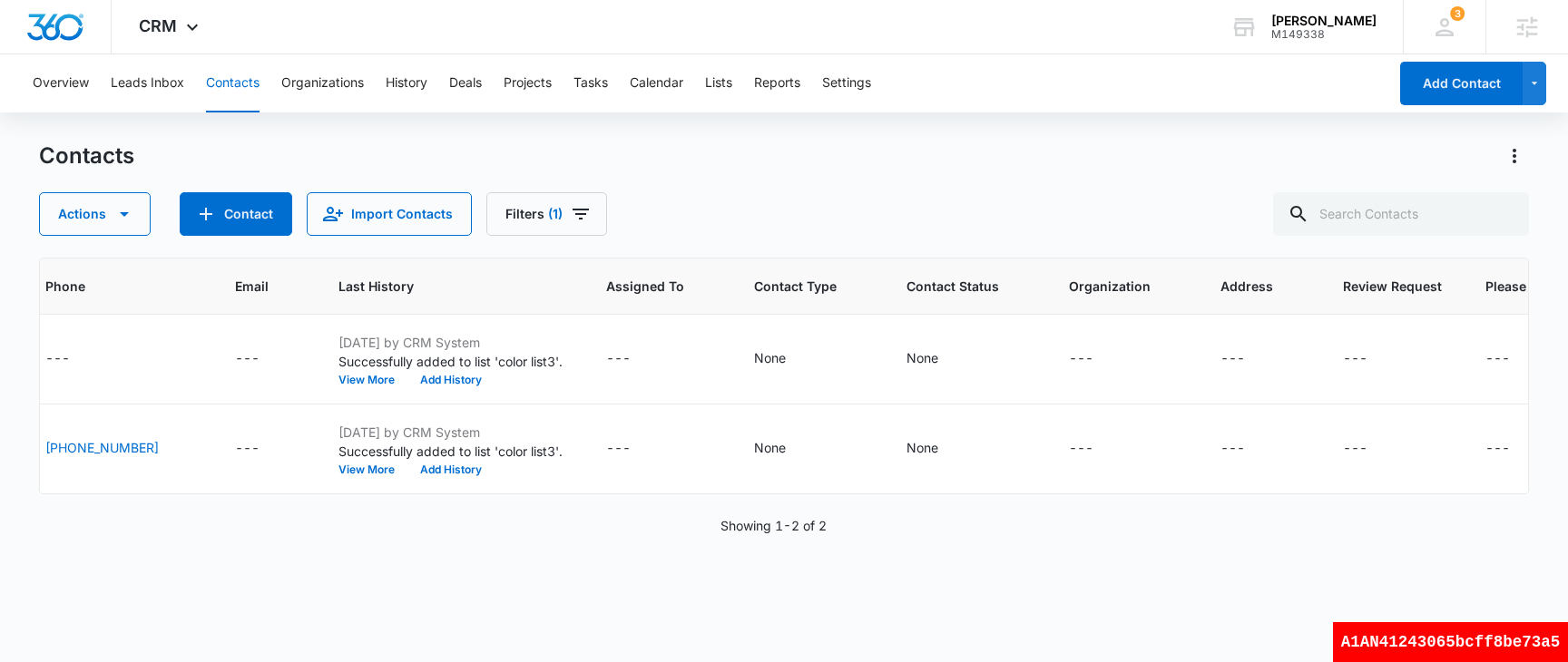
click at [241, 96] on button "Contacts" at bounding box center [233, 84] width 54 height 58
click at [223, 89] on button "Contacts" at bounding box center [233, 84] width 54 height 58
click at [152, 86] on button "Leads Inbox" at bounding box center [148, 84] width 74 height 58
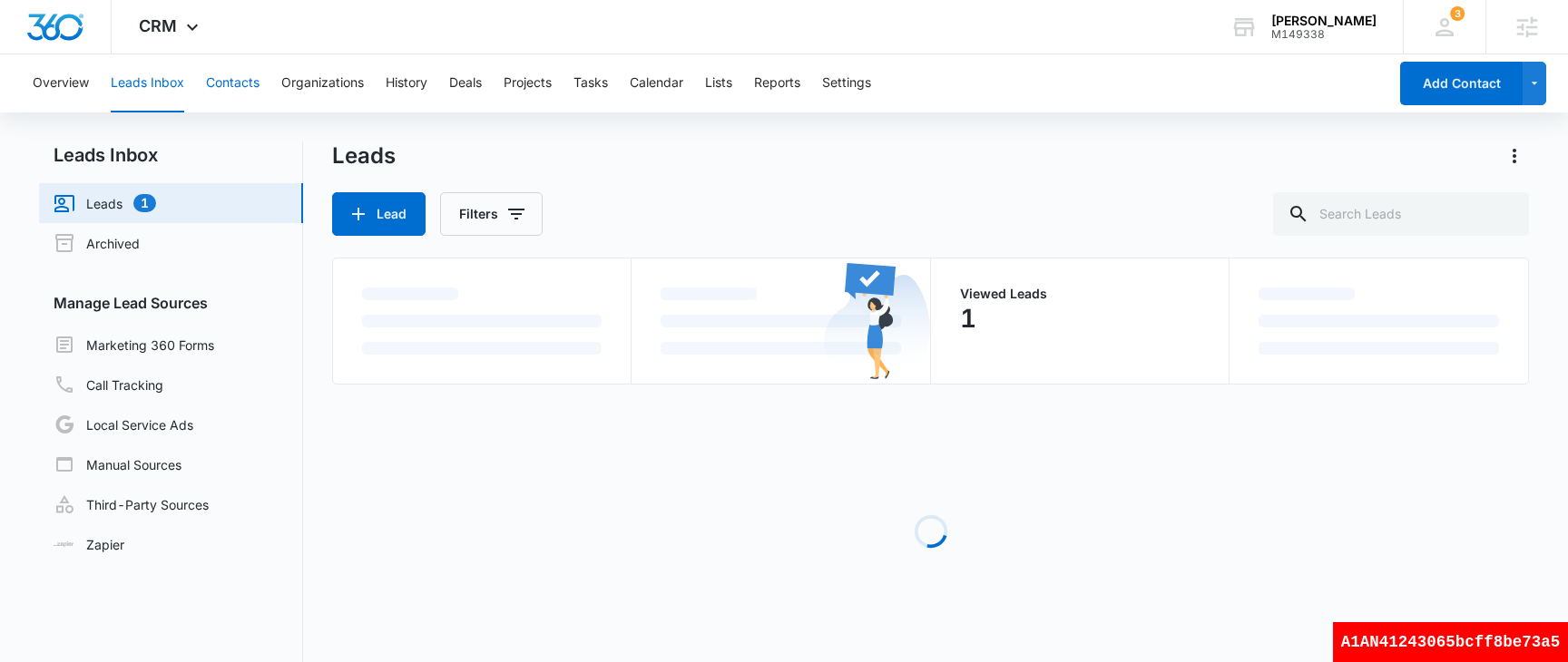
click at [257, 66] on button "Contacts" at bounding box center [233, 84] width 54 height 58
